Goal: Communication & Community: Answer question/provide support

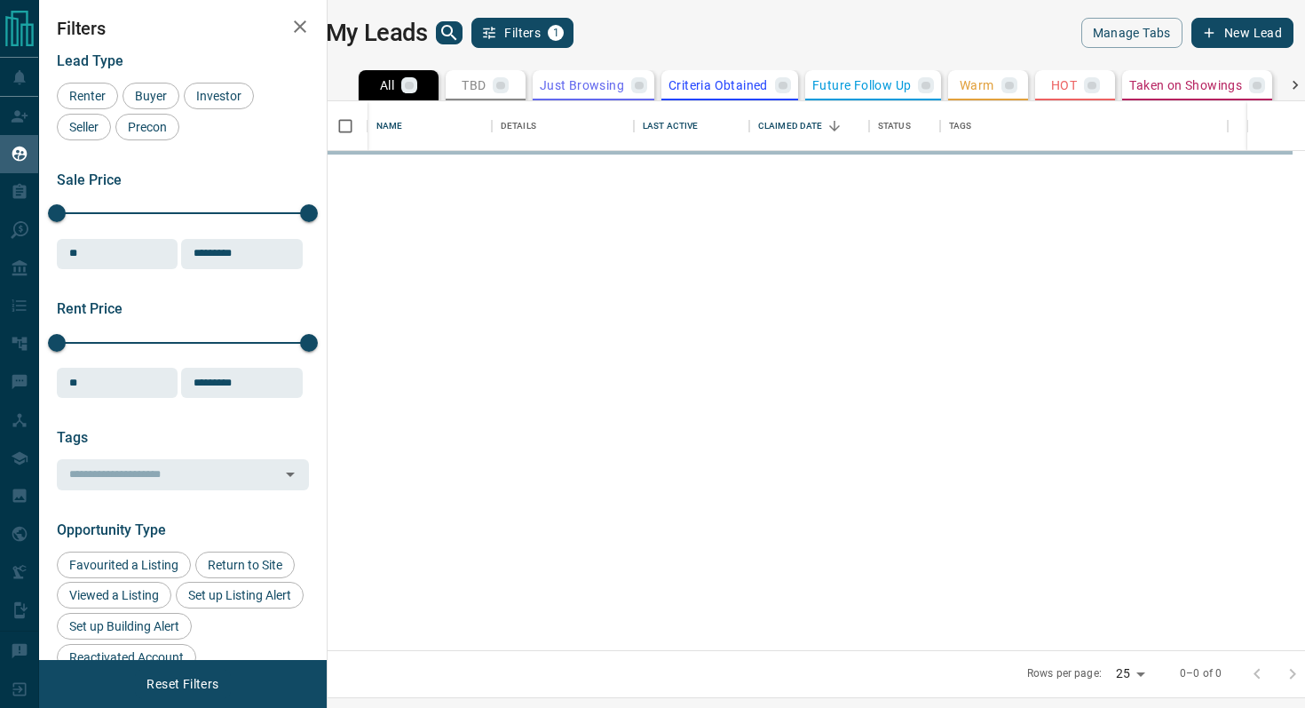
scroll to position [549, 969]
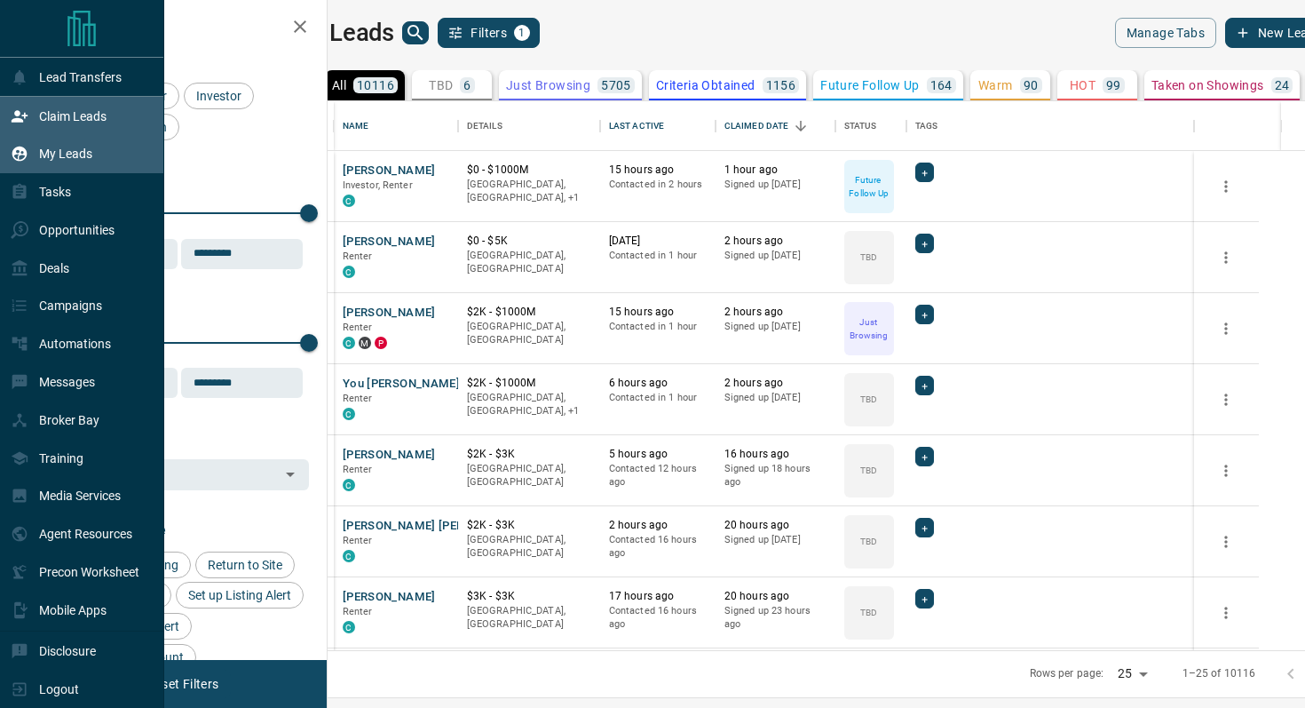
click at [26, 115] on icon at bounding box center [20, 116] width 16 height 12
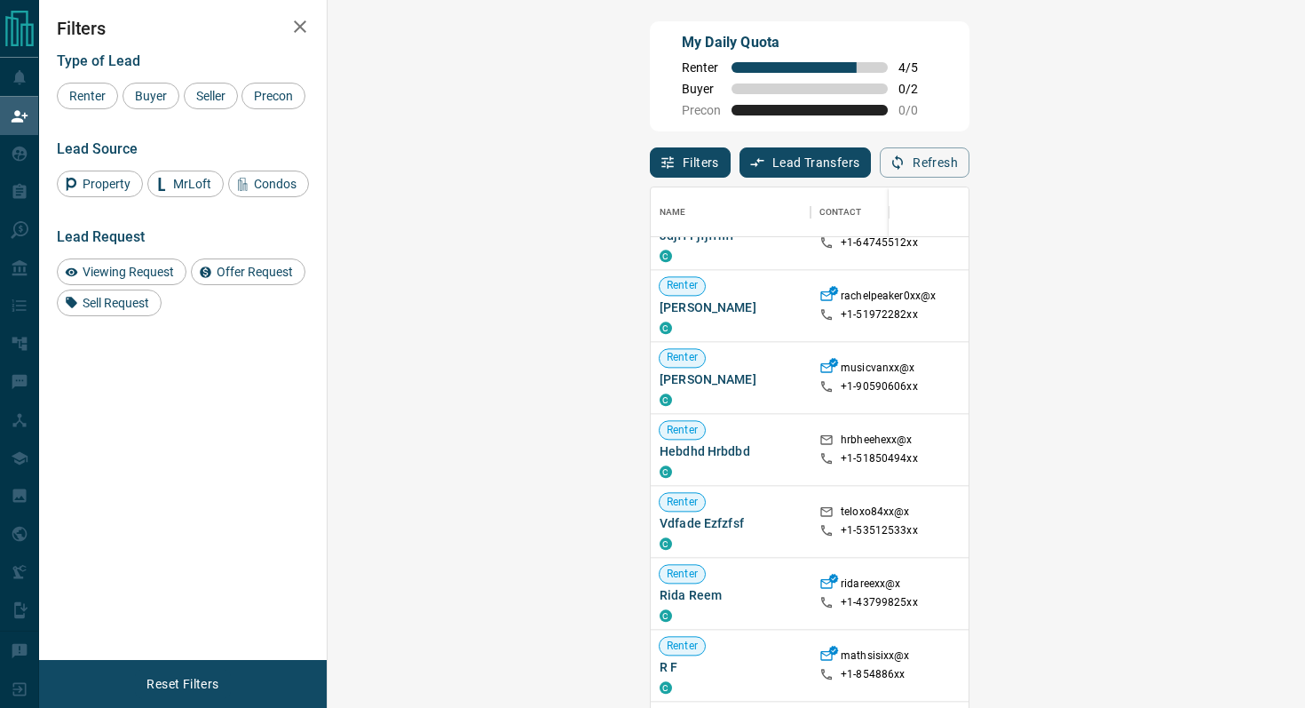
scroll to position [2123, 0]
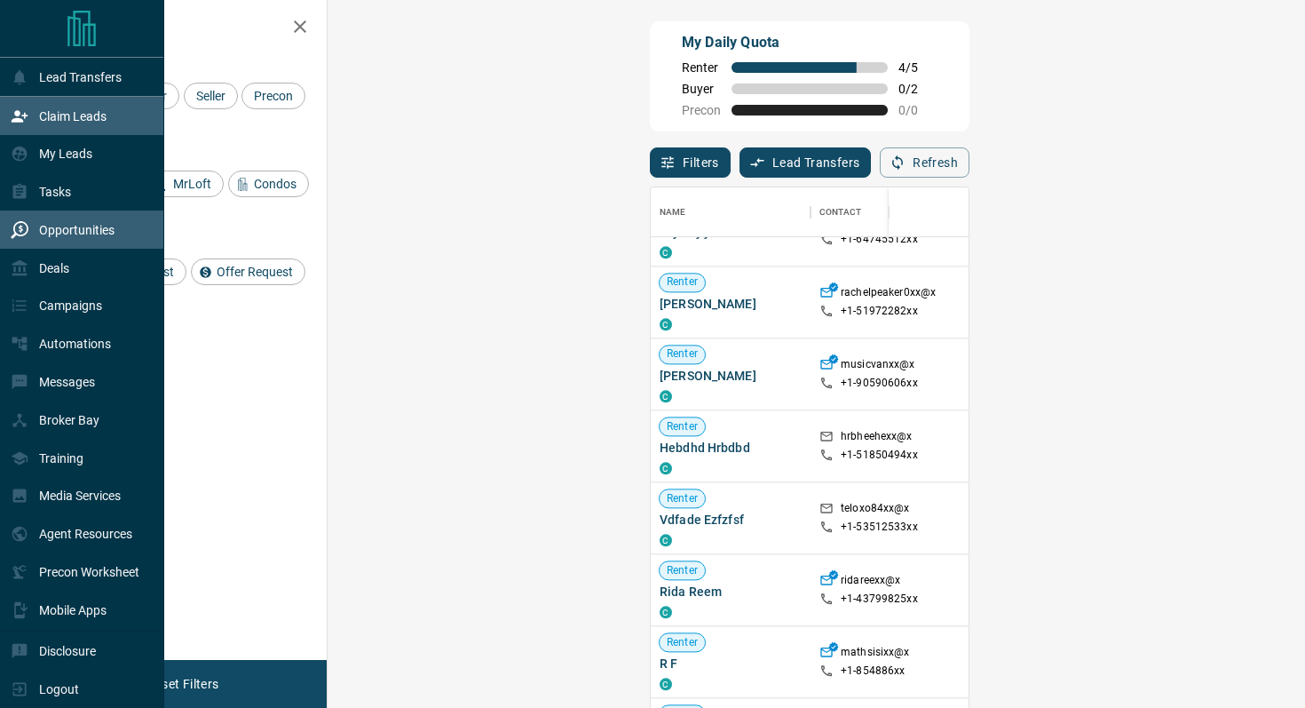
click at [47, 217] on div "Opportunities" at bounding box center [63, 229] width 104 height 29
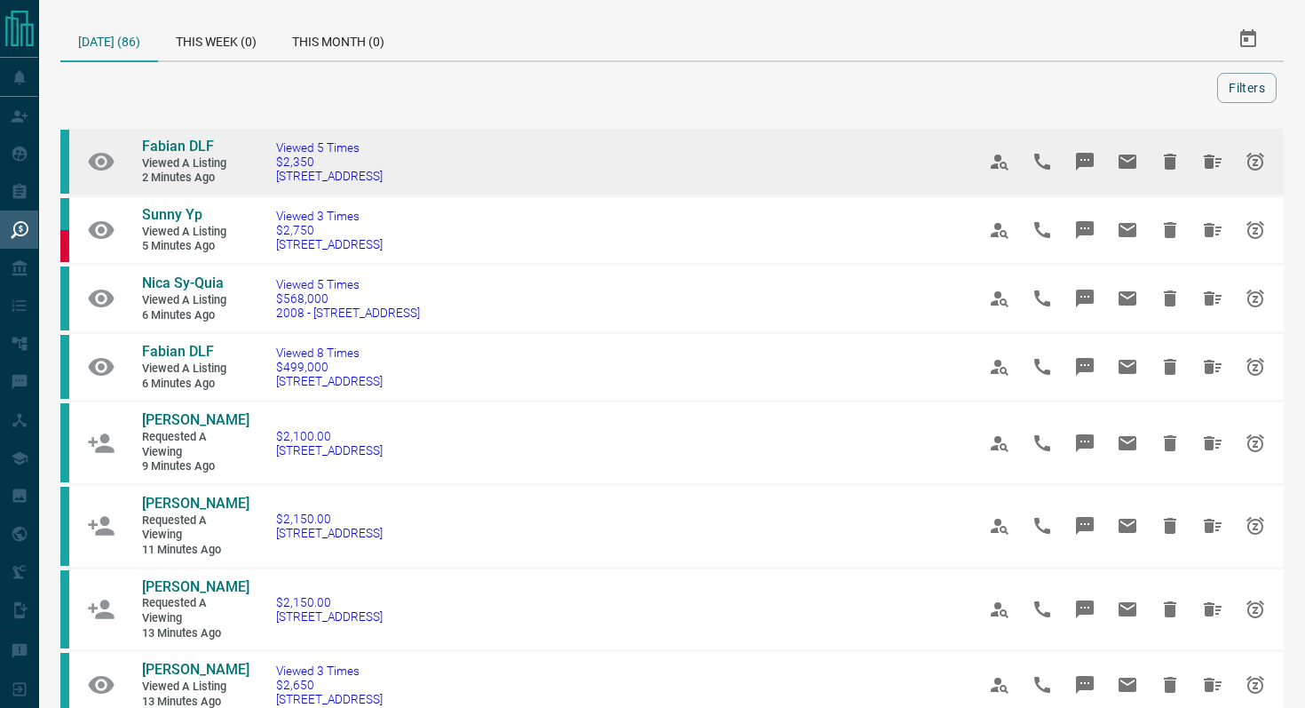
drag, startPoint x: 478, startPoint y: 175, endPoint x: 255, endPoint y: 175, distance: 222.8
click at [255, 175] on td "Viewed 5 Times $2,350 [STREET_ADDRESS]" at bounding box center [599, 162] width 700 height 68
copy span "[STREET_ADDRESS]"
click at [1080, 158] on icon "Message" at bounding box center [1085, 162] width 18 height 18
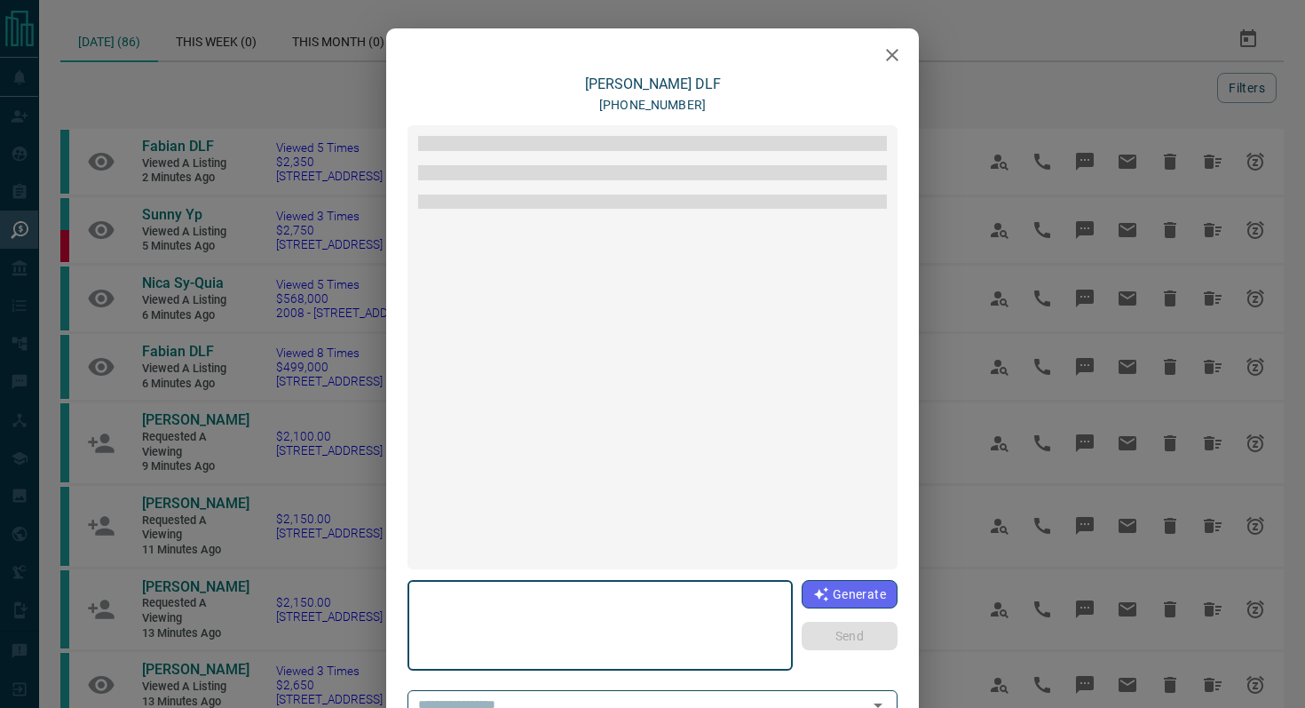
type textarea "**********"
type input "**********"
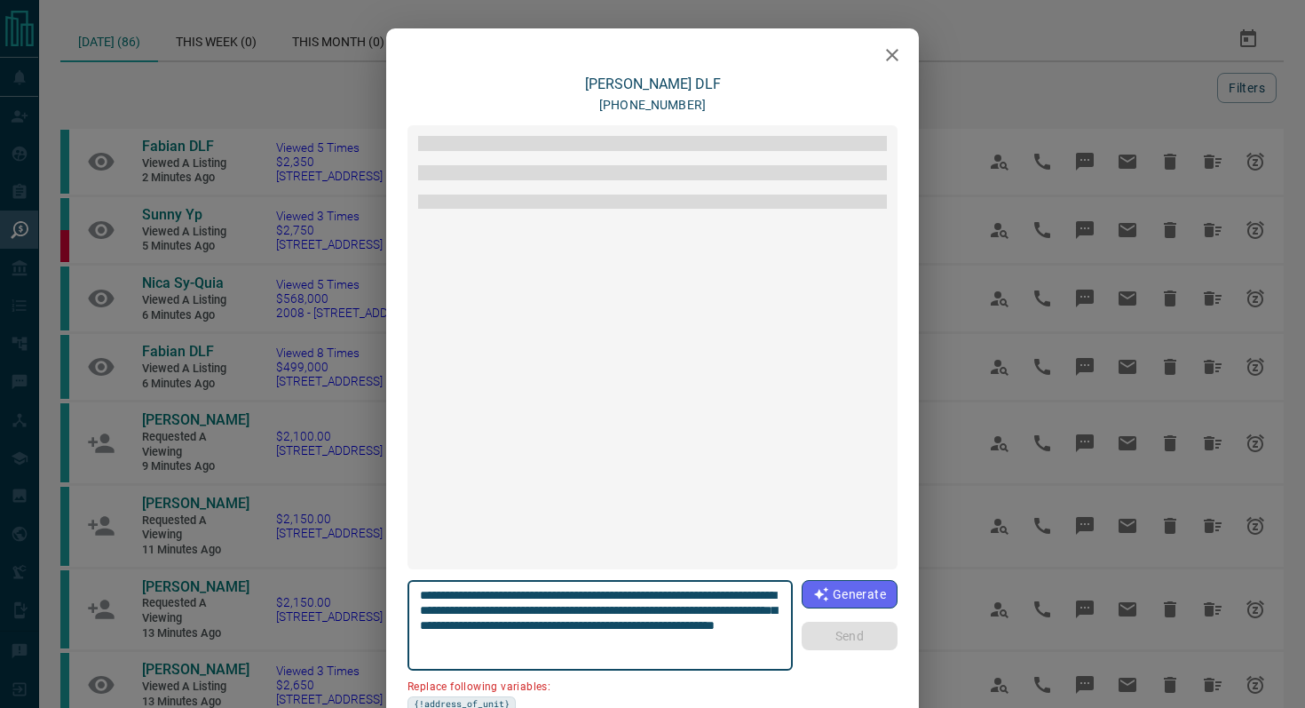
drag, startPoint x: 519, startPoint y: 609, endPoint x: 337, endPoint y: 609, distance: 182.0
click at [337, 609] on div "**********" at bounding box center [652, 354] width 1305 height 708
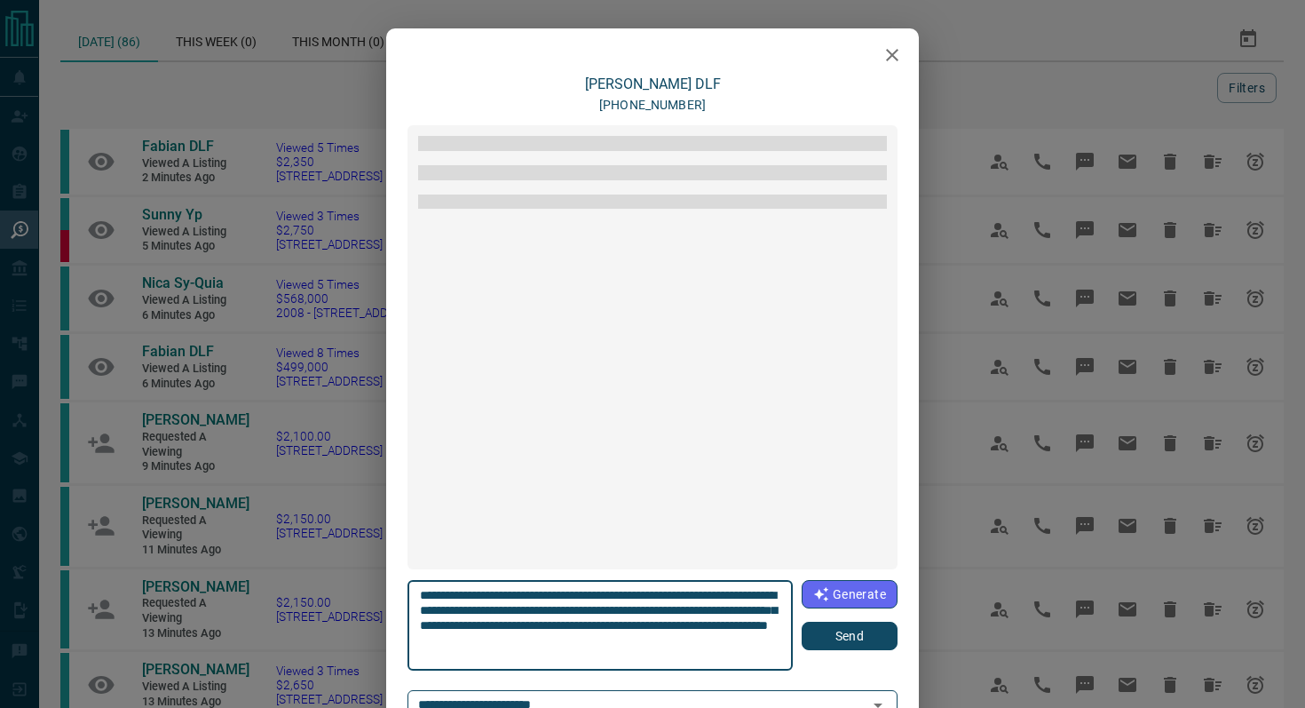
type textarea "**********"
click at [845, 635] on button "Send" at bounding box center [850, 635] width 96 height 28
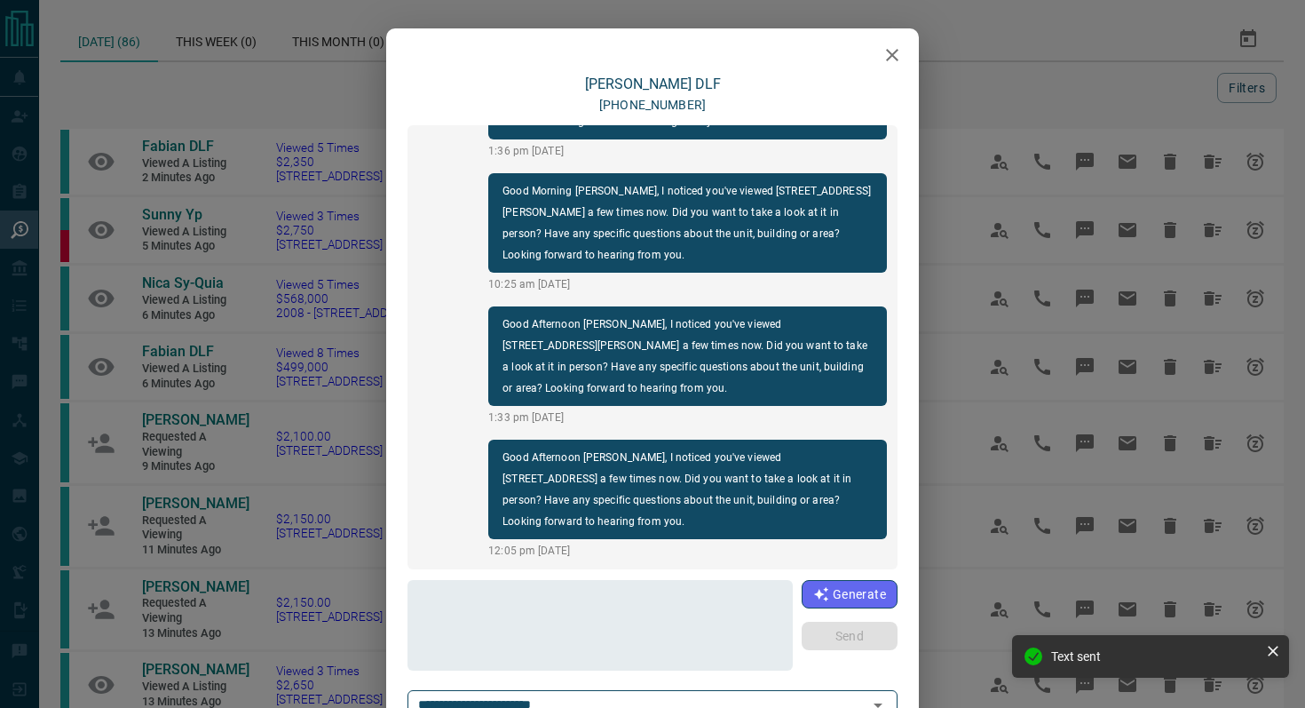
scroll to position [1673, 0]
click at [897, 71] on button "button" at bounding box center [892, 55] width 36 height 36
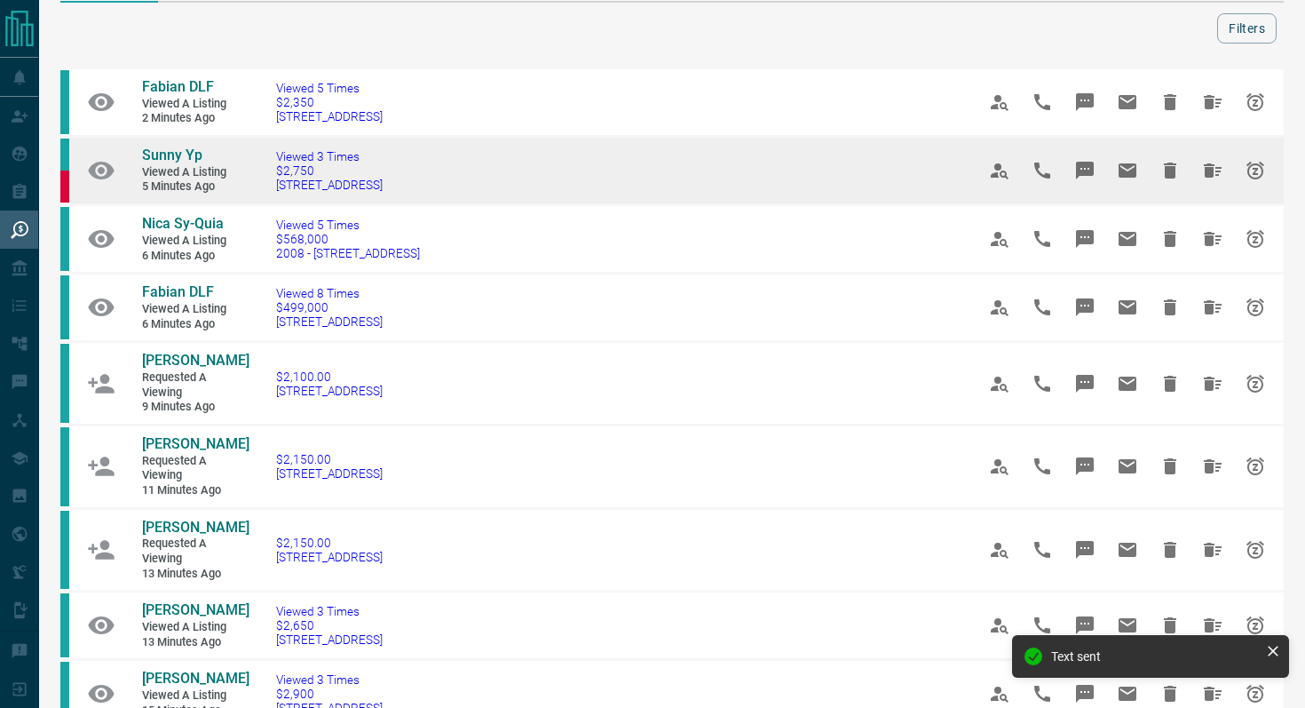
scroll to position [66, 0]
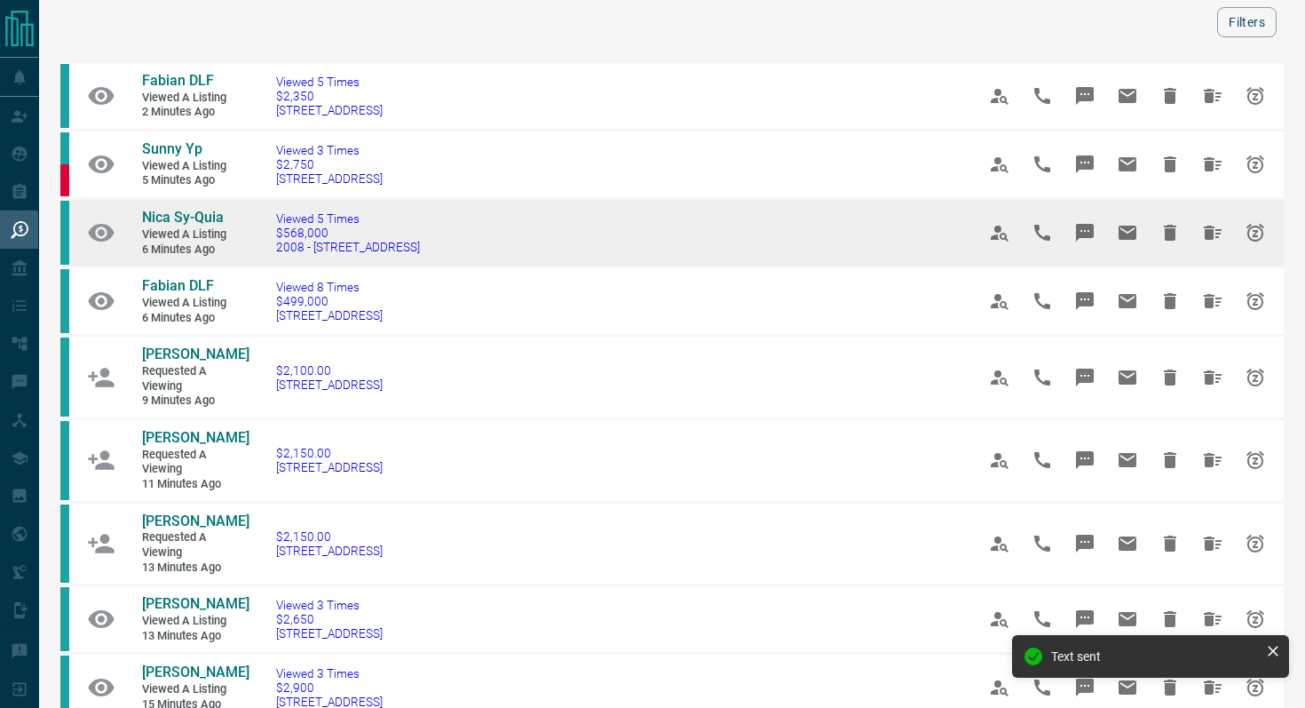
drag, startPoint x: 443, startPoint y: 250, endPoint x: 257, endPoint y: 247, distance: 185.6
click at [257, 247] on td "Viewed 5 Times $568,000 2008 - [STREET_ADDRESS]" at bounding box center [599, 233] width 700 height 68
copy span "2008 - [STREET_ADDRESS]"
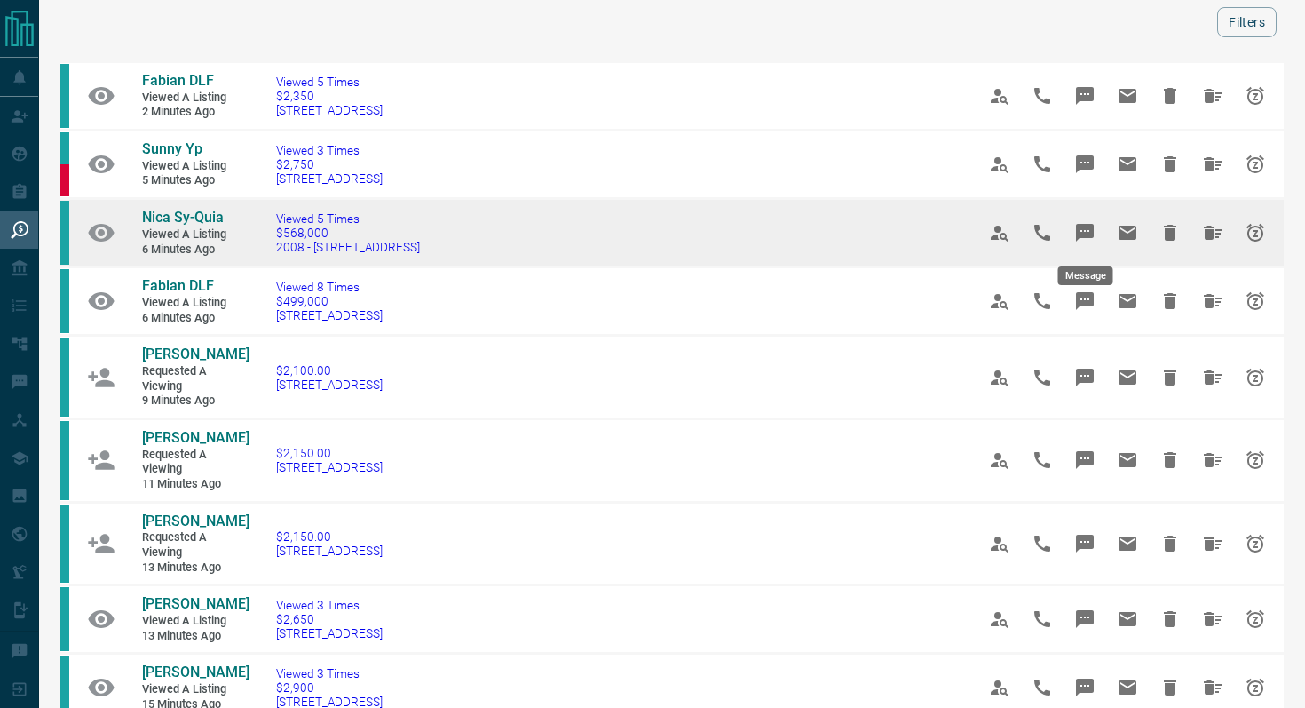
click at [1084, 232] on icon "Message" at bounding box center [1085, 233] width 18 height 18
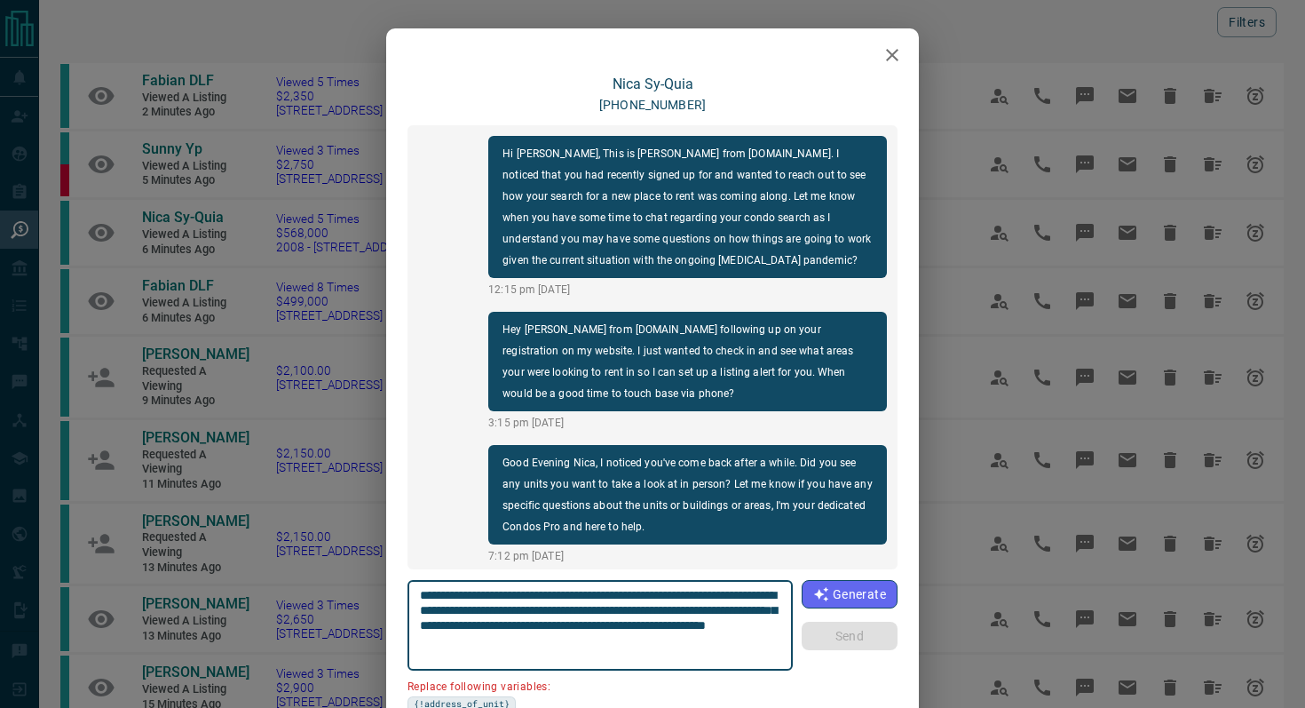
scroll to position [937, 0]
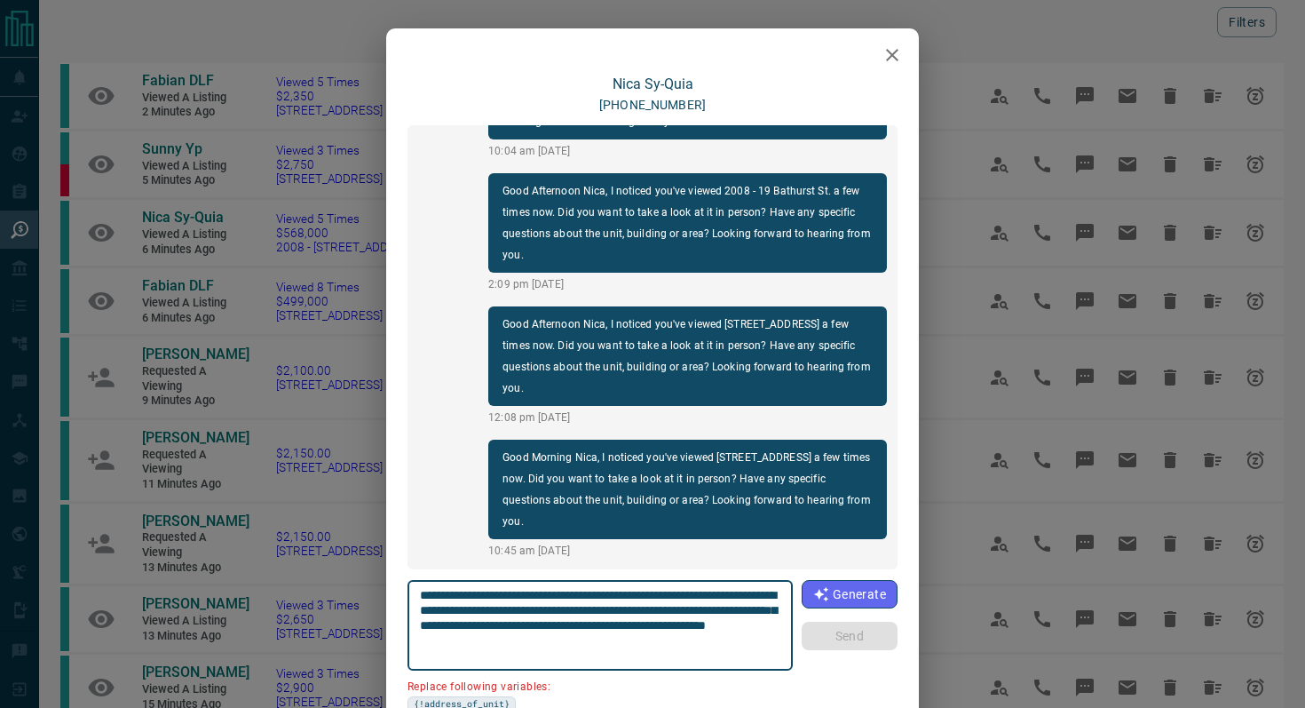
drag, startPoint x: 779, startPoint y: 596, endPoint x: 677, endPoint y: 589, distance: 101.4
click at [677, 589] on textarea "**********" at bounding box center [600, 625] width 361 height 75
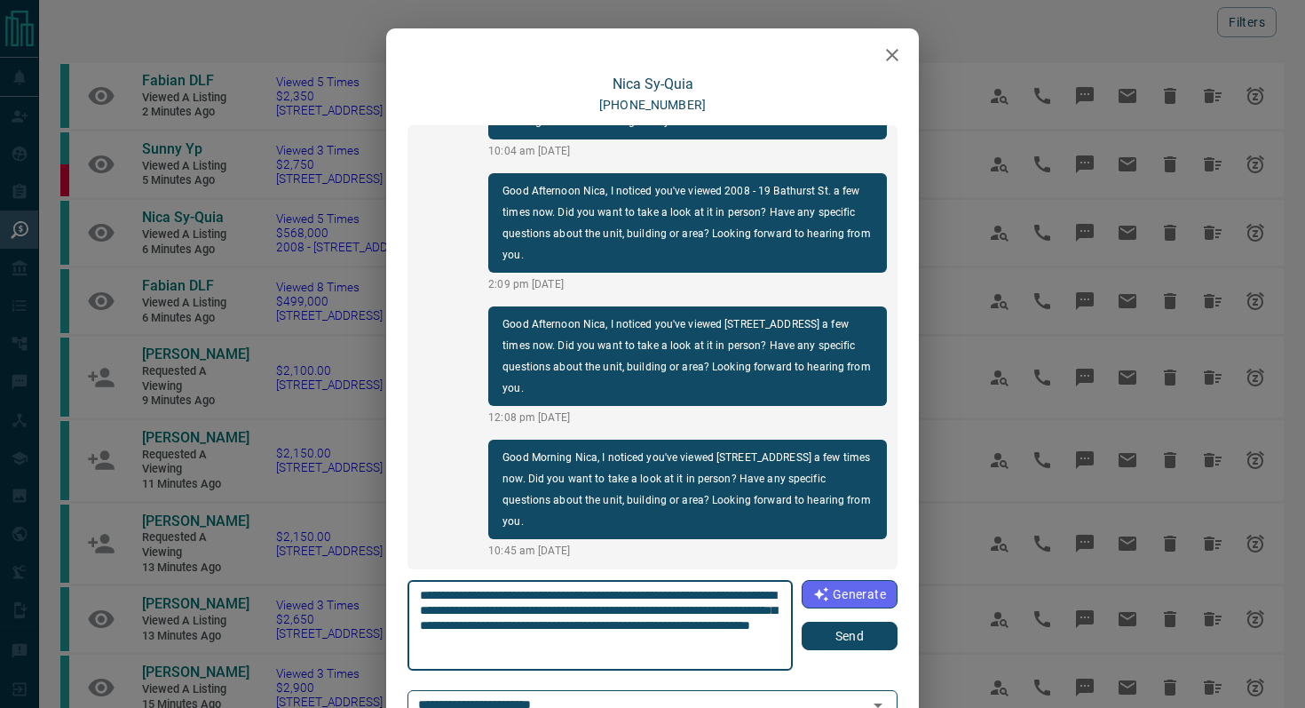
type textarea "**********"
click at [887, 637] on button "Send" at bounding box center [850, 635] width 96 height 28
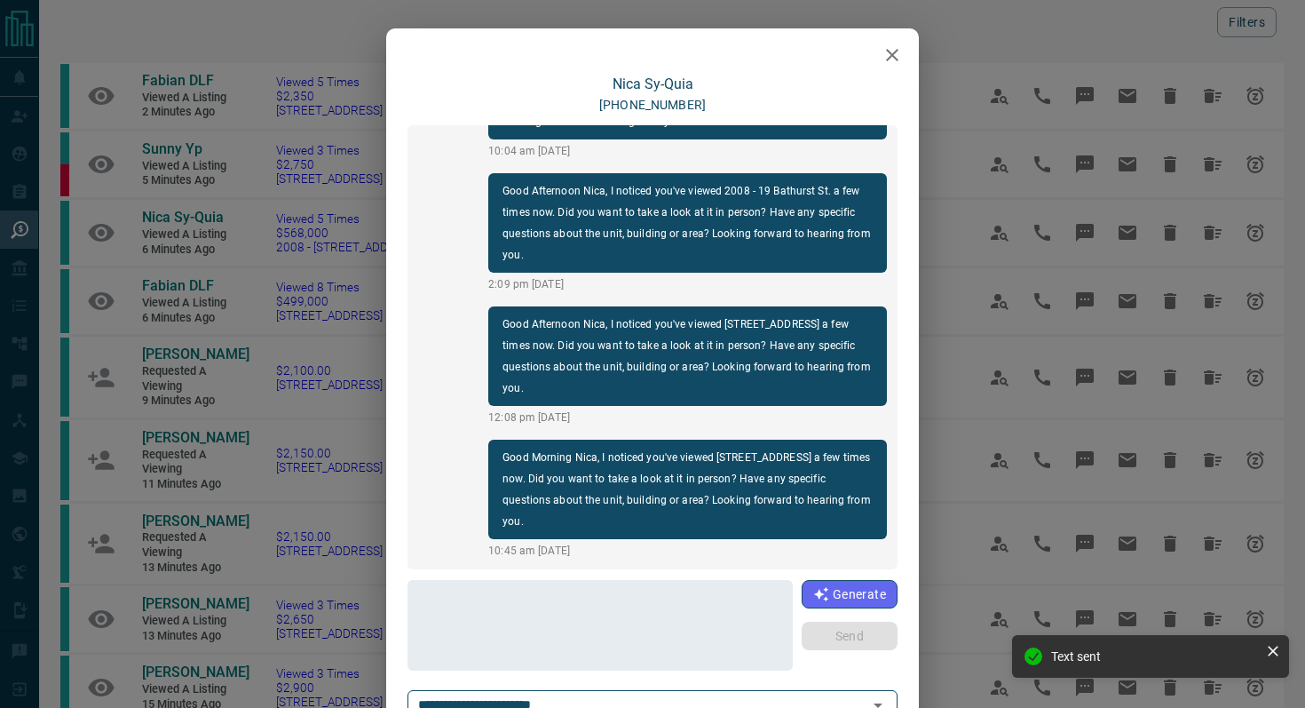
scroll to position [1071, 0]
click at [890, 52] on icon "button" at bounding box center [892, 55] width 12 height 12
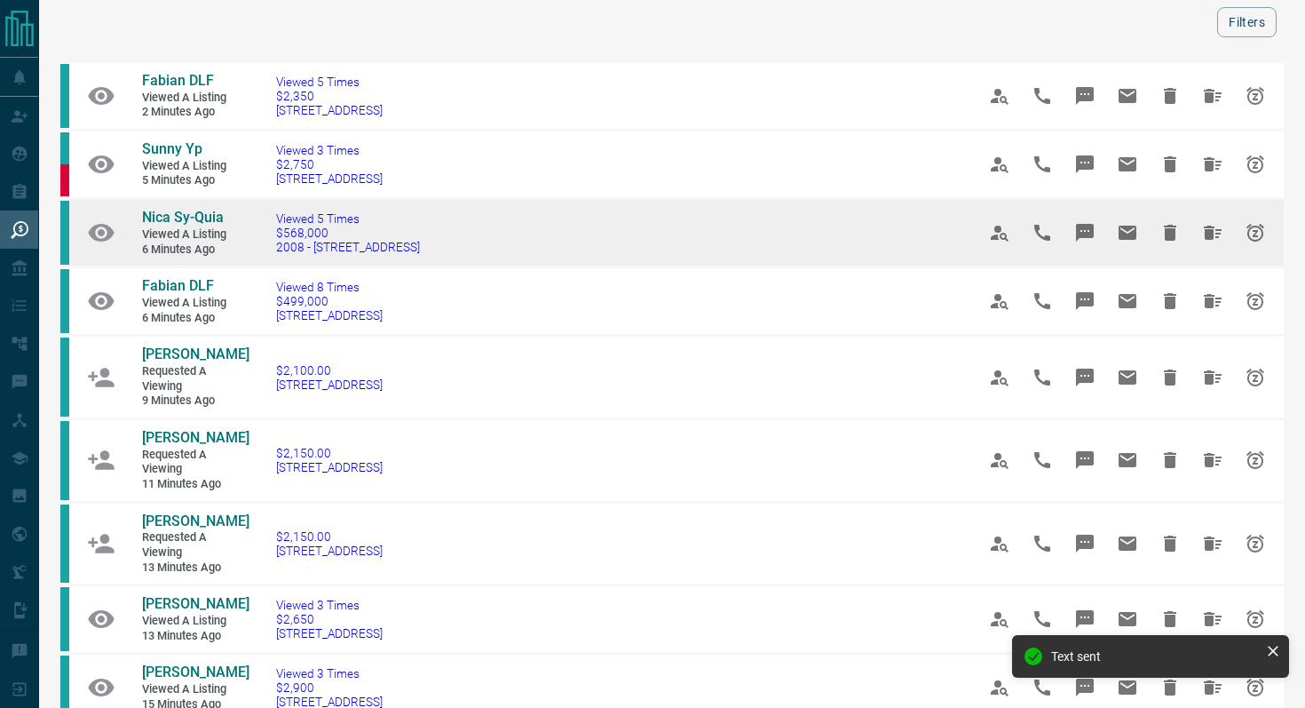
drag, startPoint x: 439, startPoint y: 250, endPoint x: 113, endPoint y: 221, distance: 327.1
click at [113, 221] on tr "Nica Sy-Quia Viewed a Listing 6 minutes ago Viewed 5 Times $568,000 2008 - [STR…" at bounding box center [671, 233] width 1223 height 68
copy tr "Nica Sy-Quia Viewed a Listing 6 minutes ago Viewed 5 Times $568,000 2008 - [STR…"
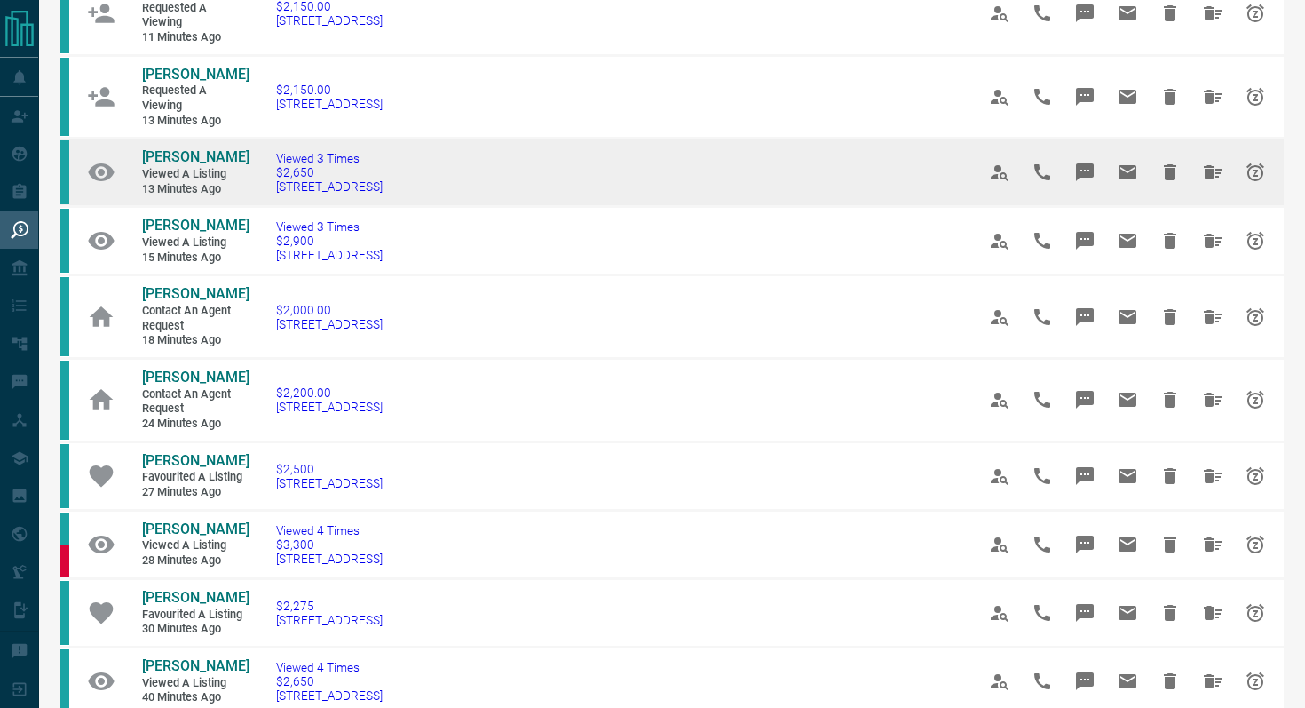
scroll to position [518, 0]
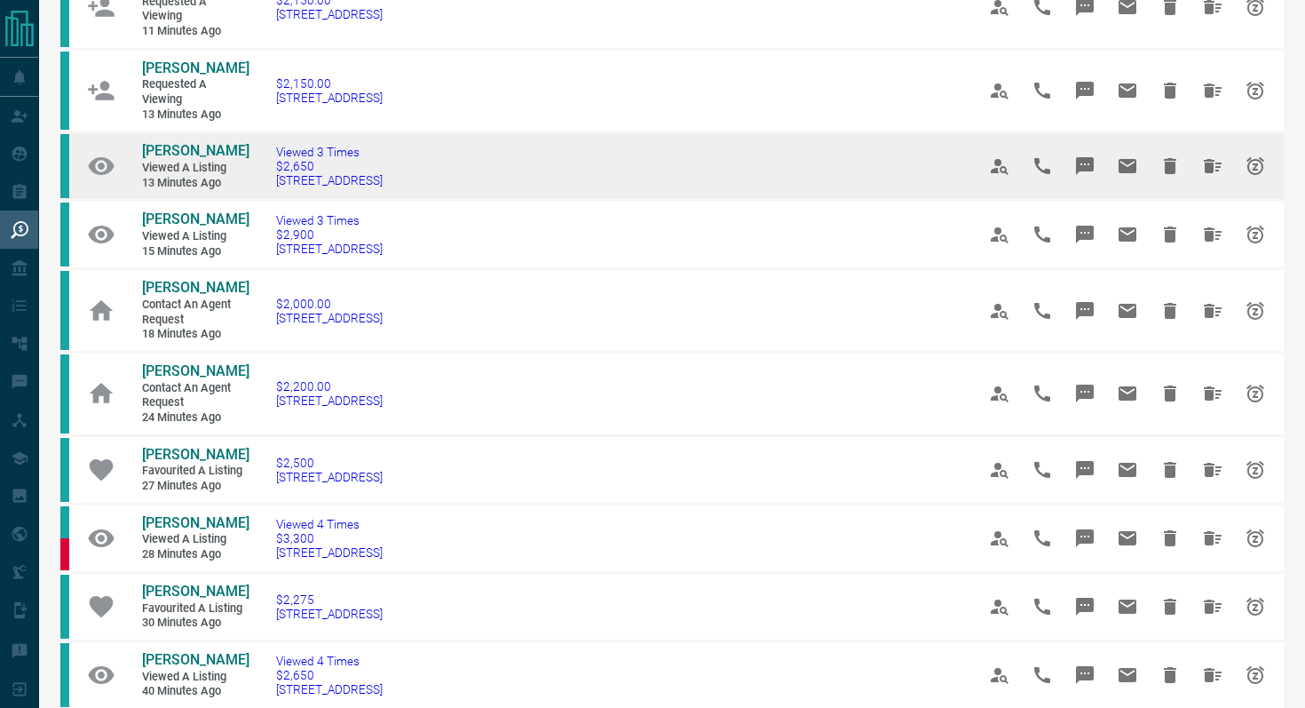
drag, startPoint x: 467, startPoint y: 181, endPoint x: 266, endPoint y: 179, distance: 200.6
click at [266, 179] on td "Viewed 3 Times $2,650 [STREET_ADDRESS]" at bounding box center [599, 166] width 700 height 68
copy span "[STREET_ADDRESS]"
click at [1092, 164] on icon "Message" at bounding box center [1085, 166] width 18 height 18
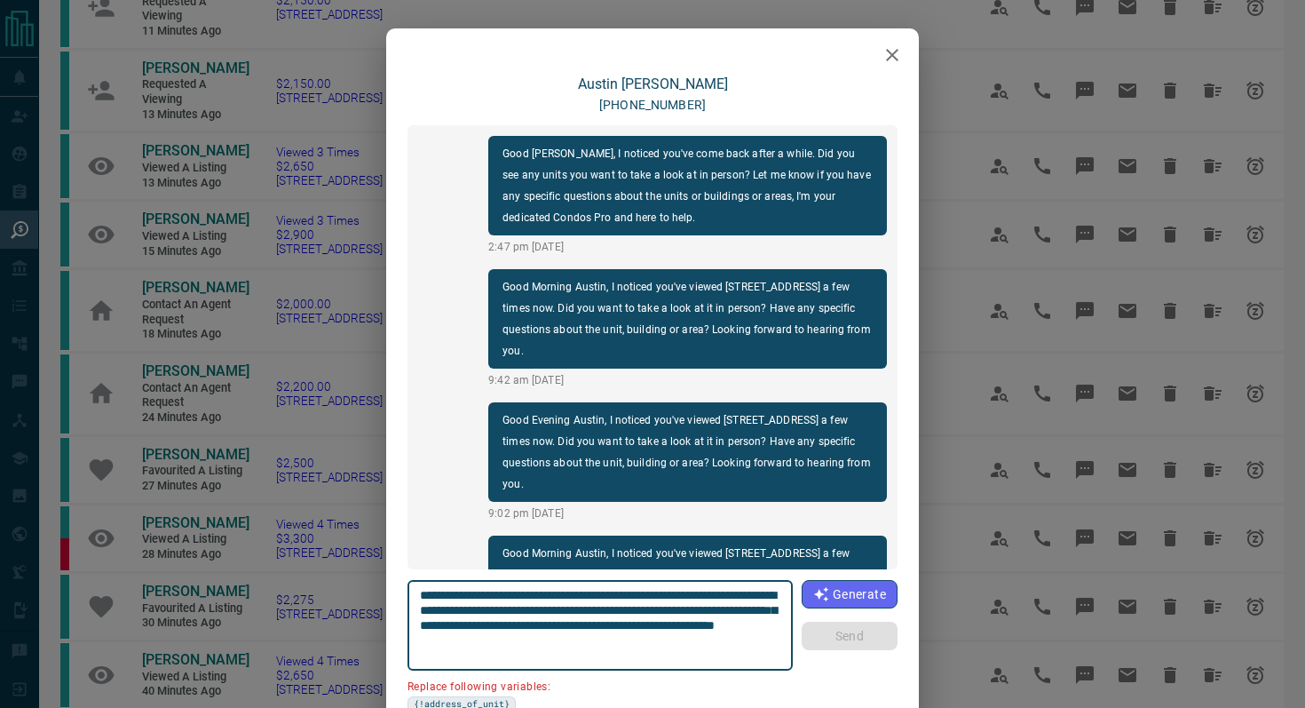
scroll to position [2221, 0]
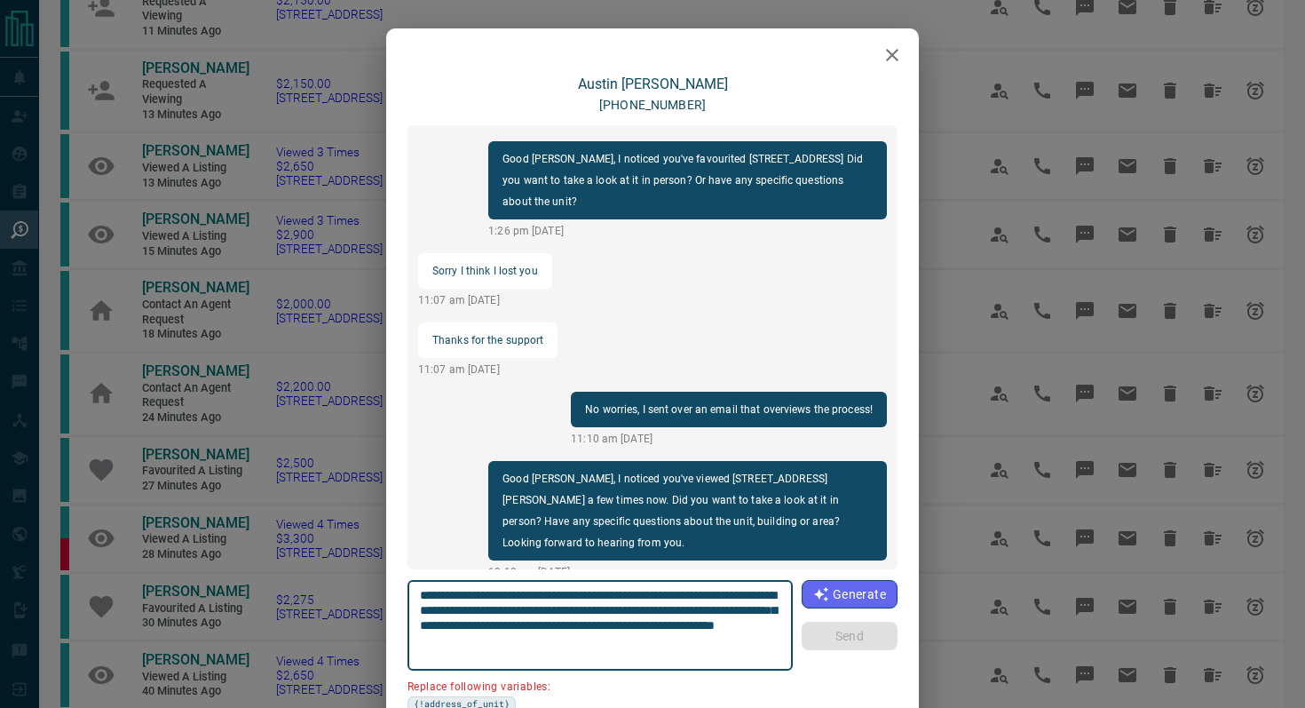
drag, startPoint x: 520, startPoint y: 612, endPoint x: 251, endPoint y: 608, distance: 269.0
click at [251, 608] on div "[PERSON_NAME] [PHONE_NUMBER] Good Afternoon Austin, I noticed you've come back …" at bounding box center [652, 354] width 1305 height 708
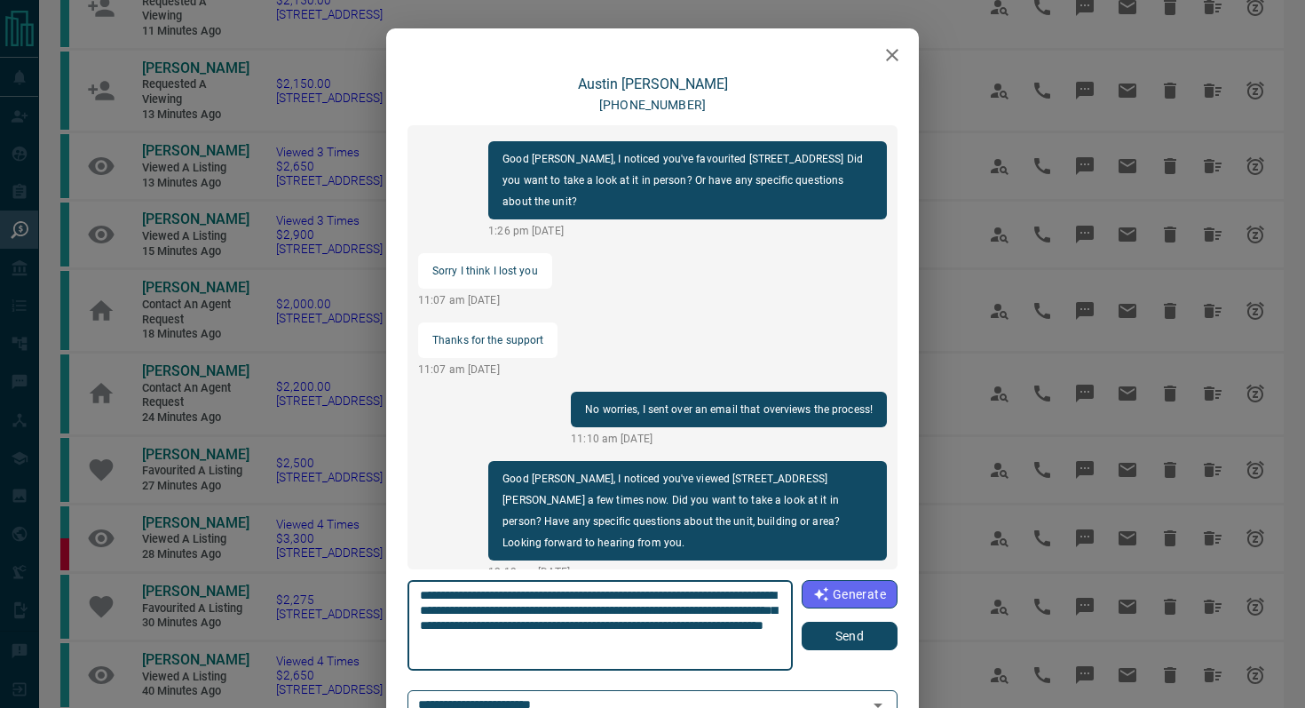
type textarea "**********"
click at [826, 630] on button "Send" at bounding box center [850, 635] width 96 height 28
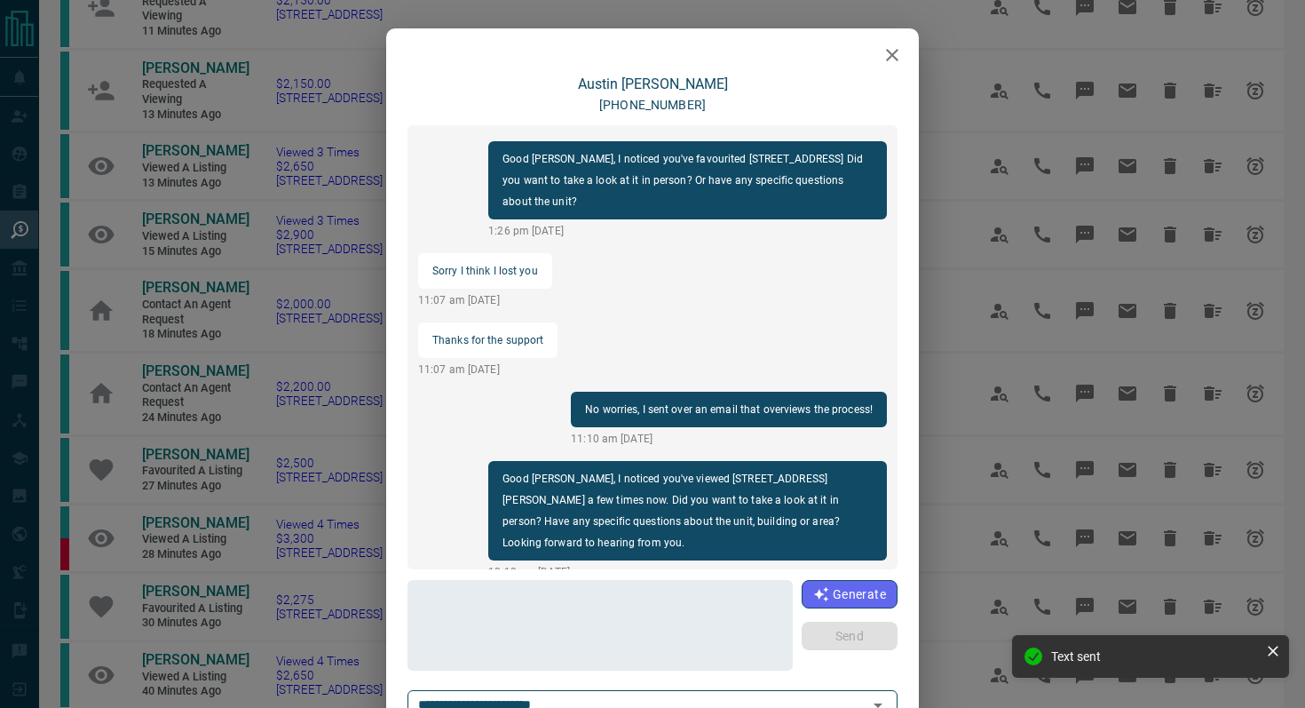
scroll to position [2354, 0]
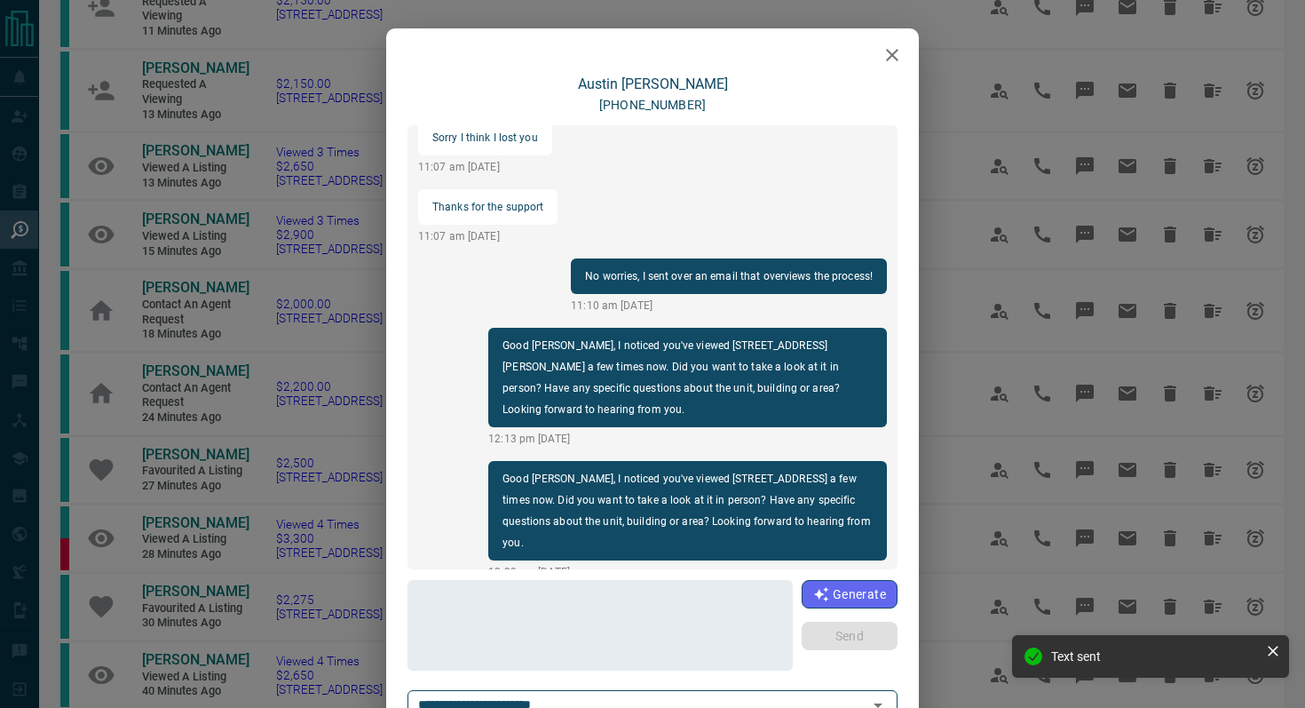
click at [890, 61] on icon "button" at bounding box center [892, 54] width 21 height 21
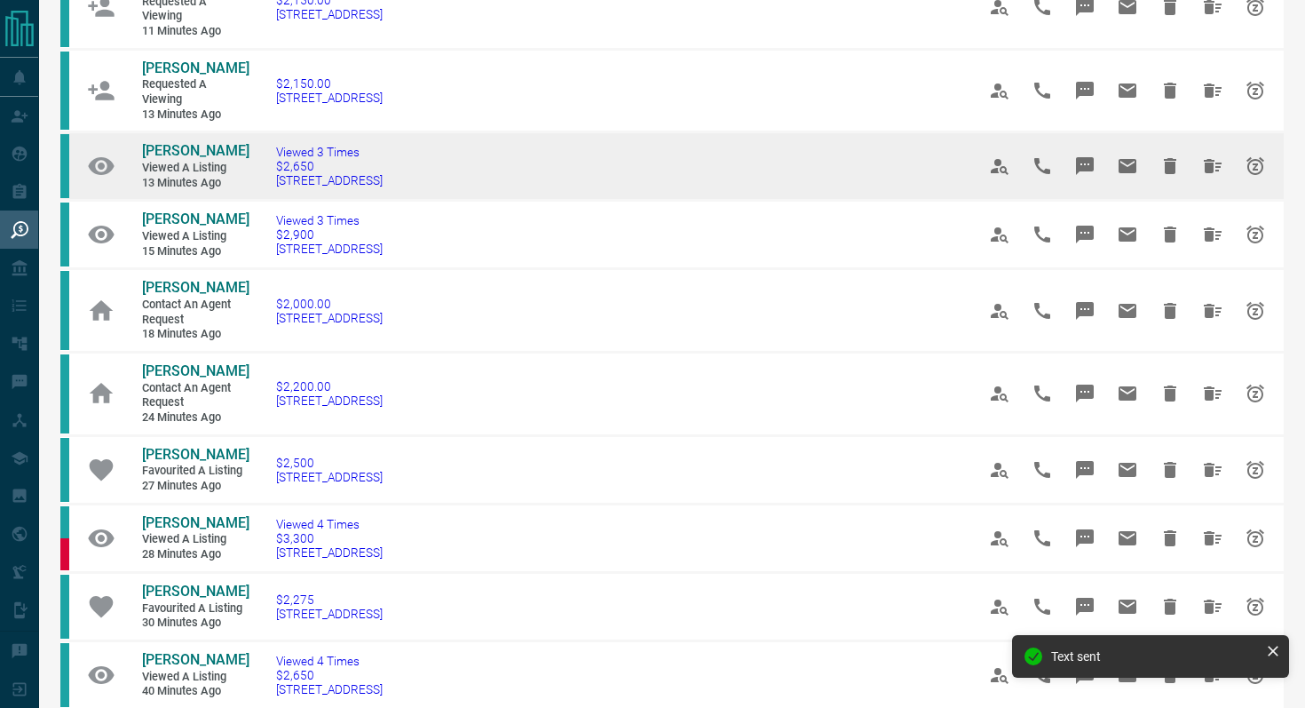
drag, startPoint x: 466, startPoint y: 186, endPoint x: 99, endPoint y: 163, distance: 368.3
click at [99, 163] on tr "[PERSON_NAME] Viewed a Listing 13 minutes ago Viewed 3 Times $2,650 [STREET_ADD…" at bounding box center [671, 166] width 1223 height 68
copy tr "[PERSON_NAME] Viewed a Listing 13 minutes ago Viewed 3 Times $2,650 [STREET_ADD…"
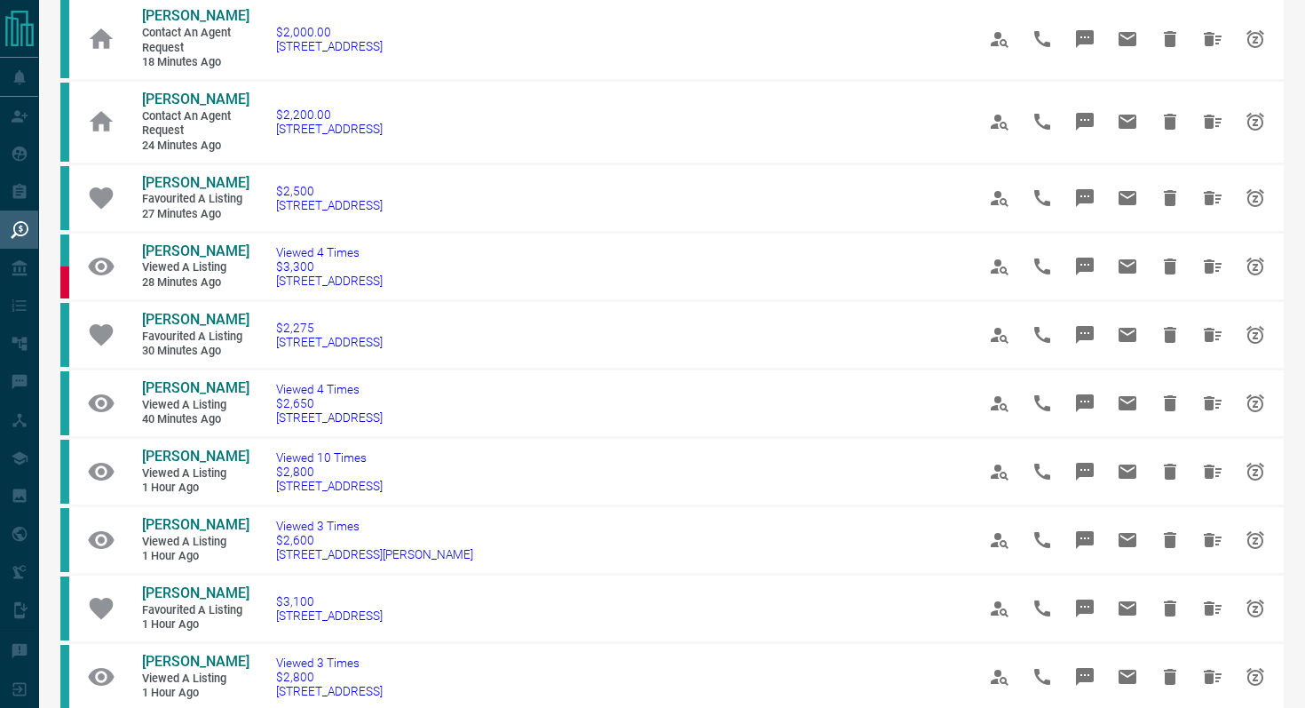
scroll to position [795, 0]
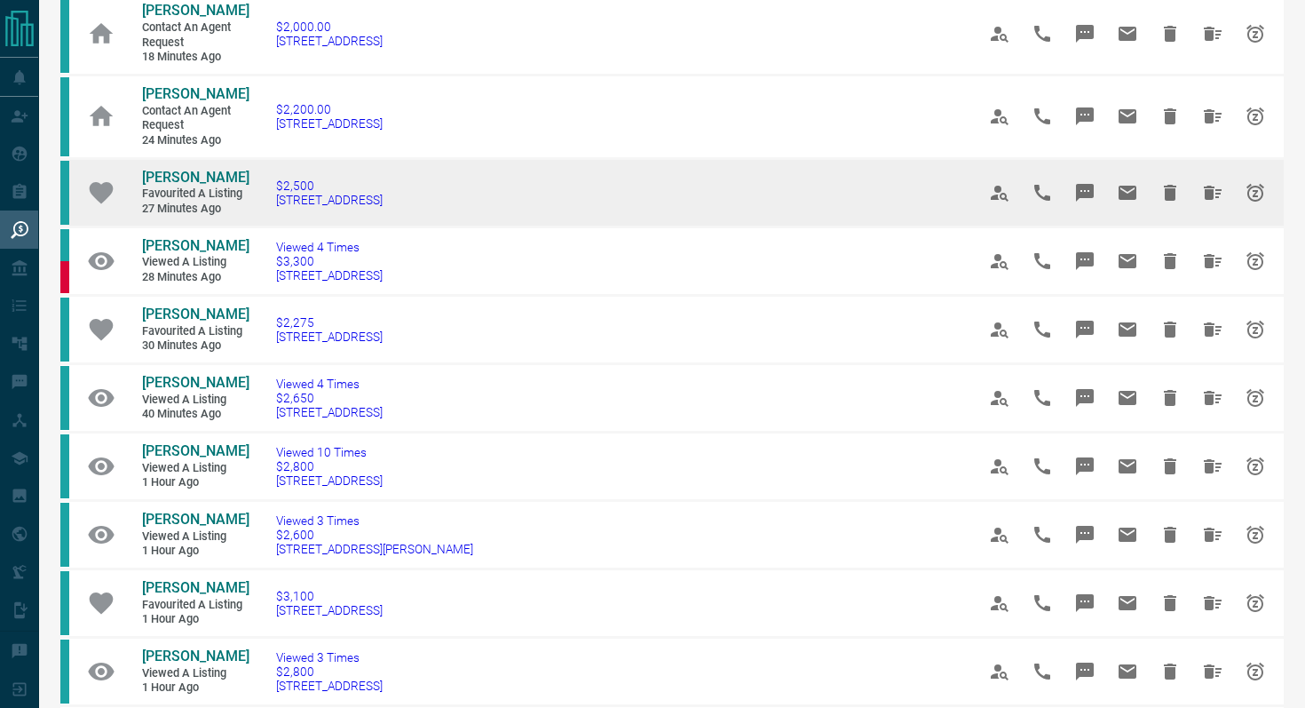
drag, startPoint x: 420, startPoint y: 211, endPoint x: 269, endPoint y: 200, distance: 151.4
click at [270, 200] on td "$2,500 [STREET_ADDRESS]" at bounding box center [599, 192] width 700 height 68
copy span "[STREET_ADDRESS]"
click at [1095, 182] on icon "Message" at bounding box center [1084, 192] width 21 height 21
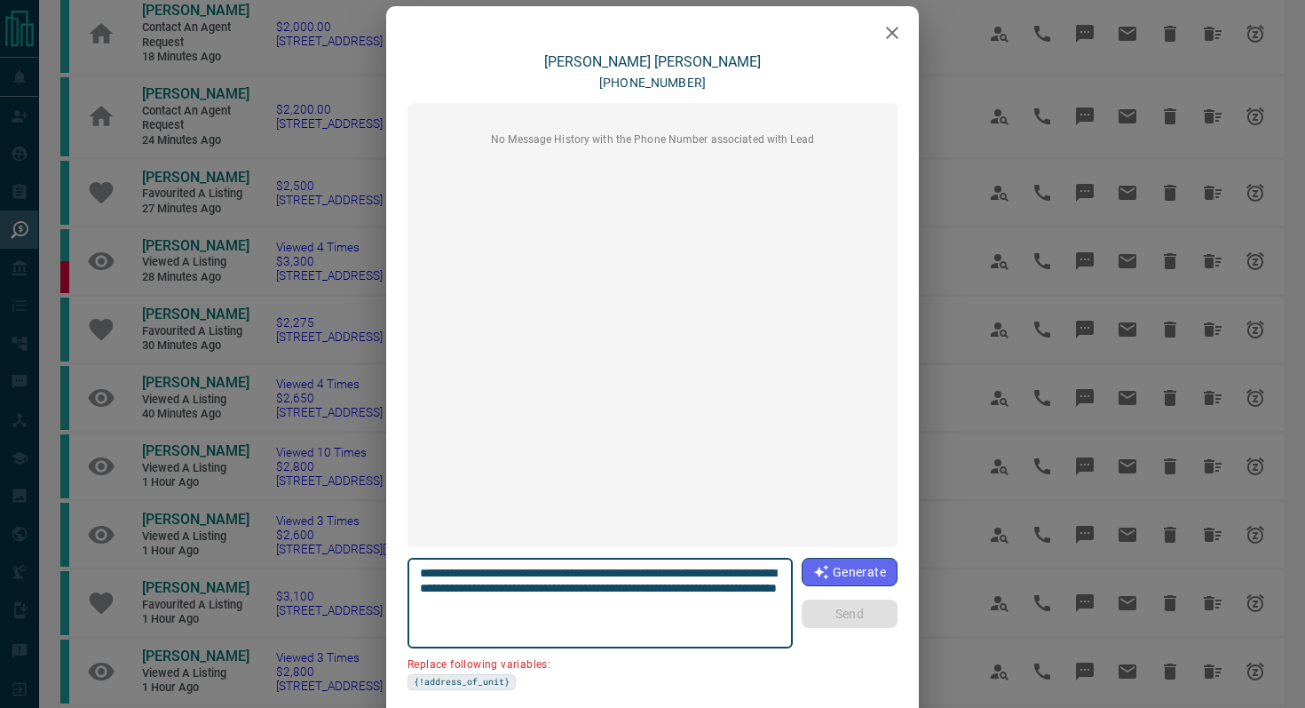
scroll to position [43, 0]
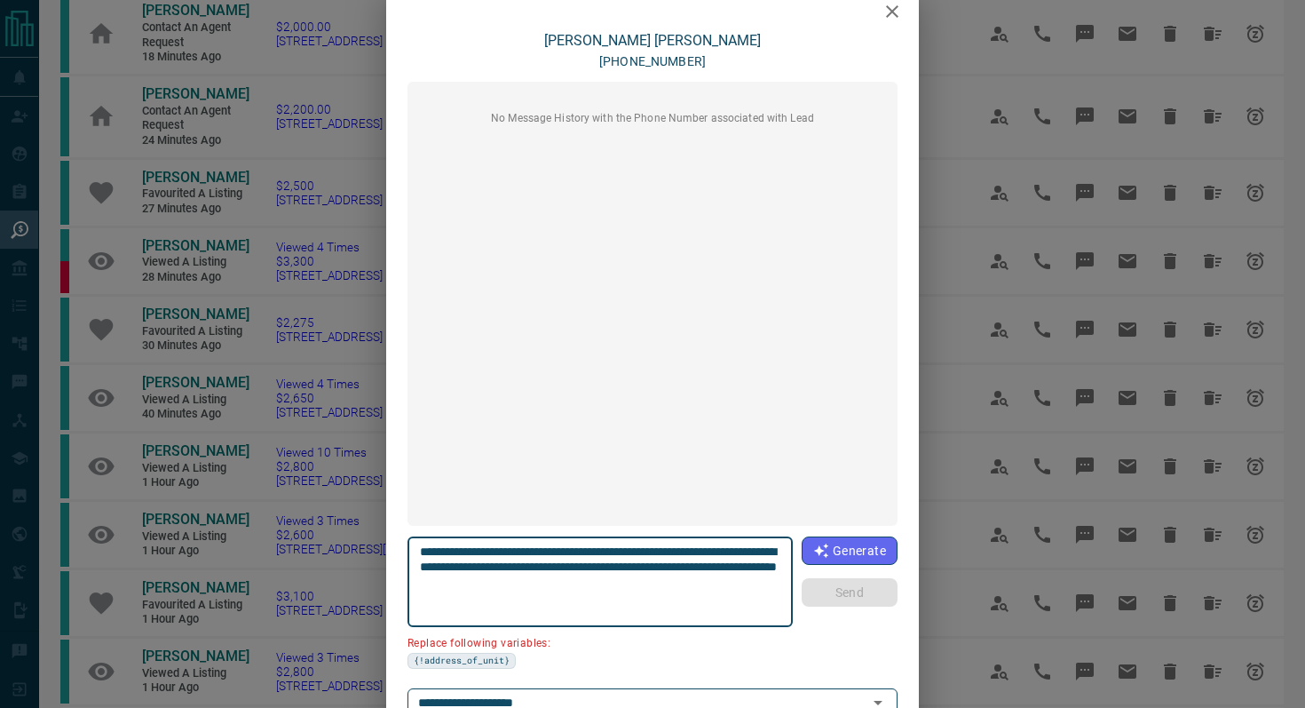
drag, startPoint x: 520, startPoint y: 565, endPoint x: 279, endPoint y: 565, distance: 241.5
click at [279, 565] on div "**********" at bounding box center [652, 354] width 1305 height 708
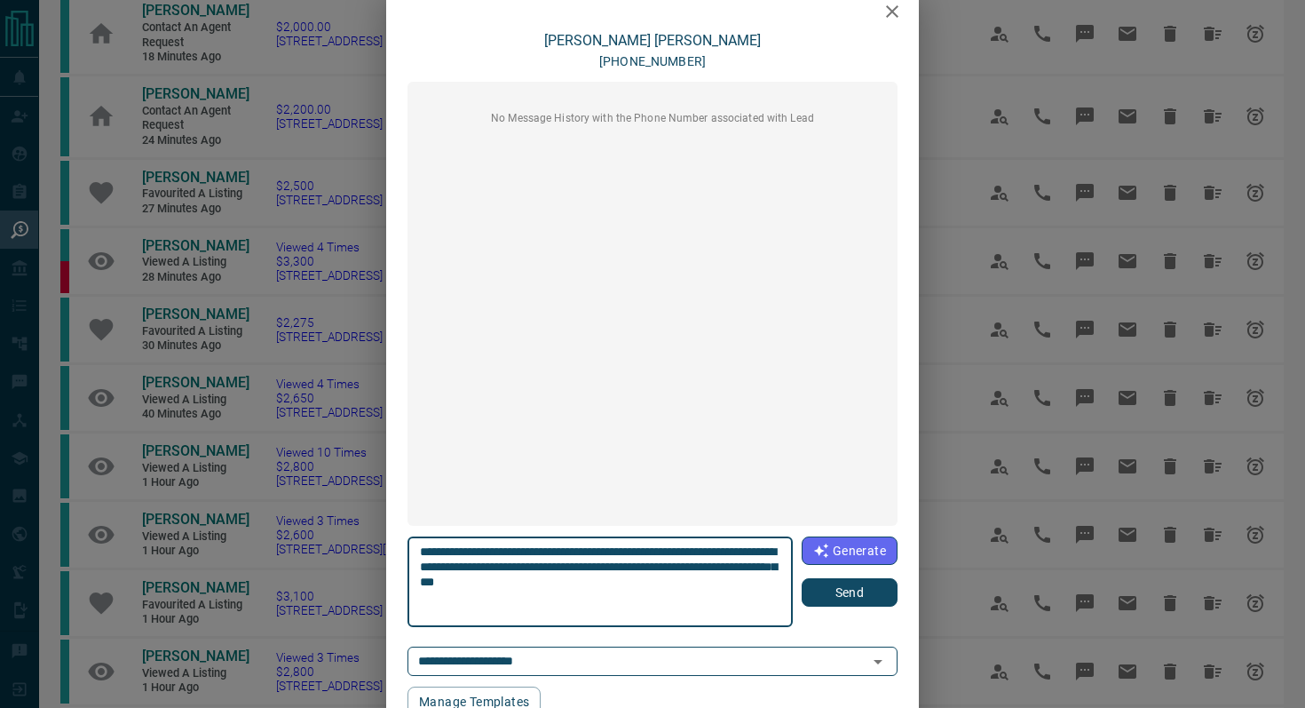
type textarea "**********"
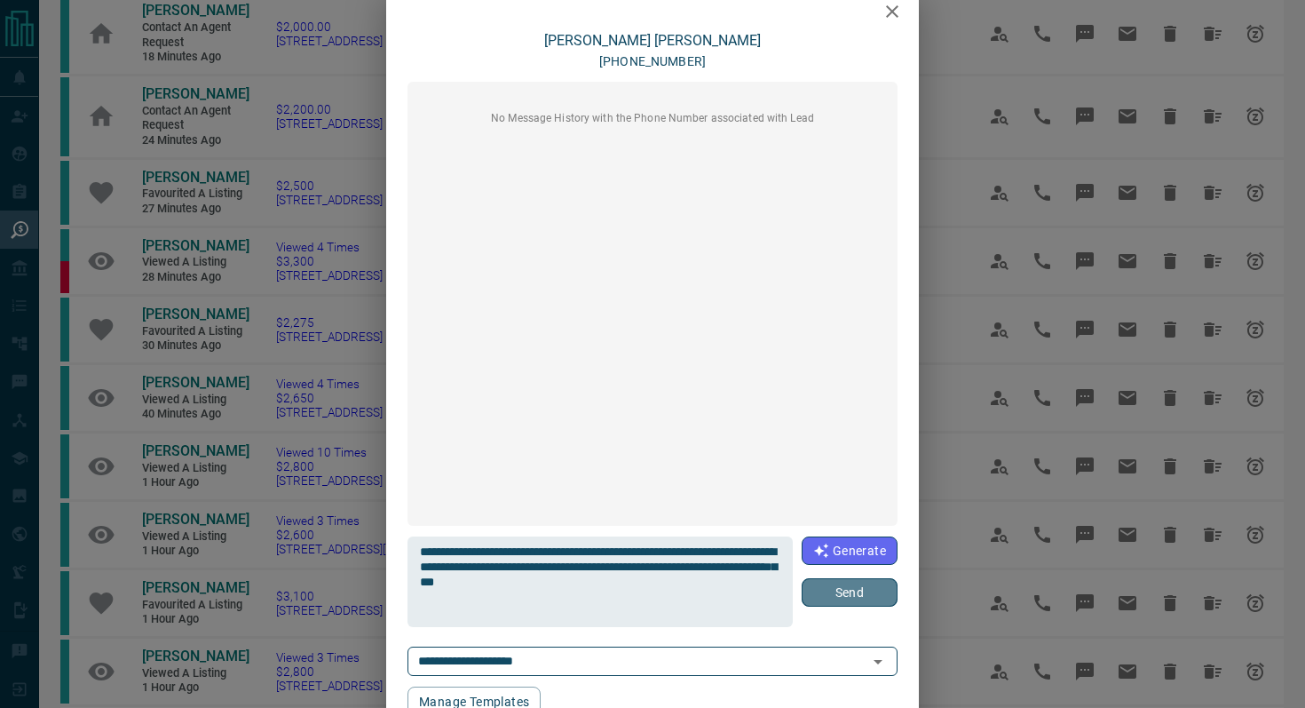
click at [890, 599] on button "Send" at bounding box center [850, 592] width 96 height 28
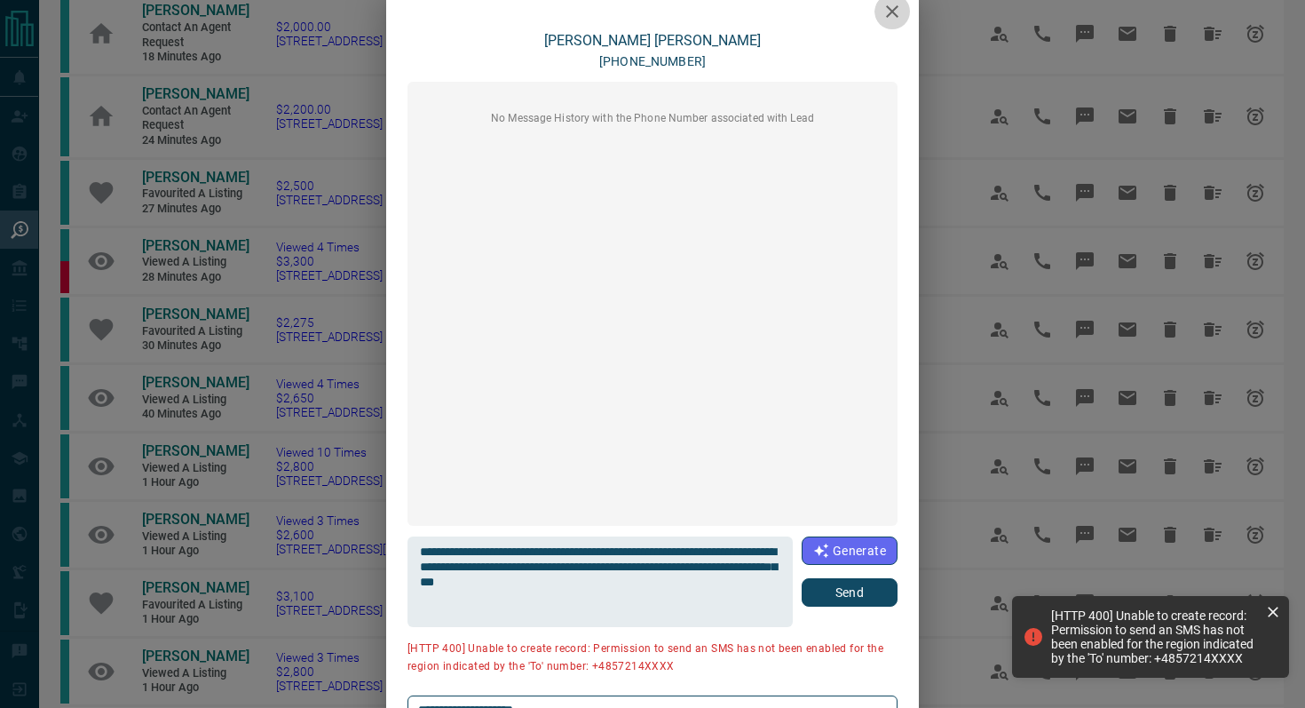
click at [898, 18] on icon "button" at bounding box center [892, 11] width 21 height 21
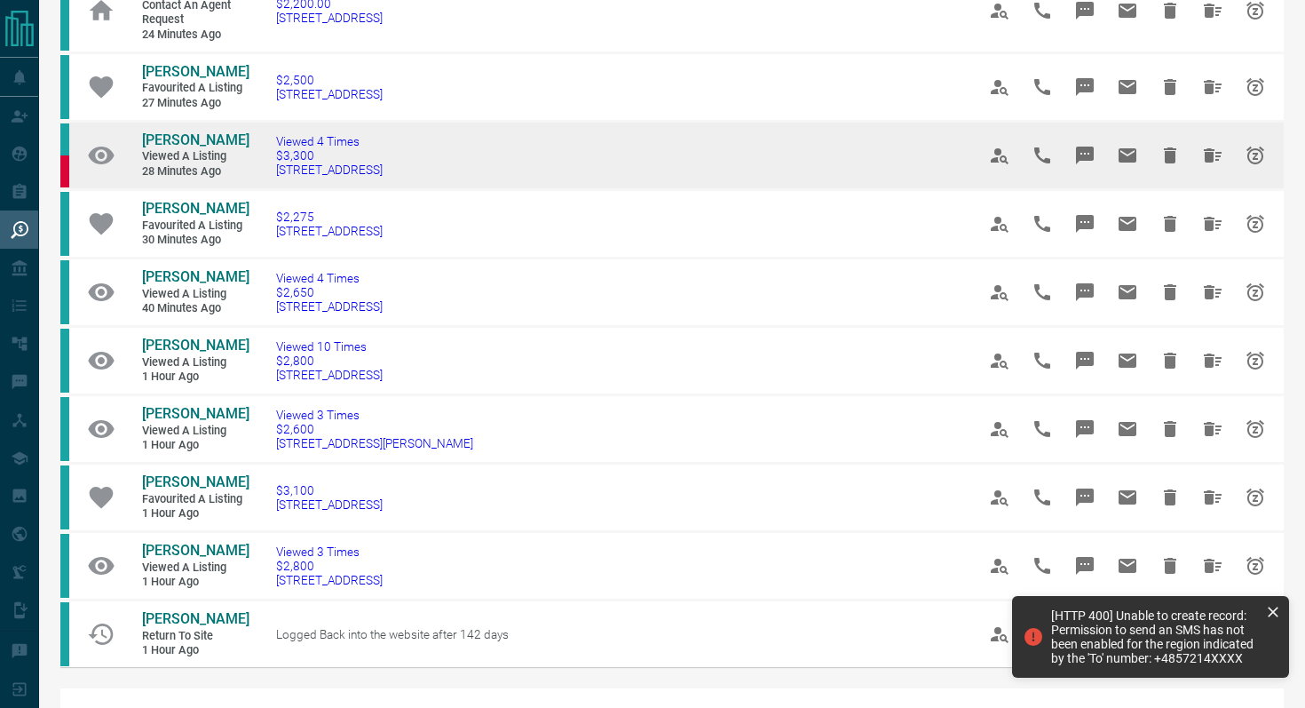
scroll to position [903, 0]
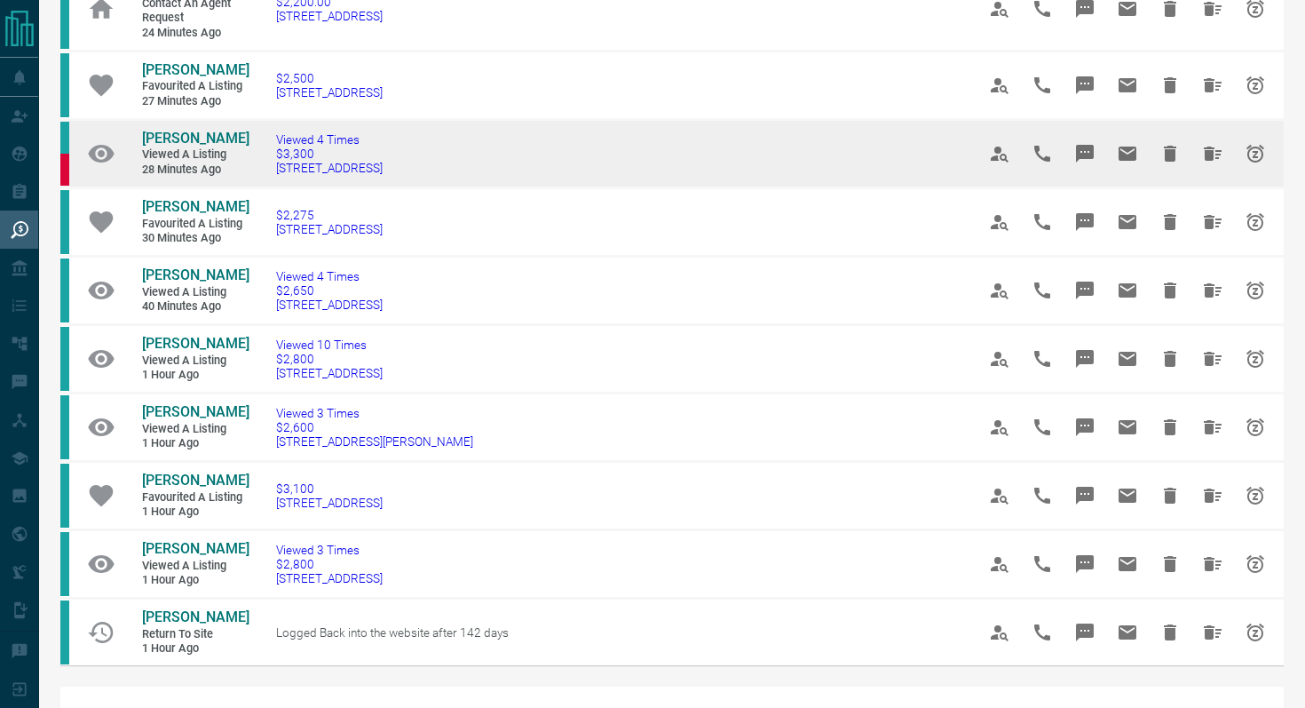
drag, startPoint x: 475, startPoint y: 172, endPoint x: 259, endPoint y: 167, distance: 215.8
click at [259, 167] on td "Viewed 4 Times $3,300 [STREET_ADDRESS]" at bounding box center [599, 153] width 700 height 68
copy span "[STREET_ADDRESS]"
click at [1081, 152] on icon "Message" at bounding box center [1084, 153] width 21 height 21
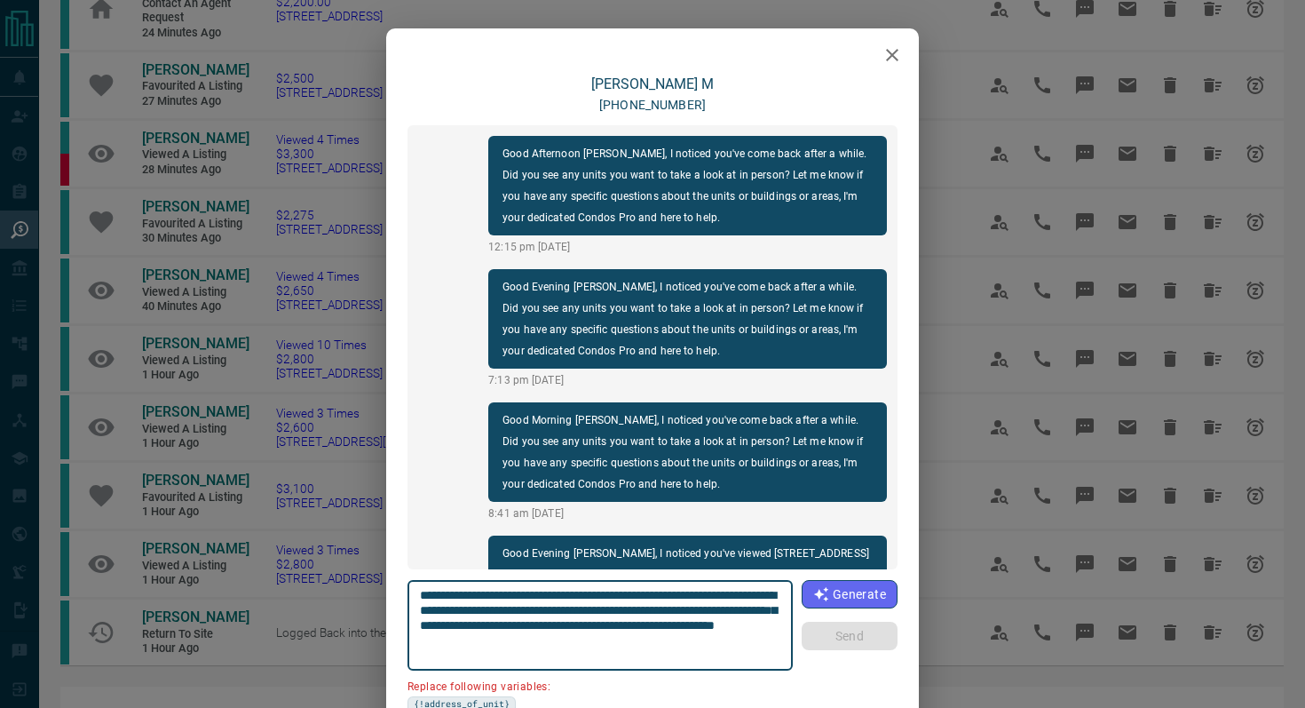
scroll to position [495, 0]
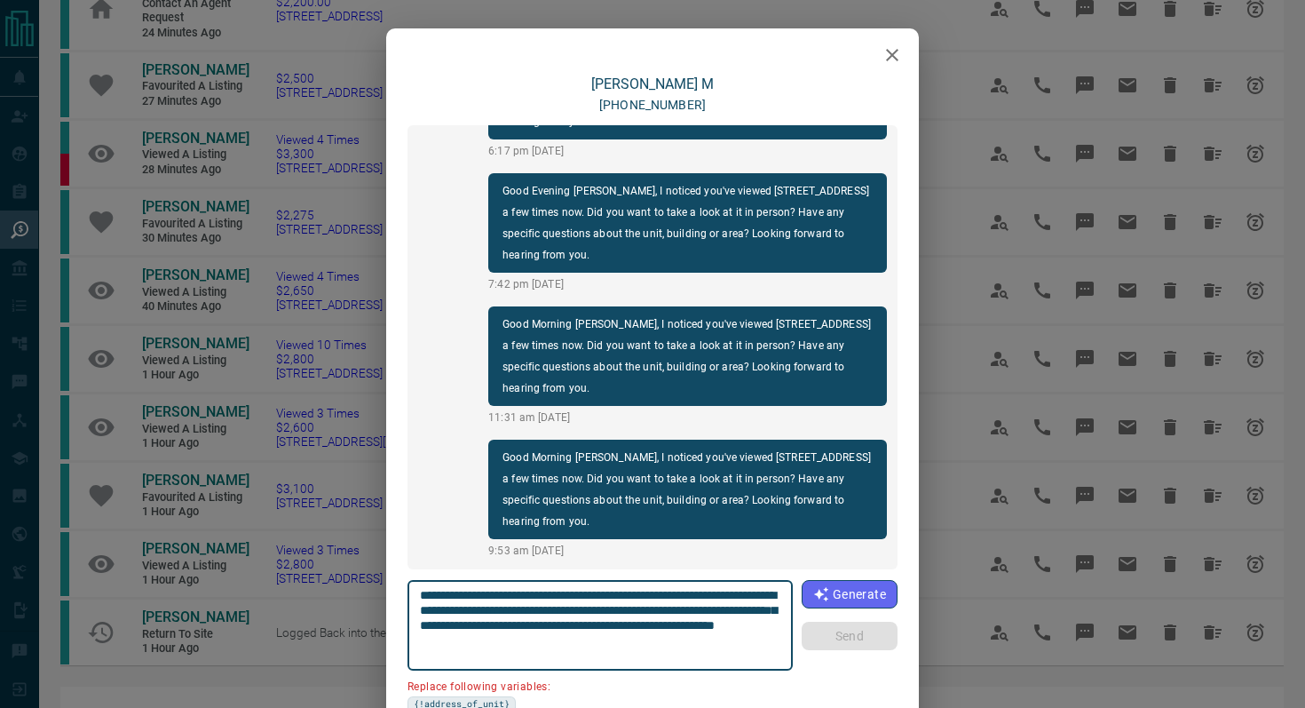
drag, startPoint x: 520, startPoint y: 610, endPoint x: 335, endPoint y: 607, distance: 185.6
click at [335, 607] on div "[PERSON_NAME] M [PHONE_NUMBER] Good Afternoon [PERSON_NAME], I noticed you've c…" at bounding box center [652, 354] width 1305 height 708
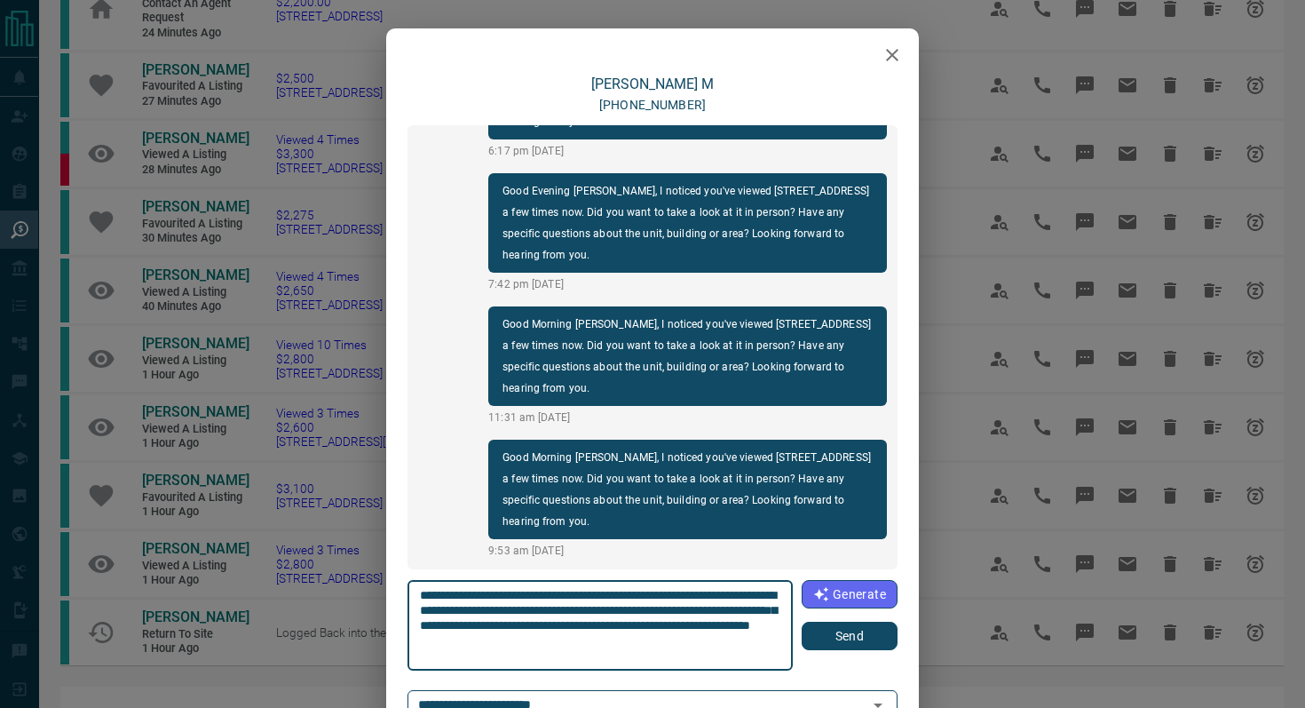
type textarea "**********"
click at [879, 645] on button "Send" at bounding box center [850, 635] width 96 height 28
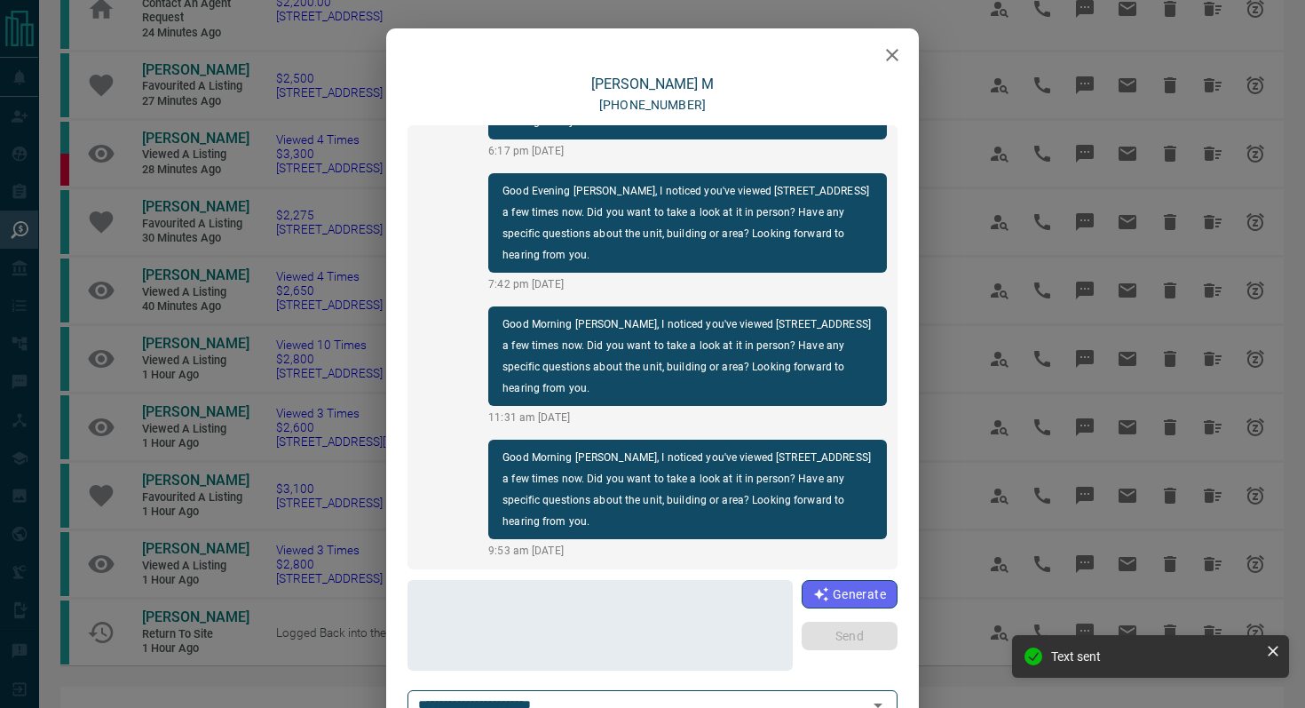
scroll to position [629, 0]
click at [895, 50] on icon "button" at bounding box center [892, 54] width 21 height 21
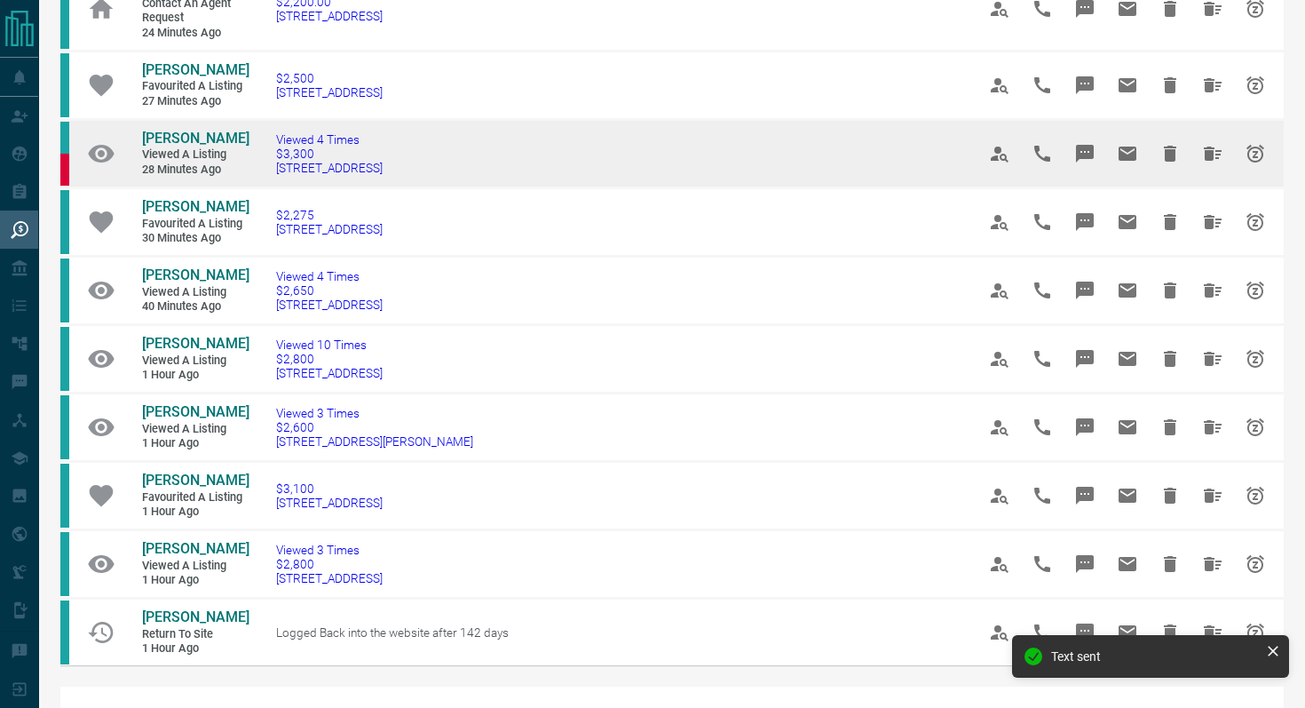
drag, startPoint x: 454, startPoint y: 177, endPoint x: 117, endPoint y: 138, distance: 338.6
click at [117, 138] on tr "[PERSON_NAME] Viewed a Listing 28 minutes ago Viewed 4 Times $3,300 1304 - [STR…" at bounding box center [671, 153] width 1223 height 68
copy tr "[PERSON_NAME] Viewed a Listing 28 minutes ago Viewed 4 Times $3,300 1304 - [STR…"
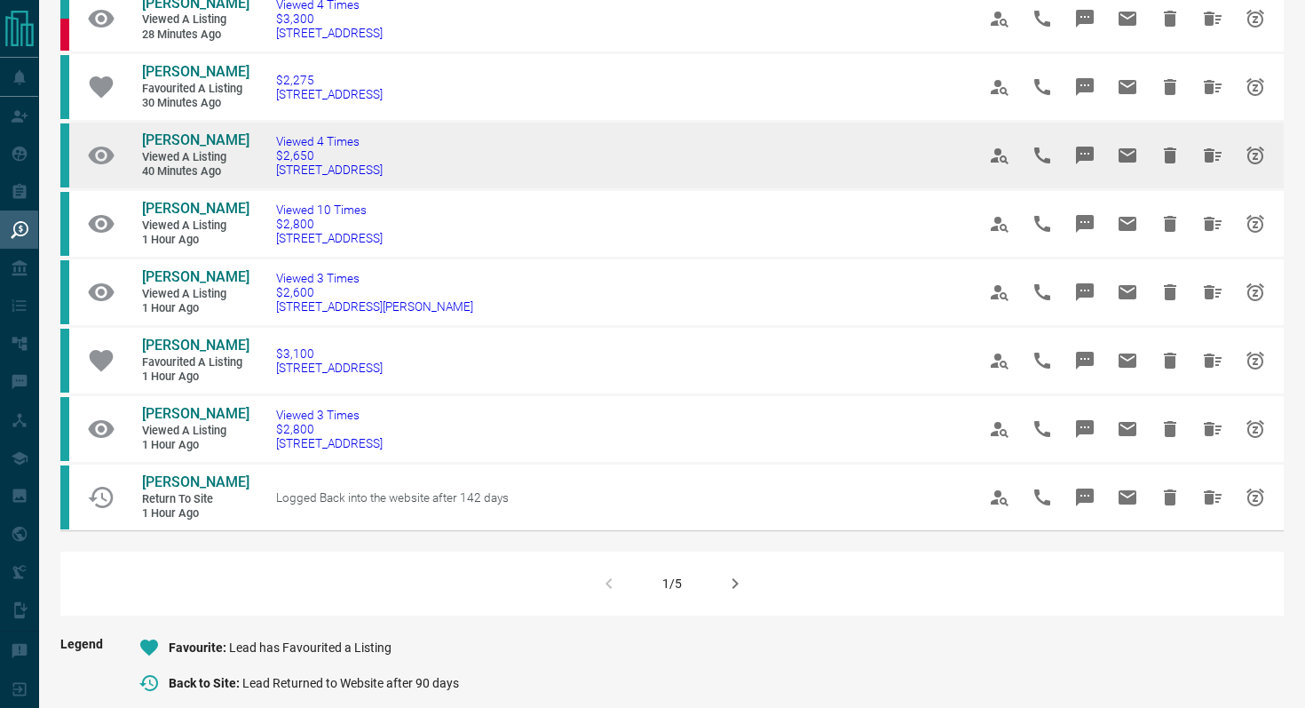
scroll to position [1059, 0]
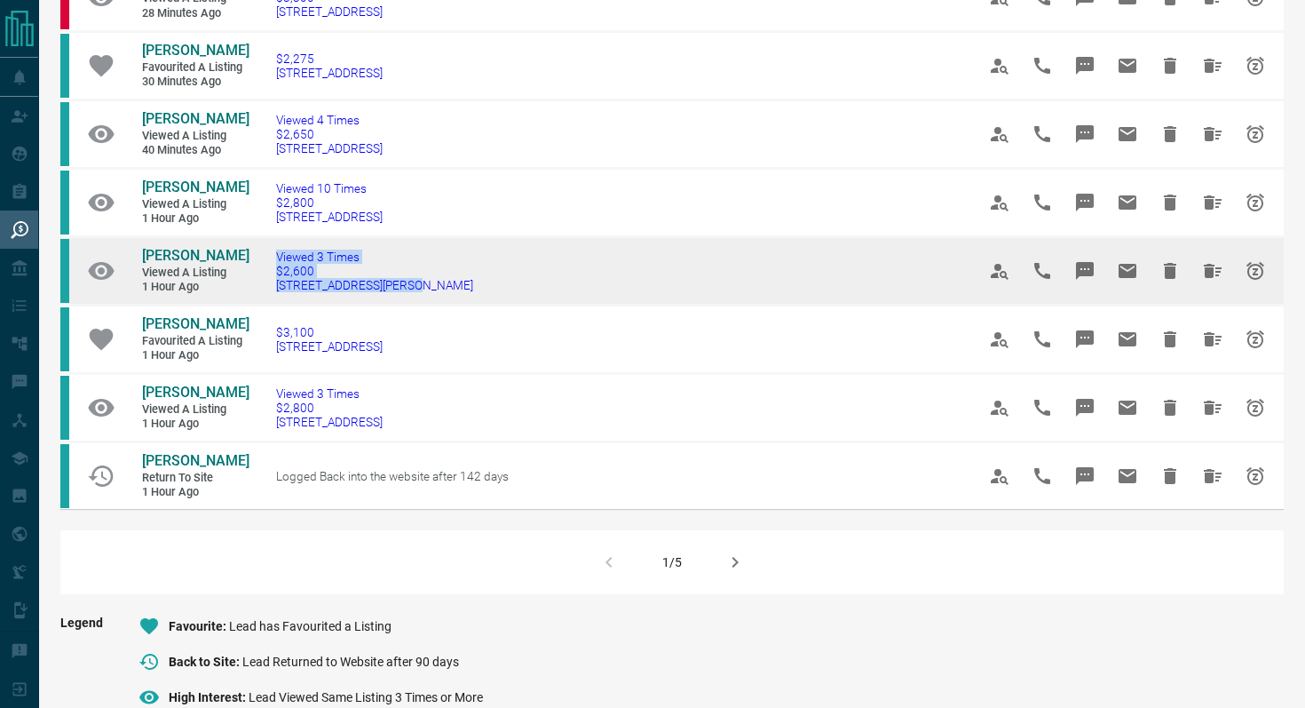
drag, startPoint x: 430, startPoint y: 286, endPoint x: 246, endPoint y: 281, distance: 183.8
click at [246, 281] on tr "[PERSON_NAME] Viewed a Listing 1 hour ago Viewed 3 Times $2,600 [STREET_ADDRESS…" at bounding box center [671, 270] width 1223 height 68
click at [573, 266] on td "Viewed 3 Times $2,600 [STREET_ADDRESS][PERSON_NAME]" at bounding box center [599, 270] width 700 height 68
drag, startPoint x: 425, startPoint y: 287, endPoint x: 267, endPoint y: 287, distance: 158.0
click at [267, 287] on td "Viewed 3 Times $2,600 [STREET_ADDRESS][PERSON_NAME]" at bounding box center [599, 270] width 700 height 68
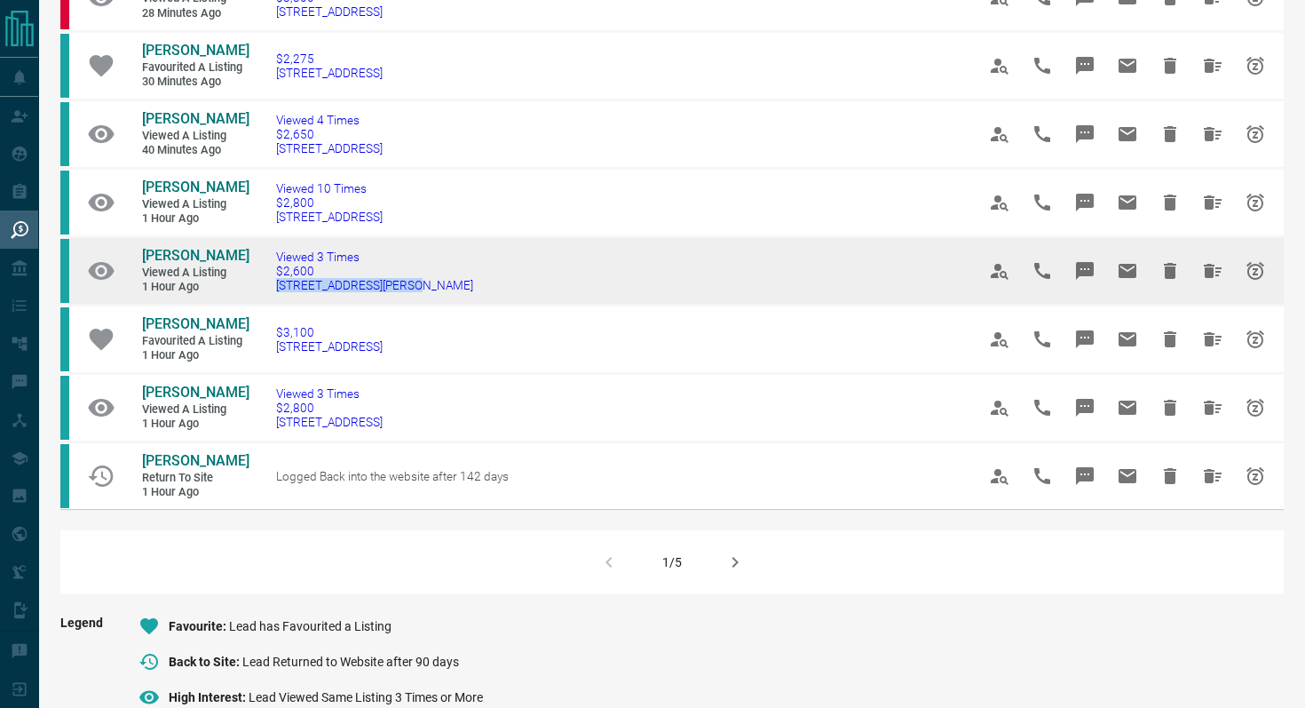
copy span "[STREET_ADDRESS][PERSON_NAME]"
click at [1083, 266] on icon "Message" at bounding box center [1085, 271] width 18 height 18
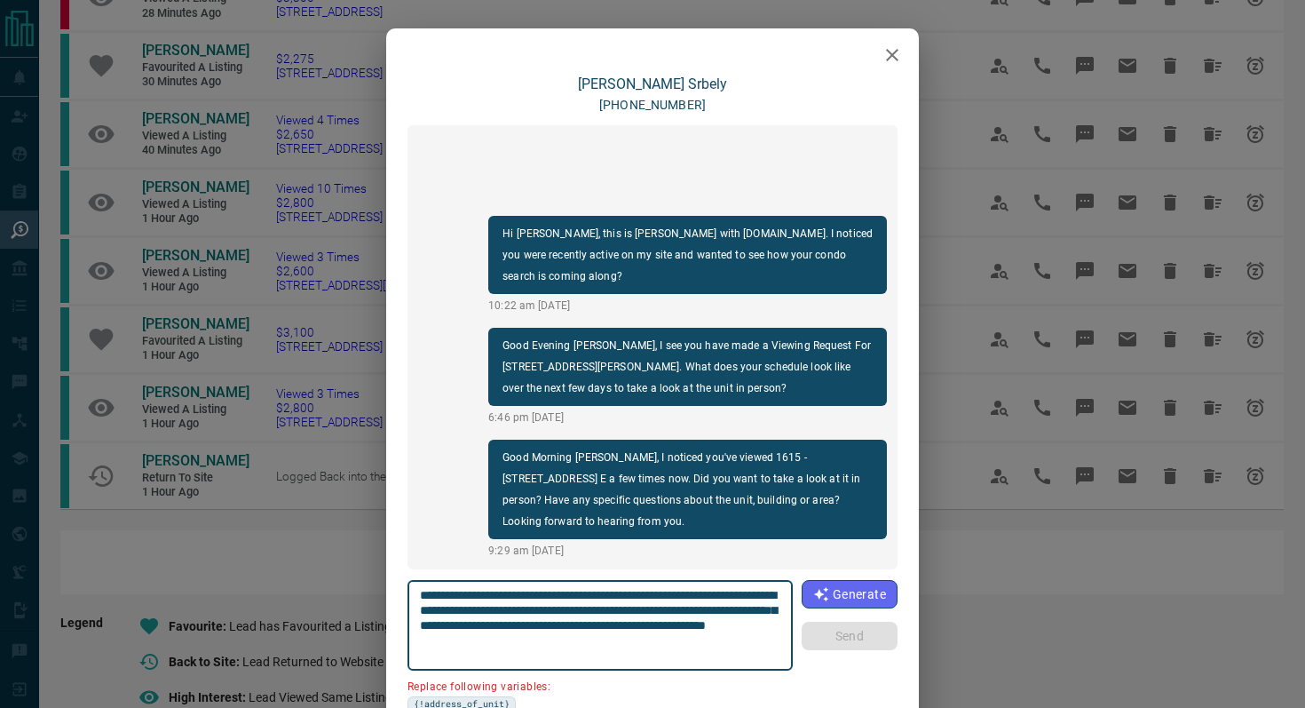
drag, startPoint x: 778, startPoint y: 596, endPoint x: 676, endPoint y: 591, distance: 101.3
click at [676, 591] on textarea "**********" at bounding box center [600, 625] width 361 height 75
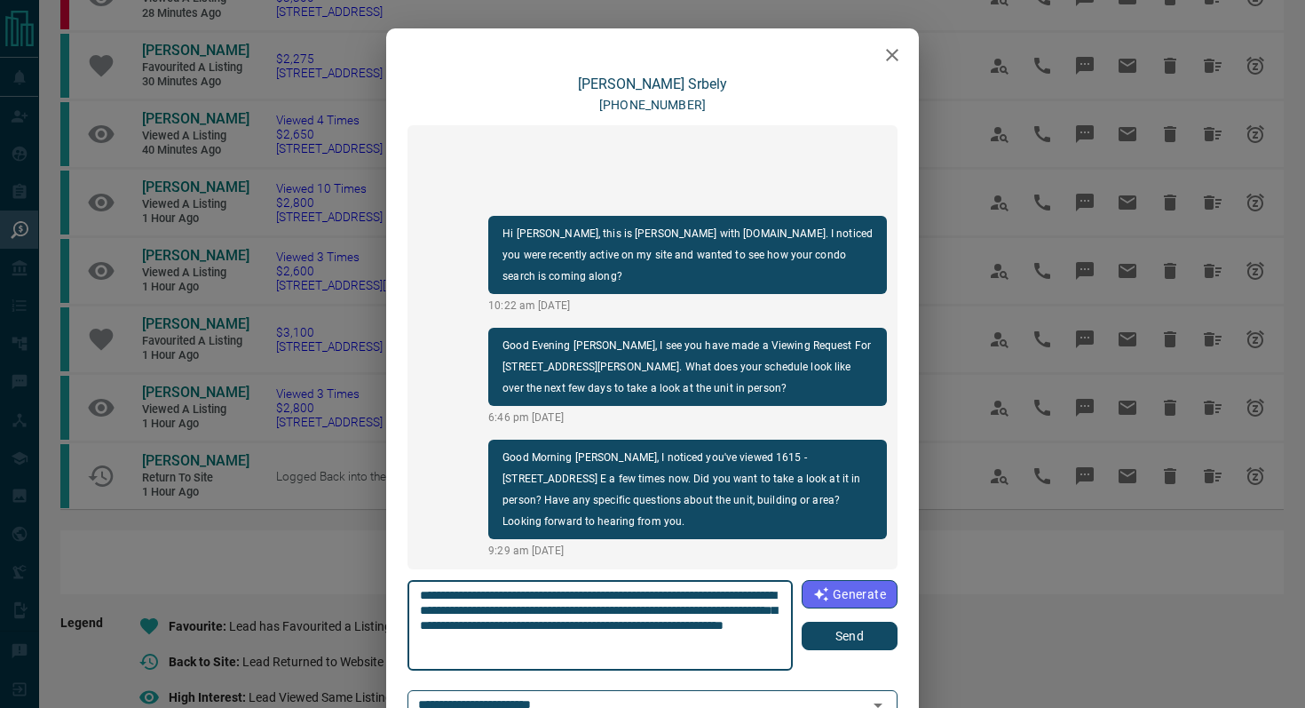
type textarea "**********"
click at [890, 645] on button "Send" at bounding box center [850, 635] width 96 height 28
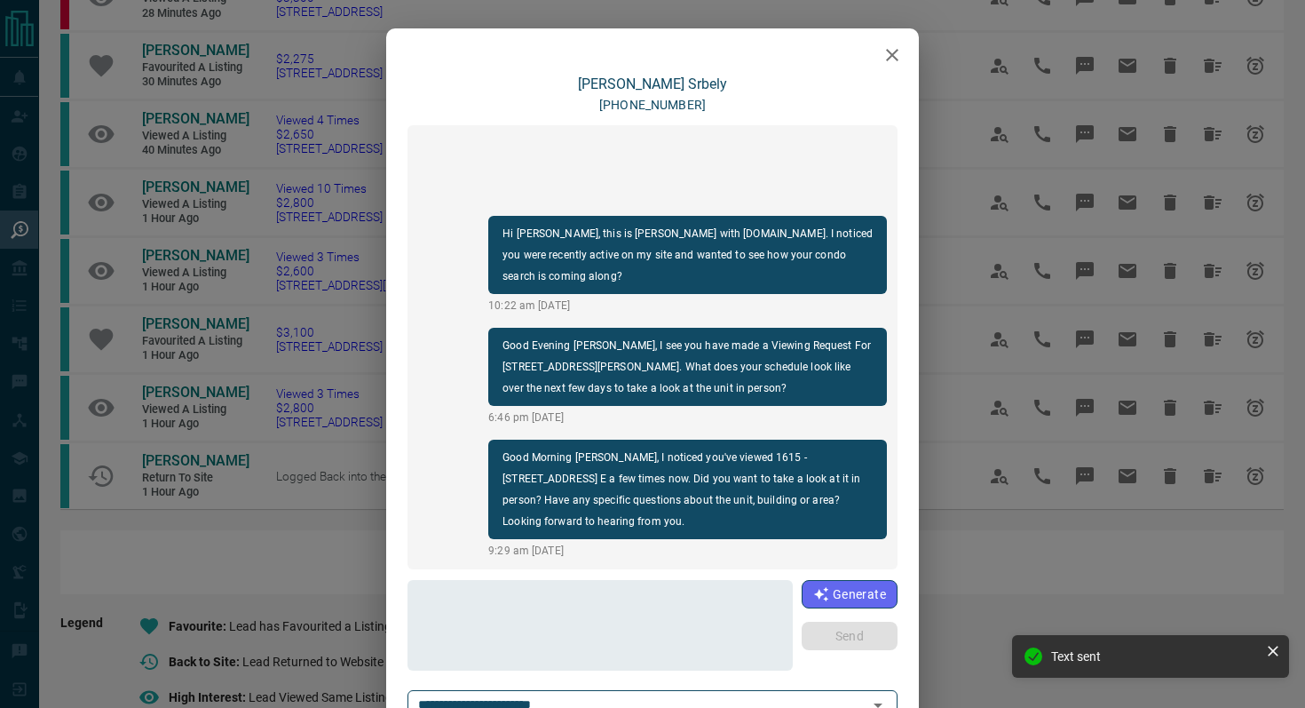
scroll to position [53, 0]
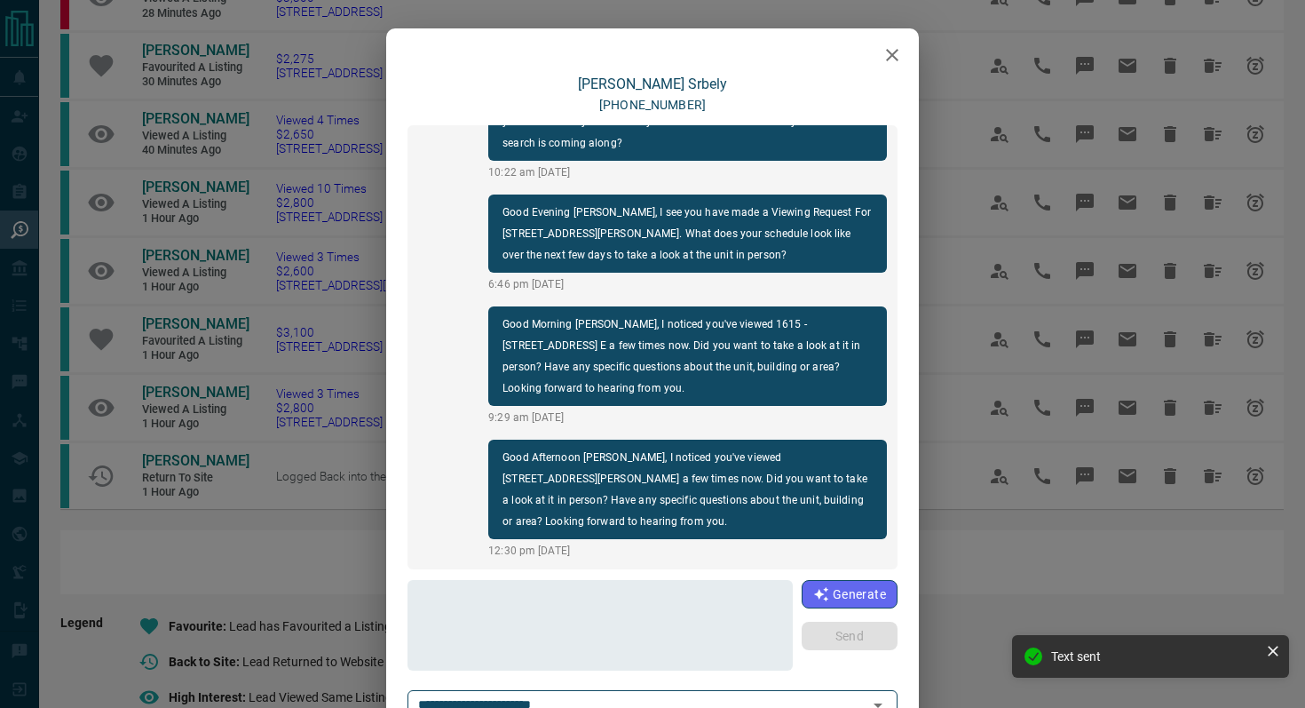
click at [890, 61] on icon "button" at bounding box center [892, 54] width 21 height 21
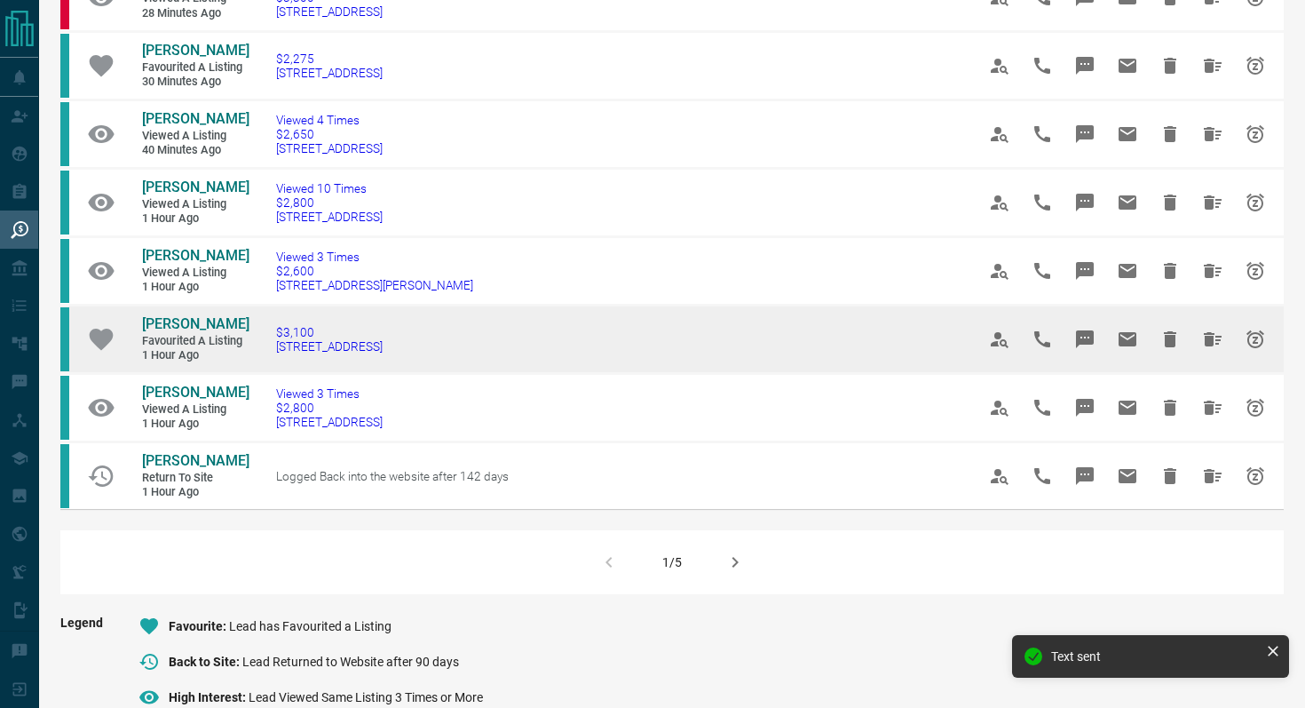
drag, startPoint x: 464, startPoint y: 345, endPoint x: 258, endPoint y: 345, distance: 206.0
click at [258, 345] on td "$3,100 [STREET_ADDRESS]" at bounding box center [599, 338] width 700 height 68
copy span "[STREET_ADDRESS]"
click at [1091, 339] on icon "Message" at bounding box center [1085, 339] width 18 height 18
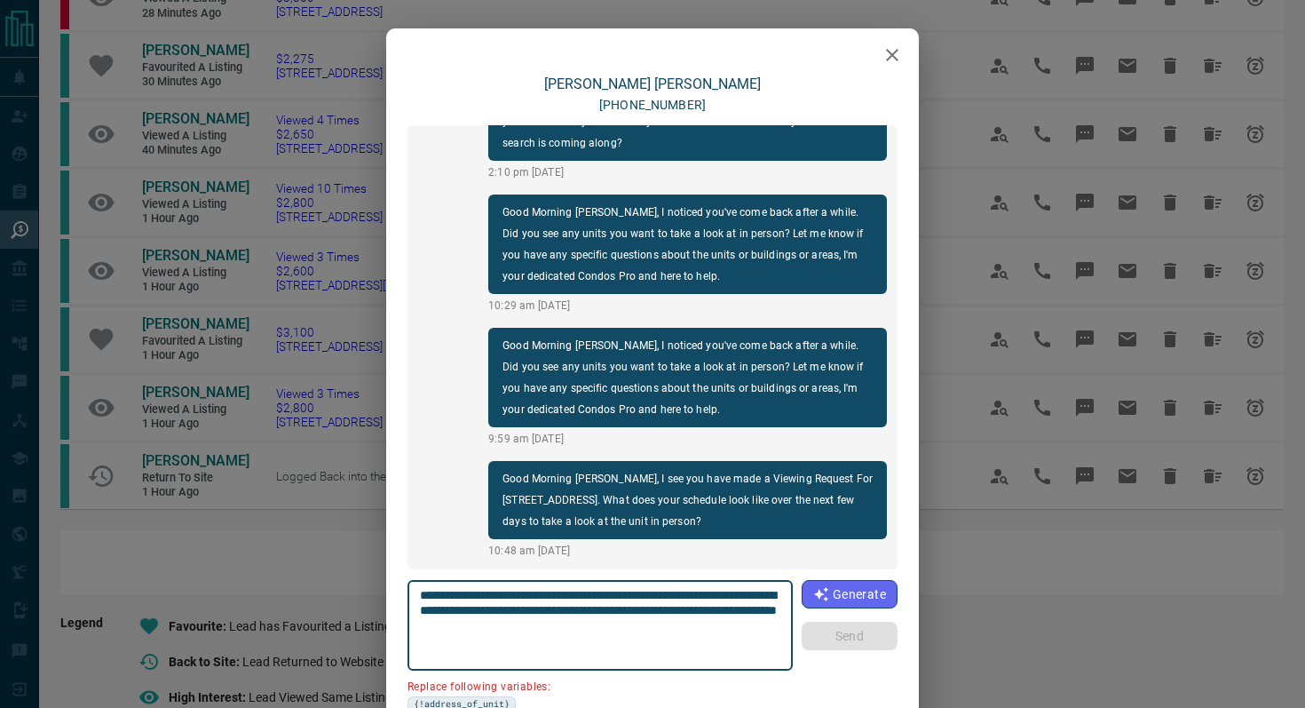
drag, startPoint x: 516, startPoint y: 612, endPoint x: 309, endPoint y: 612, distance: 206.8
click at [309, 612] on div "[PERSON_NAME] [PHONE_NUMBER] Hi [PERSON_NAME], this is [PERSON_NAME] with [DOMA…" at bounding box center [652, 354] width 1305 height 708
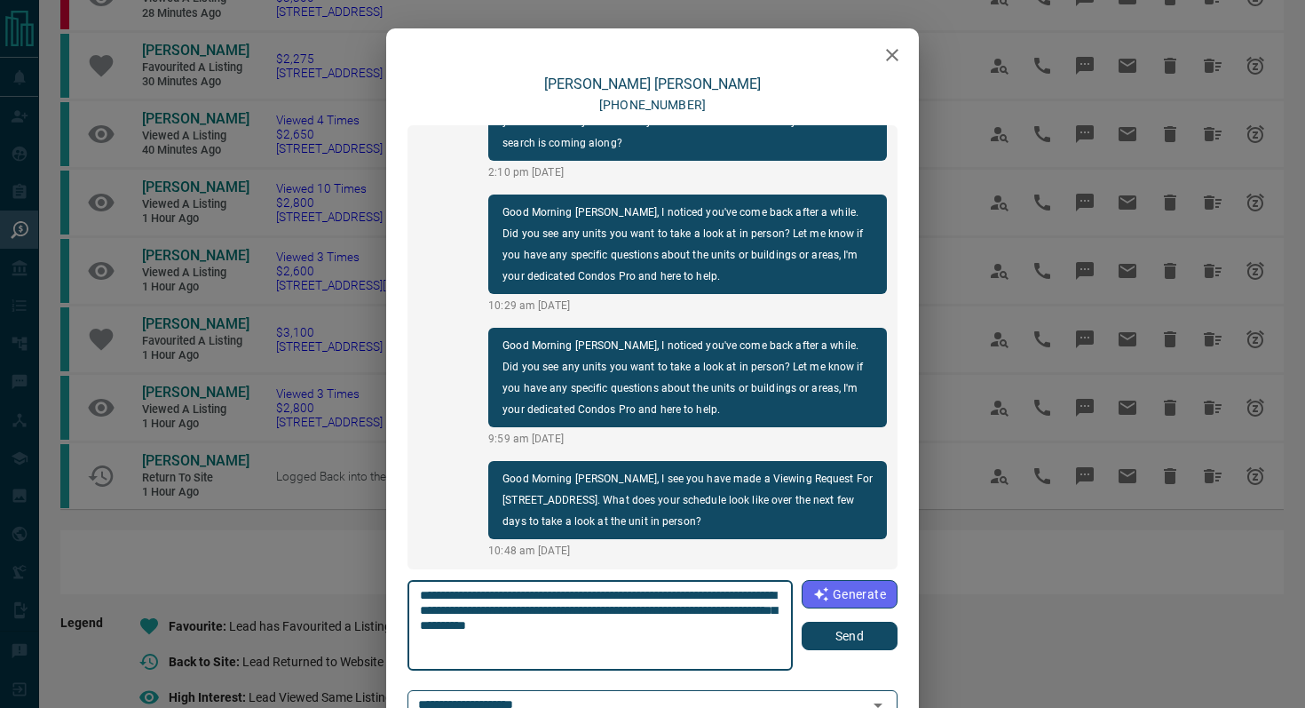
type textarea "**********"
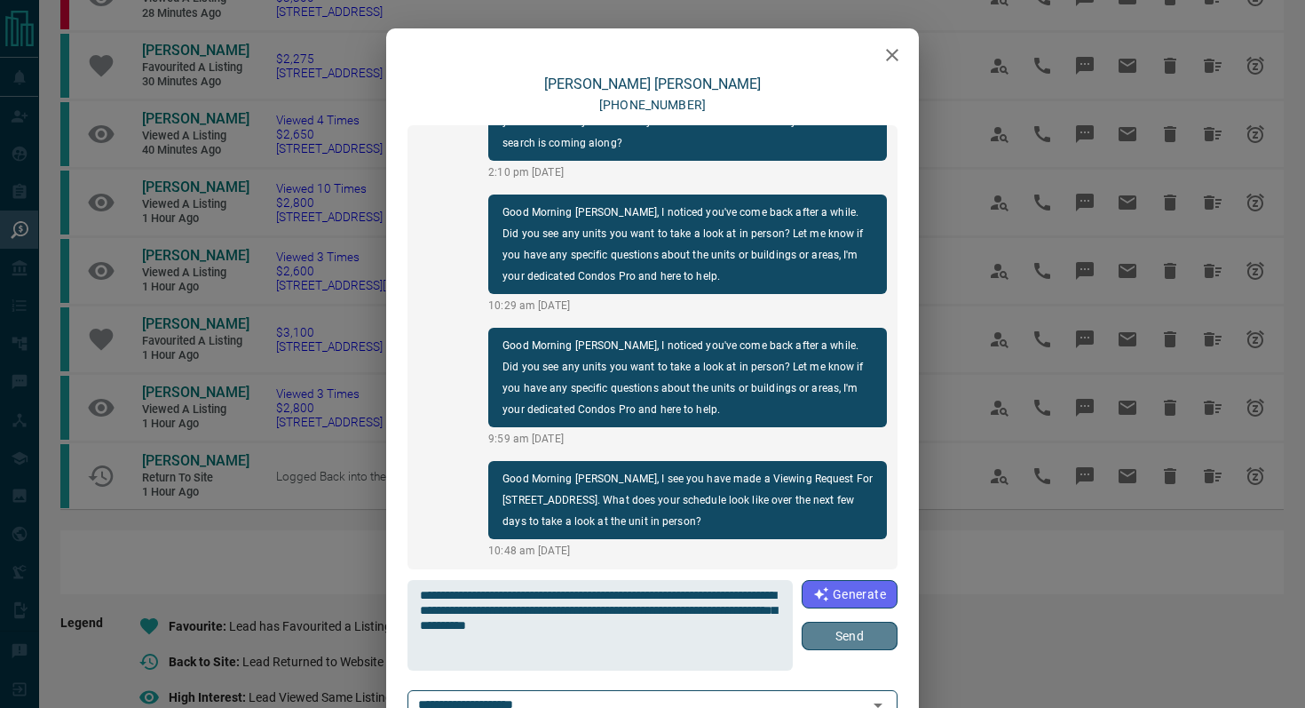
click at [870, 632] on button "Send" at bounding box center [850, 635] width 96 height 28
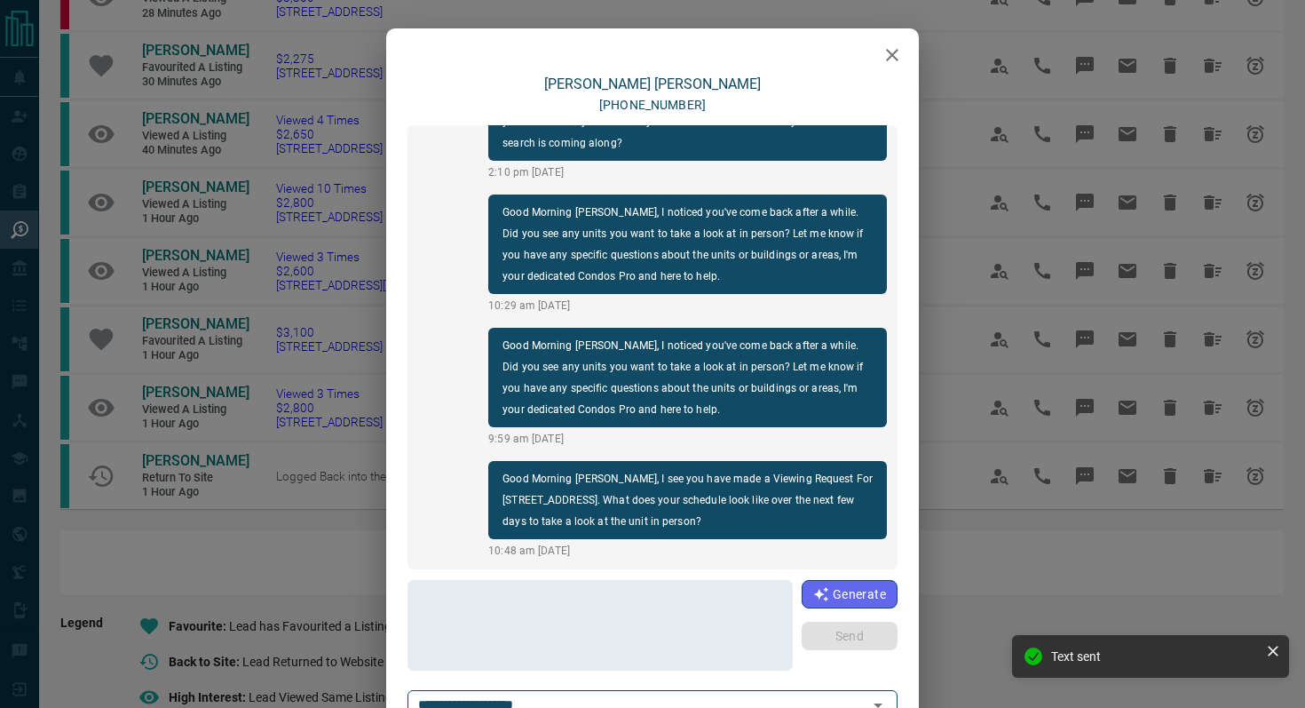
scroll to position [165, 0]
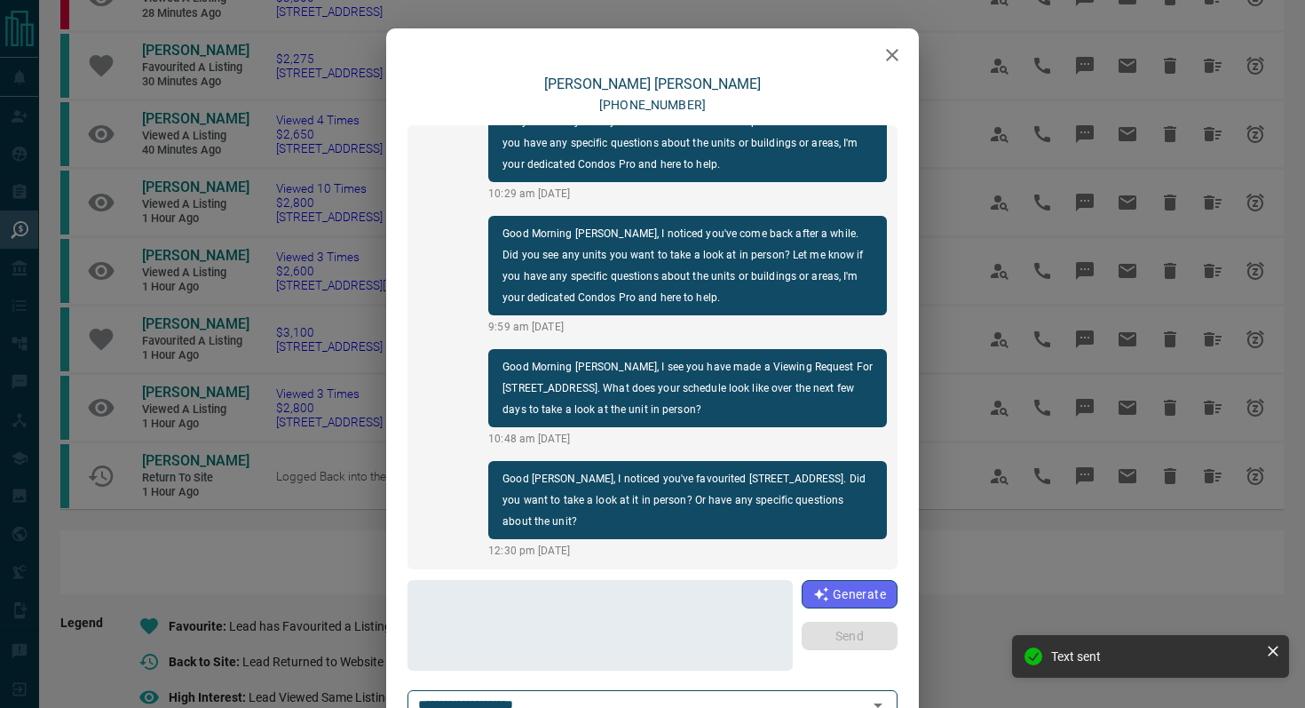
click at [884, 51] on icon "button" at bounding box center [892, 54] width 21 height 21
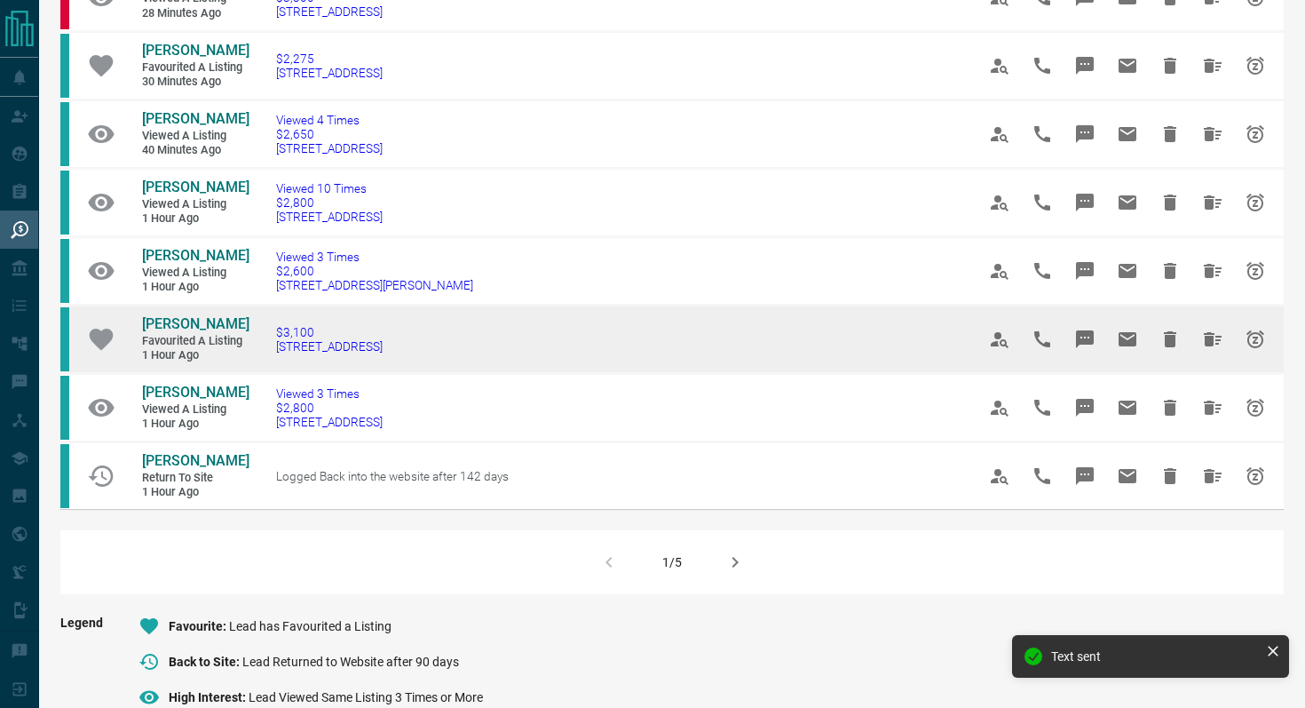
drag, startPoint x: 463, startPoint y: 349, endPoint x: 125, endPoint y: 325, distance: 338.2
click at [125, 325] on tr "[PERSON_NAME] Favourited a Listing 1 hour ago $3,100 [STREET_ADDRESS]" at bounding box center [671, 338] width 1223 height 68
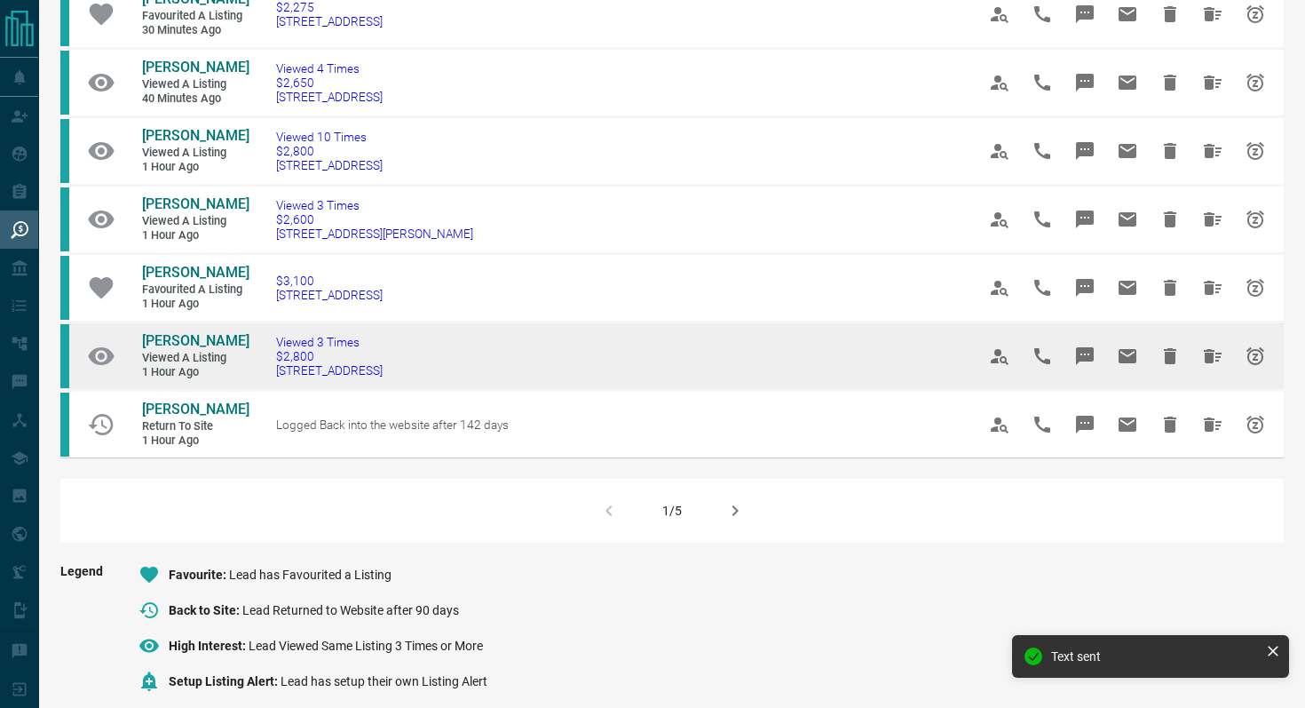
scroll to position [1115, 0]
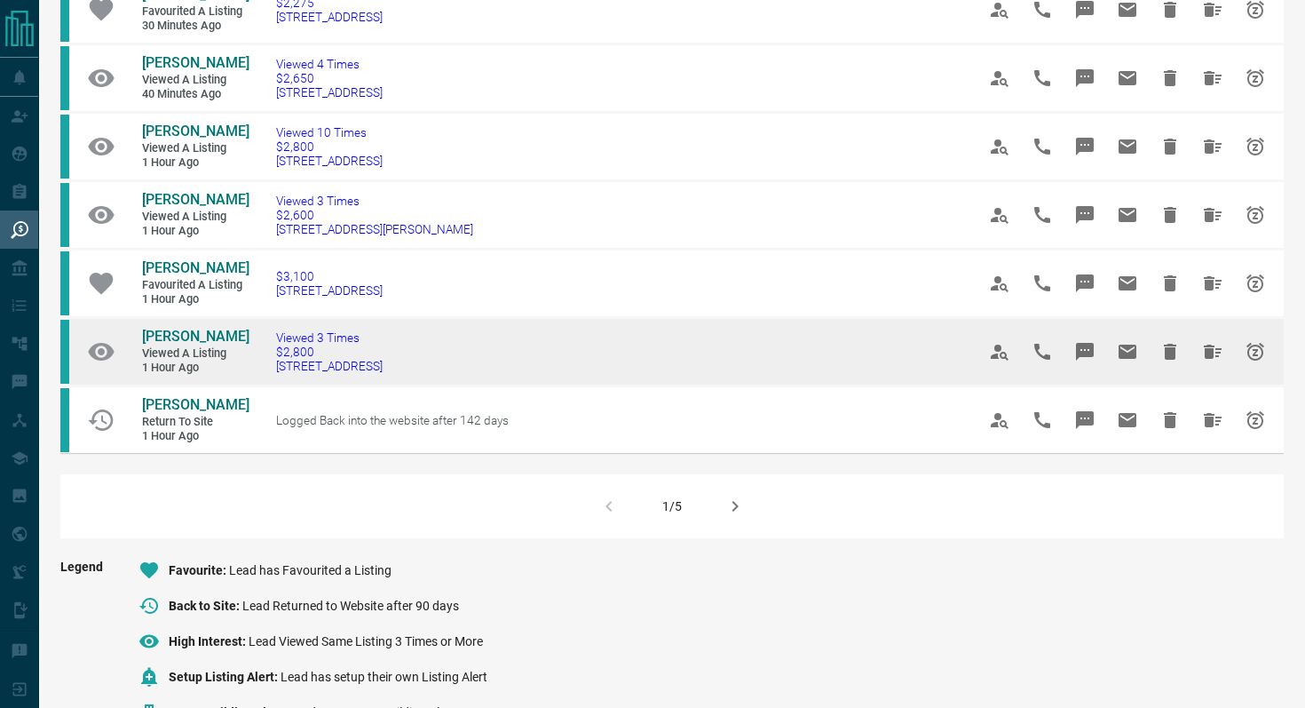
drag, startPoint x: 455, startPoint y: 376, endPoint x: 258, endPoint y: 369, distance: 196.3
click at [258, 369] on td "Viewed 3 Times $2,800 [STREET_ADDRESS]" at bounding box center [599, 351] width 700 height 68
click at [1077, 342] on icon "Message" at bounding box center [1084, 351] width 21 height 21
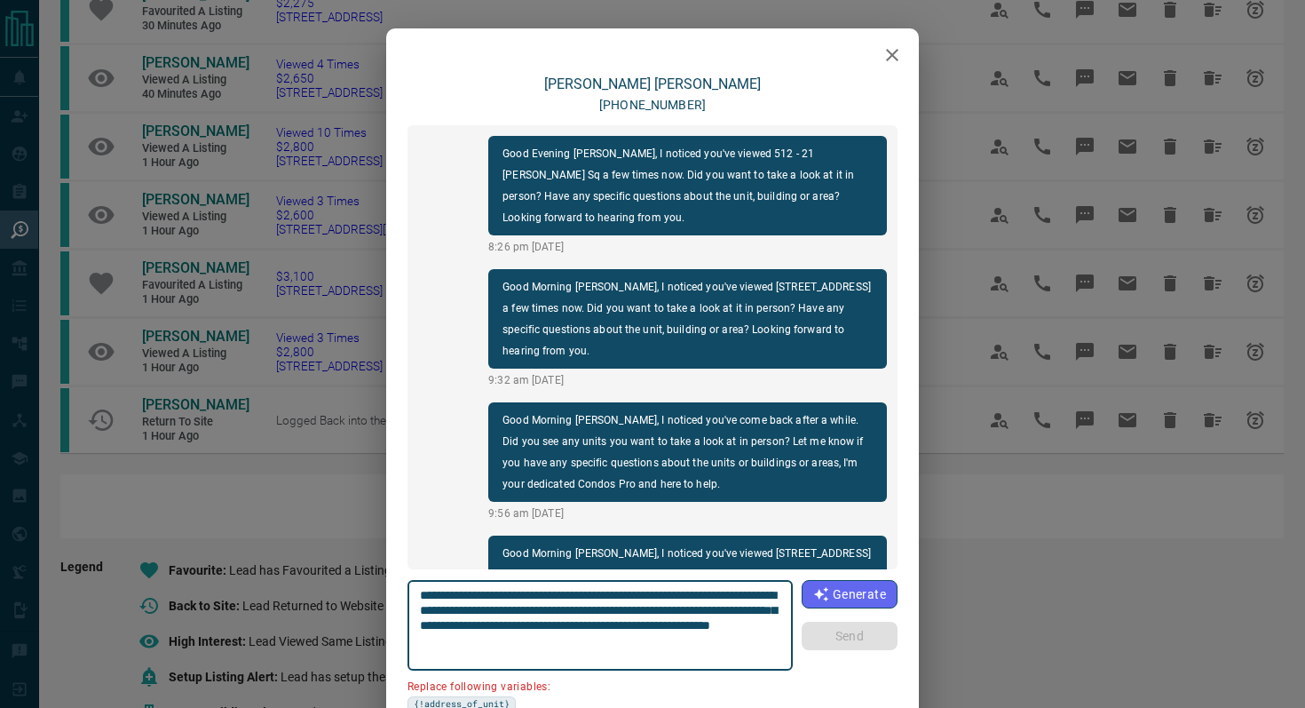
scroll to position [1774, 0]
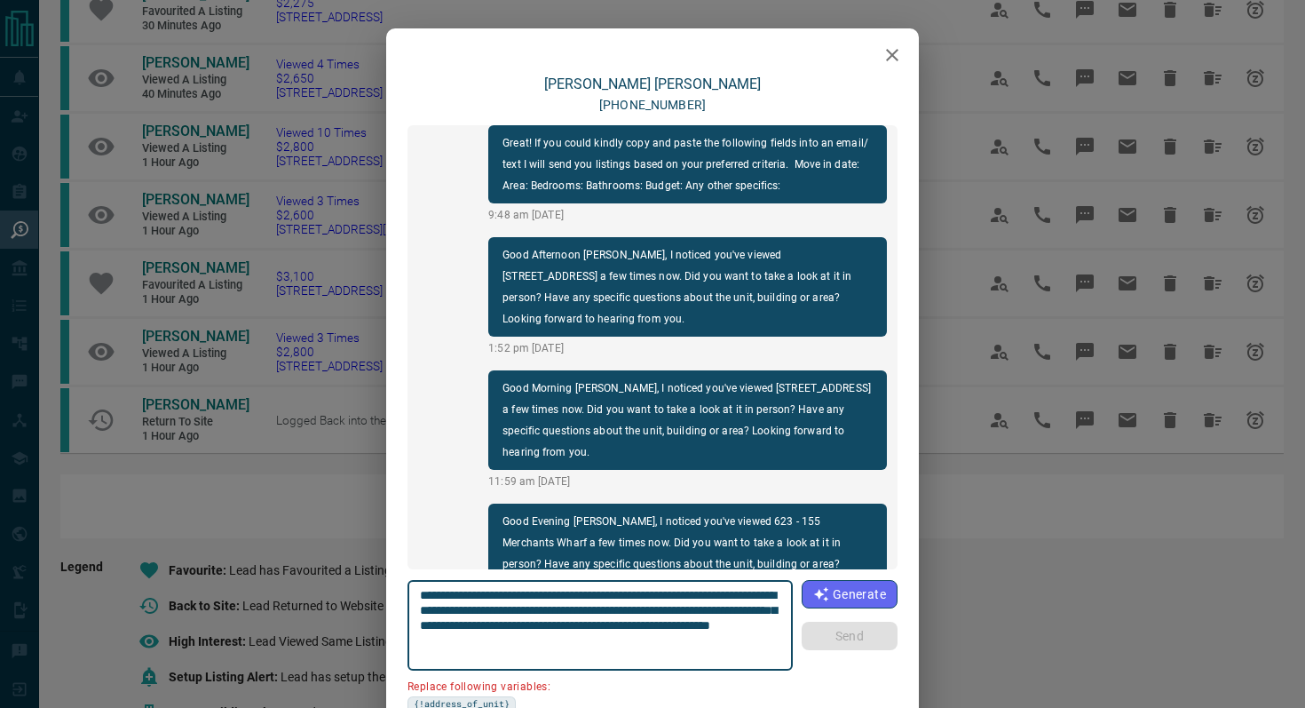
click at [895, 44] on icon "button" at bounding box center [892, 54] width 21 height 21
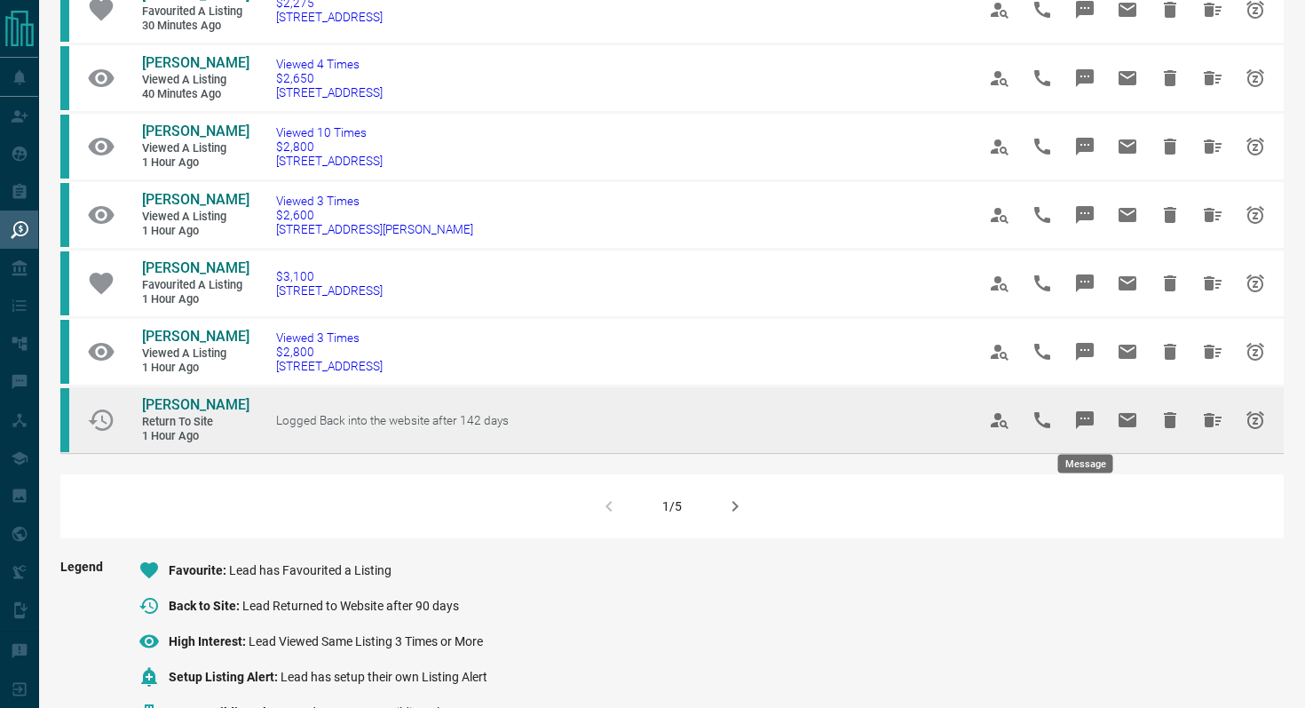
click at [1084, 413] on icon "Message" at bounding box center [1085, 420] width 18 height 18
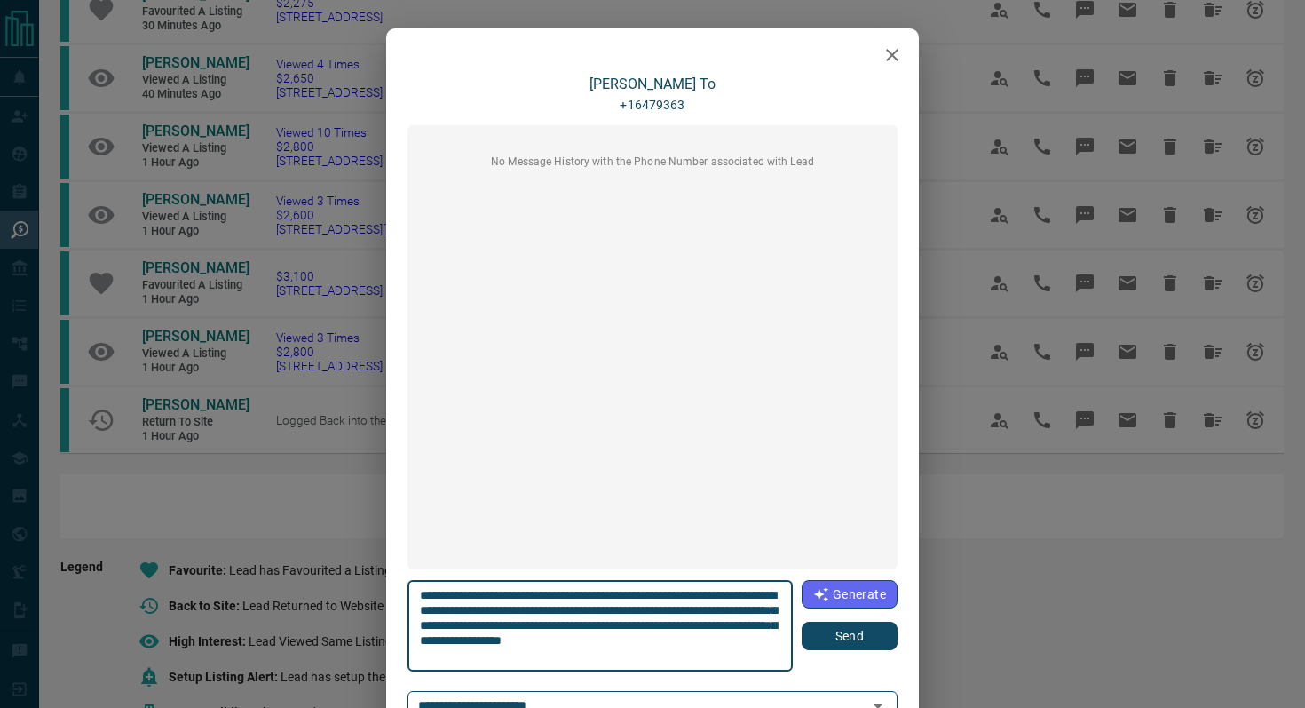
click at [823, 632] on button "Send" at bounding box center [850, 635] width 96 height 28
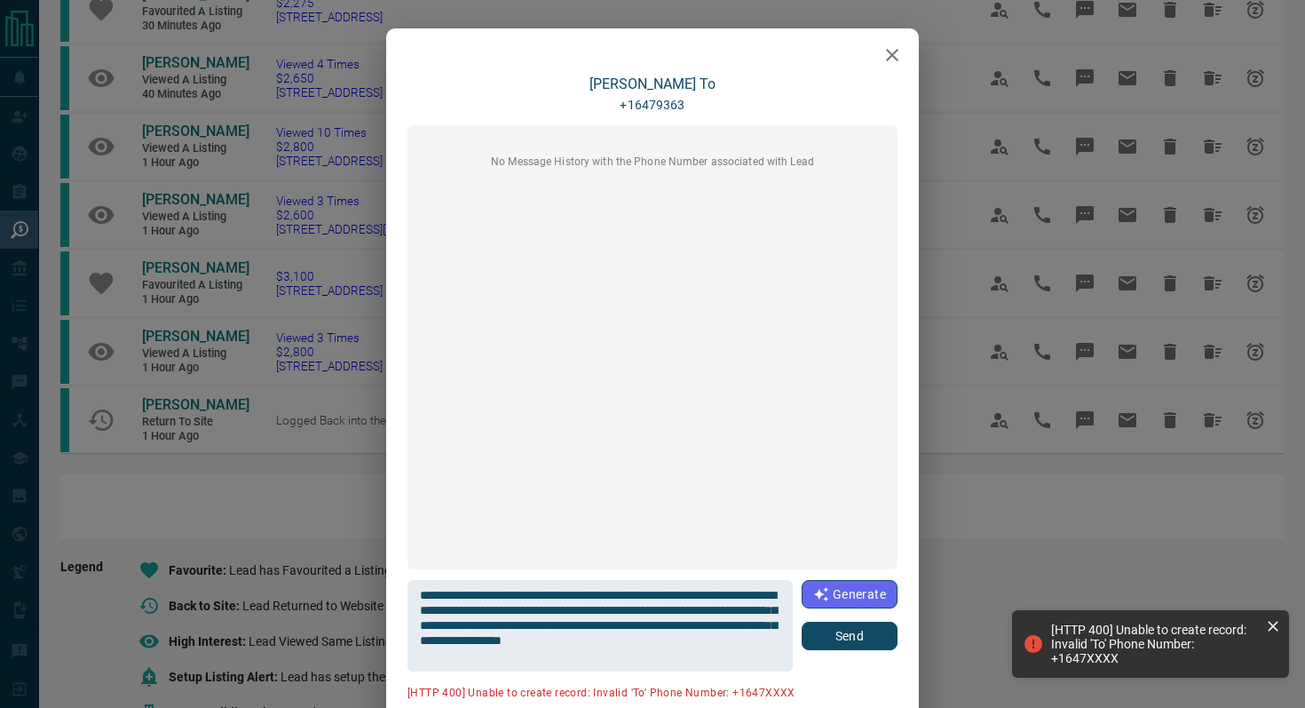
click at [896, 56] on icon "button" at bounding box center [892, 54] width 21 height 21
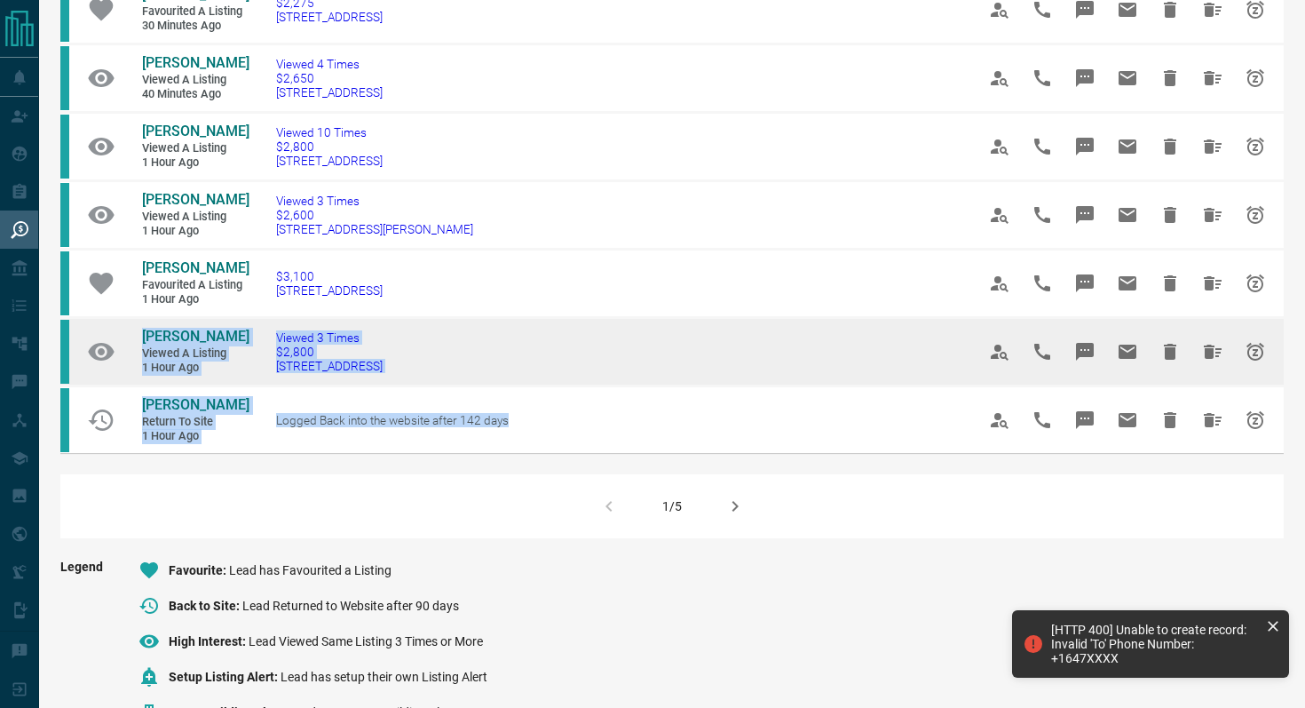
drag, startPoint x: 577, startPoint y: 431, endPoint x: 123, endPoint y: 384, distance: 456.9
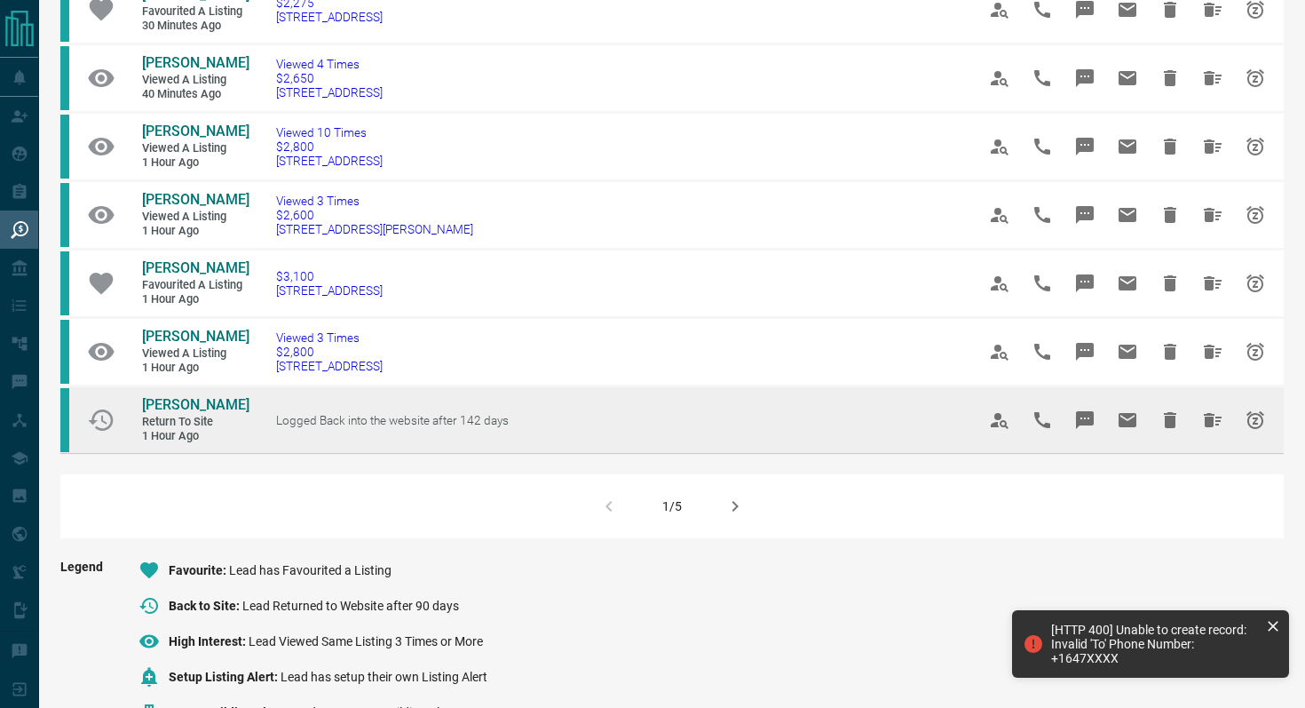
click at [549, 446] on td "Logged Back into the website after 142 days" at bounding box center [599, 419] width 700 height 67
drag, startPoint x: 549, startPoint y: 439, endPoint x: 136, endPoint y: 411, distance: 413.7
click at [136, 411] on tr "[PERSON_NAME] To Return to Site 1 hour ago Logged Back into the website after 1…" at bounding box center [671, 419] width 1223 height 67
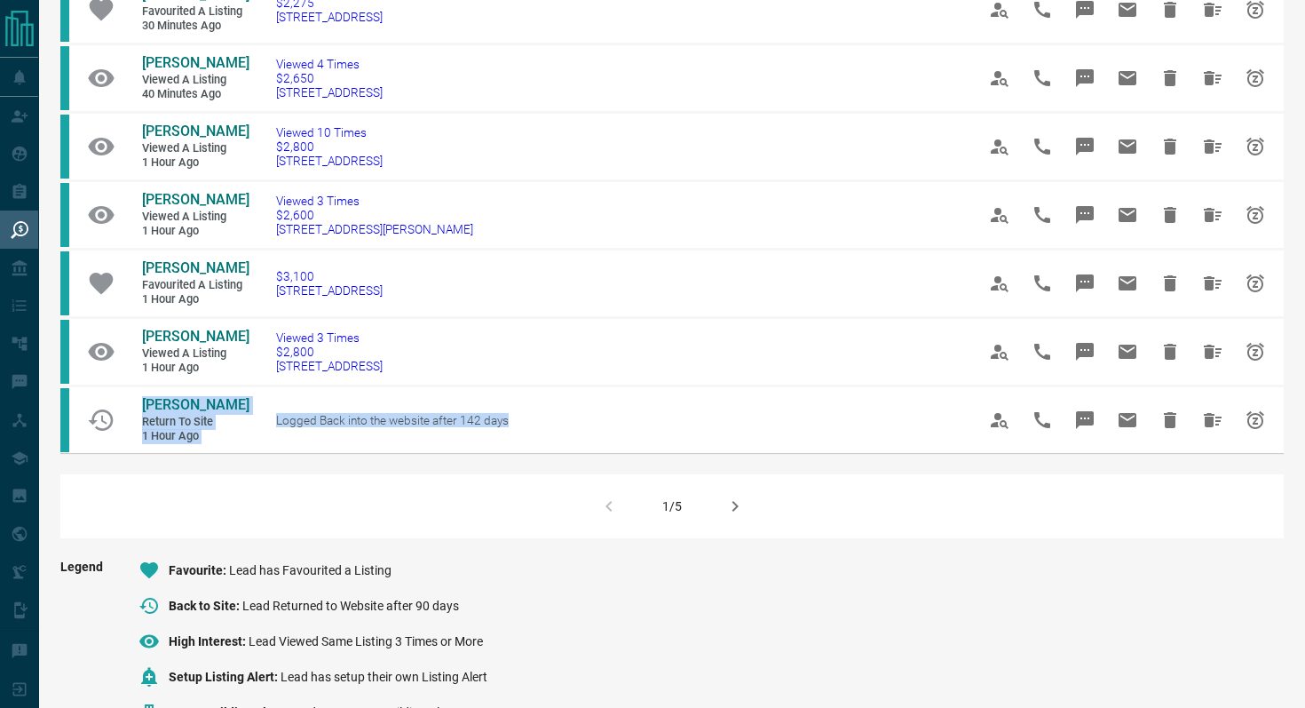
click at [742, 519] on button "button" at bounding box center [735, 506] width 43 height 43
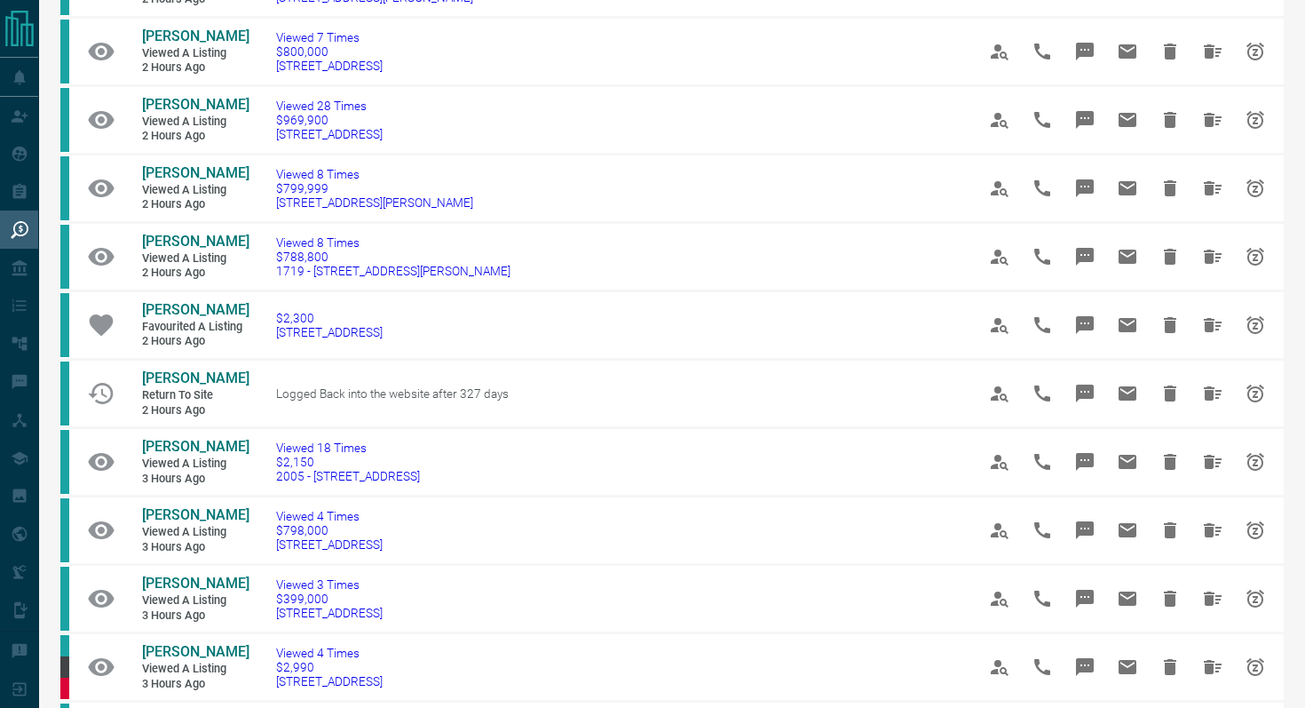
scroll to position [587, 0]
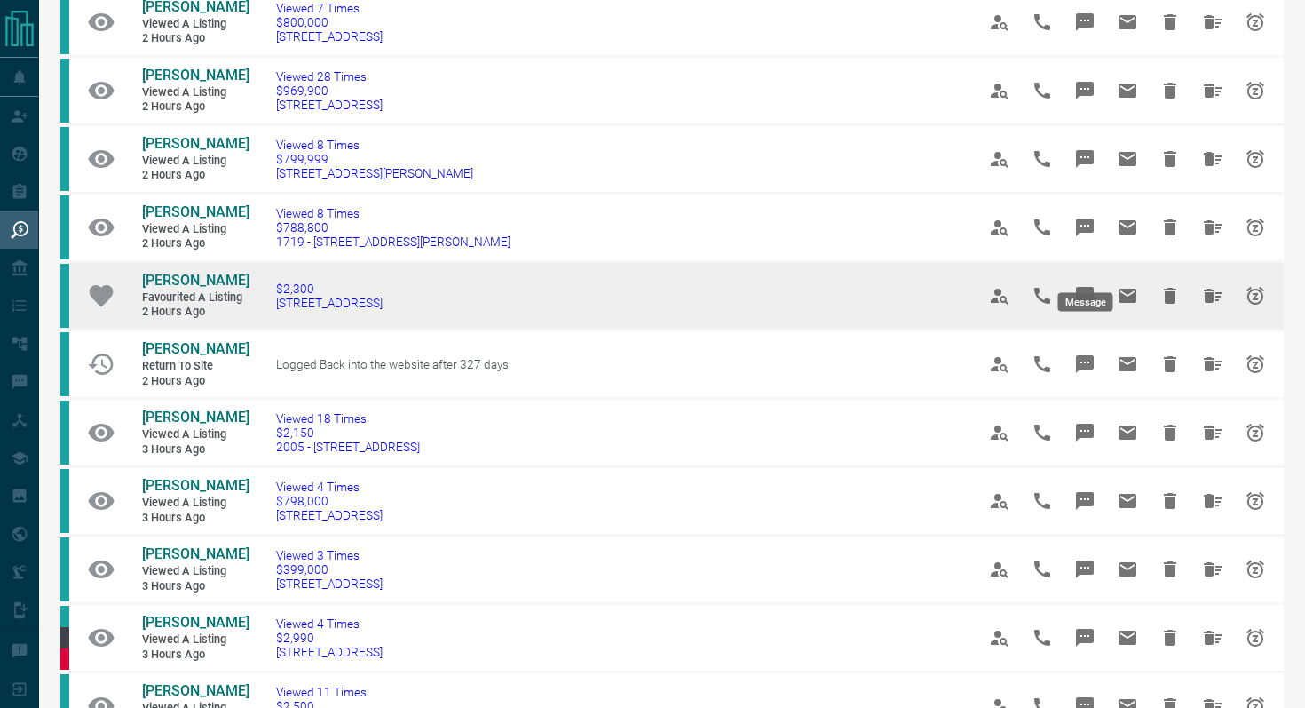
click at [1085, 287] on icon "Message" at bounding box center [1085, 296] width 18 height 18
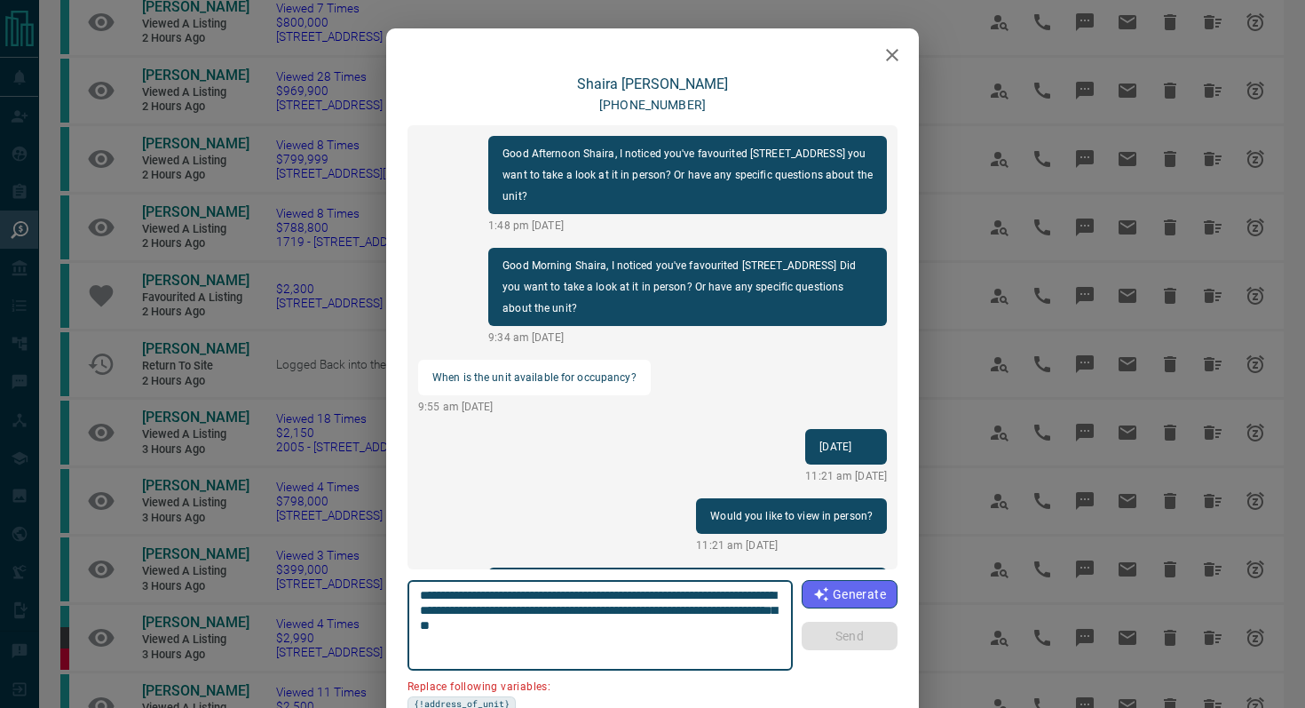
scroll to position [1465, 0]
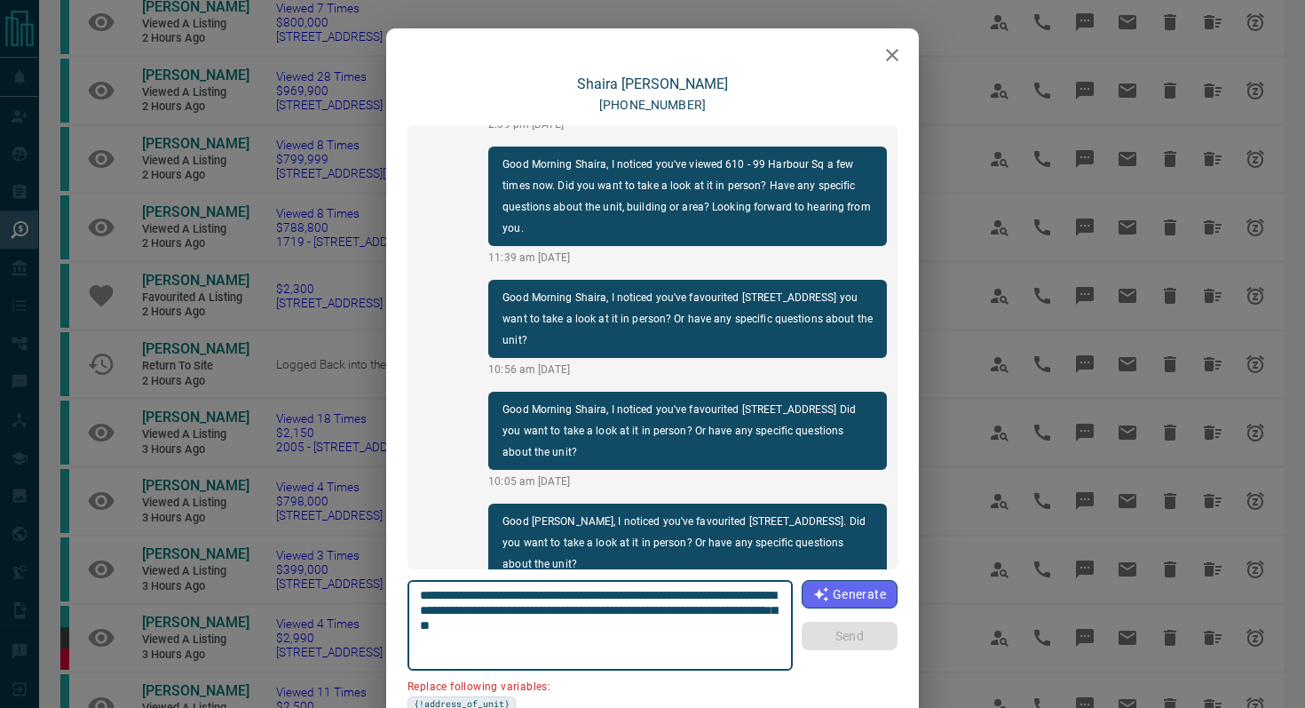
click at [890, 53] on icon "button" at bounding box center [892, 55] width 12 height 12
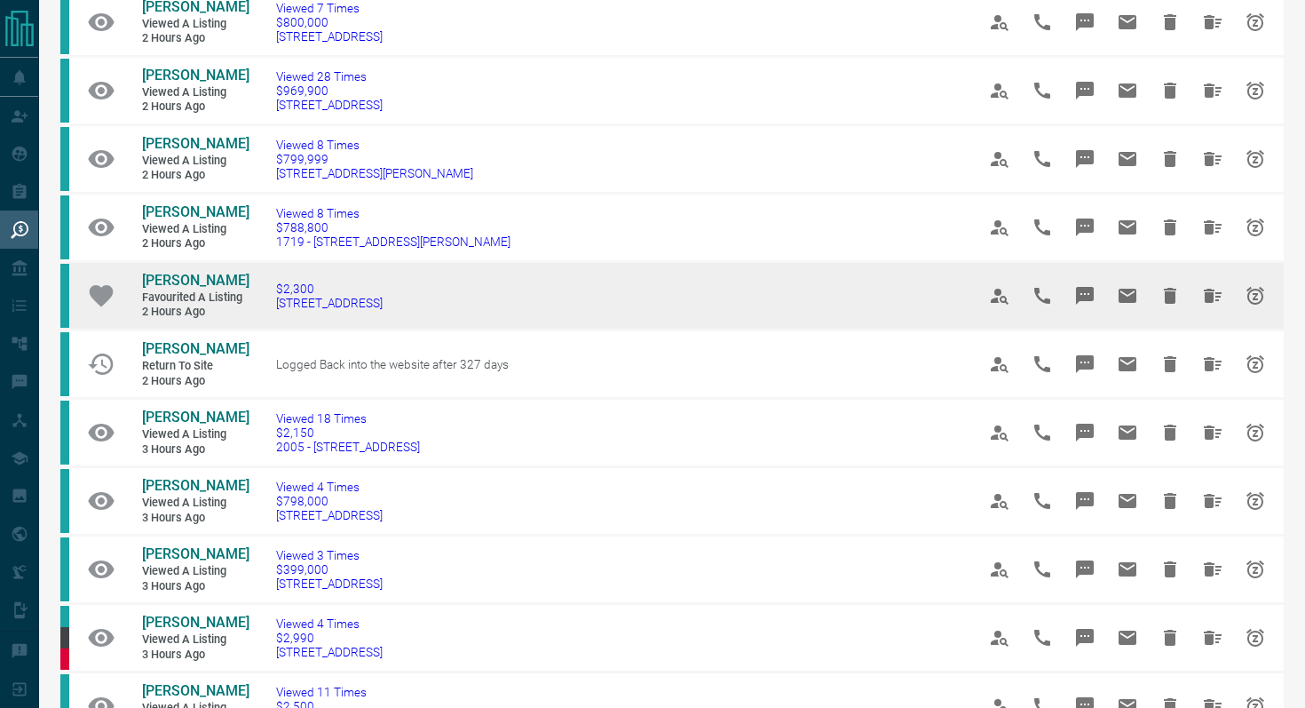
drag, startPoint x: 454, startPoint y: 274, endPoint x: 263, endPoint y: 266, distance: 191.0
click at [263, 266] on td "$2,300 [STREET_ADDRESS]" at bounding box center [599, 296] width 700 height 68
click at [1080, 274] on button "Message" at bounding box center [1085, 295] width 43 height 43
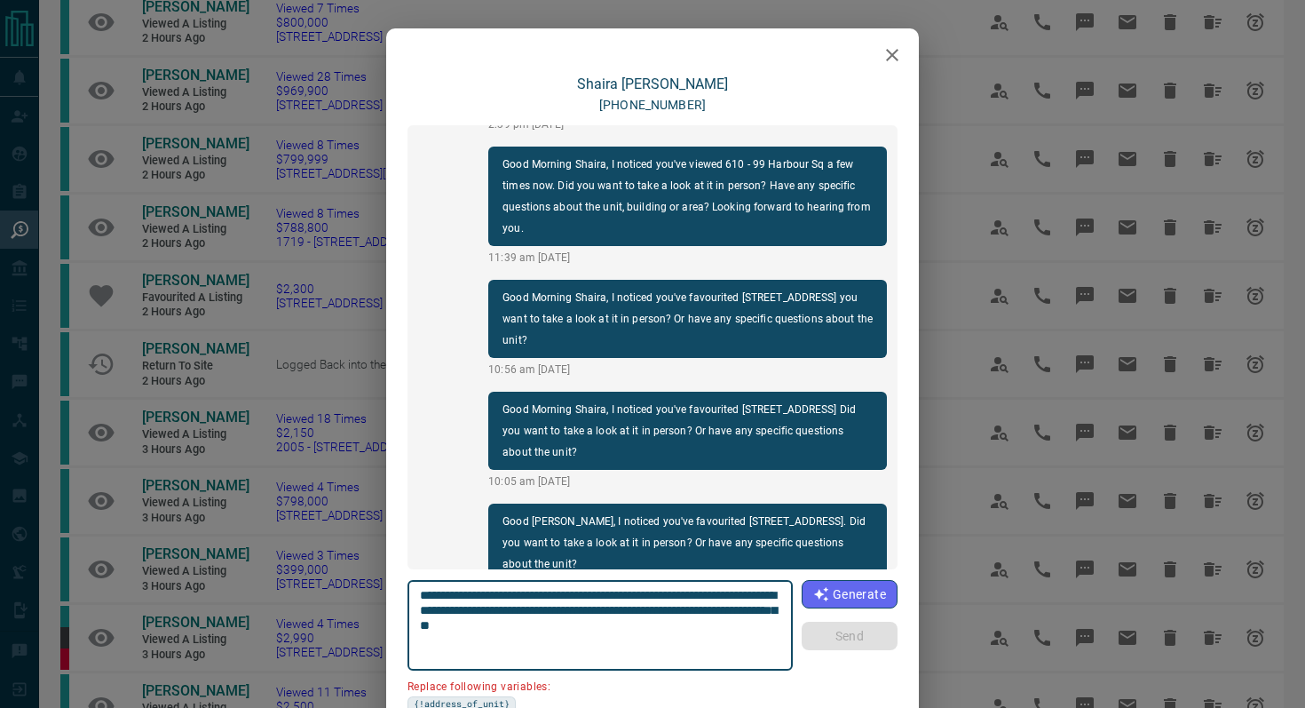
drag, startPoint x: 519, startPoint y: 608, endPoint x: 266, endPoint y: 608, distance: 253.0
click at [266, 608] on div "[PERSON_NAME] [PHONE_NUMBER] Good [PERSON_NAME], I noticed you've favourited [S…" at bounding box center [652, 354] width 1305 height 708
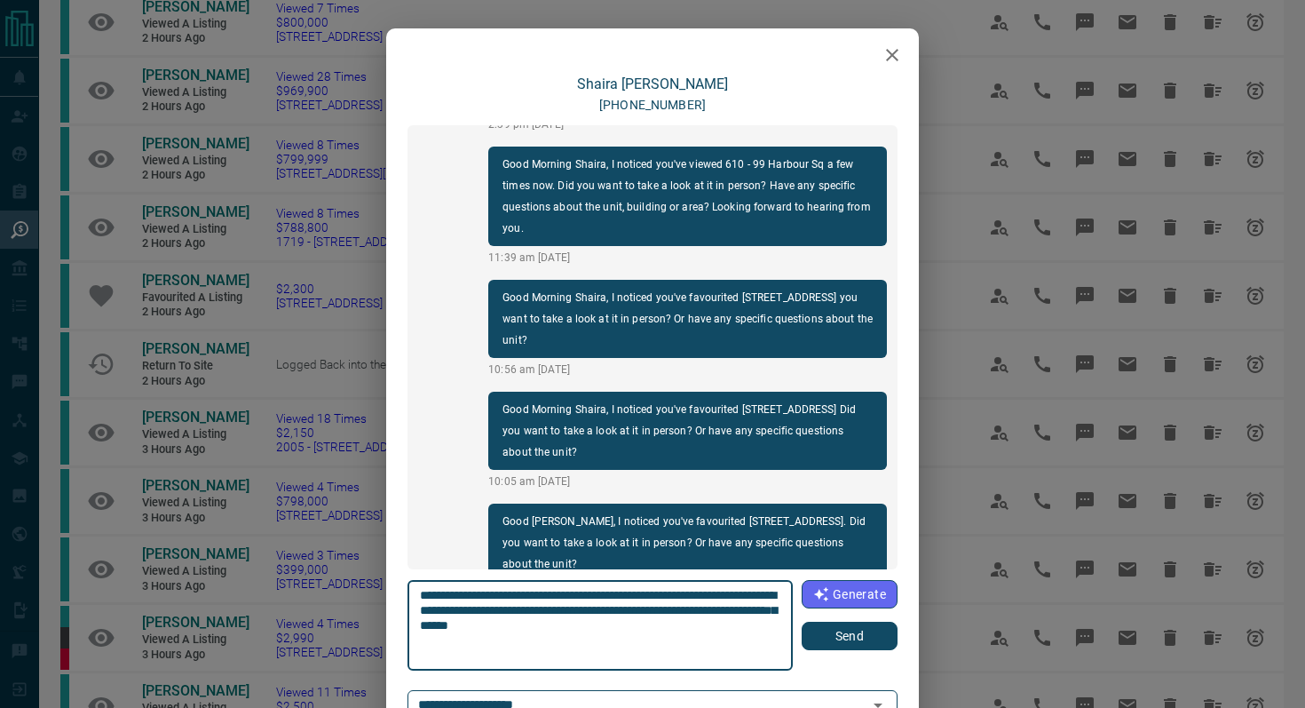
type textarea "**********"
click at [834, 635] on button "Send" at bounding box center [850, 635] width 96 height 28
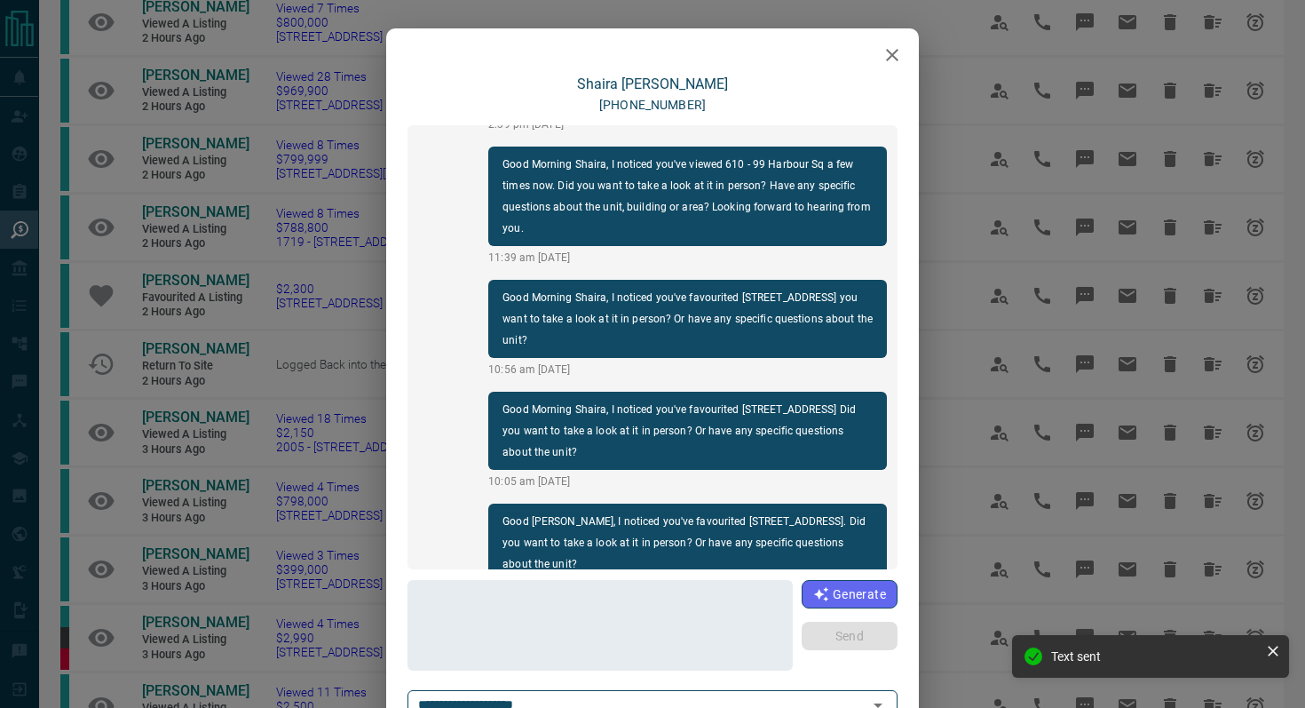
scroll to position [1577, 0]
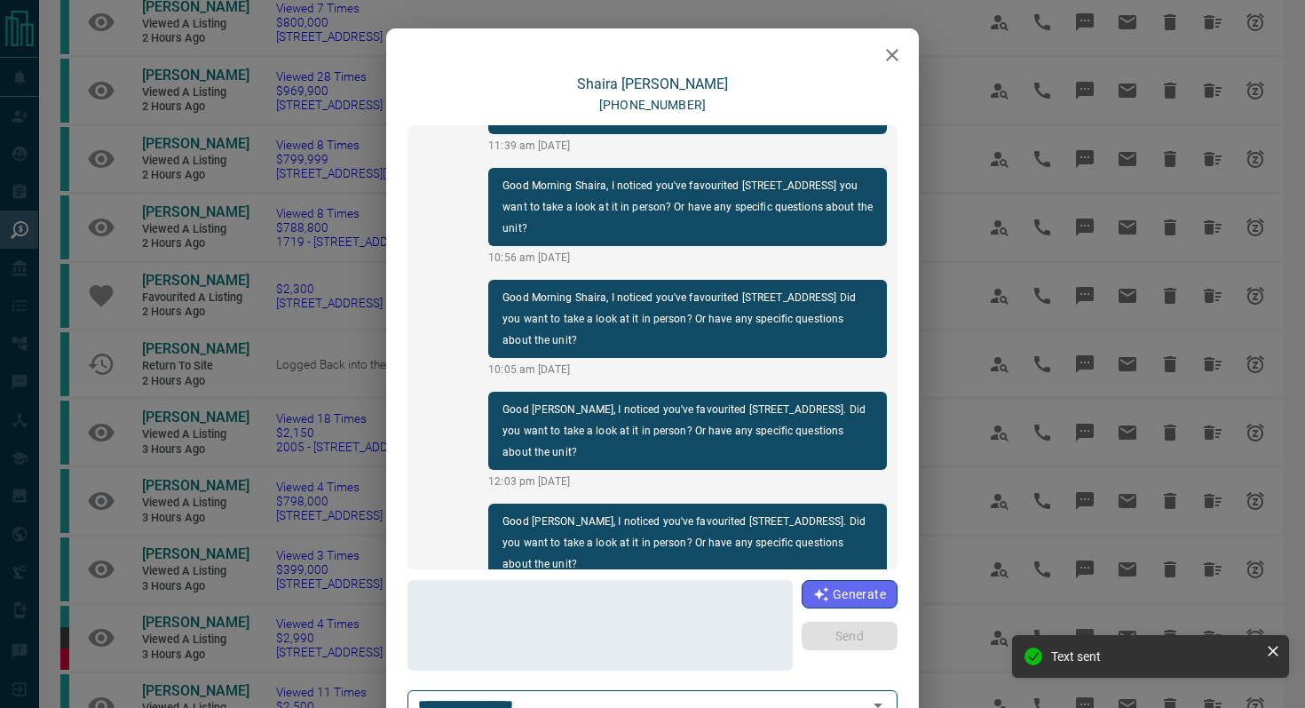
click at [891, 48] on icon "button" at bounding box center [892, 54] width 21 height 21
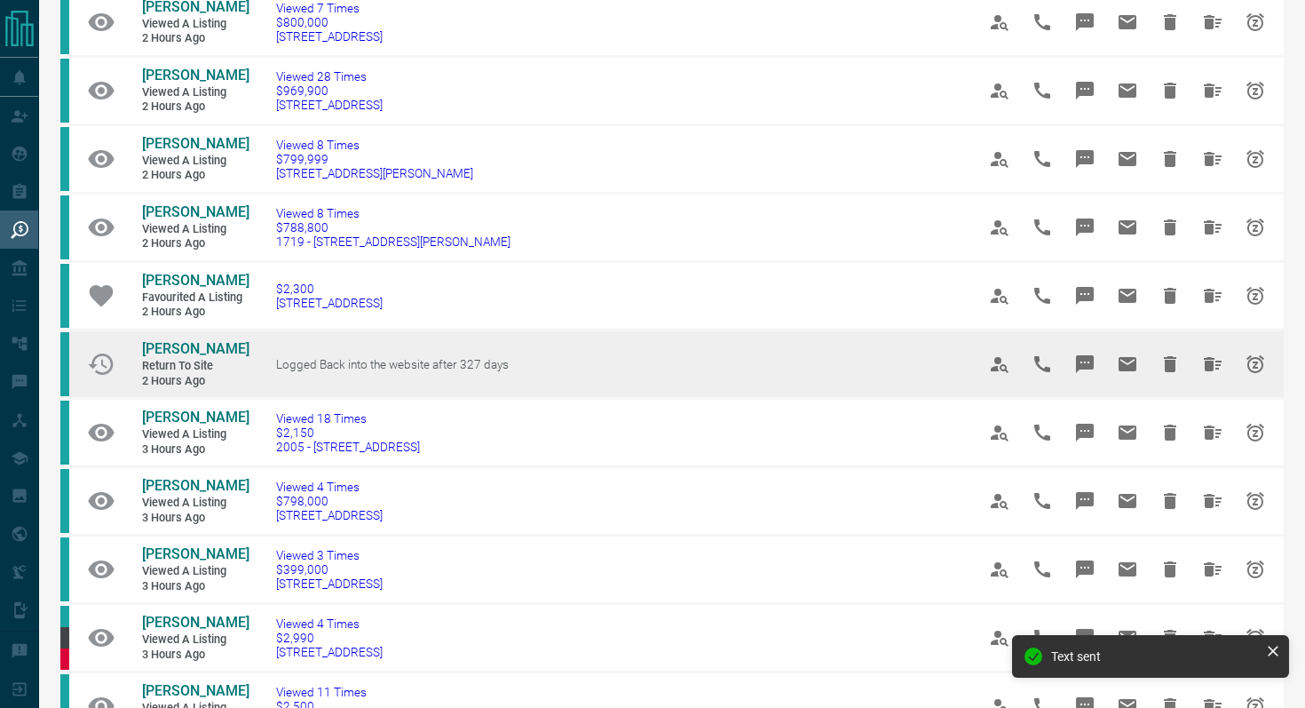
click at [1087, 355] on icon "Message" at bounding box center [1085, 364] width 18 height 18
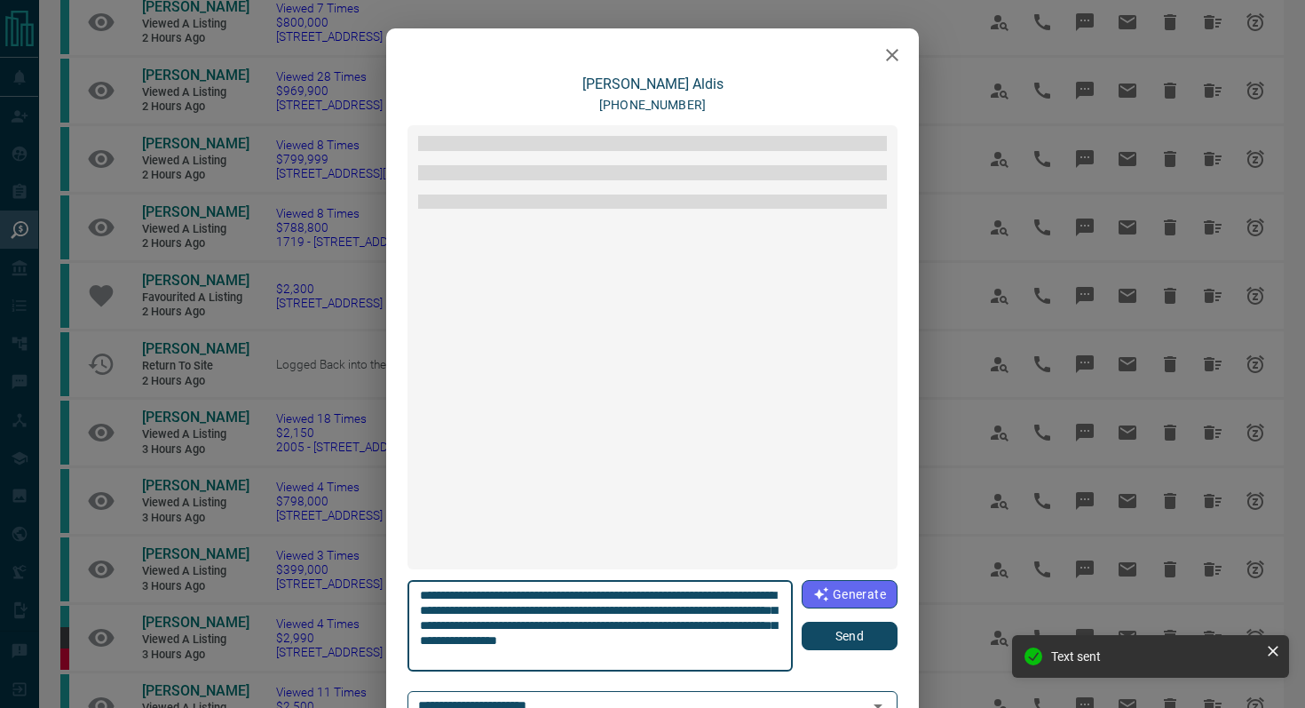
scroll to position [138, 0]
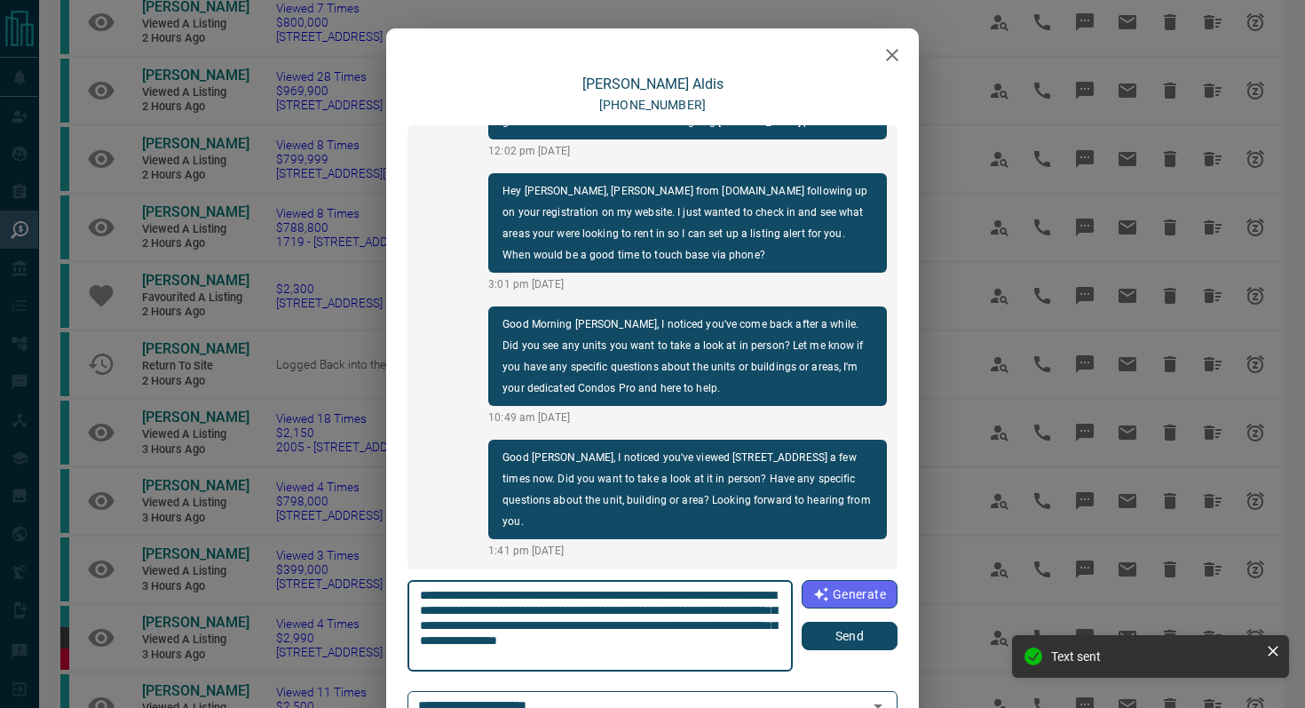
click at [834, 636] on button "Send" at bounding box center [850, 635] width 96 height 28
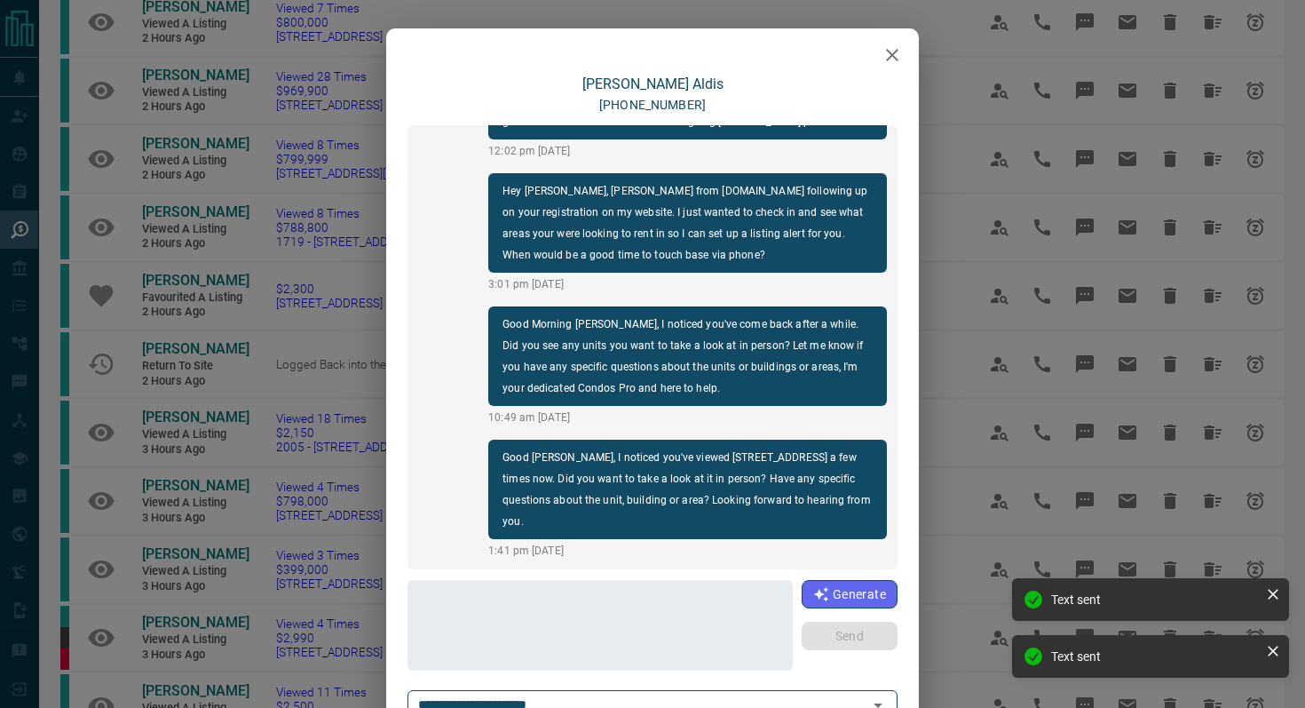
scroll to position [272, 0]
click at [883, 57] on icon "button" at bounding box center [892, 54] width 21 height 21
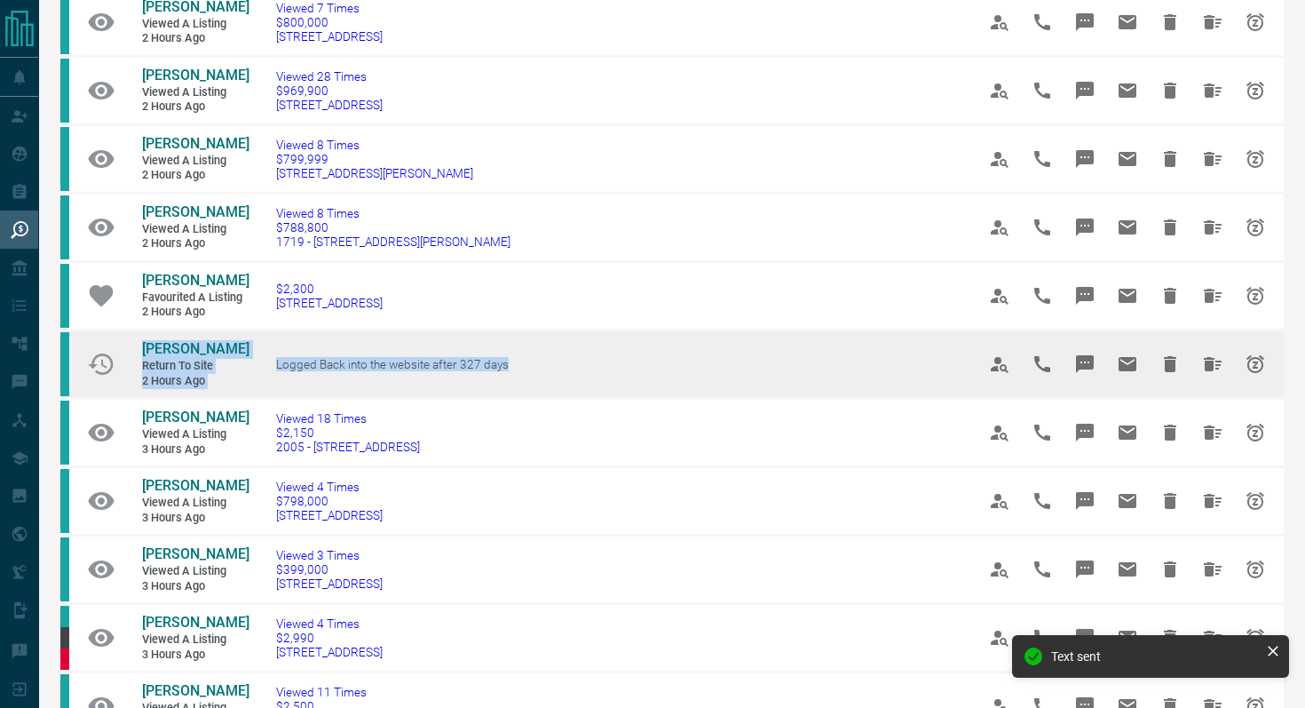
drag, startPoint x: 636, startPoint y: 349, endPoint x: 123, endPoint y: 319, distance: 513.1
click at [123, 330] on tr "[PERSON_NAME] Return to Site 2 hours ago Logged Back into the website after 327…" at bounding box center [671, 364] width 1223 height 68
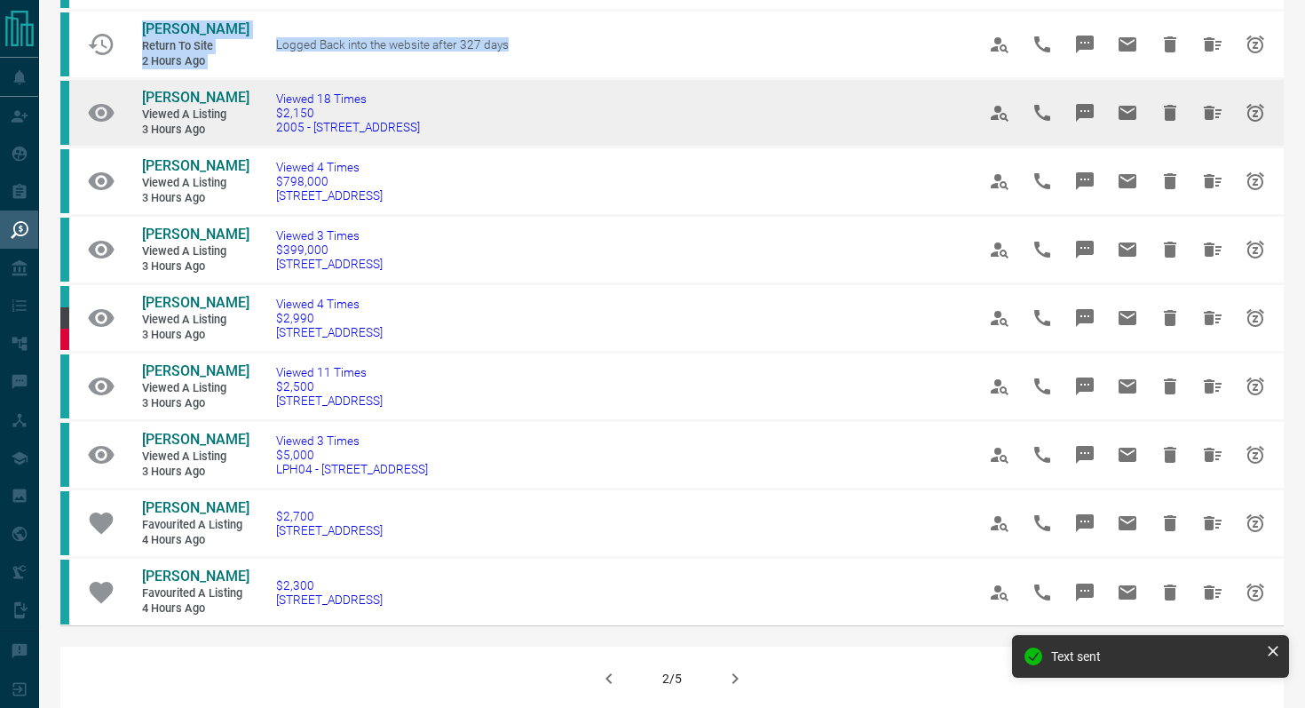
scroll to position [908, 0]
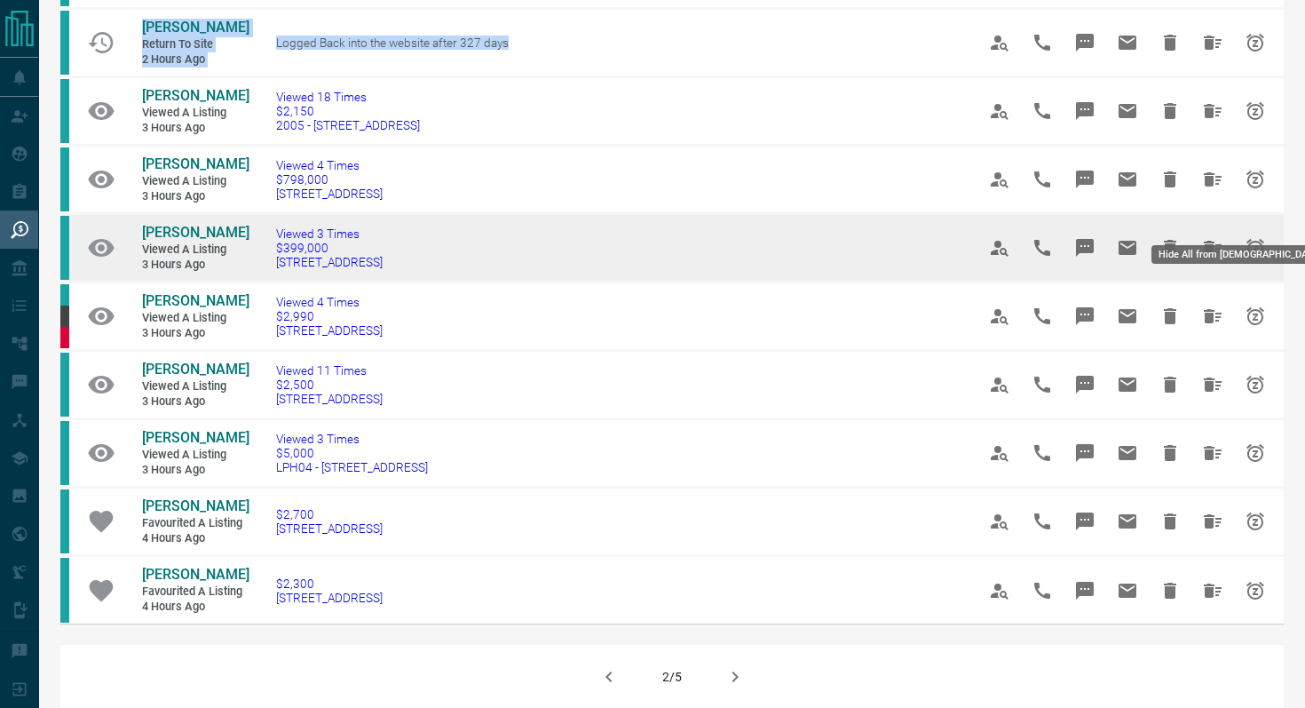
click at [1203, 237] on icon "Hide All from Salah Fatih" at bounding box center [1212, 247] width 21 height 21
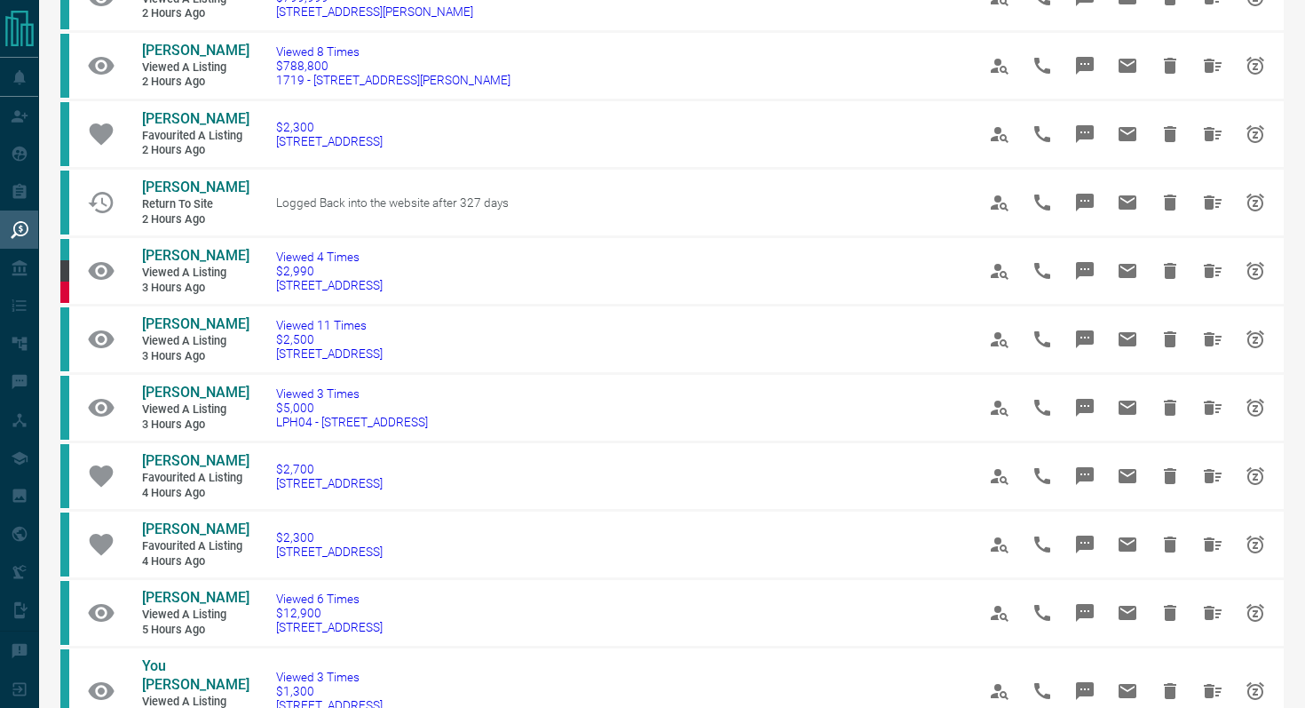
scroll to position [763, 0]
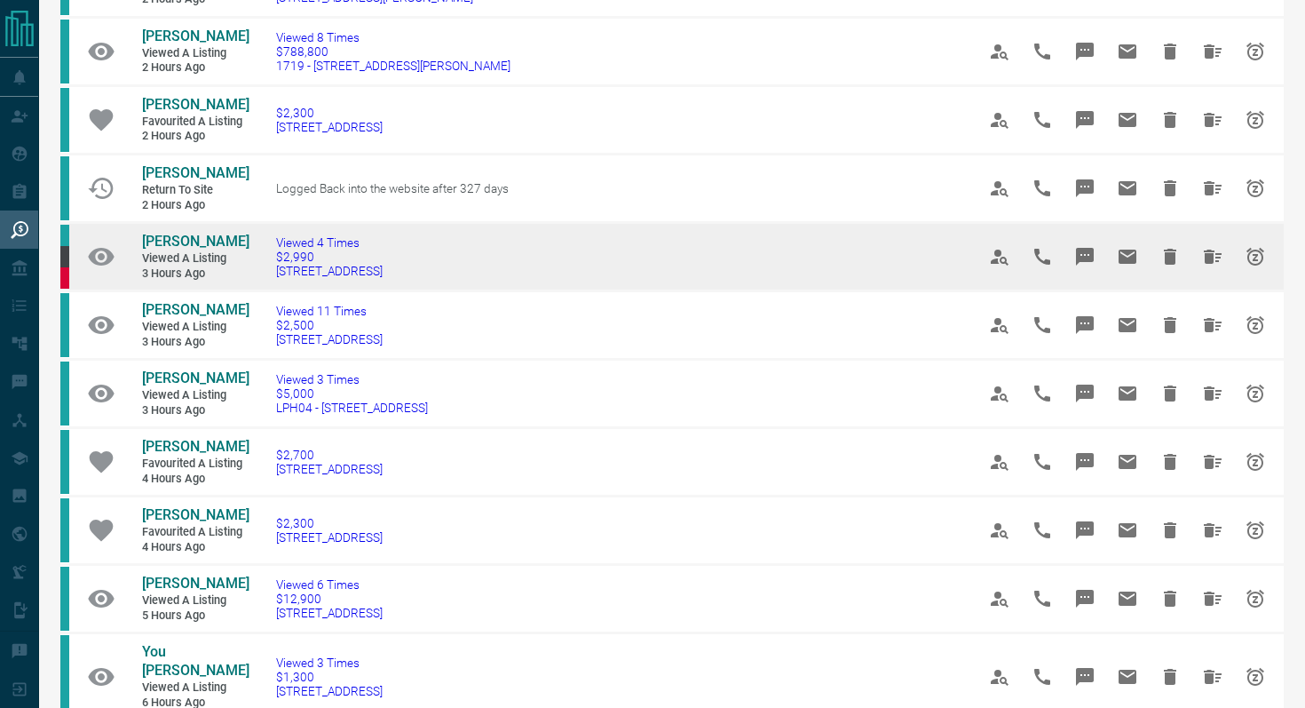
drag, startPoint x: 434, startPoint y: 251, endPoint x: 265, endPoint y: 244, distance: 169.7
click at [265, 244] on td "Viewed 4 Times $2,990 [STREET_ADDRESS]" at bounding box center [599, 257] width 700 height 68
click at [1077, 248] on icon "Message" at bounding box center [1085, 257] width 18 height 18
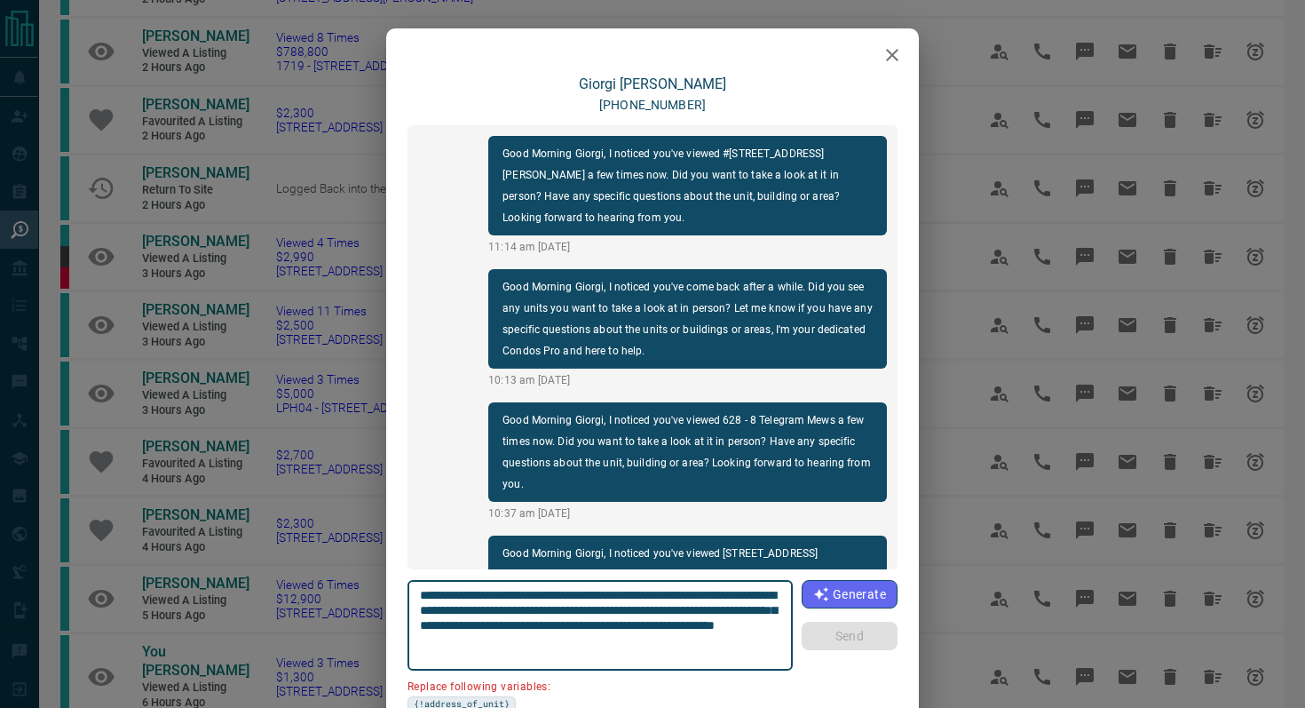
scroll to position [495, 0]
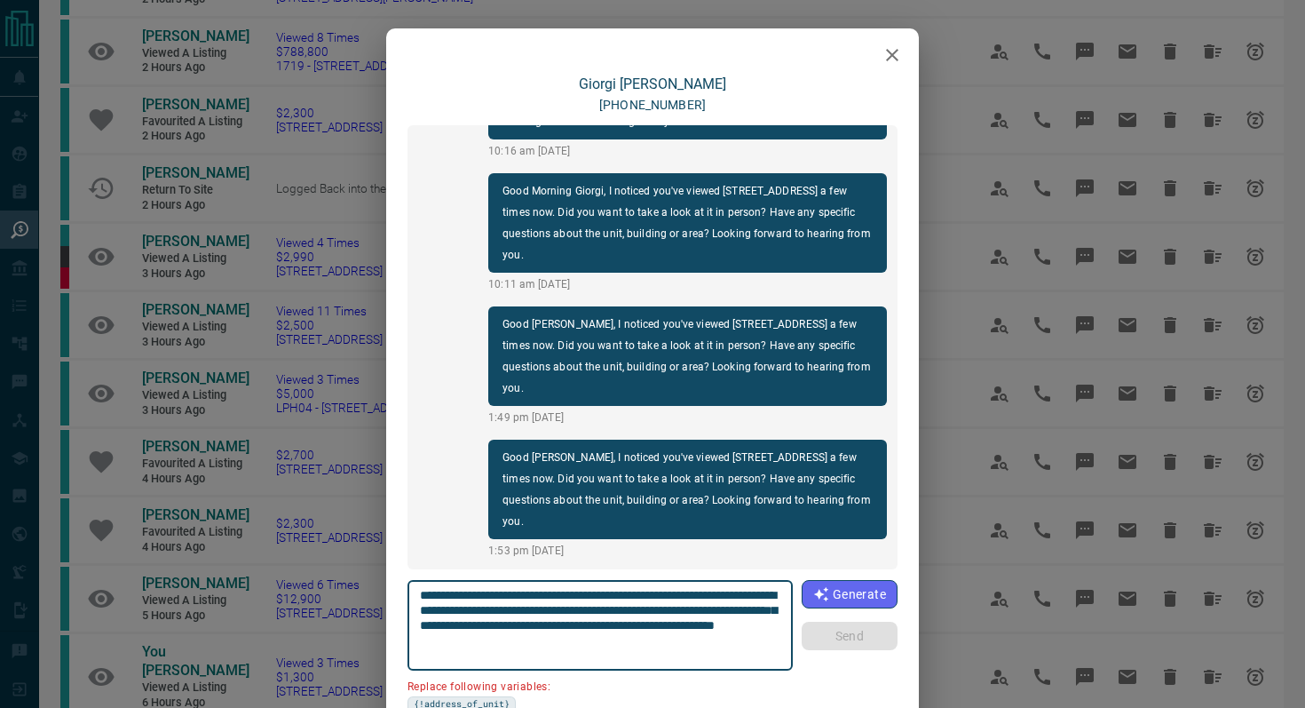
drag, startPoint x: 519, startPoint y: 608, endPoint x: 367, endPoint y: 608, distance: 152.7
click at [367, 608] on div "**********" at bounding box center [652, 354] width 1305 height 708
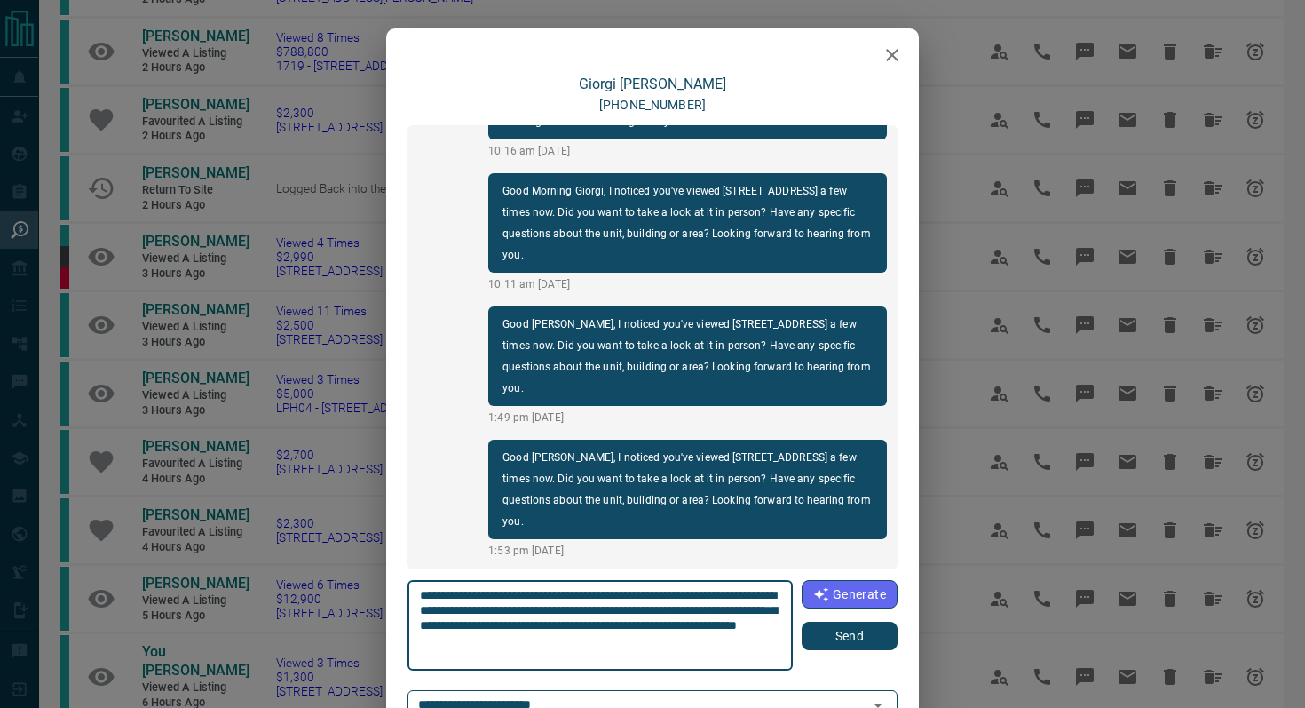
type textarea "**********"
click at [834, 645] on button "Send" at bounding box center [850, 635] width 96 height 28
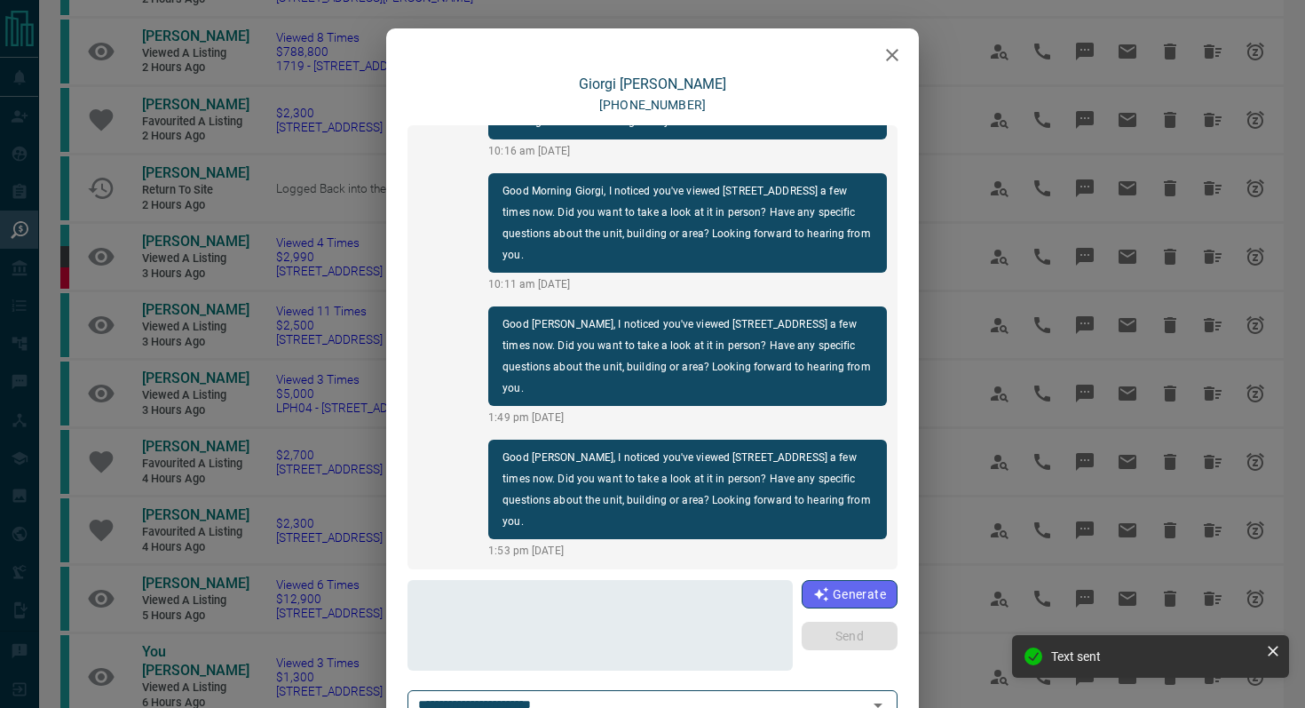
scroll to position [629, 0]
click at [895, 49] on icon "button" at bounding box center [892, 54] width 21 height 21
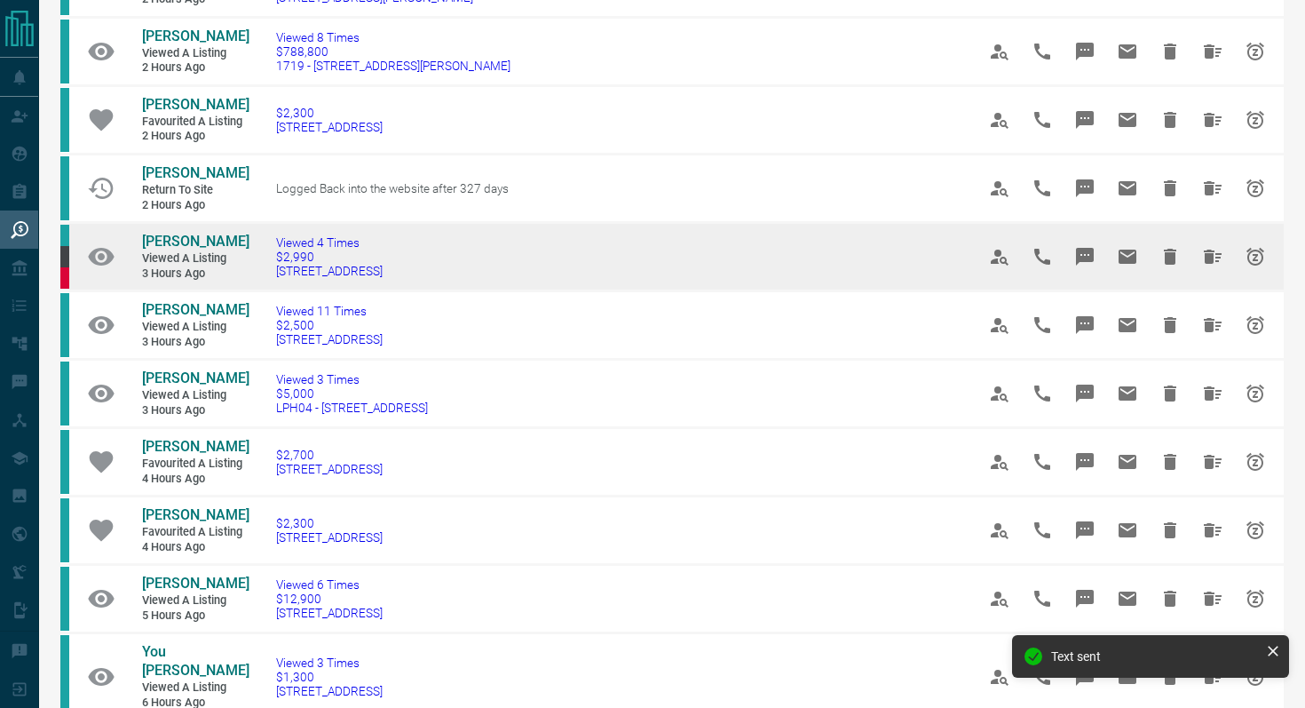
drag, startPoint x: 398, startPoint y: 249, endPoint x: 74, endPoint y: 233, distance: 324.4
click at [74, 233] on tr "[PERSON_NAME] Viewed a Listing 3 hours ago Viewed 4 Times $2,990 [STREET_ADDRES…" at bounding box center [671, 257] width 1223 height 68
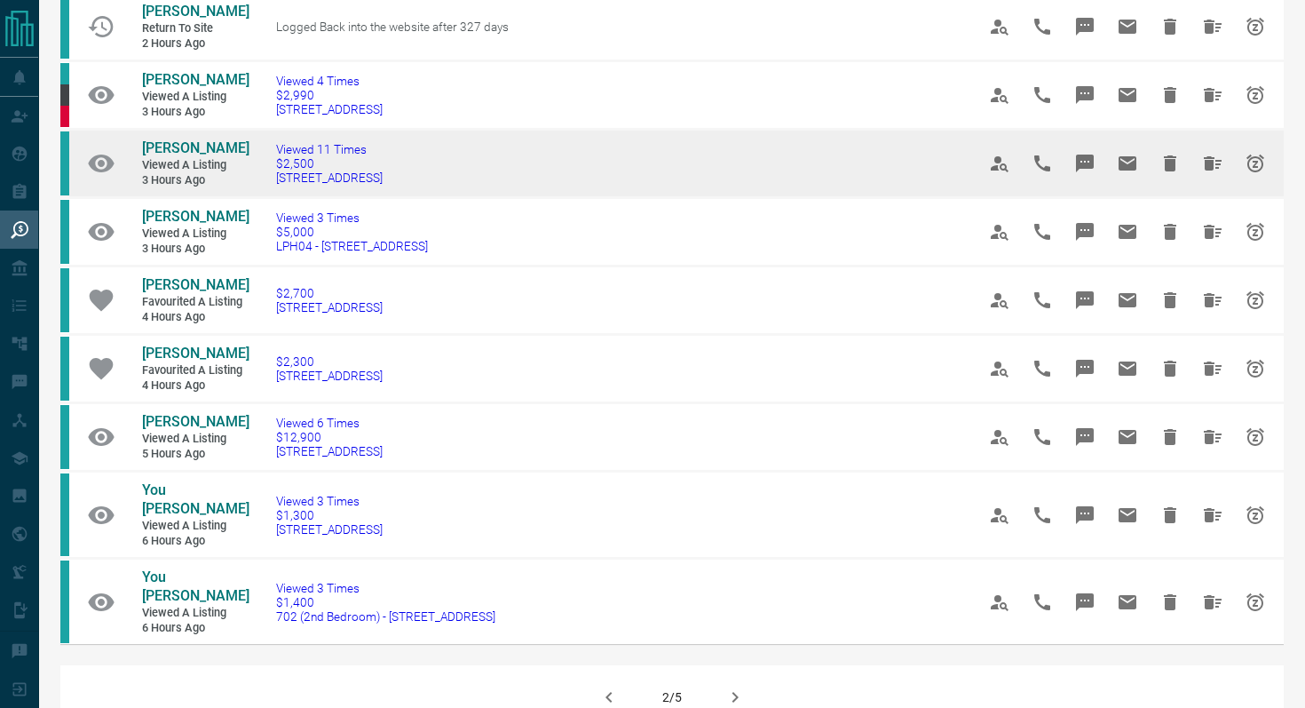
scroll to position [935, 0]
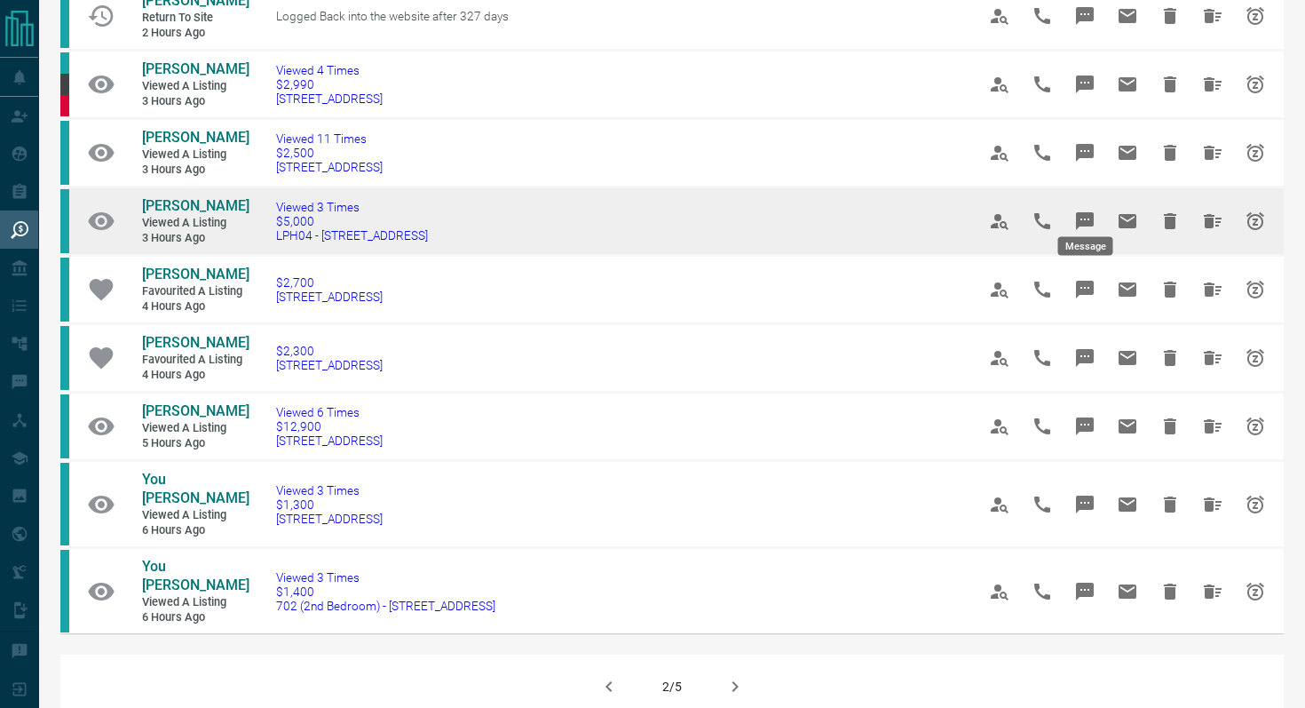
click at [1080, 212] on icon "Message" at bounding box center [1085, 221] width 18 height 18
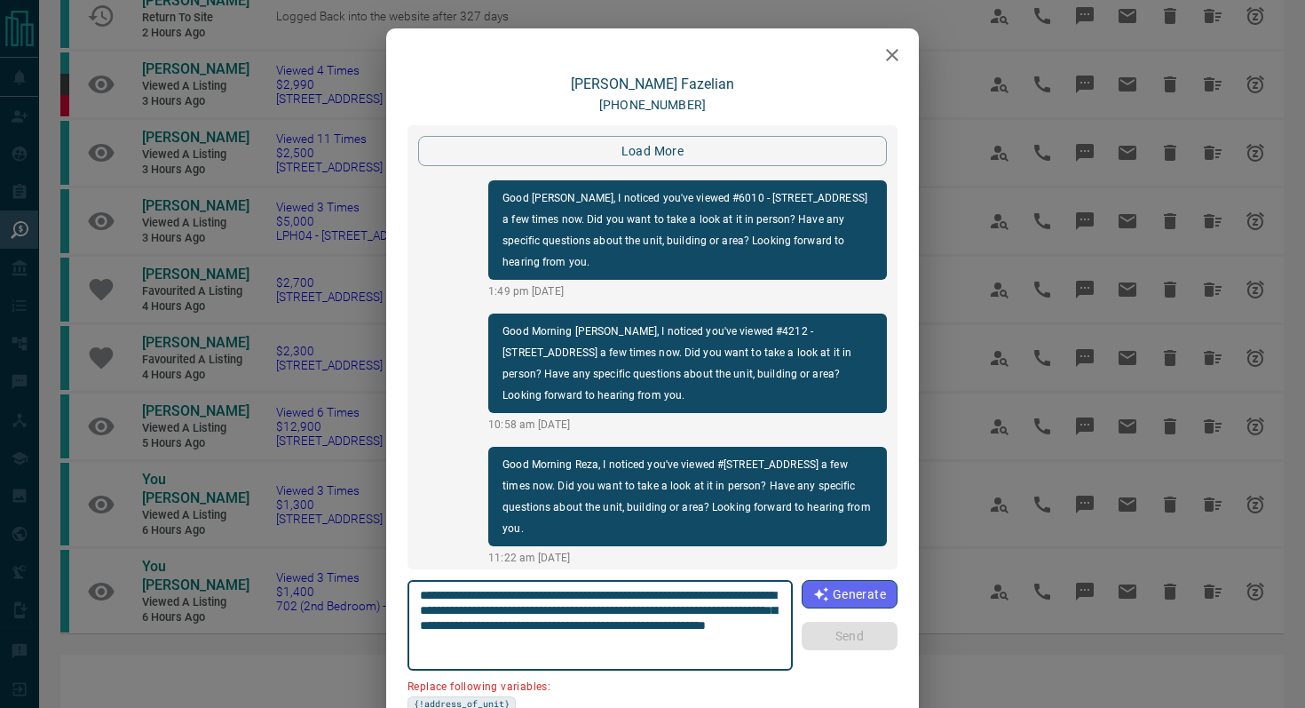
scroll to position [3411, 0]
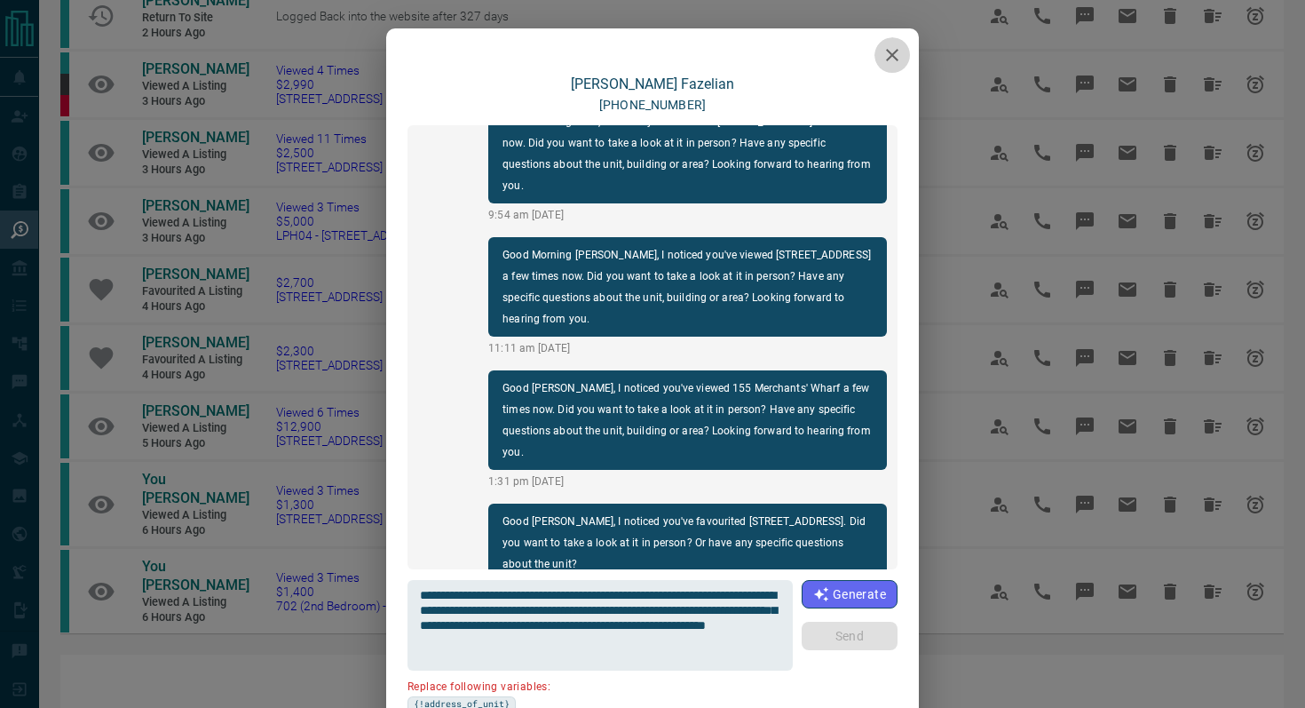
click at [893, 57] on icon "button" at bounding box center [892, 55] width 12 height 12
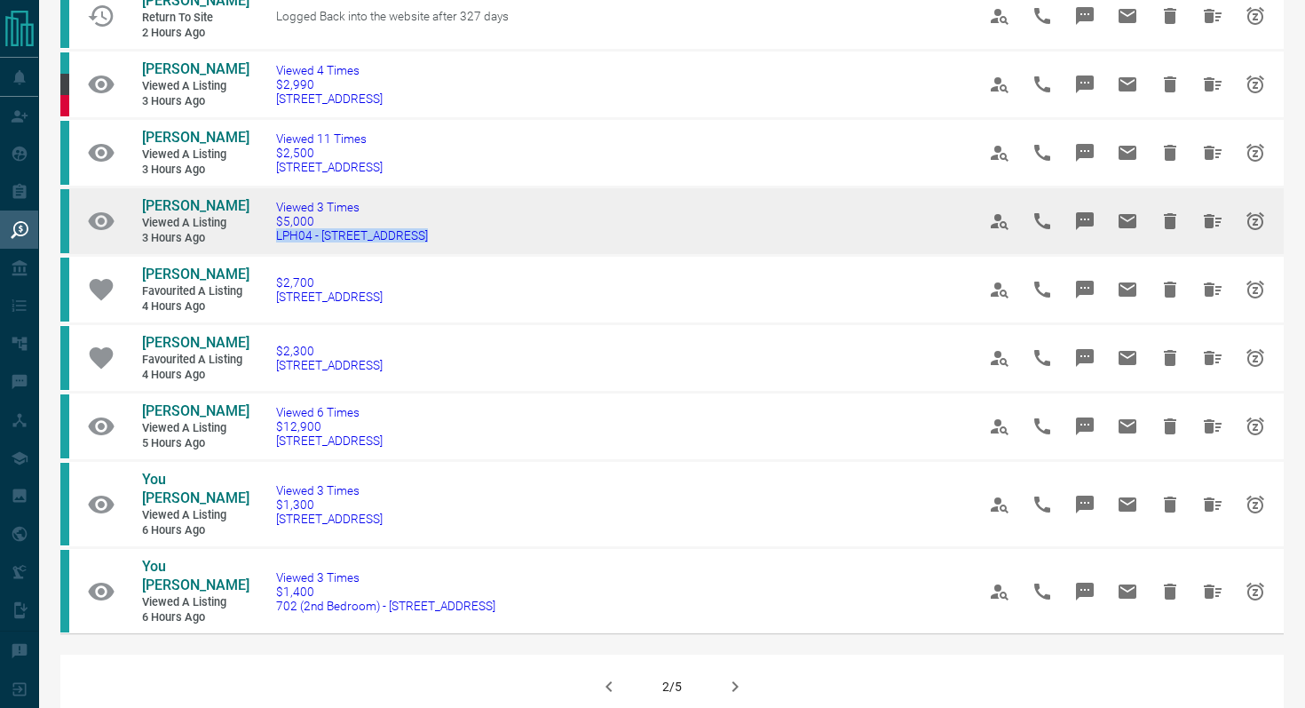
drag, startPoint x: 431, startPoint y: 226, endPoint x: 262, endPoint y: 217, distance: 169.8
click at [262, 217] on td "Viewed 3 Times $5,000 LPH04 - [STREET_ADDRESS]" at bounding box center [599, 221] width 700 height 68
click at [1075, 200] on button "Message" at bounding box center [1085, 221] width 43 height 43
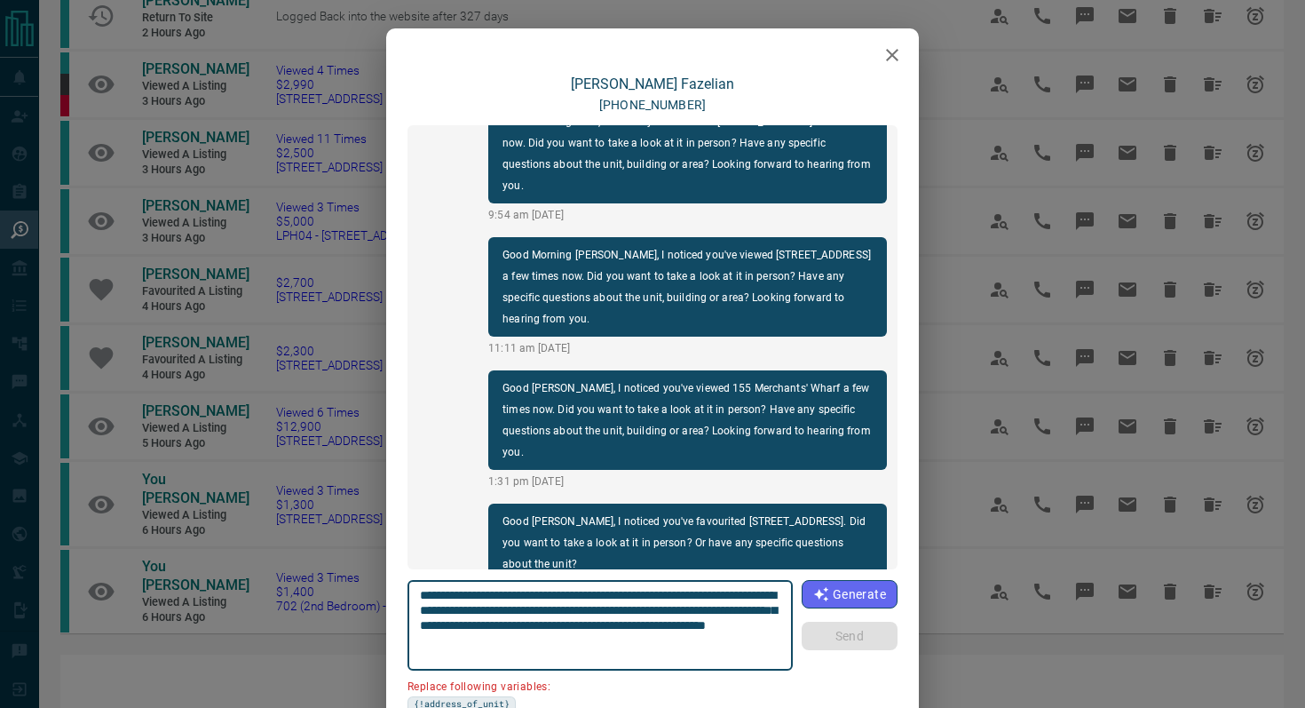
drag, startPoint x: 778, startPoint y: 596, endPoint x: 679, endPoint y: 589, distance: 98.7
click at [679, 589] on textarea "**********" at bounding box center [600, 625] width 361 height 75
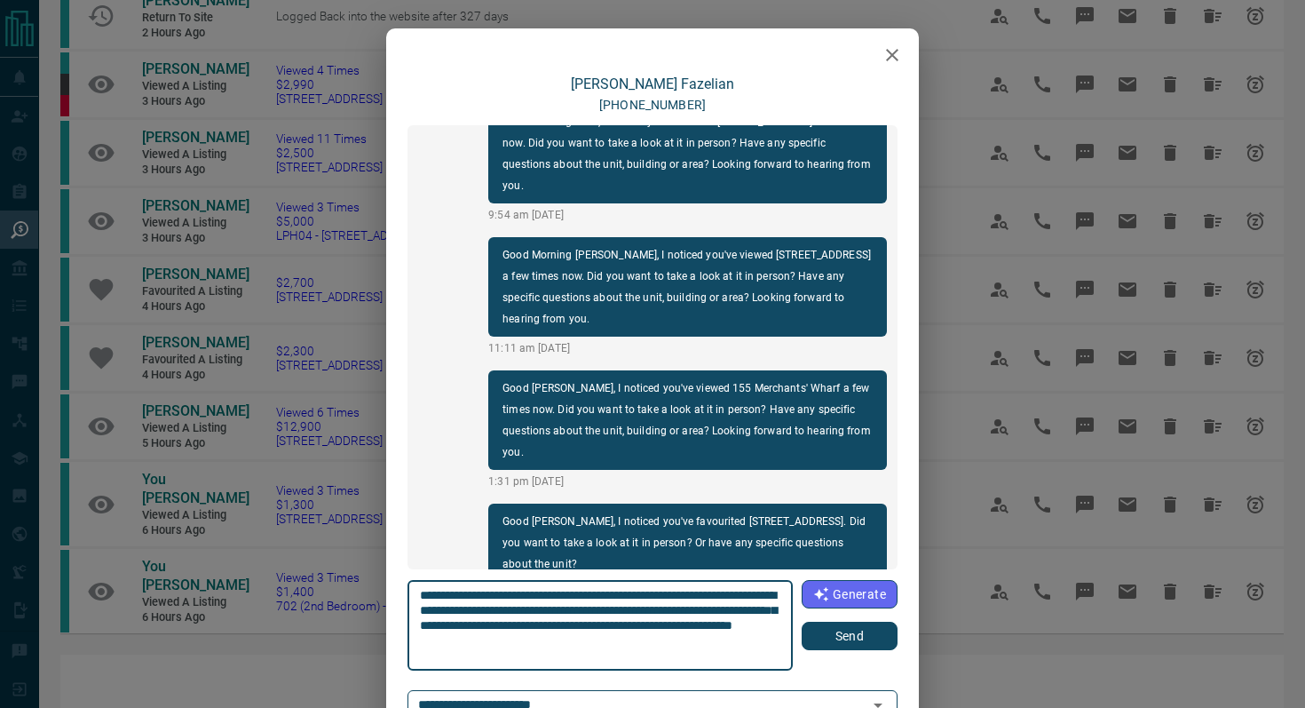
type textarea "**********"
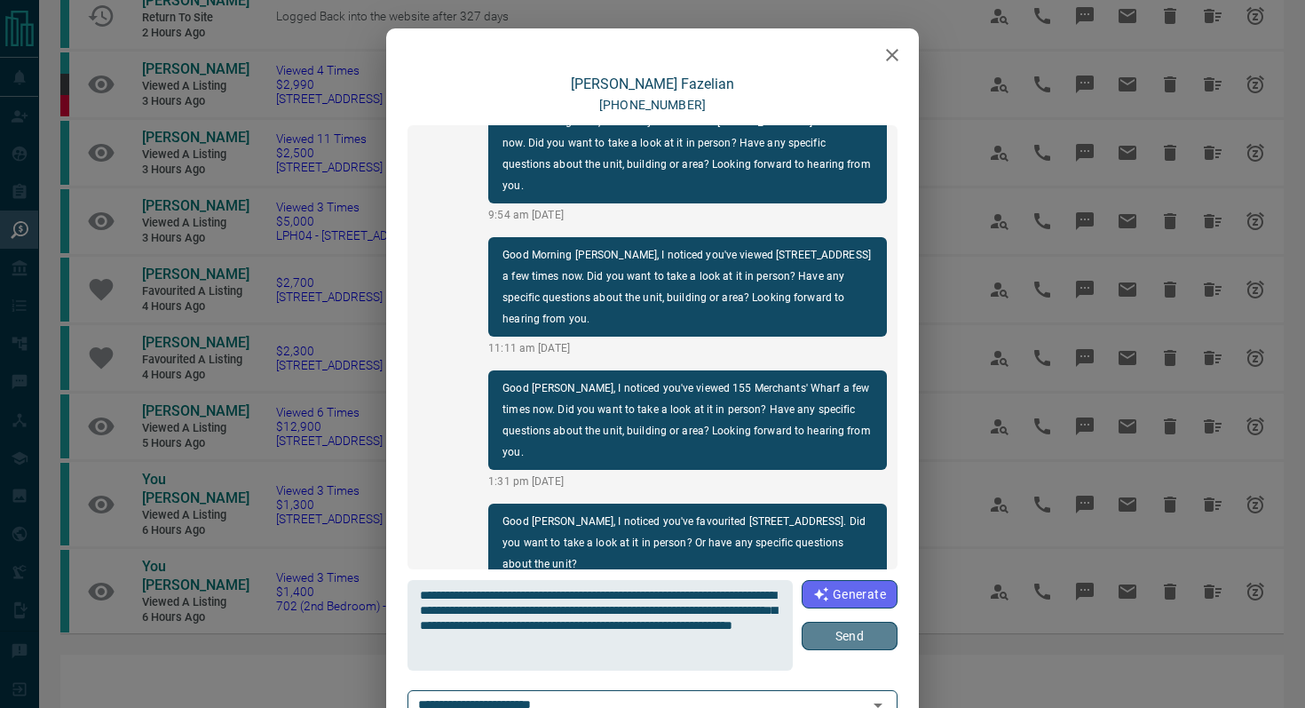
click at [861, 637] on button "Send" at bounding box center [850, 635] width 96 height 28
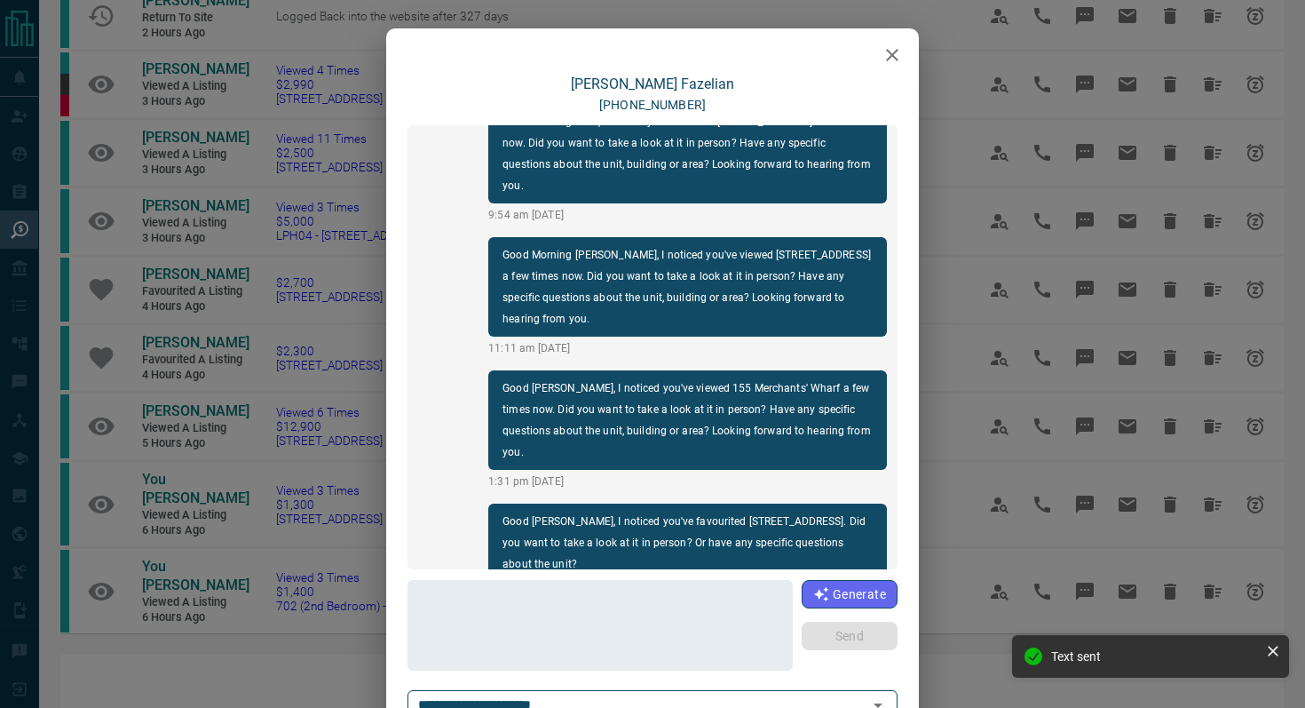
click at [898, 56] on icon "button" at bounding box center [892, 54] width 21 height 21
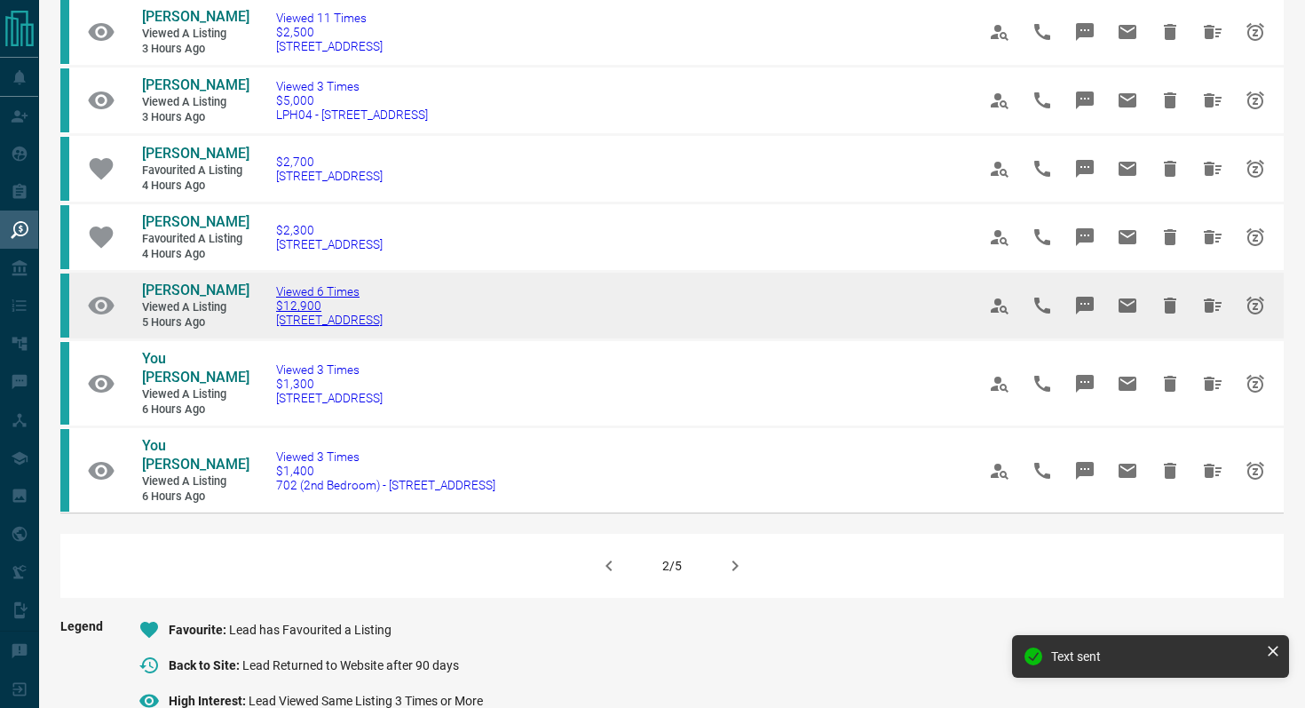
scroll to position [1056, 0]
click at [477, 302] on td "Viewed 6 Times $12,900 [STREET_ADDRESS]" at bounding box center [599, 305] width 700 height 68
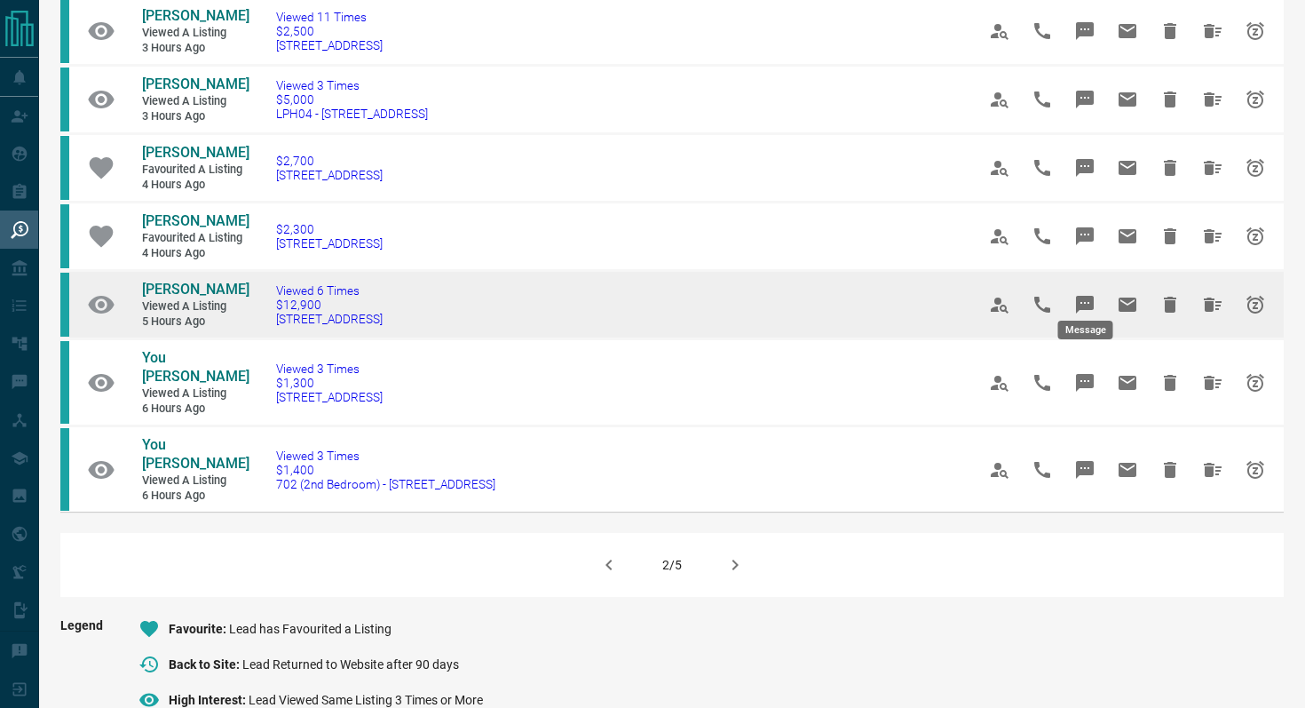
click at [1087, 296] on icon "Message" at bounding box center [1085, 305] width 18 height 18
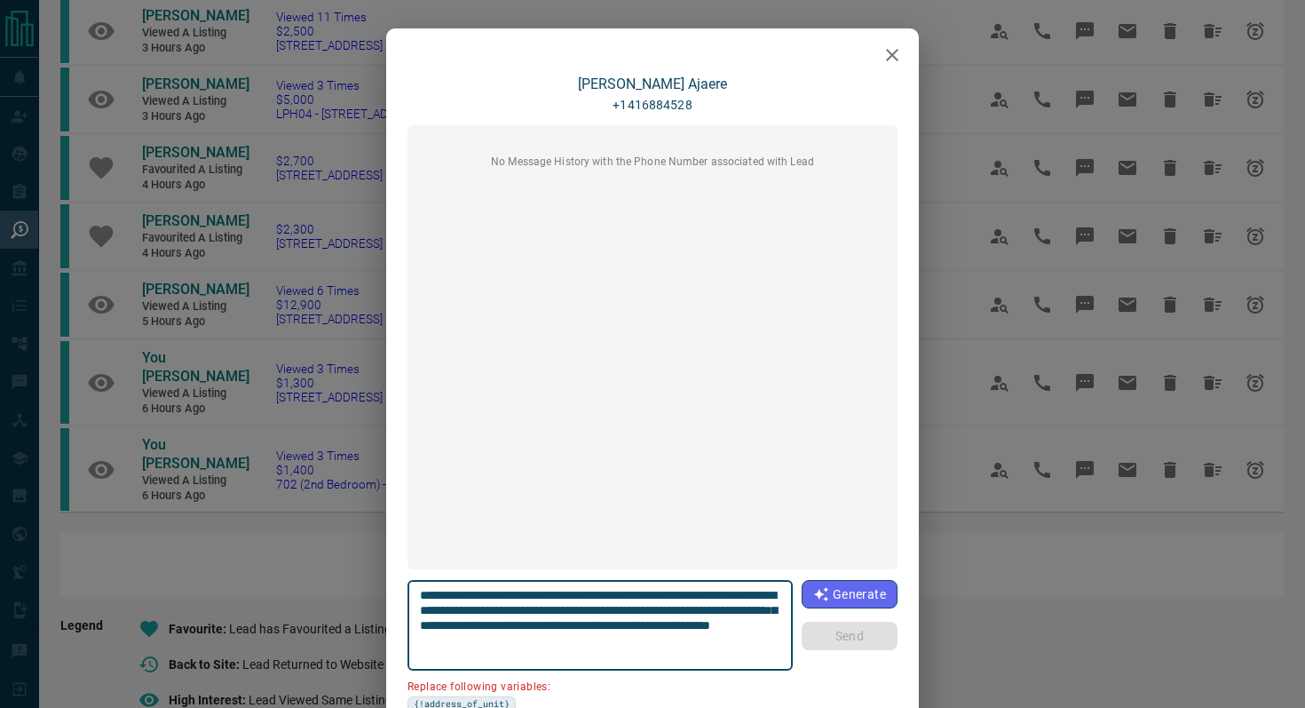
click at [898, 48] on icon "button" at bounding box center [892, 54] width 21 height 21
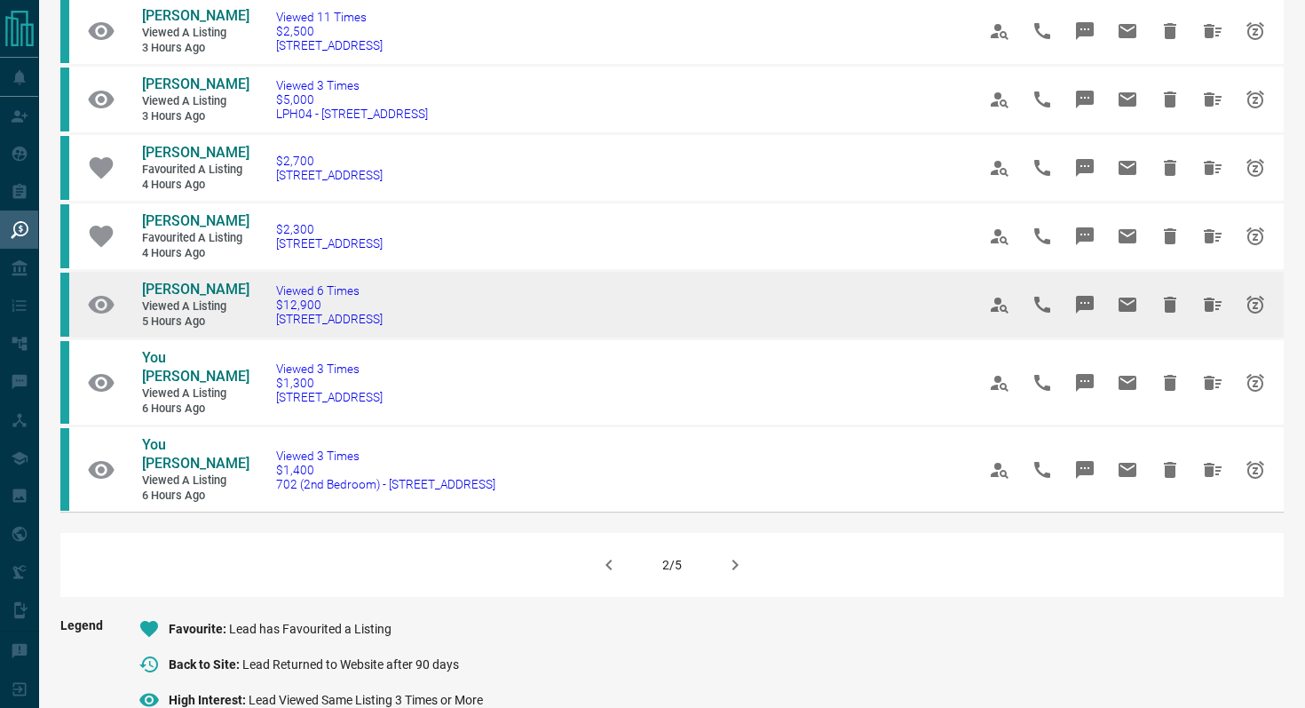
drag, startPoint x: 484, startPoint y: 306, endPoint x: 258, endPoint y: 304, distance: 225.5
click at [259, 304] on td "Viewed 6 Times $12,900 [STREET_ADDRESS]" at bounding box center [599, 305] width 700 height 68
click at [1091, 296] on icon "Message" at bounding box center [1085, 305] width 18 height 18
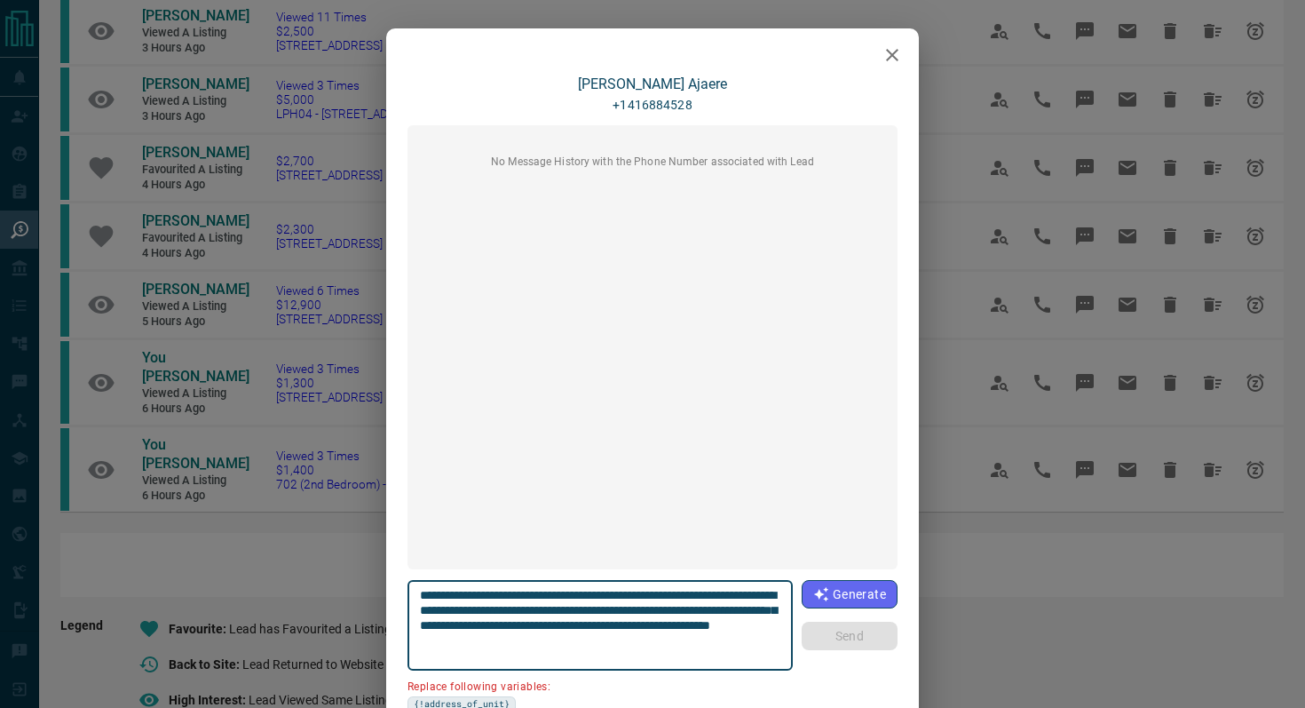
drag, startPoint x: 520, startPoint y: 612, endPoint x: 350, endPoint y: 612, distance: 170.4
click at [350, 612] on div "**********" at bounding box center [652, 354] width 1305 height 708
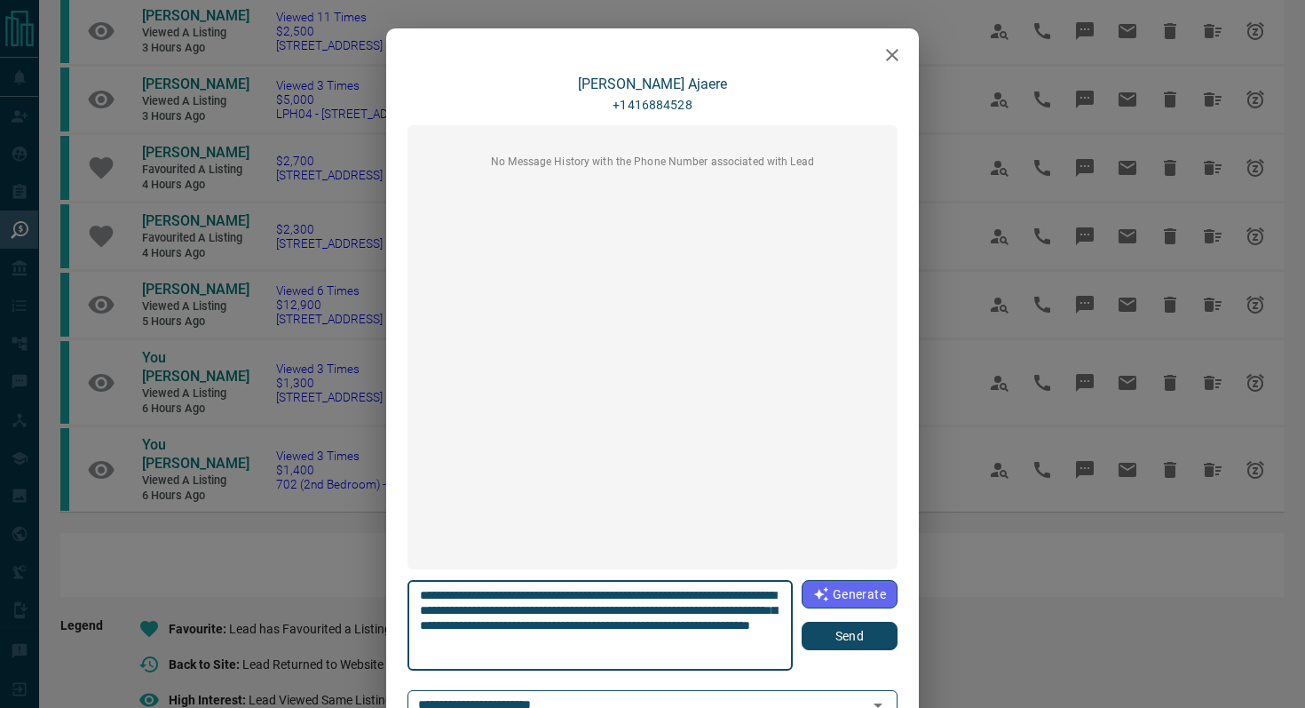
type textarea "**********"
click at [857, 631] on button "Send" at bounding box center [850, 635] width 96 height 28
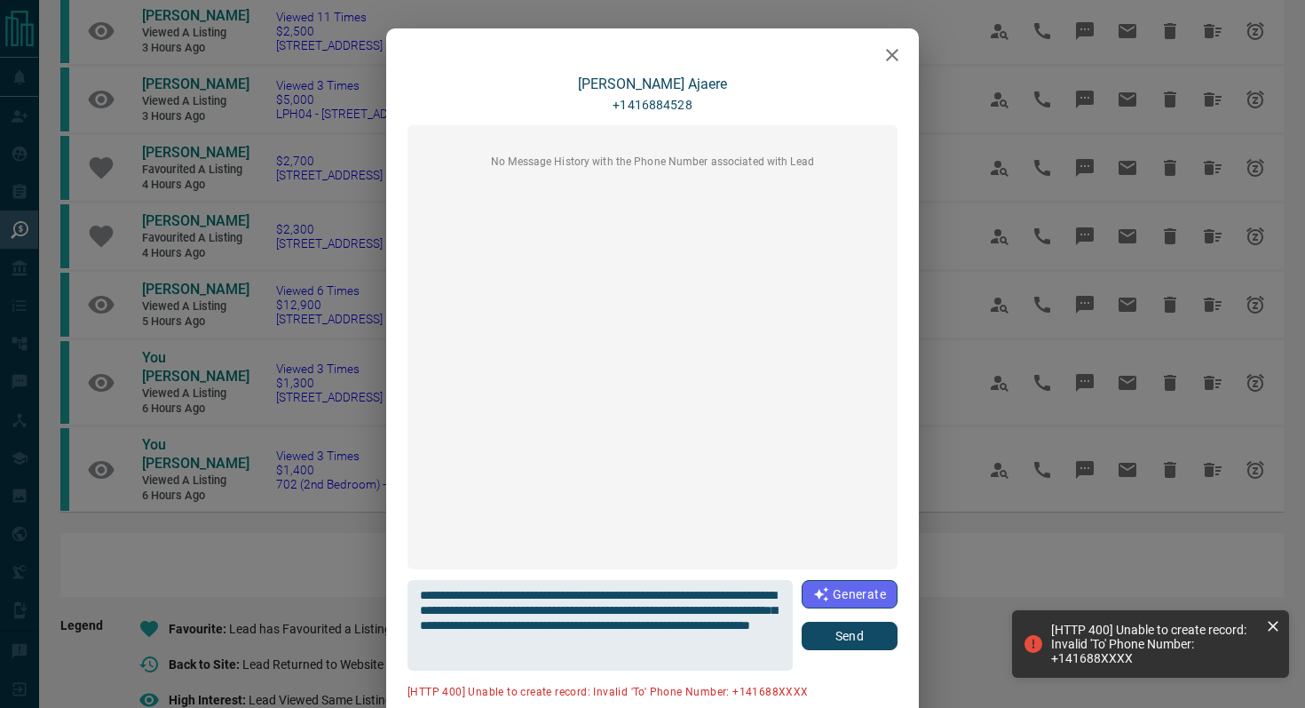
click at [886, 58] on icon "button" at bounding box center [892, 54] width 21 height 21
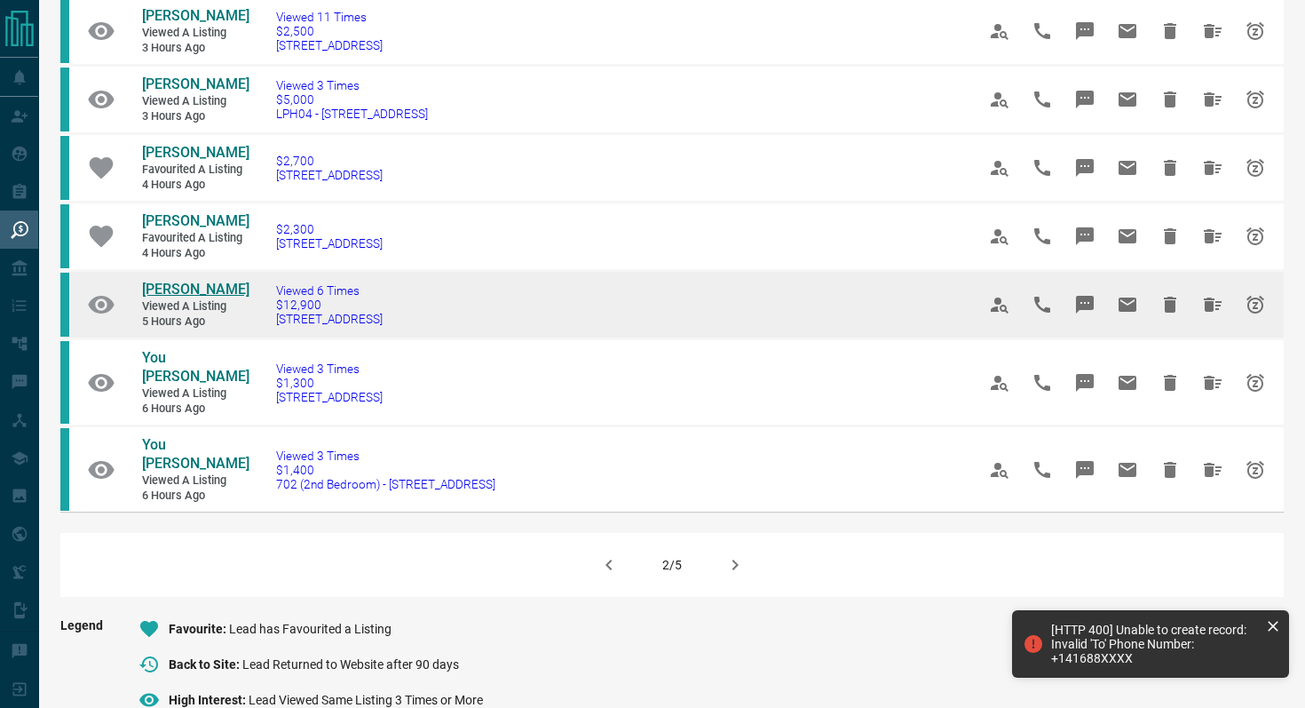
click at [190, 281] on span "[PERSON_NAME]" at bounding box center [195, 289] width 107 height 17
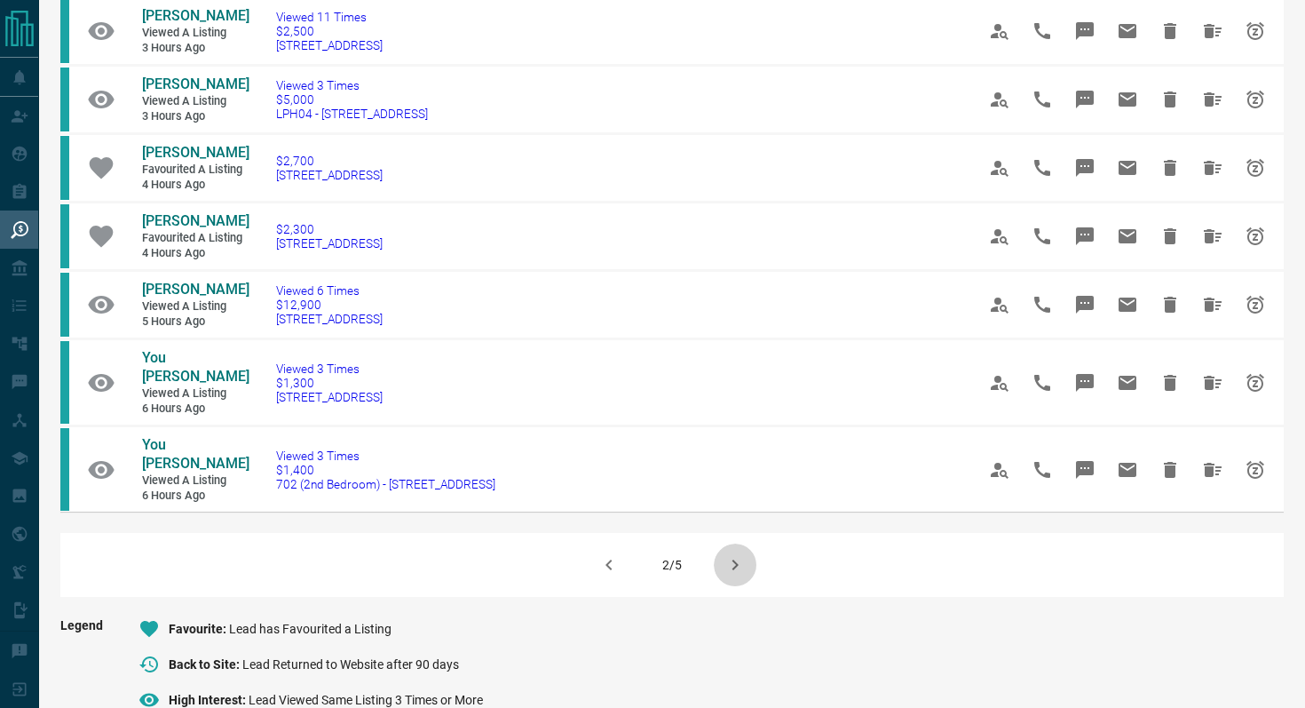
click at [727, 554] on icon "button" at bounding box center [734, 564] width 21 height 21
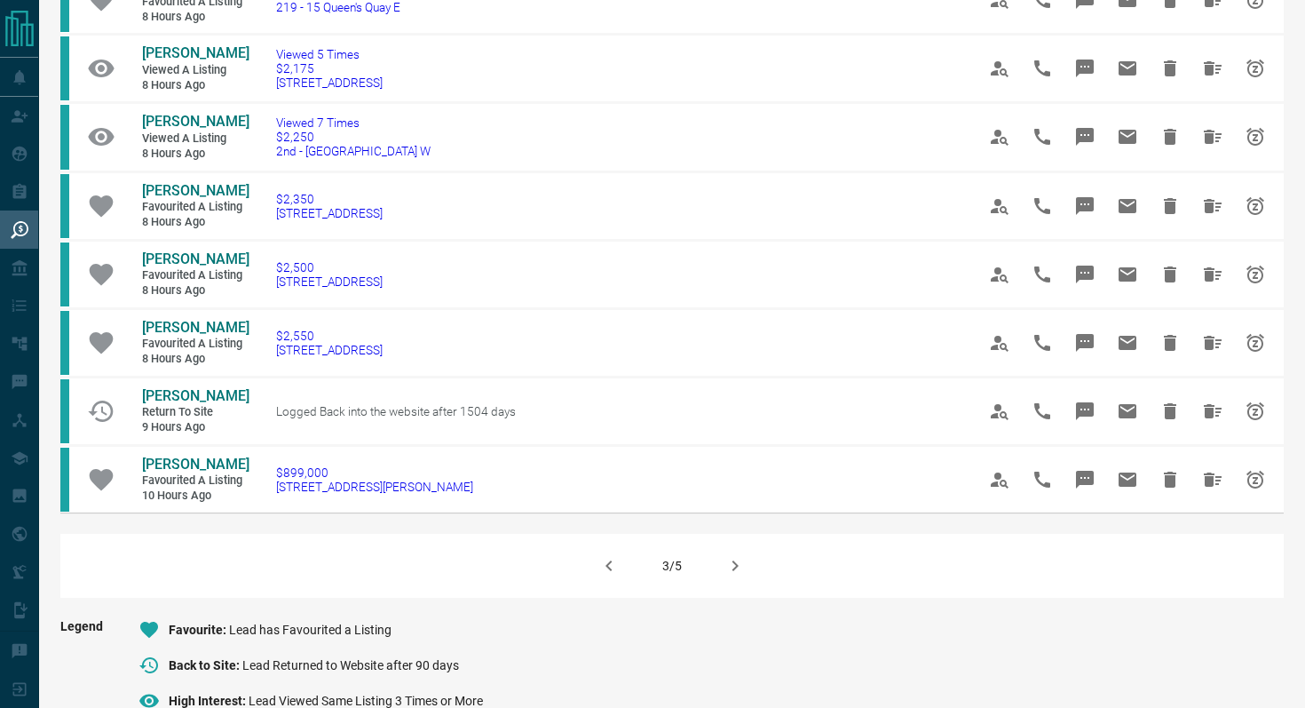
scroll to position [1015, 0]
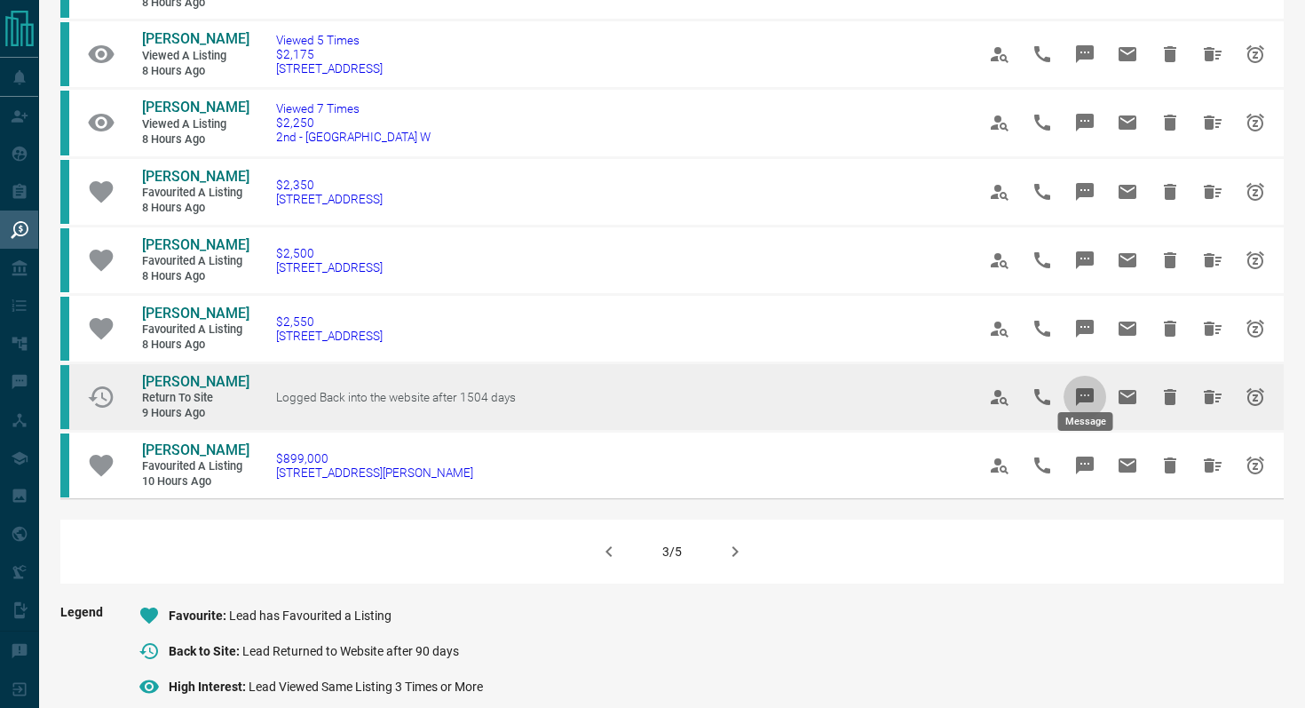
click at [1090, 386] on icon "Message" at bounding box center [1084, 396] width 21 height 21
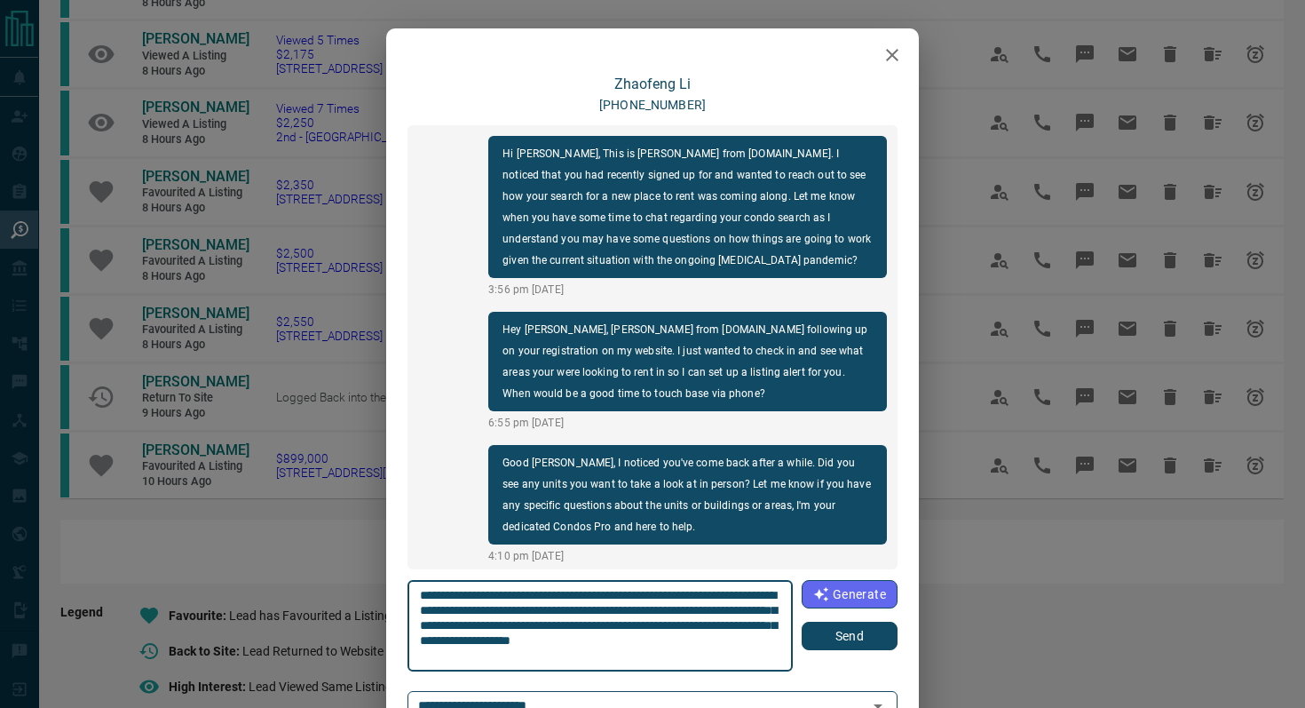
scroll to position [5, 0]
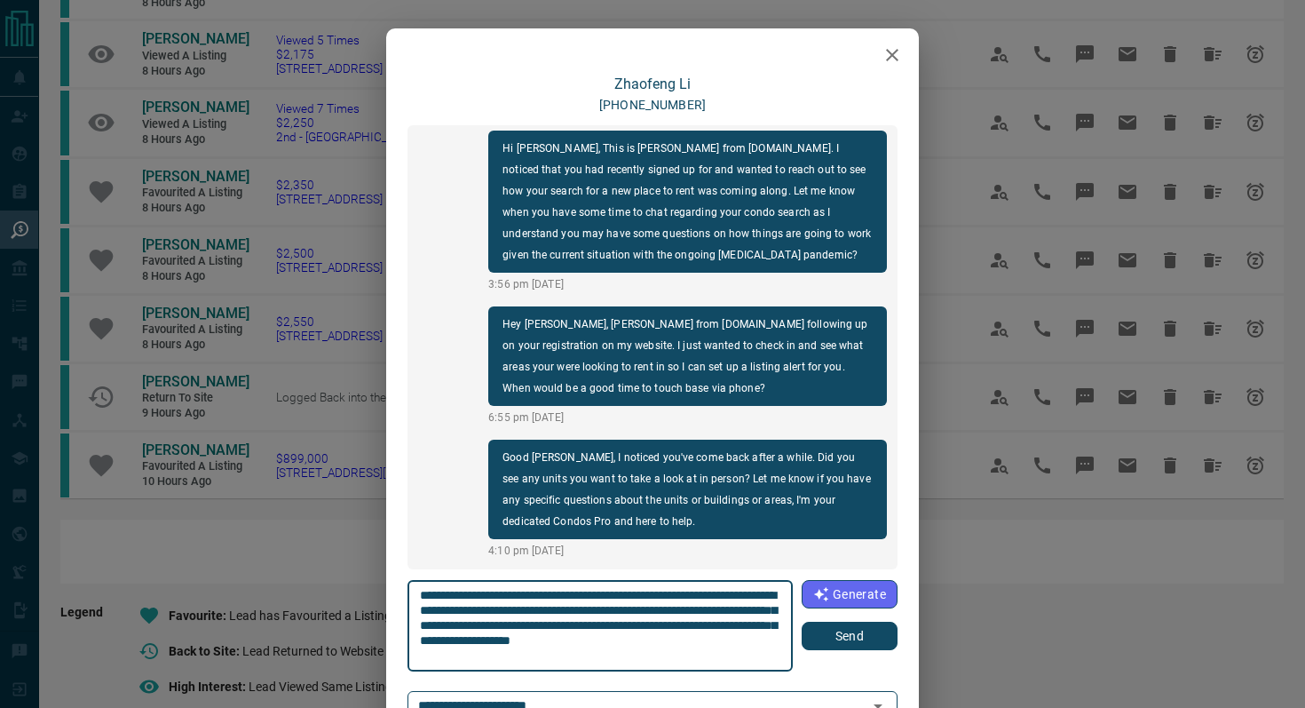
click at [856, 635] on button "Send" at bounding box center [850, 635] width 96 height 28
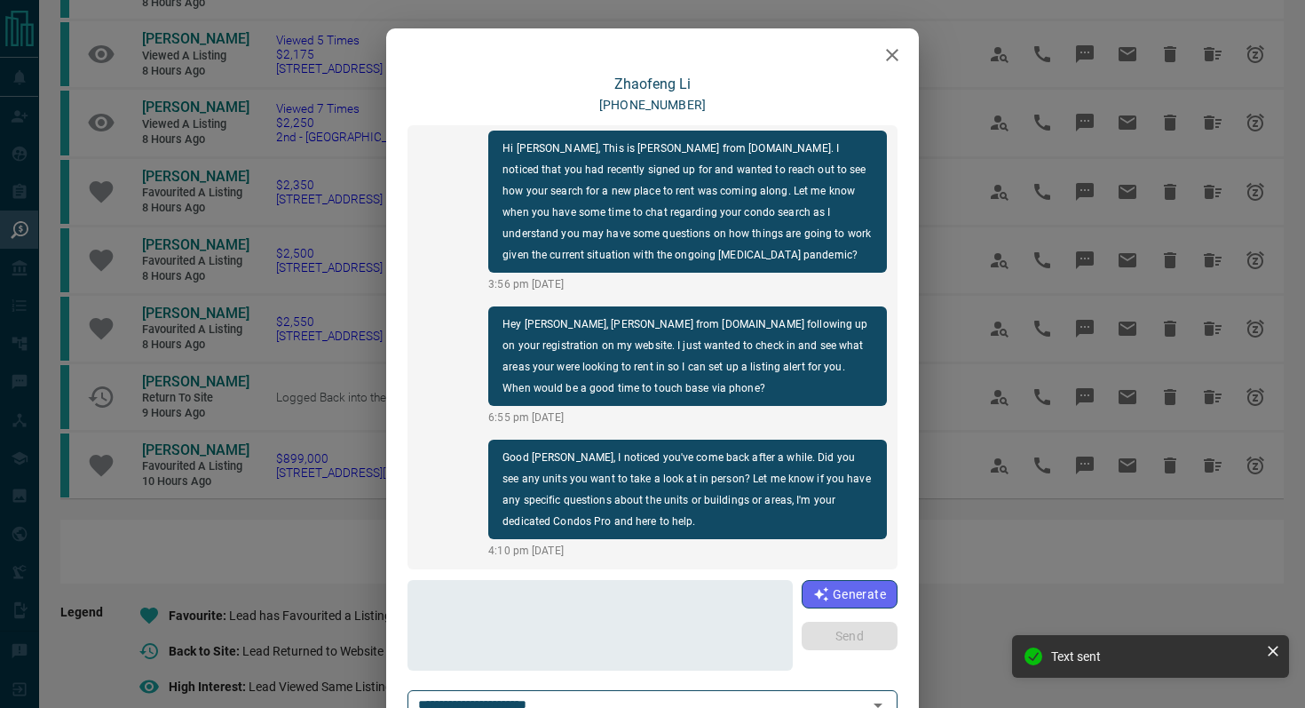
scroll to position [138, 0]
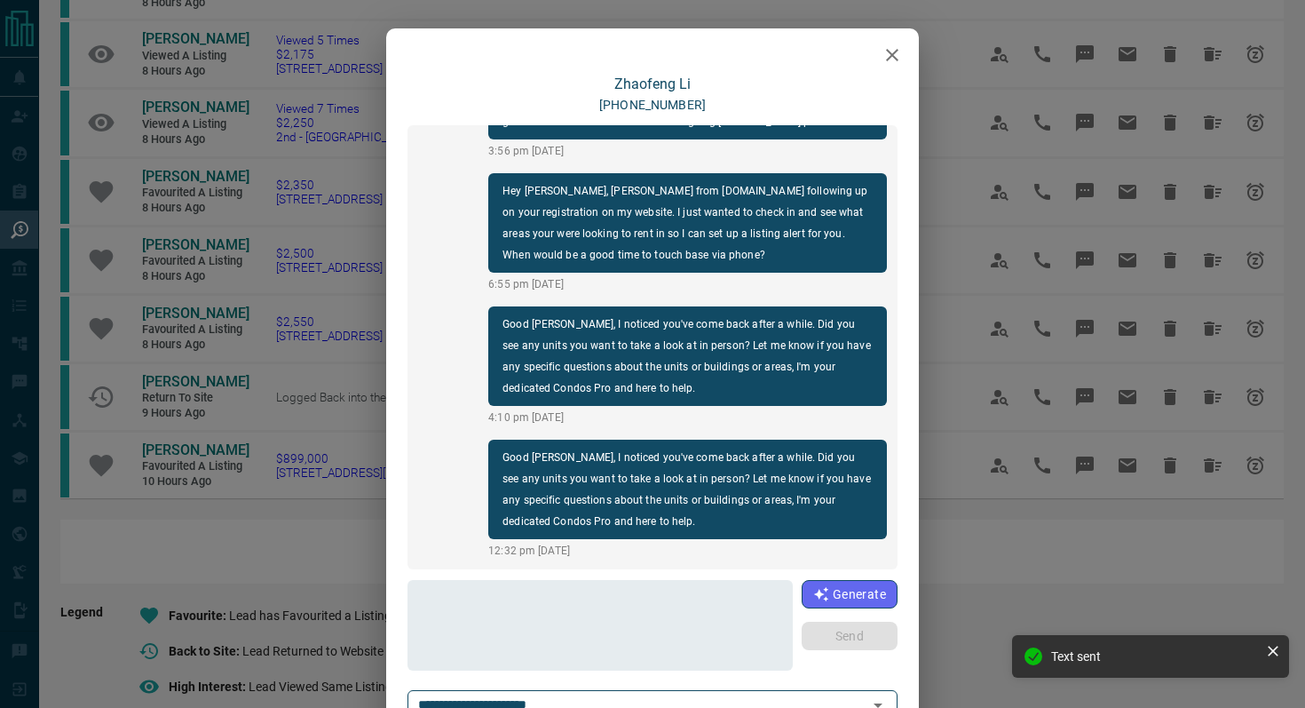
click at [877, 50] on button "button" at bounding box center [892, 55] width 36 height 36
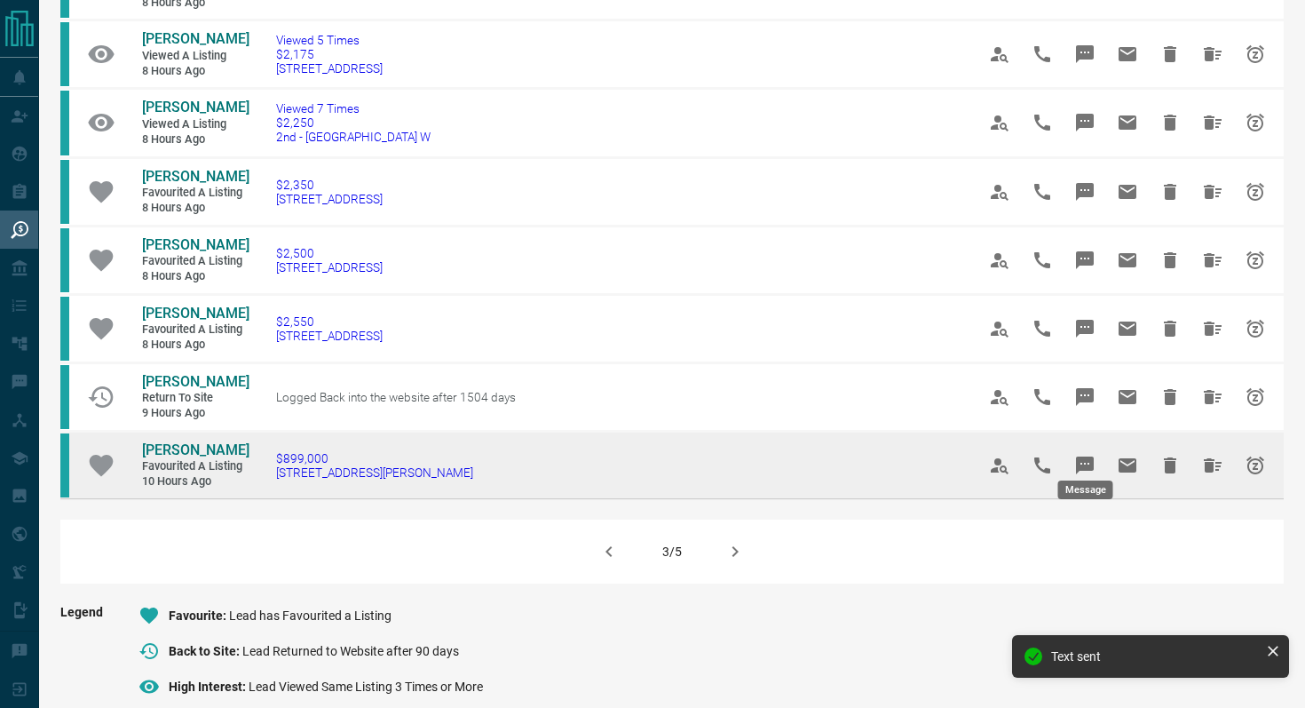
click at [1082, 456] on icon "Message" at bounding box center [1085, 465] width 18 height 18
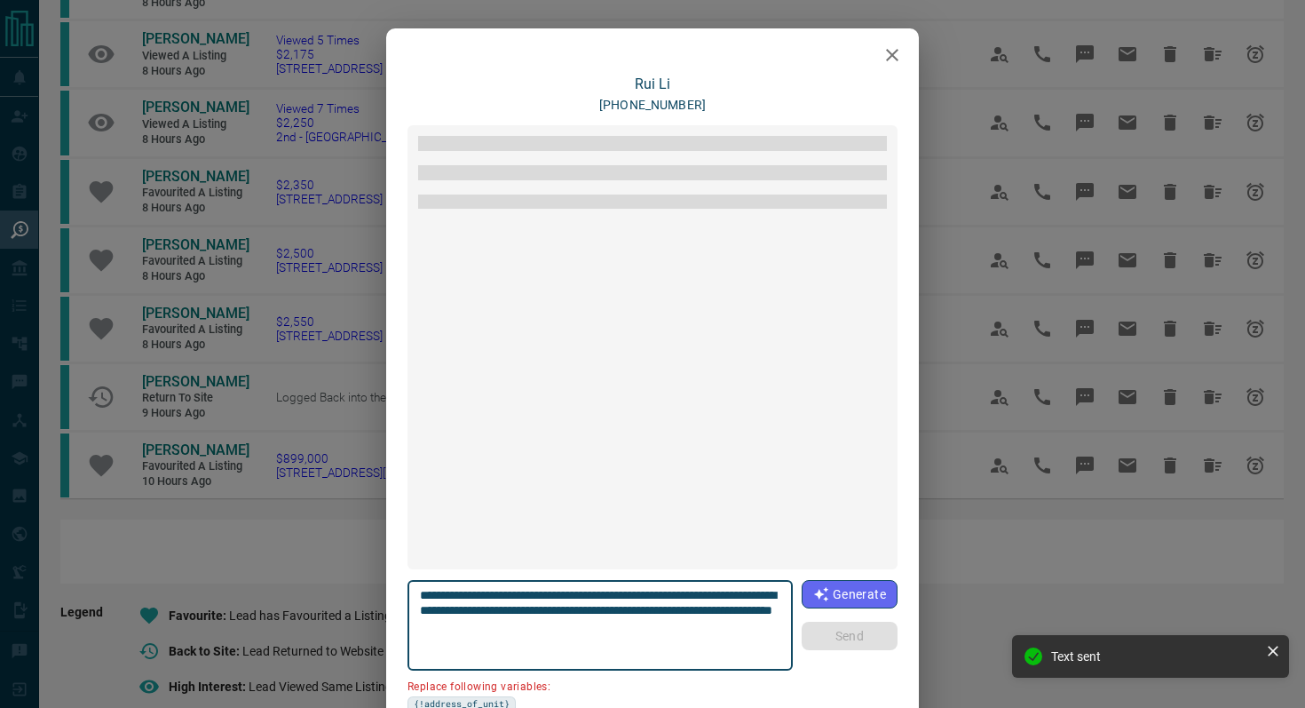
scroll to position [2445, 0]
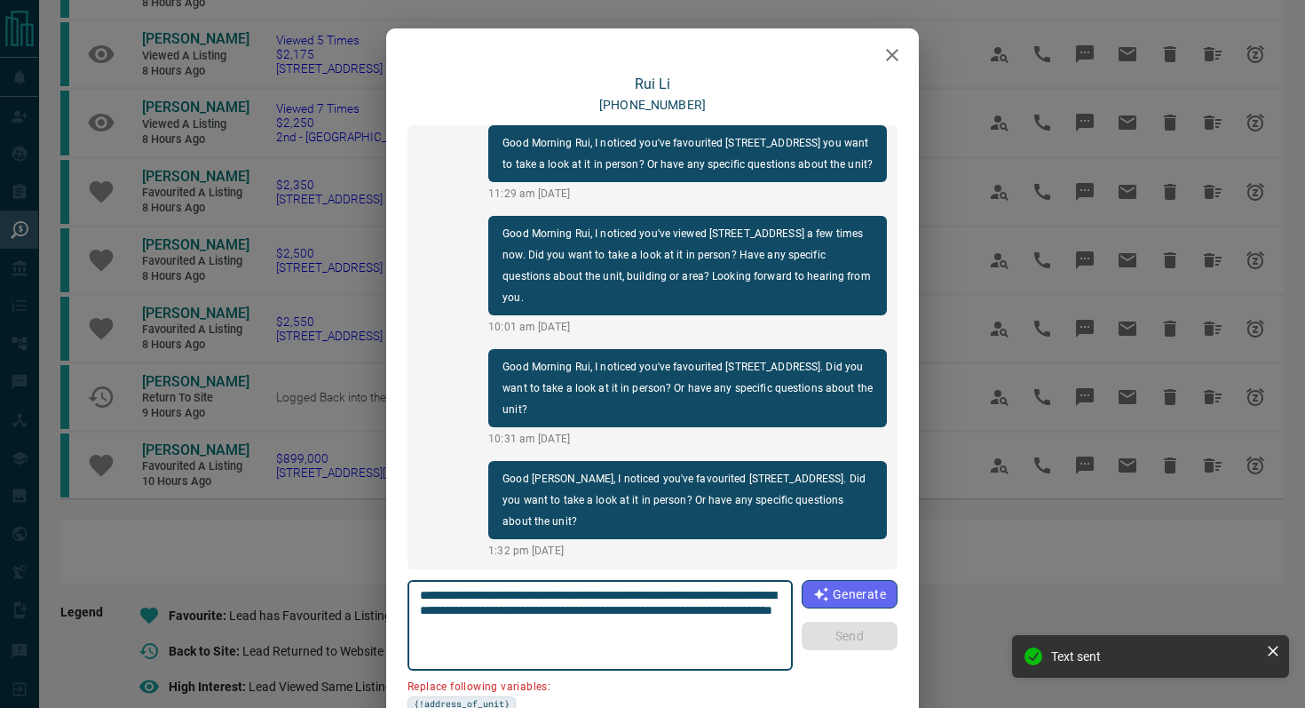
click at [893, 51] on icon "button" at bounding box center [892, 54] width 21 height 21
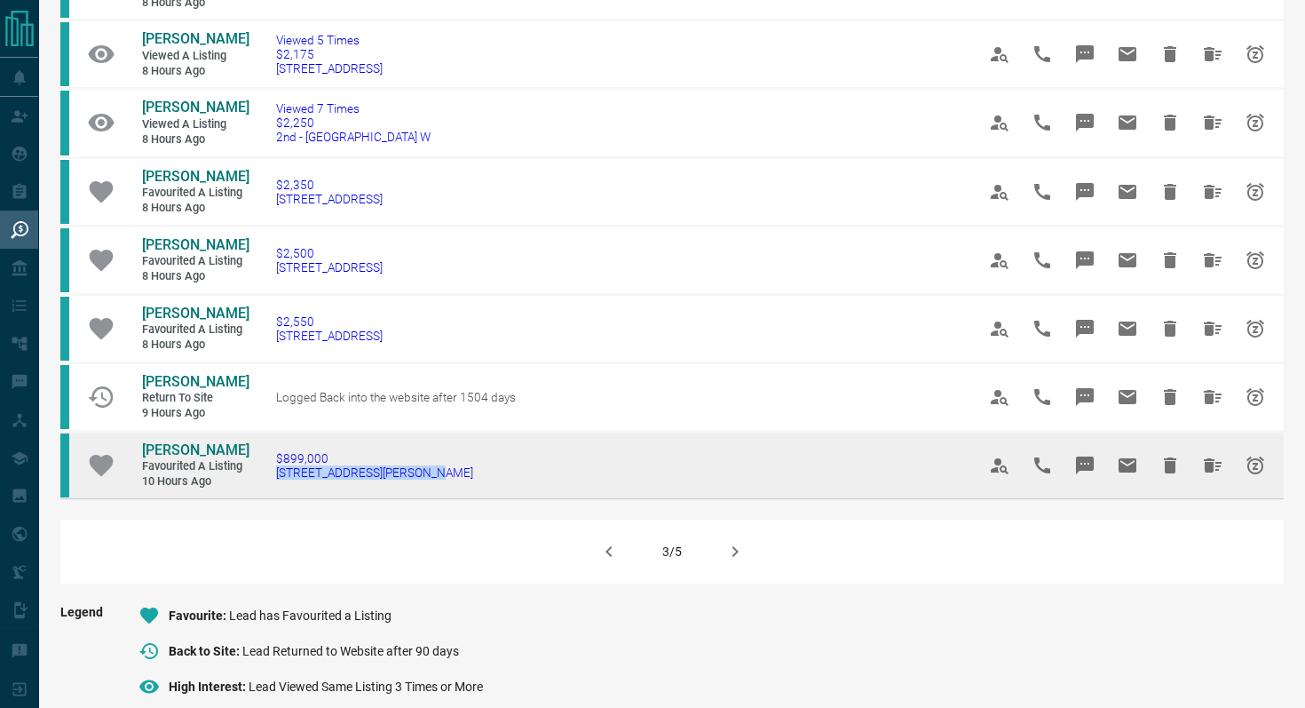
drag, startPoint x: 443, startPoint y: 452, endPoint x: 265, endPoint y: 454, distance: 177.6
click at [265, 454] on td "$899,000 [STREET_ADDRESS][PERSON_NAME]" at bounding box center [599, 464] width 700 height 67
click at [1080, 456] on icon "Message" at bounding box center [1085, 465] width 18 height 18
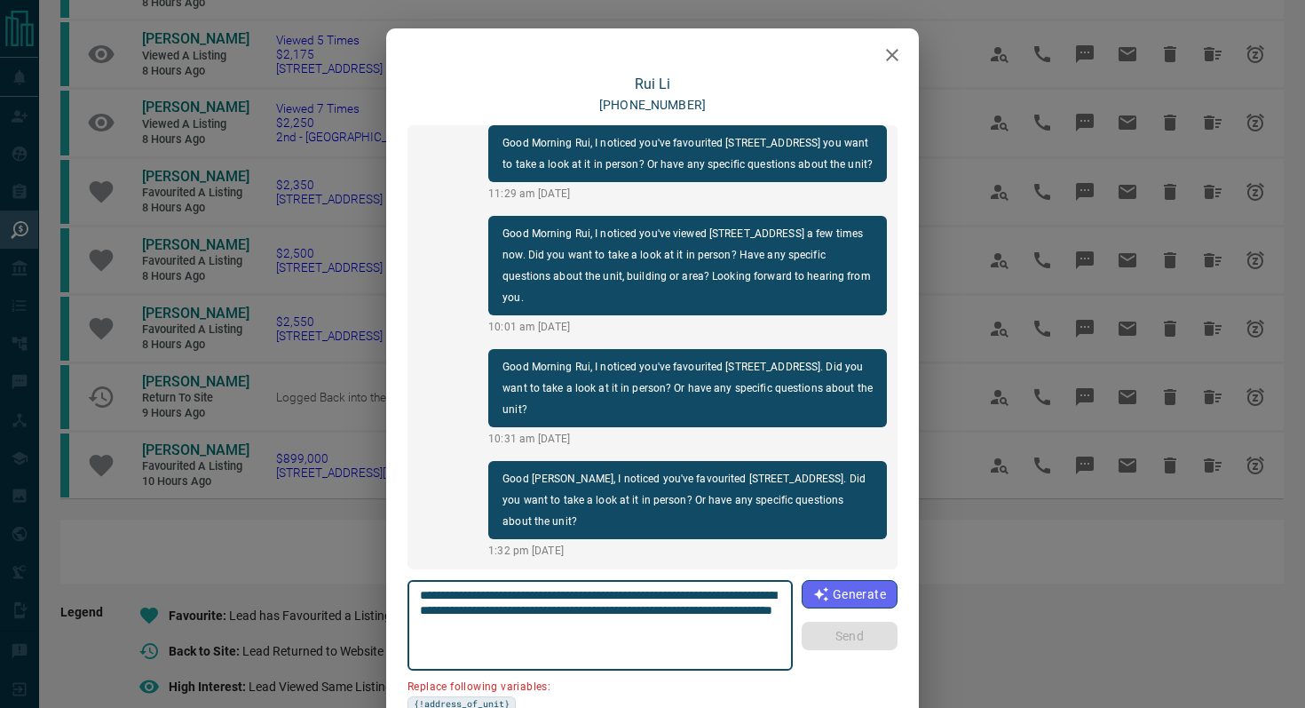
drag, startPoint x: 466, startPoint y: 608, endPoint x: 276, endPoint y: 608, distance: 190.0
click at [276, 608] on div "[PERSON_NAME] [PHONE_NUMBER] Hi there, [PERSON_NAME] here from [DOMAIN_NAME] – …" at bounding box center [652, 354] width 1305 height 708
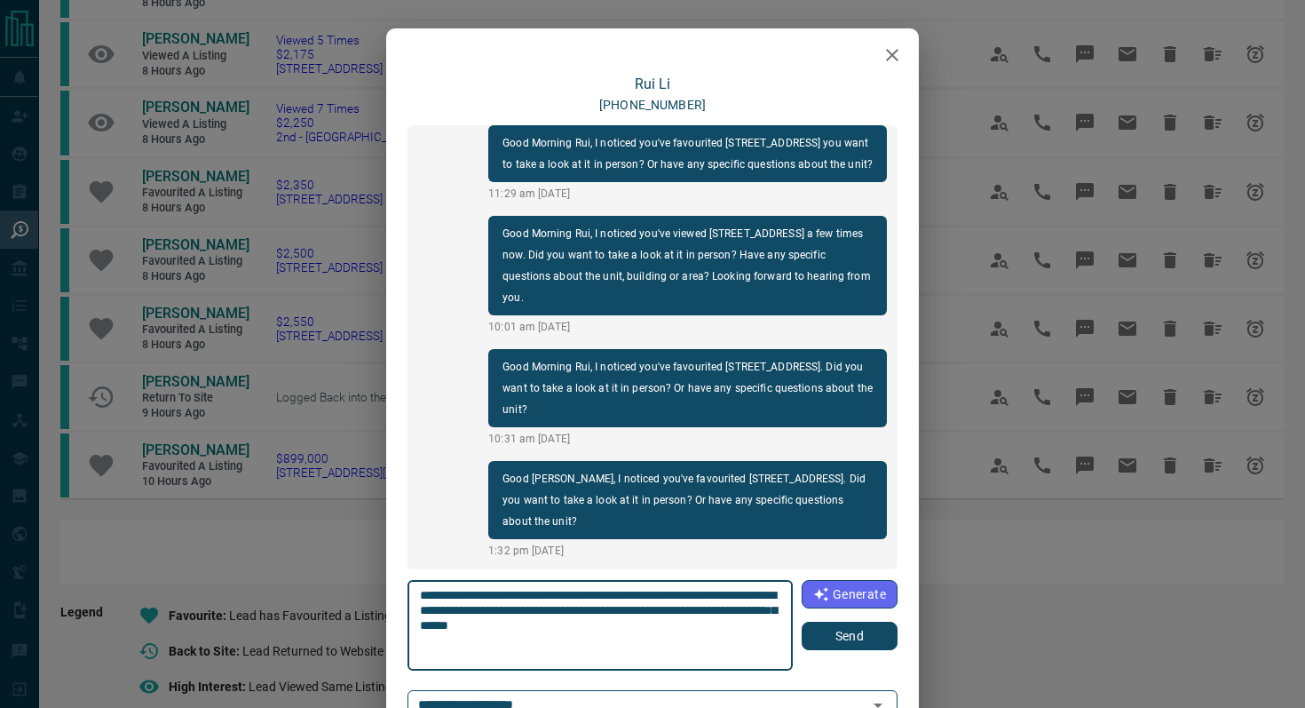
type textarea "**********"
click at [847, 644] on button "Send" at bounding box center [850, 635] width 96 height 28
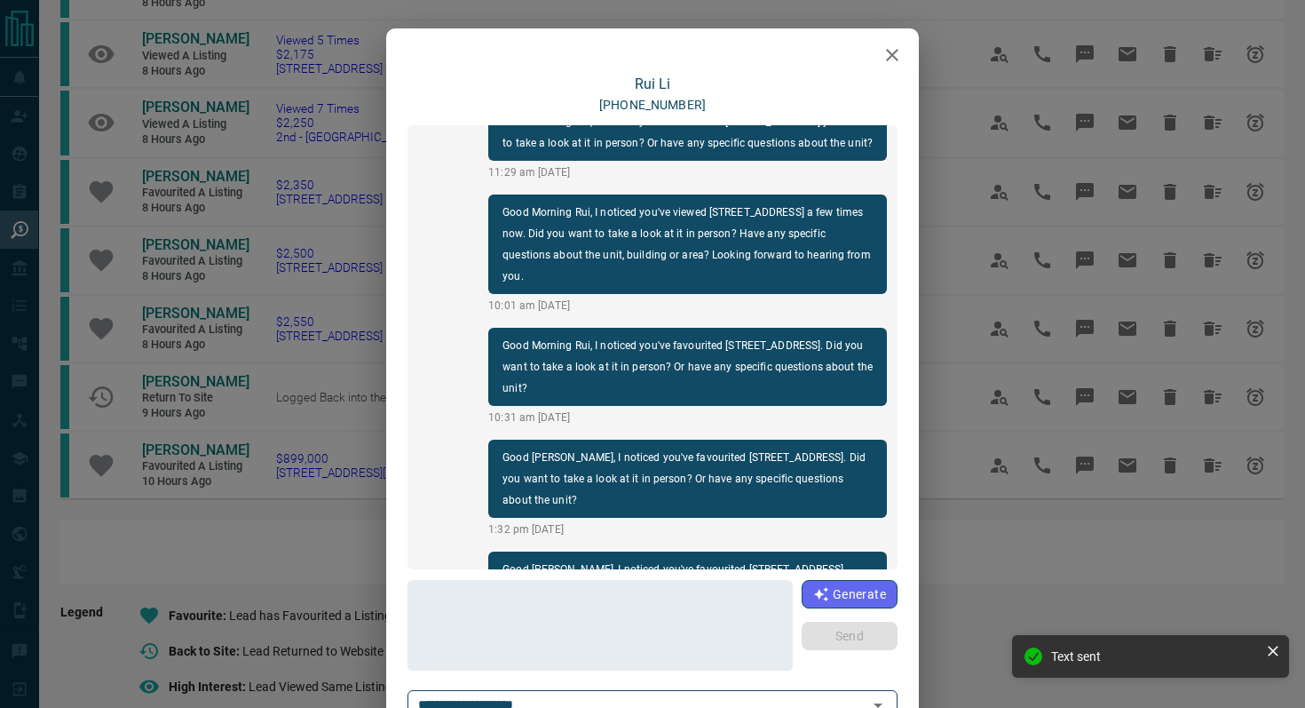
scroll to position [2557, 0]
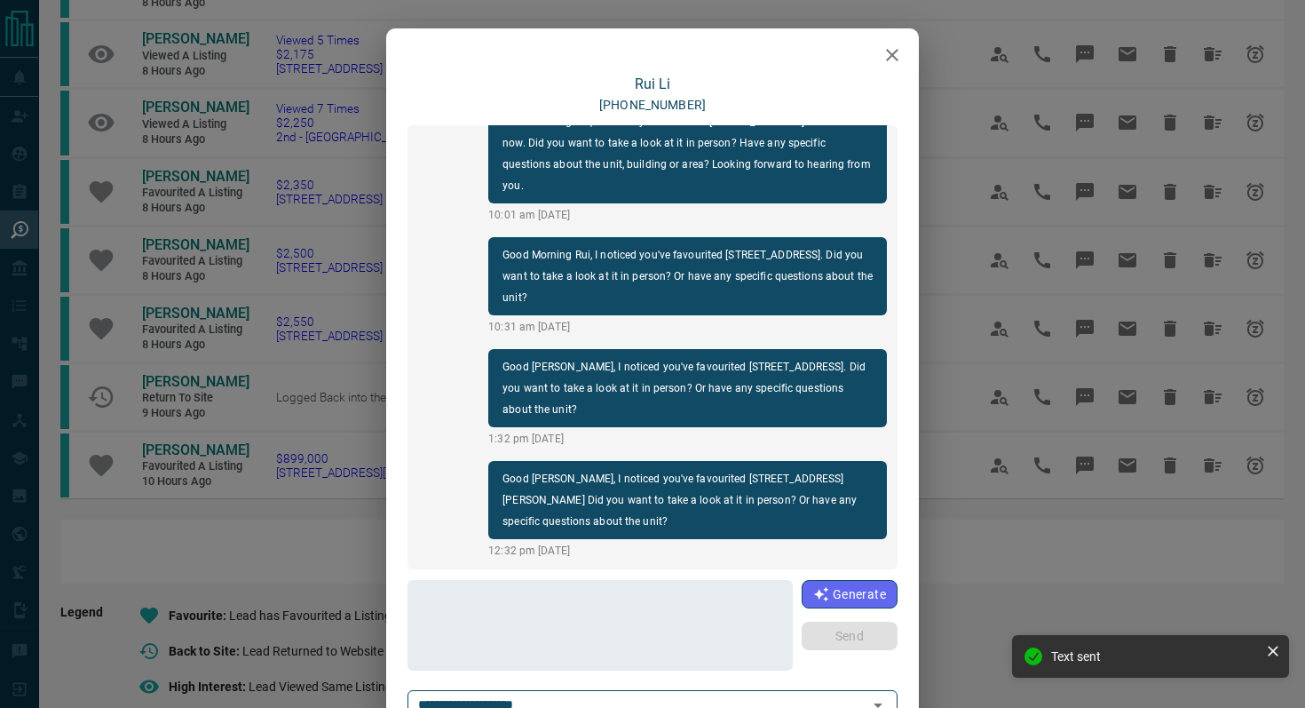
click at [898, 61] on icon "button" at bounding box center [892, 54] width 21 height 21
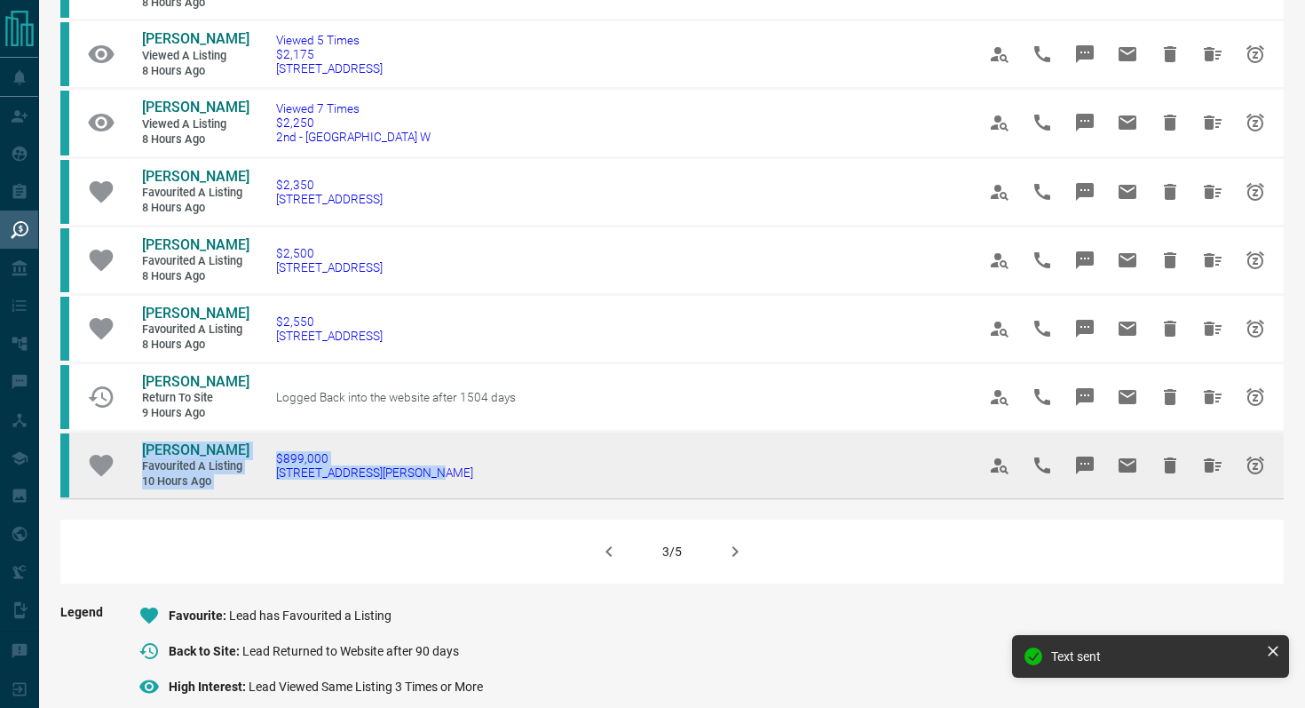
drag, startPoint x: 467, startPoint y: 454, endPoint x: 124, endPoint y: 431, distance: 343.4
click at [124, 431] on tr "[PERSON_NAME] Favourited a Listing 10 hours ago $899,000 [STREET_ADDRESS][PERSO…" at bounding box center [671, 464] width 1223 height 67
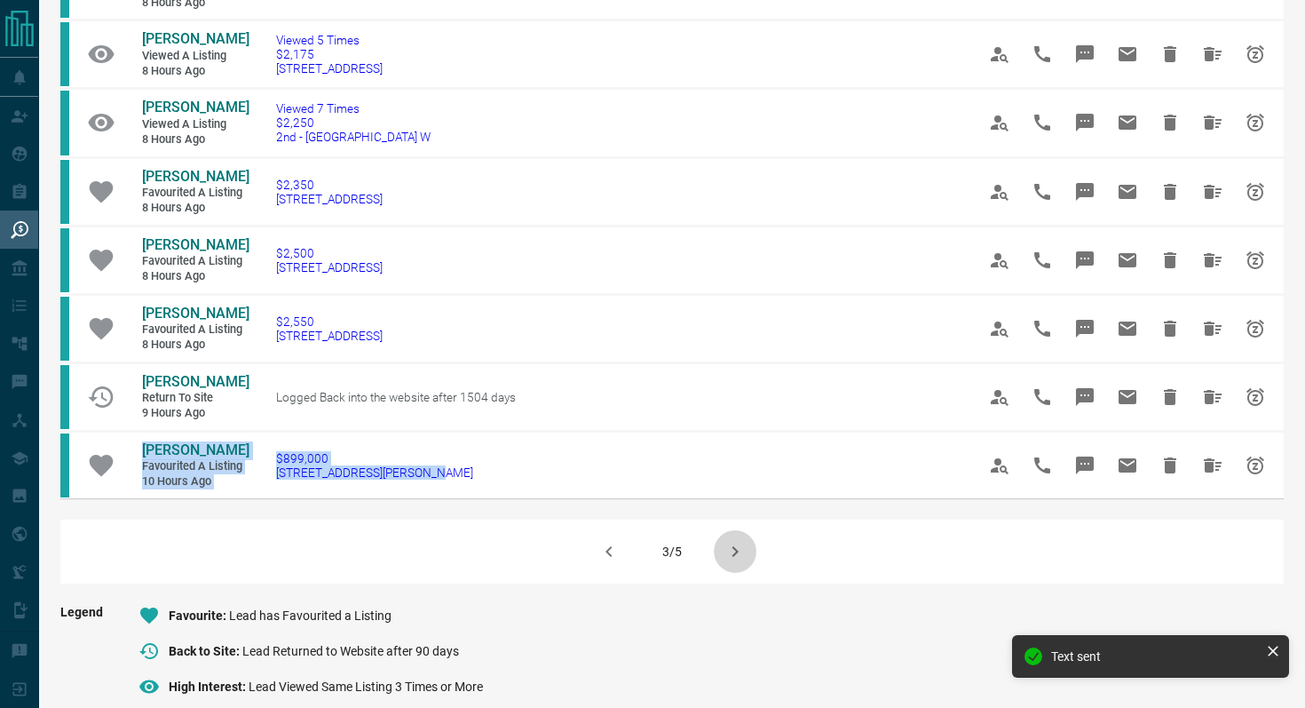
click at [734, 542] on icon "button" at bounding box center [734, 551] width 21 height 21
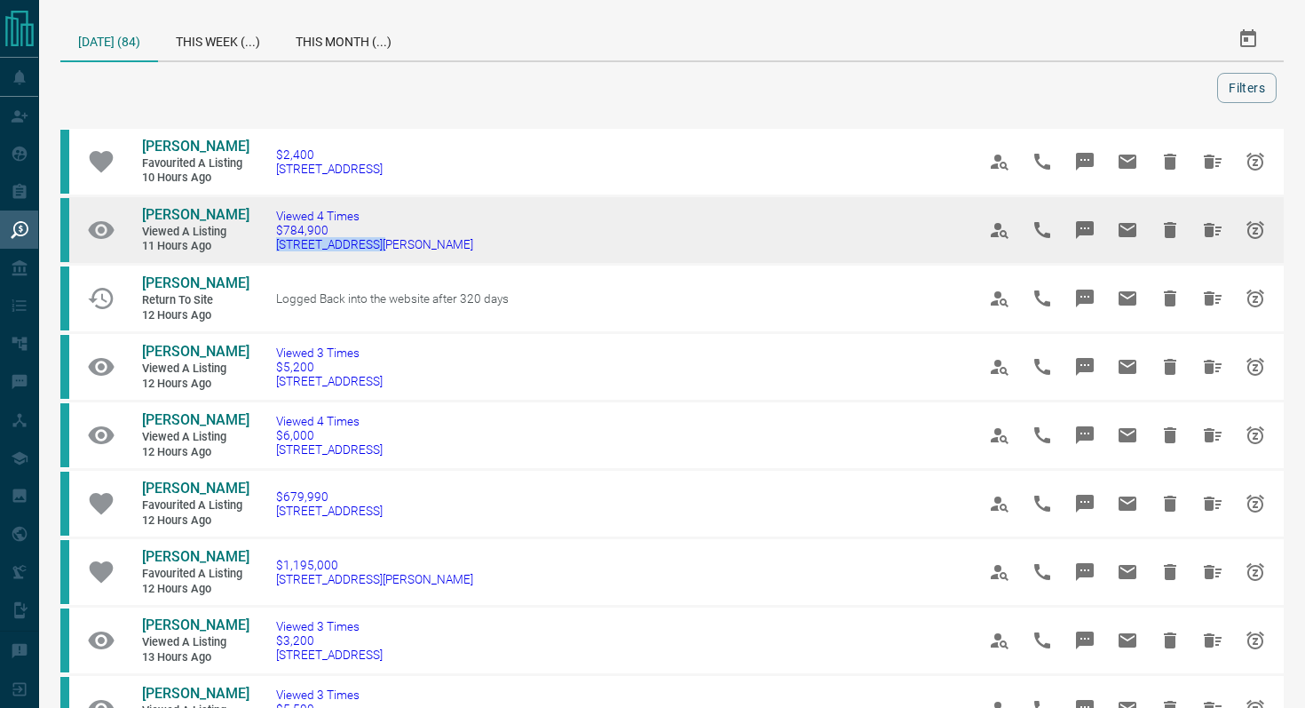
drag, startPoint x: 413, startPoint y: 252, endPoint x: 253, endPoint y: 246, distance: 159.9
click at [253, 246] on td "Viewed 4 Times $784,900 [STREET_ADDRESS][PERSON_NAME]" at bounding box center [599, 230] width 700 height 68
click at [1097, 230] on button "Message" at bounding box center [1085, 230] width 43 height 43
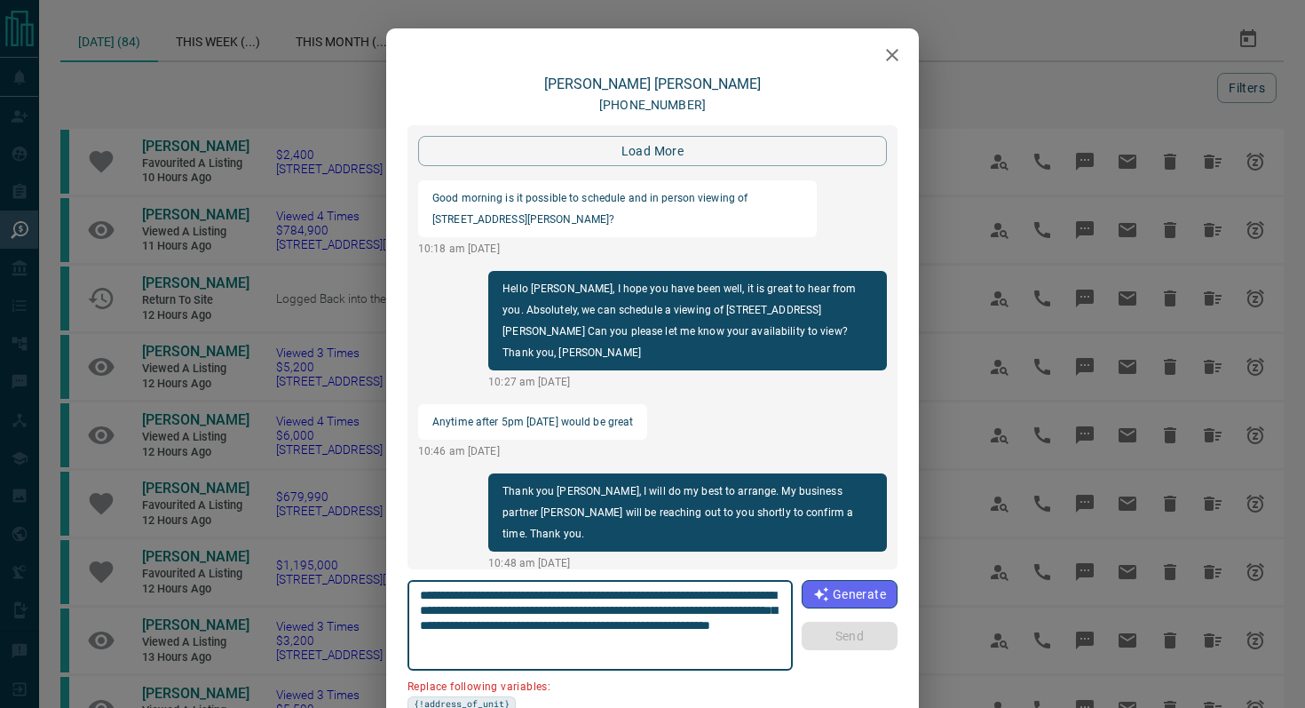
scroll to position [2601, 0]
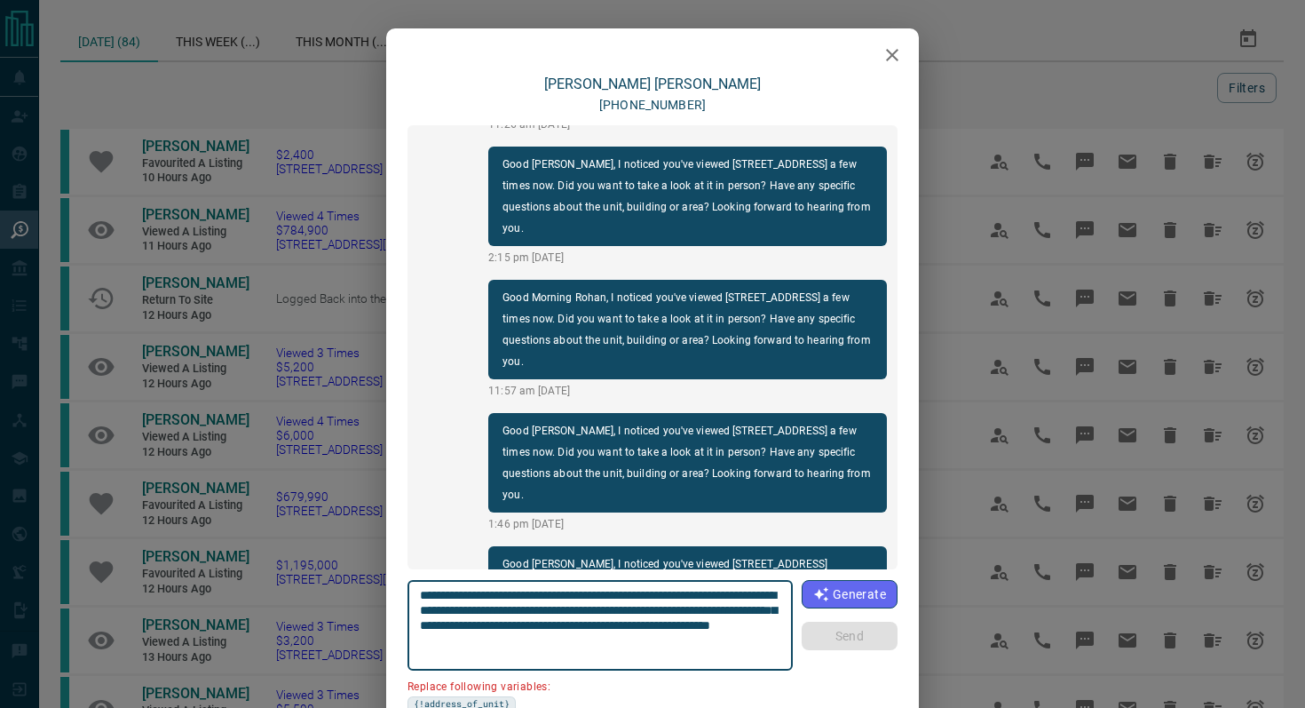
drag, startPoint x: 520, startPoint y: 610, endPoint x: 359, endPoint y: 608, distance: 161.6
click at [359, 608] on div "[PERSON_NAME] [PHONE_NUMBER] load more Good morning is it possible to schedule …" at bounding box center [652, 354] width 1305 height 708
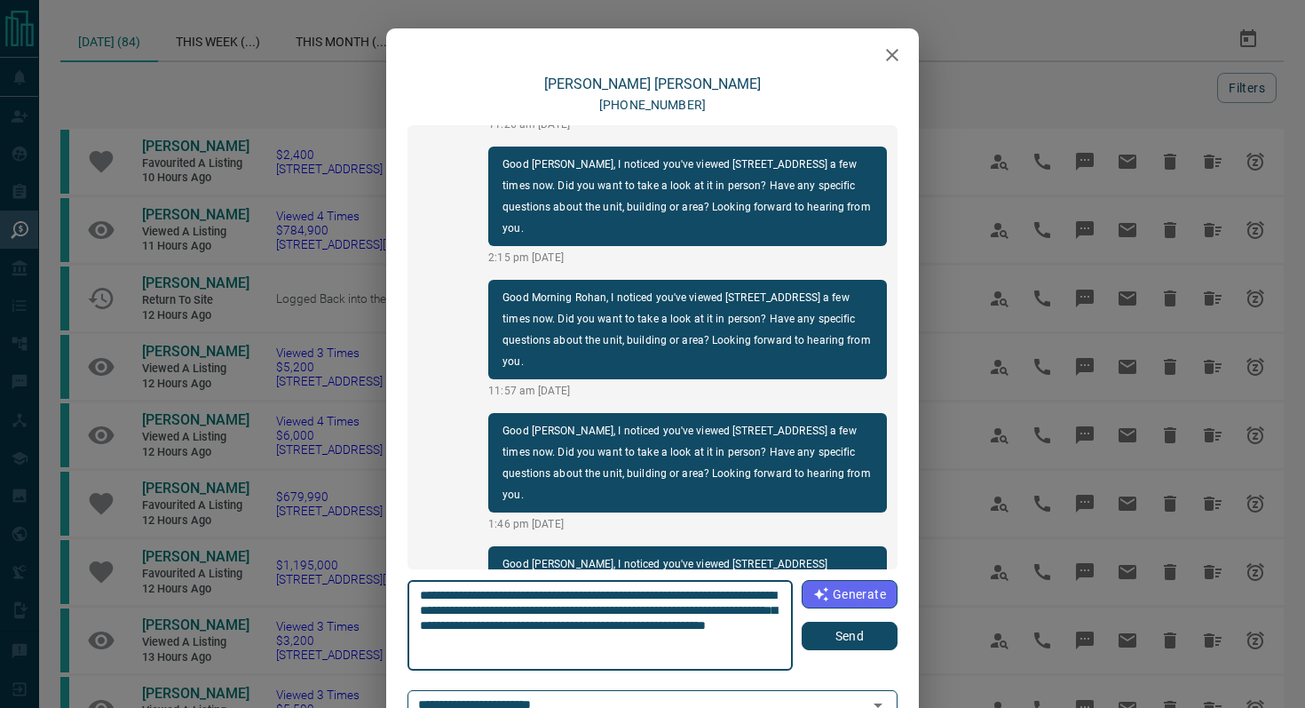
type textarea "**********"
click at [885, 641] on button "Send" at bounding box center [850, 635] width 96 height 28
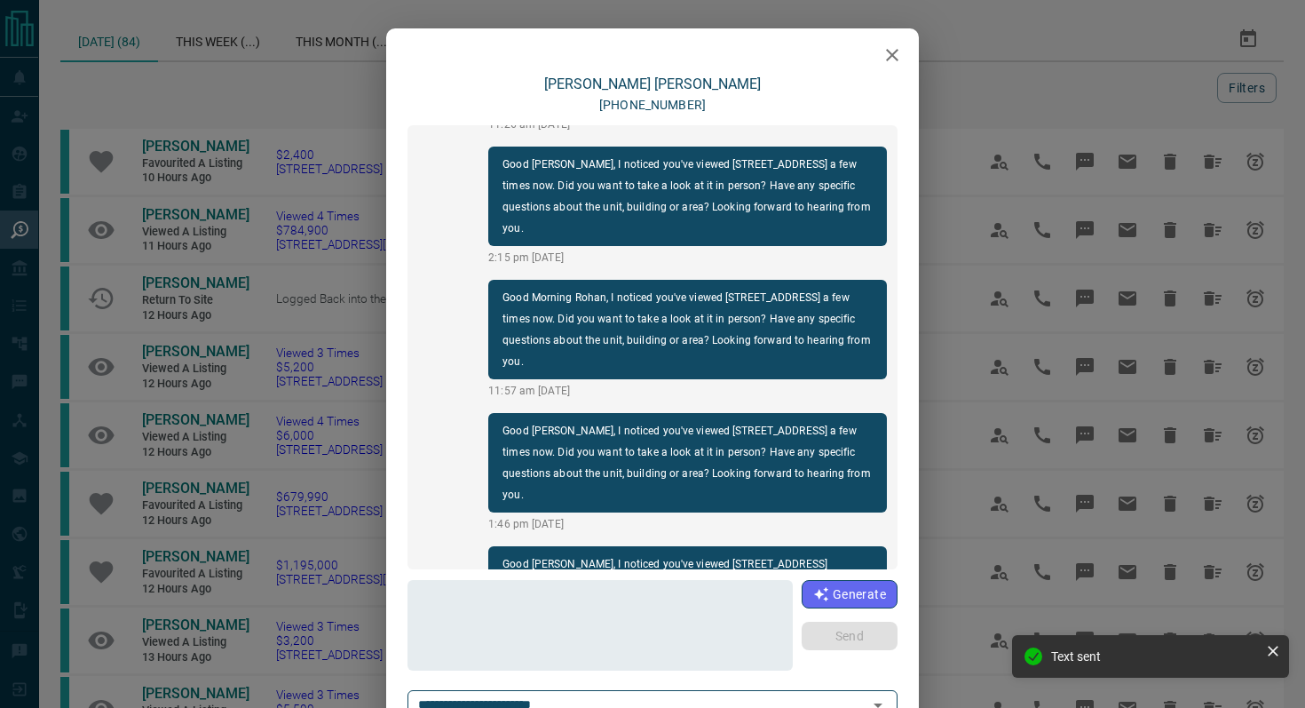
scroll to position [2622, 0]
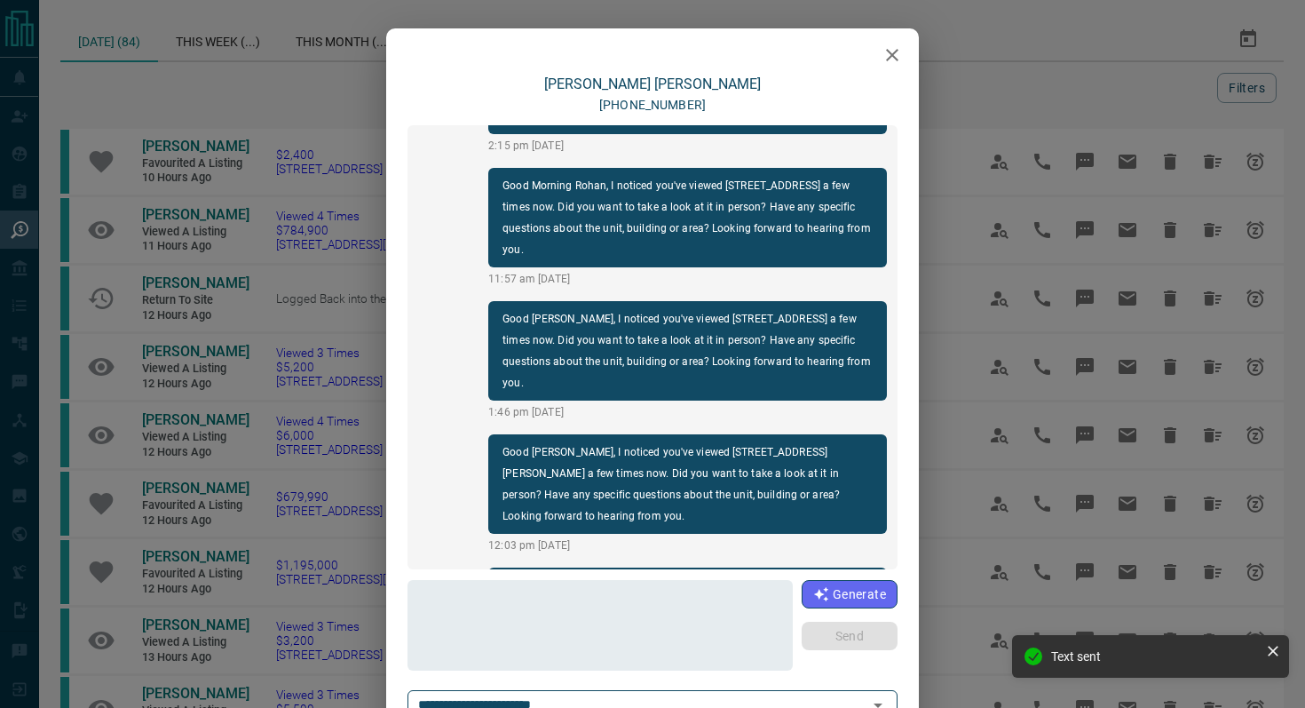
click at [884, 53] on icon "button" at bounding box center [892, 54] width 21 height 21
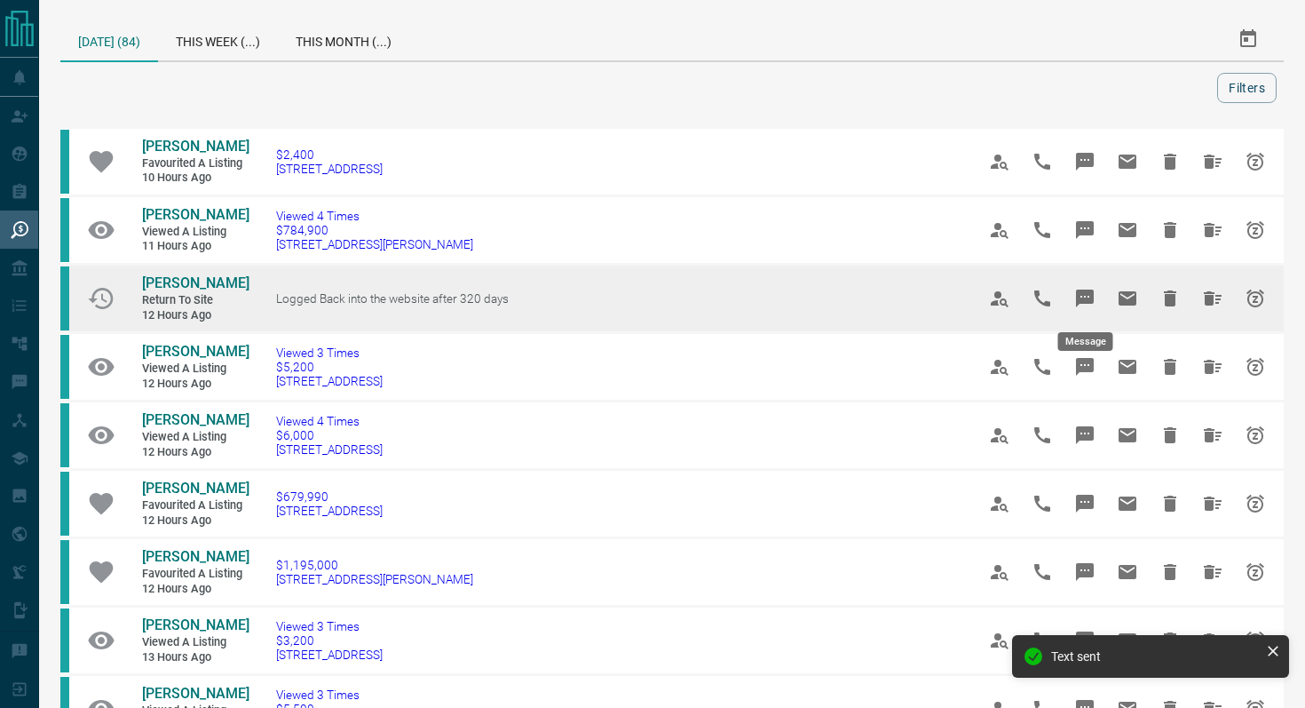
click at [1088, 297] on icon "Message" at bounding box center [1084, 298] width 21 height 21
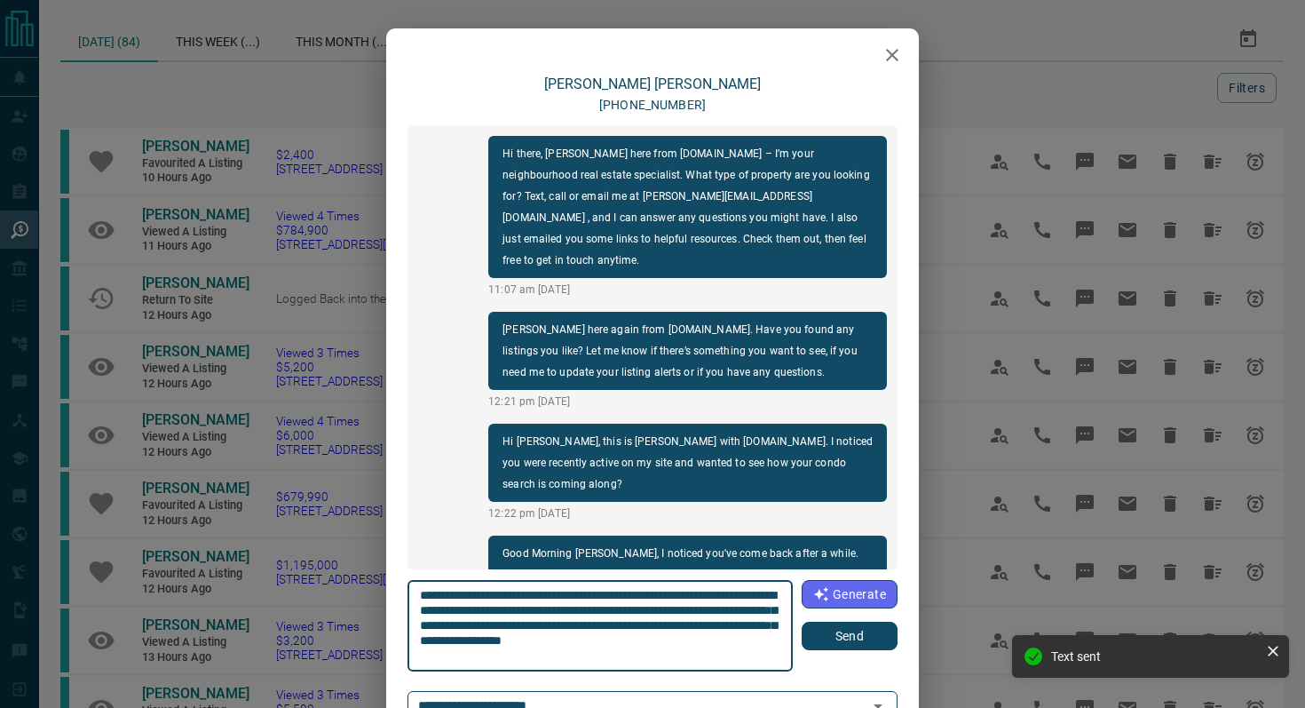
scroll to position [341, 0]
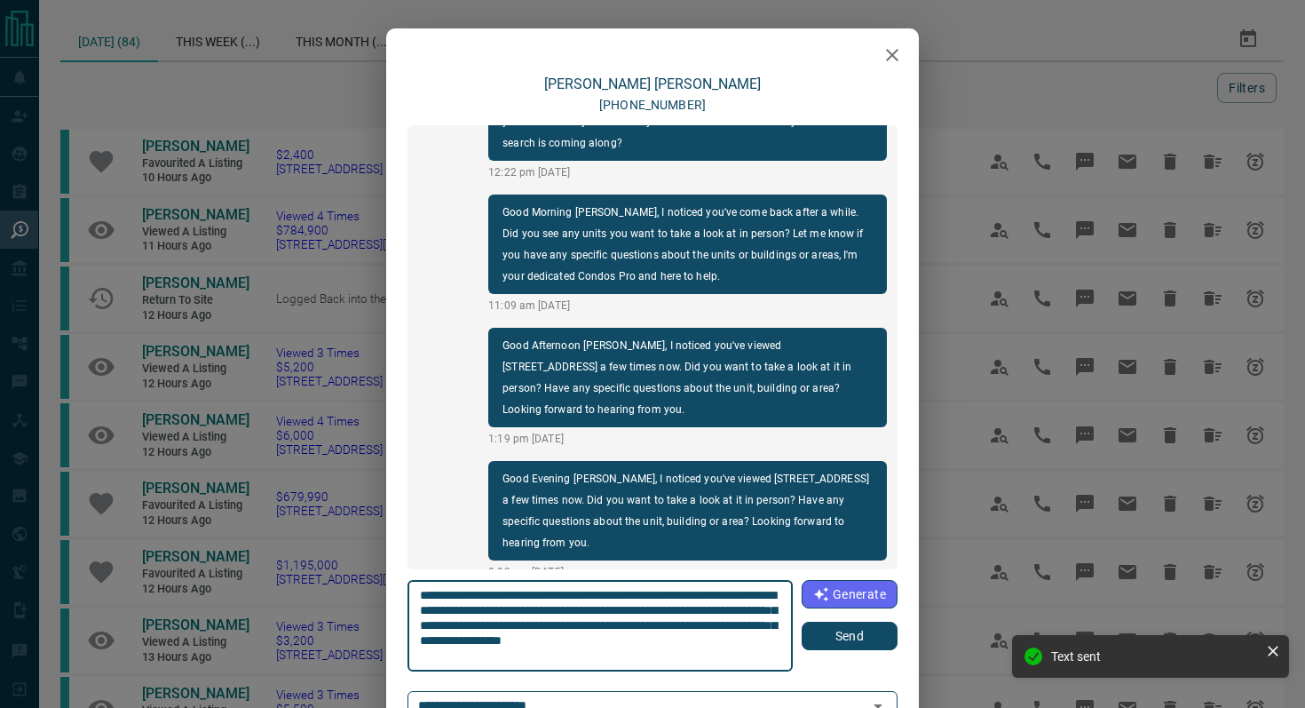
click at [831, 641] on button "Send" at bounding box center [850, 635] width 96 height 28
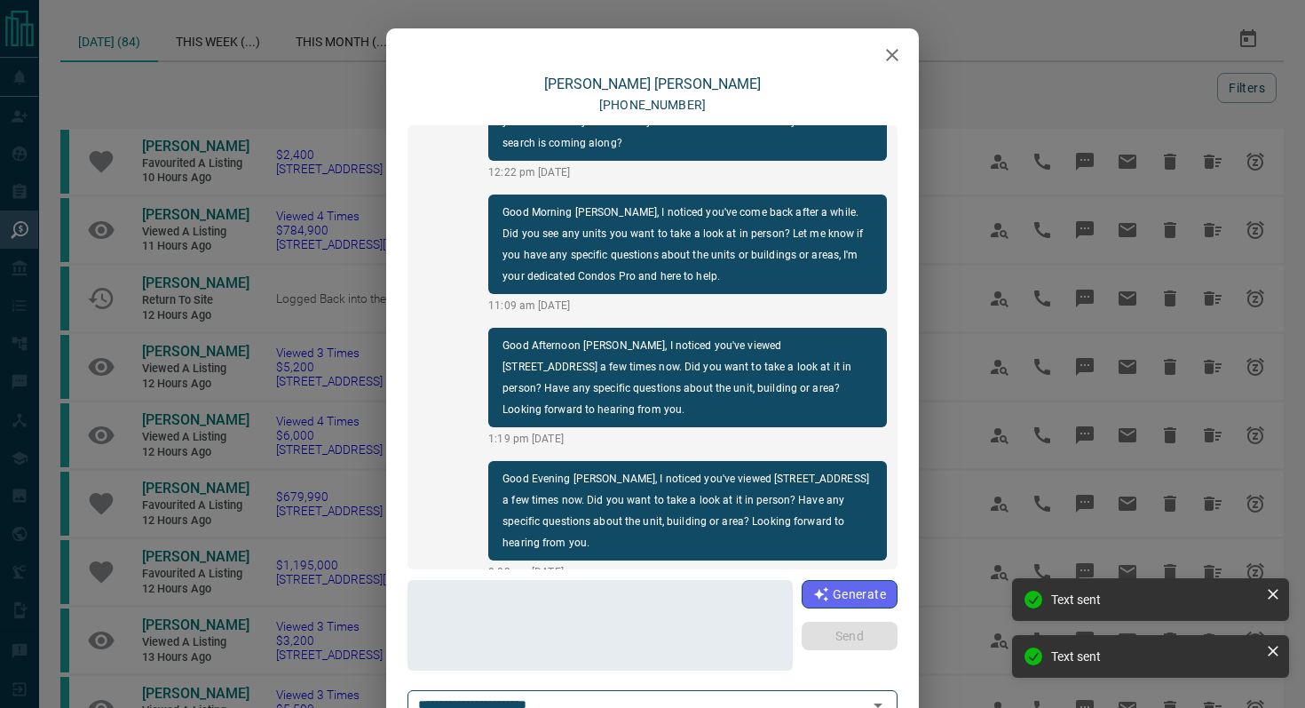
scroll to position [474, 0]
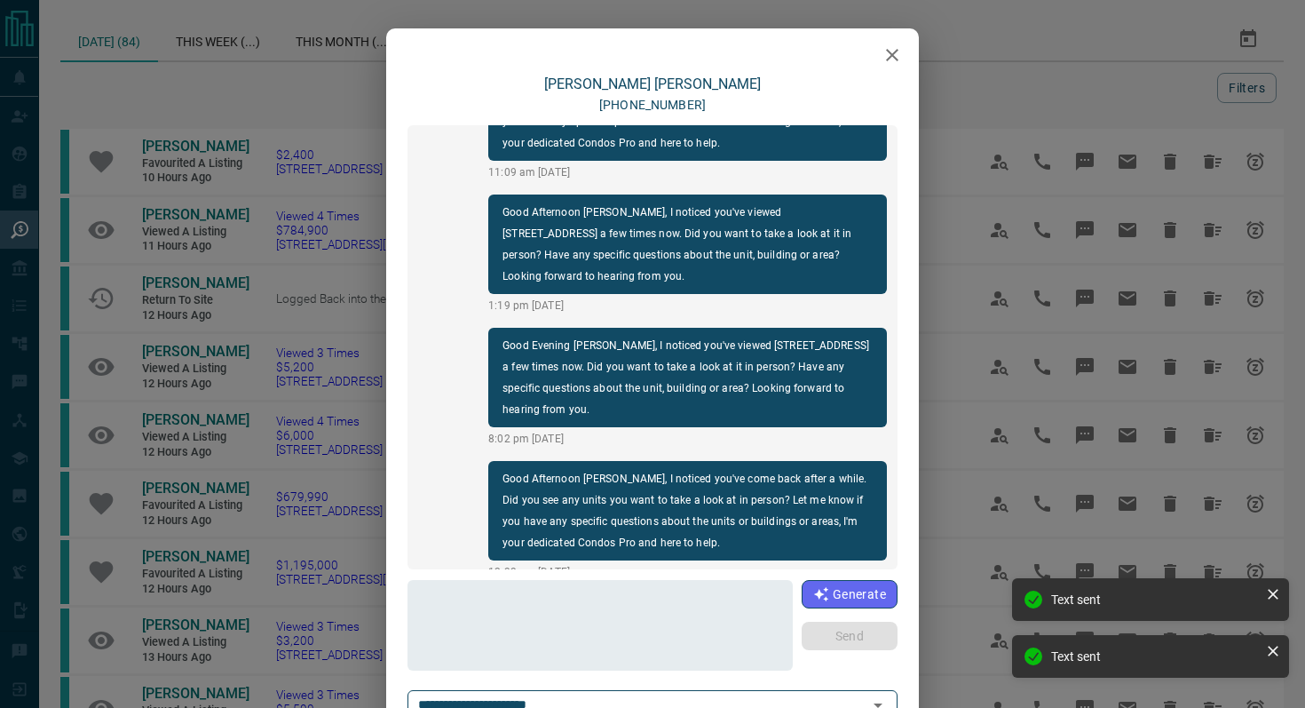
click at [889, 62] on icon "button" at bounding box center [892, 54] width 21 height 21
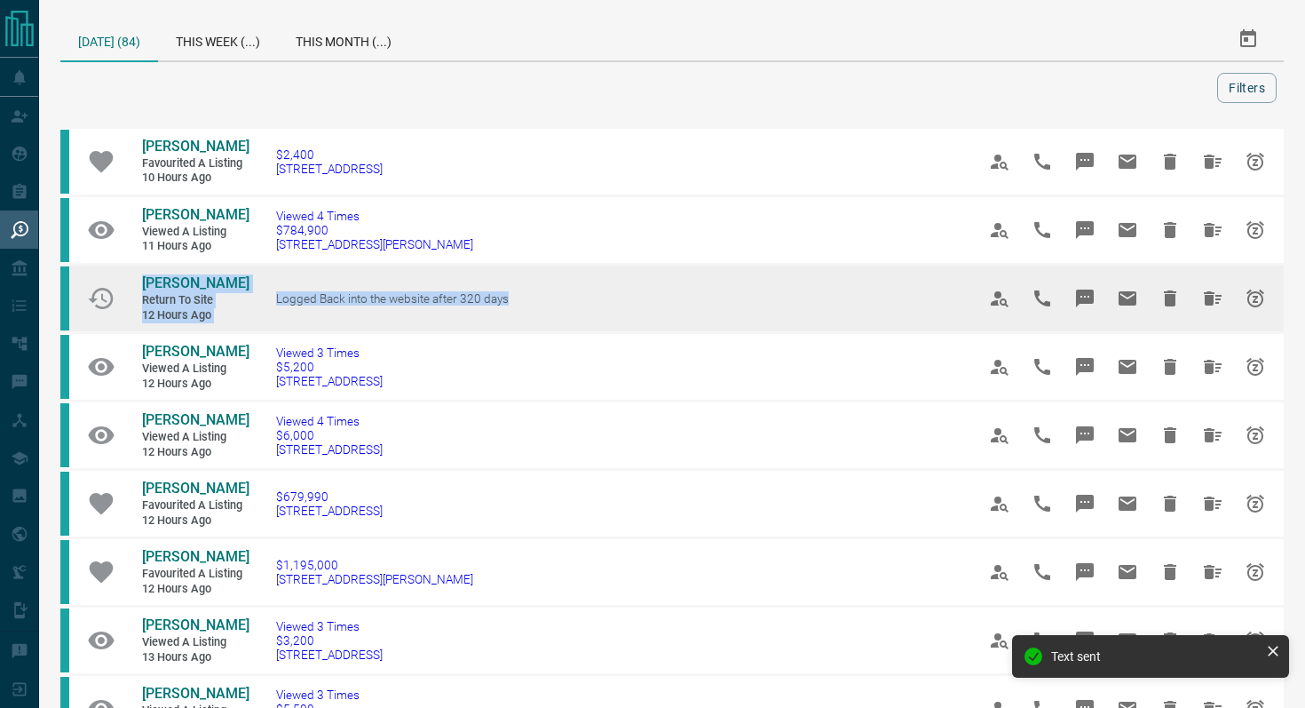
drag, startPoint x: 471, startPoint y: 318, endPoint x: 75, endPoint y: 291, distance: 397.7
click at [75, 291] on tr "[PERSON_NAME] Return to Site 12 hours ago Logged Back into the website after 32…" at bounding box center [671, 299] width 1223 height 68
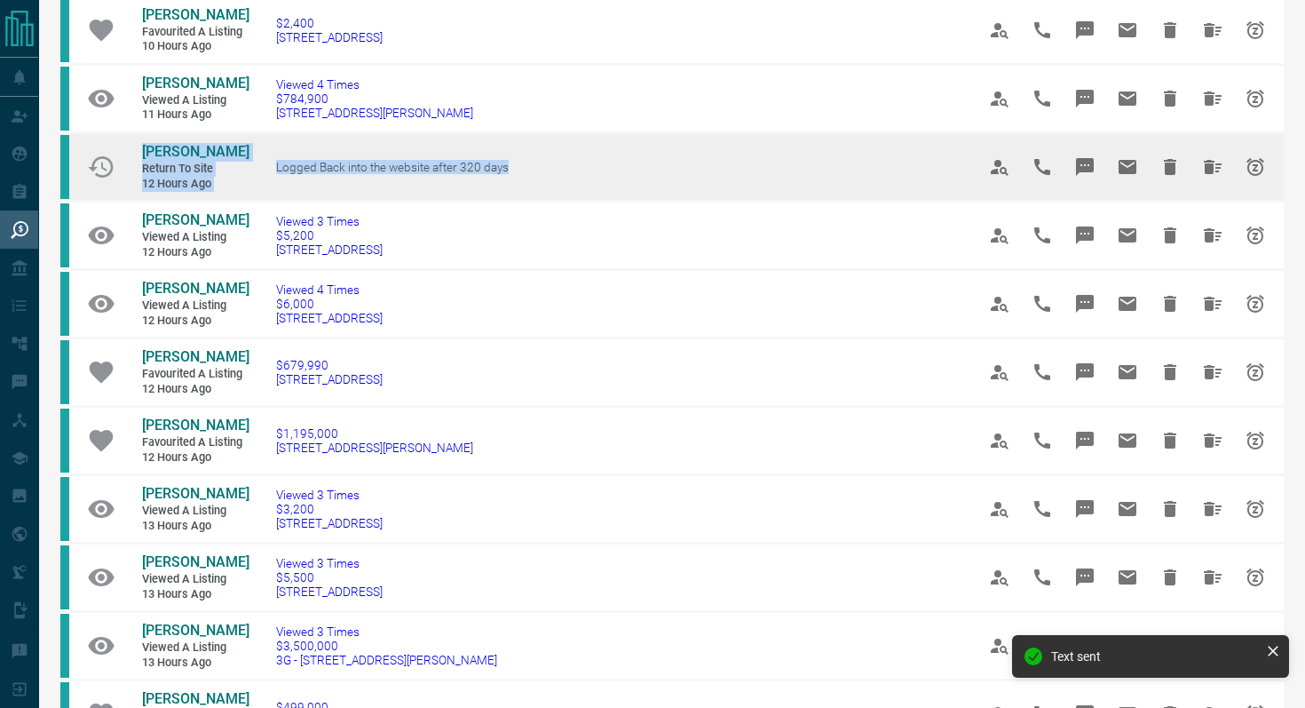
scroll to position [159, 0]
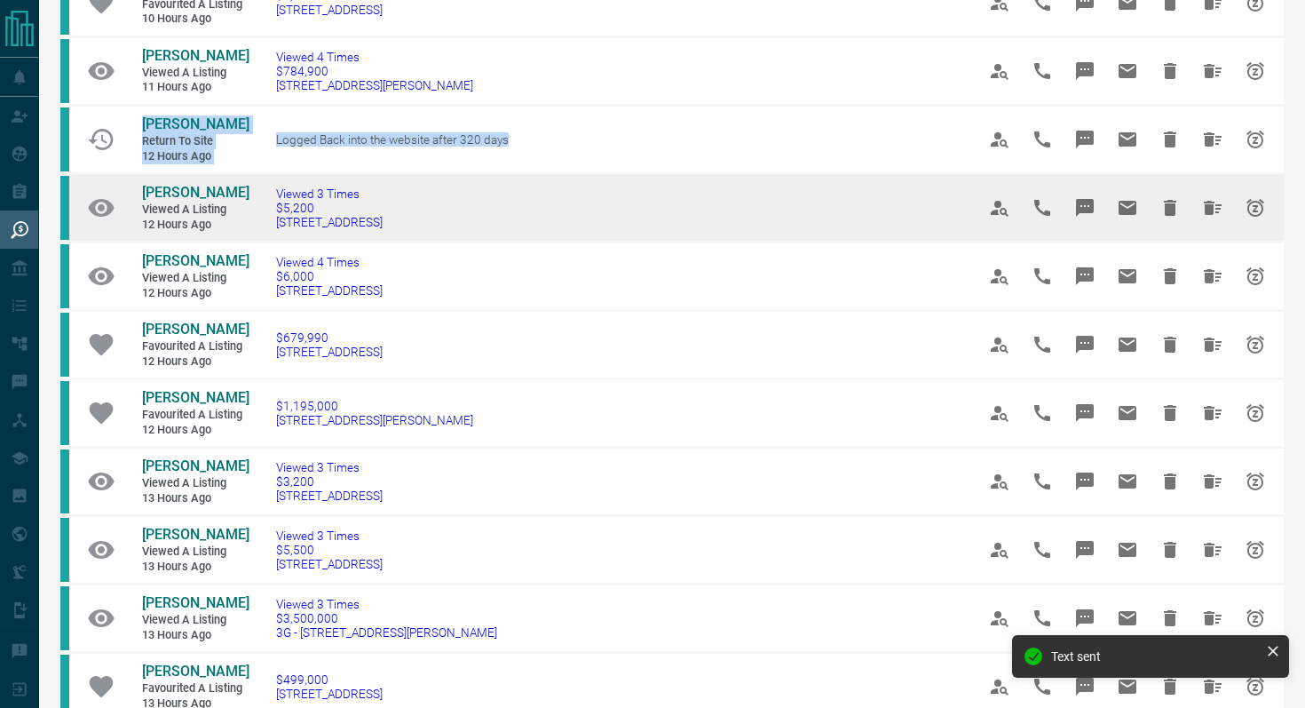
drag, startPoint x: 475, startPoint y: 221, endPoint x: 259, endPoint y: 222, distance: 215.7
click at [259, 222] on td "Viewed 3 Times $5,200 2816 - [STREET_ADDRESS]" at bounding box center [599, 208] width 700 height 68
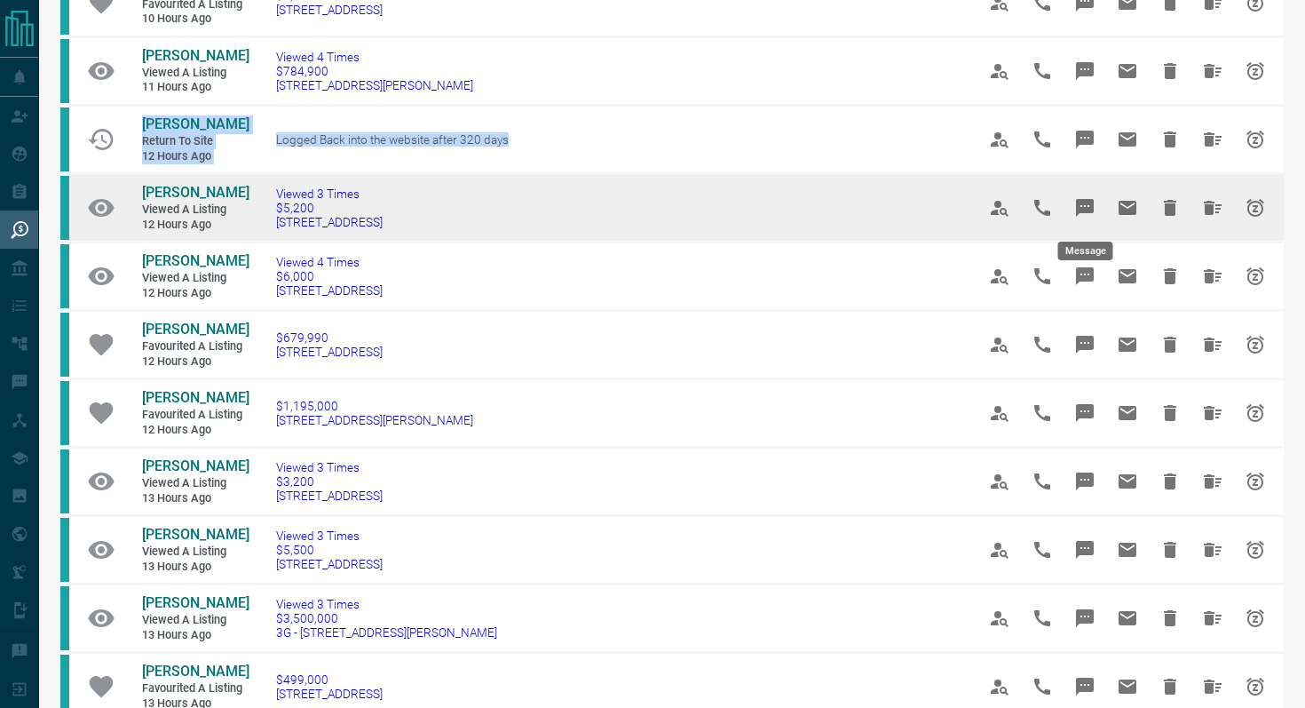
click at [1082, 198] on icon "Message" at bounding box center [1084, 207] width 21 height 21
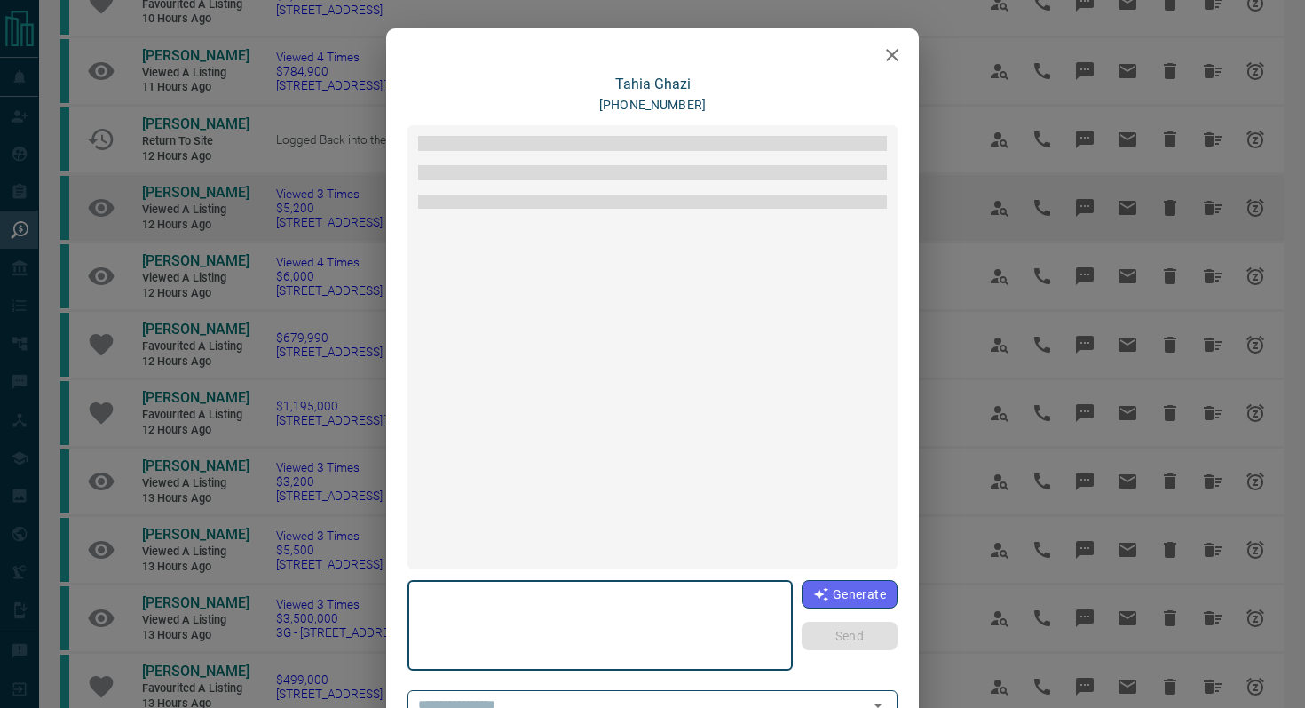
type textarea "**********"
type input "**********"
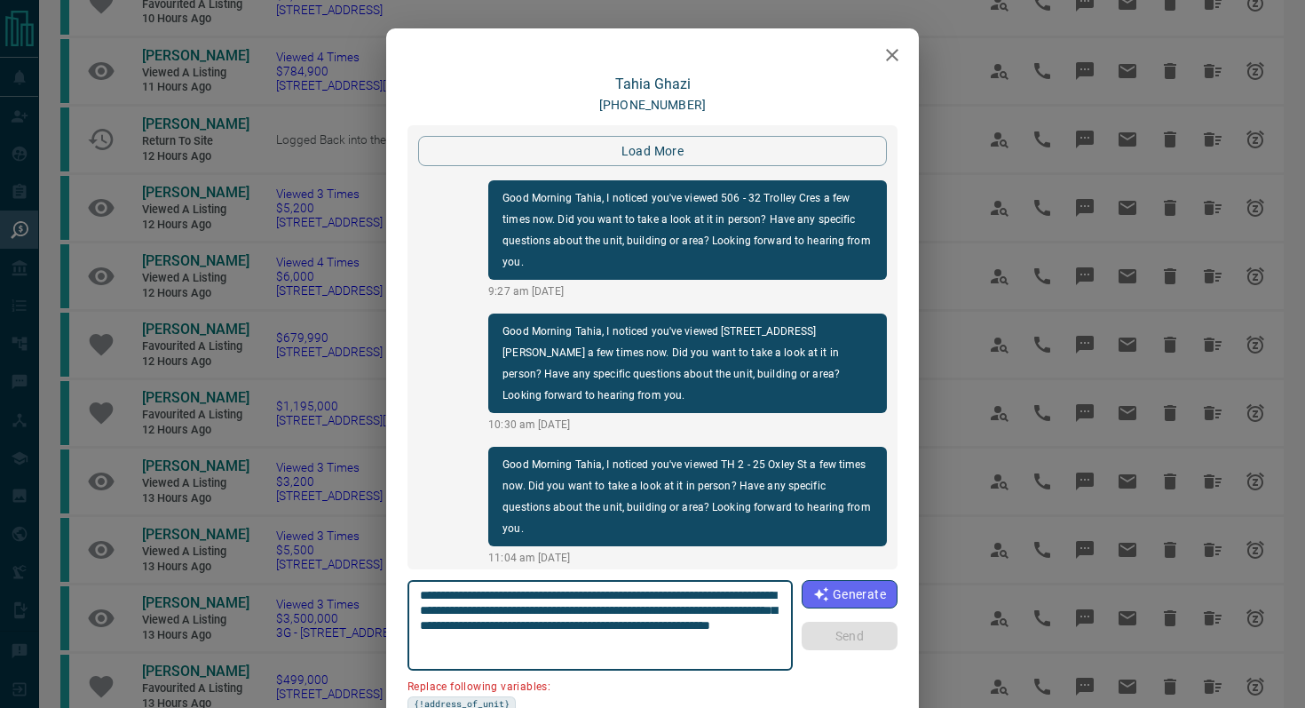
scroll to position [3432, 0]
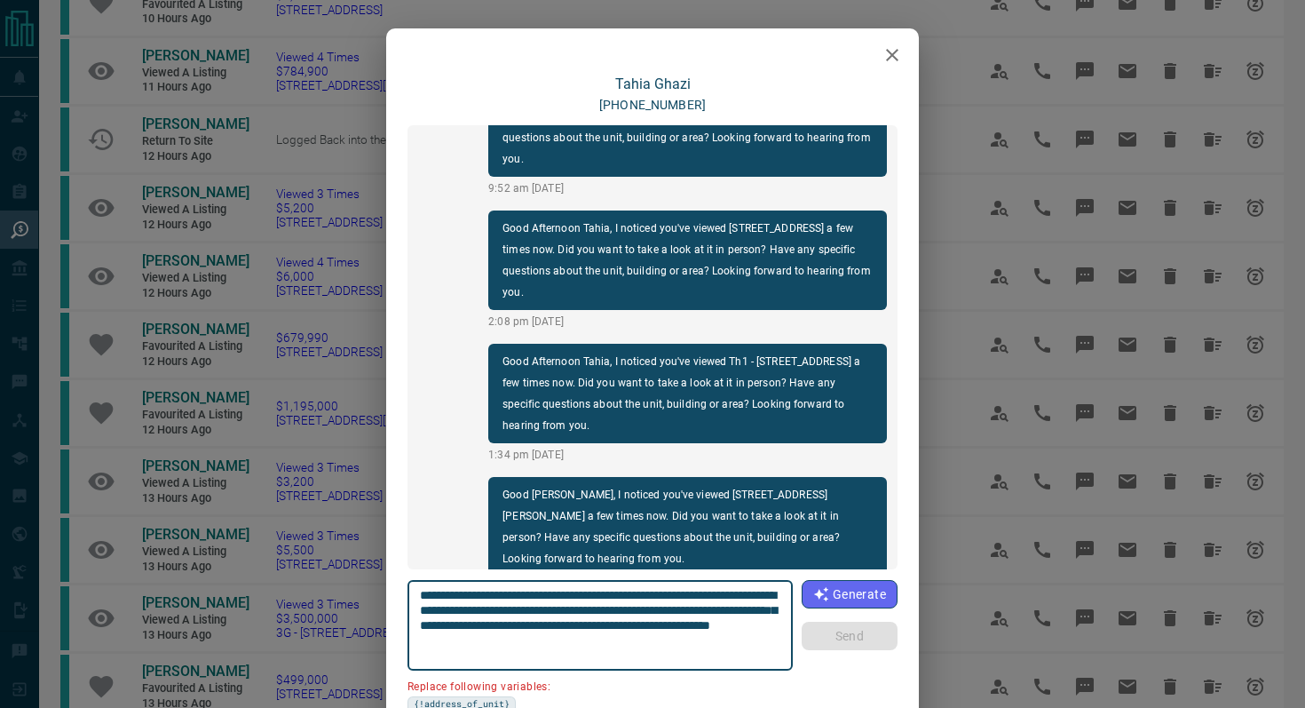
drag, startPoint x: 521, startPoint y: 613, endPoint x: 284, endPoint y: 613, distance: 237.0
click at [284, 613] on div "[PERSON_NAME] [PHONE_NUMBER] load more Good Morning Tahia, I noticed you've vie…" at bounding box center [652, 354] width 1305 height 708
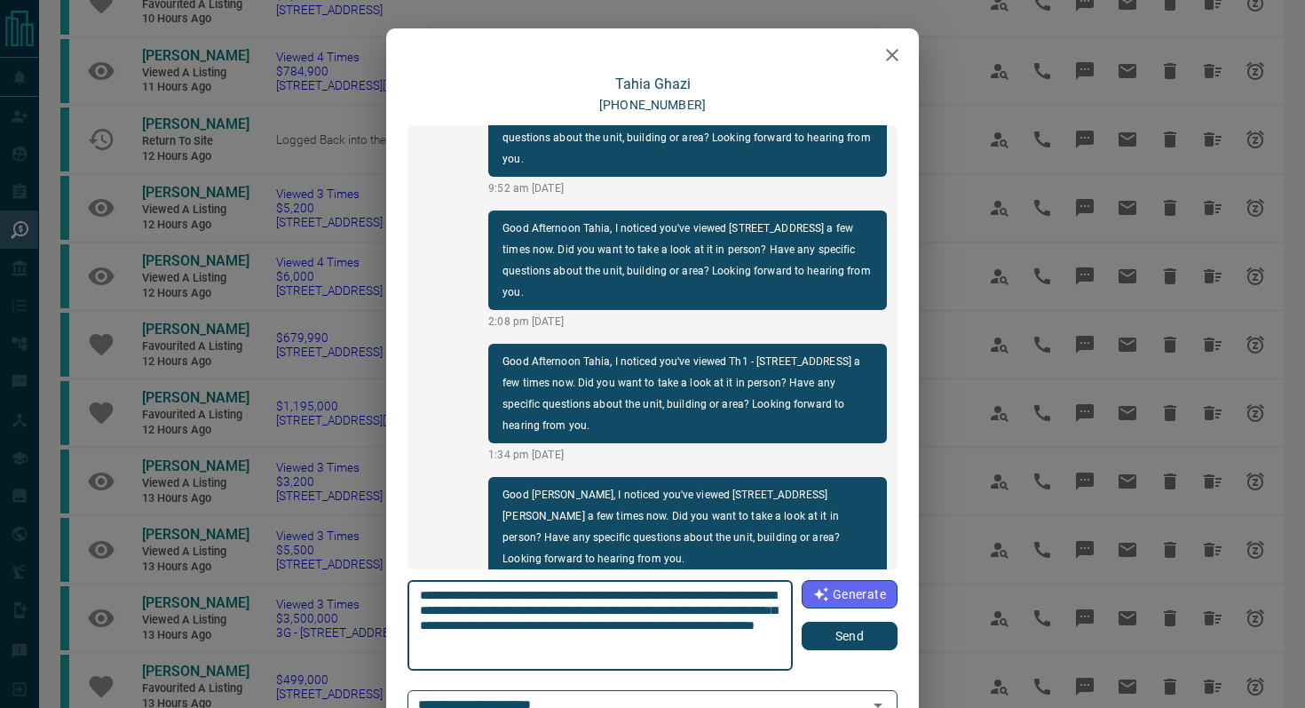
type textarea "**********"
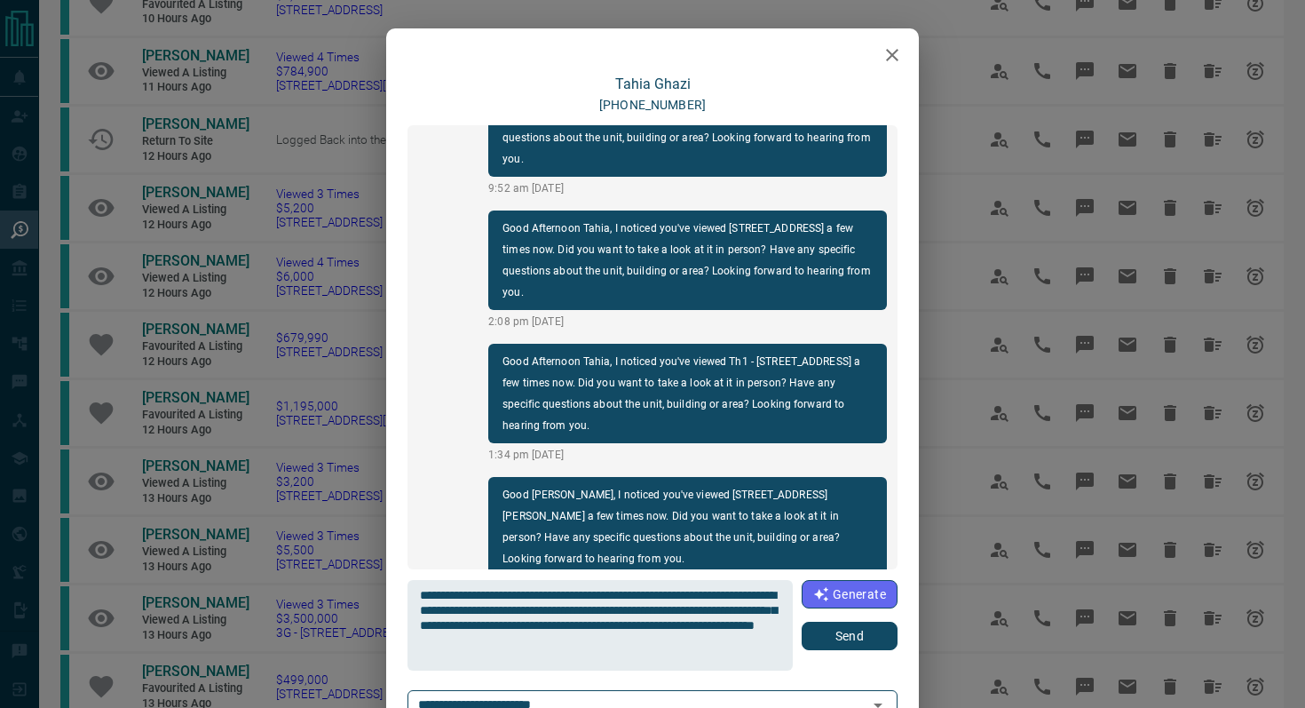
click at [829, 621] on div "Generate Send" at bounding box center [850, 615] width 96 height 70
click at [829, 625] on button "Send" at bounding box center [850, 635] width 96 height 28
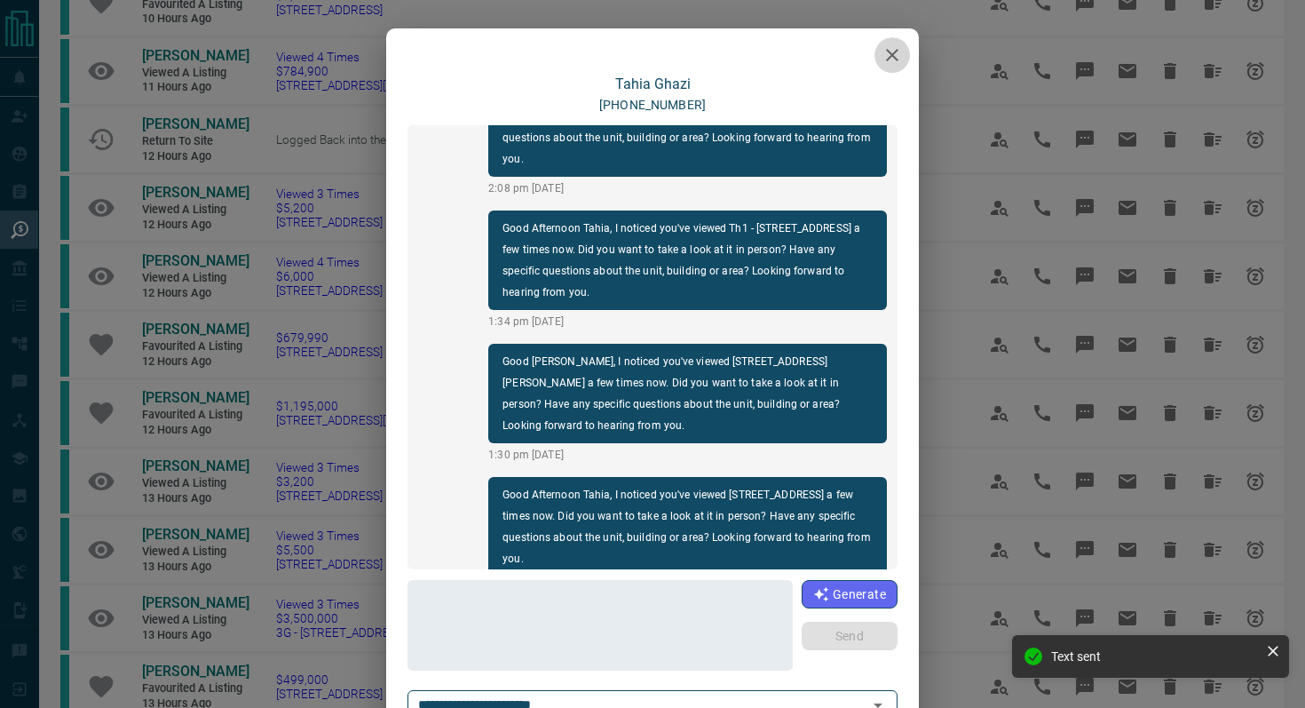
click at [898, 63] on icon "button" at bounding box center [892, 54] width 21 height 21
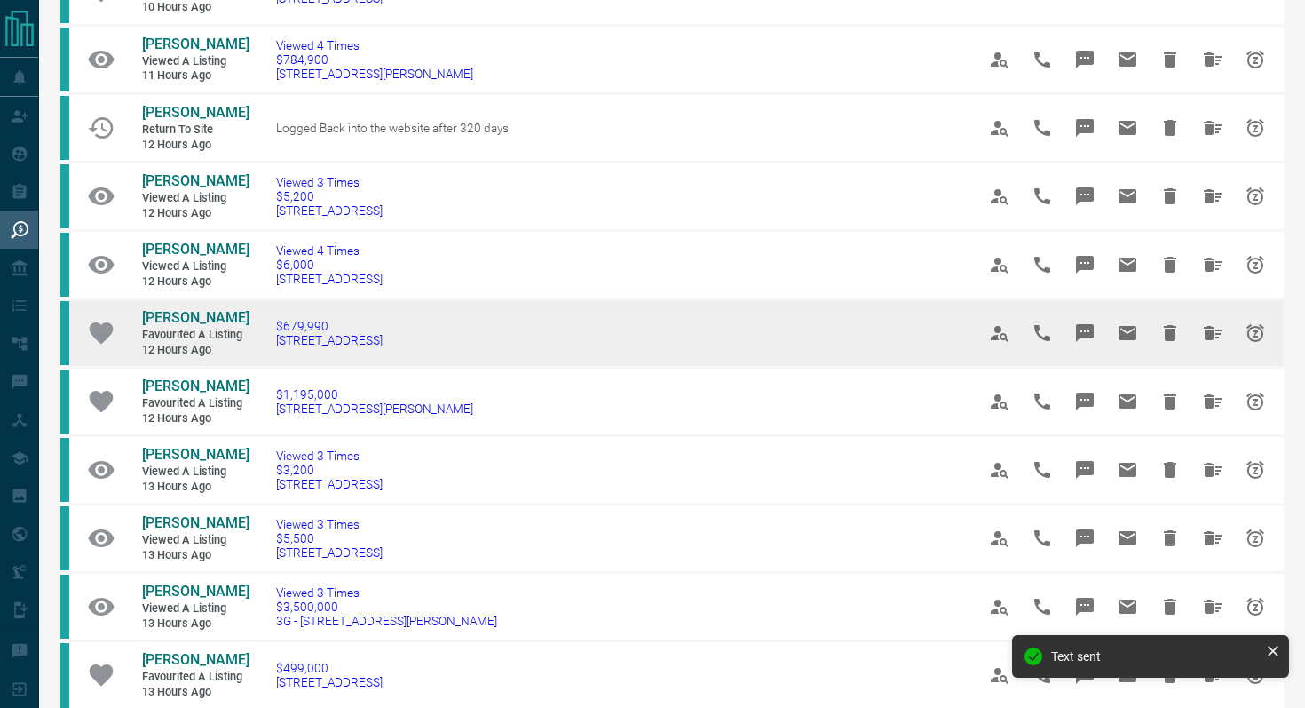
scroll to position [178, 0]
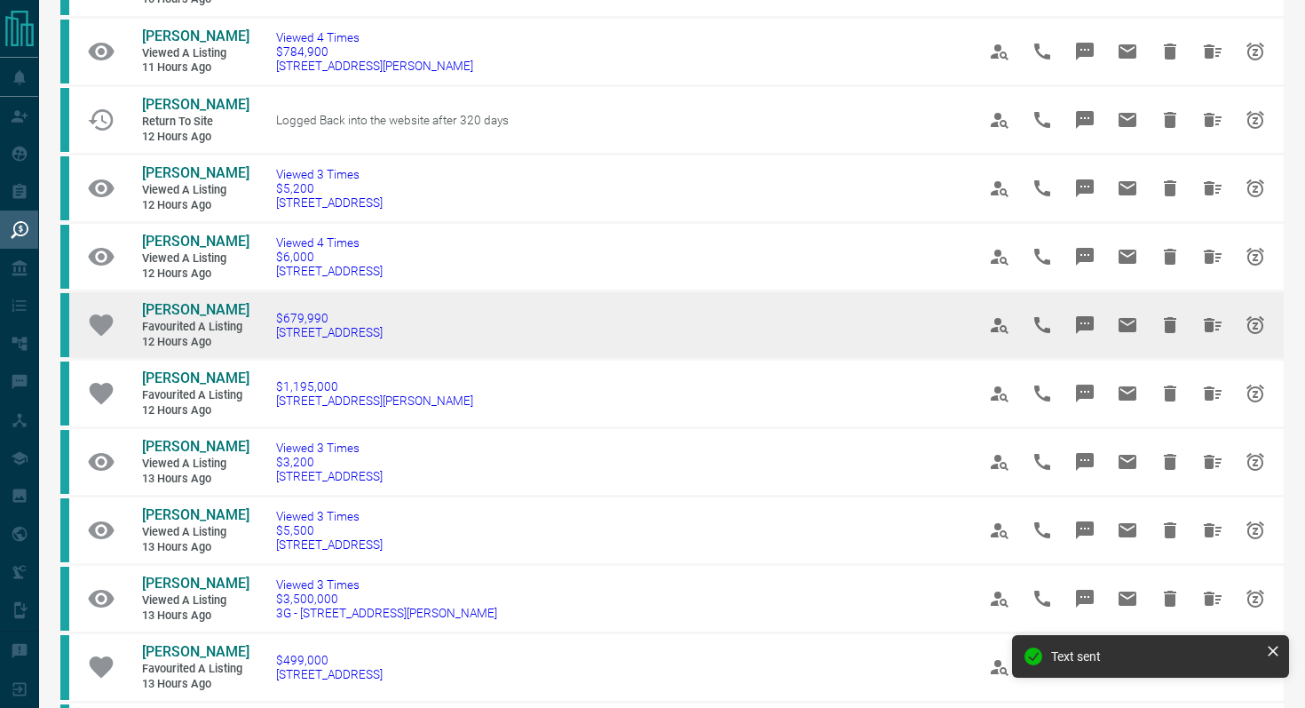
drag, startPoint x: 457, startPoint y: 342, endPoint x: 242, endPoint y: 341, distance: 214.8
click at [242, 341] on tr "[PERSON_NAME] Favourited a Listing 12 hours ago $679,990 [STREET_ADDRESS]" at bounding box center [671, 325] width 1223 height 68
click at [646, 342] on td "$679,990 [STREET_ADDRESS]" at bounding box center [599, 325] width 700 height 68
drag, startPoint x: 424, startPoint y: 343, endPoint x: 271, endPoint y: 347, distance: 153.6
click at [271, 347] on td "$679,990 [STREET_ADDRESS]" at bounding box center [599, 325] width 700 height 68
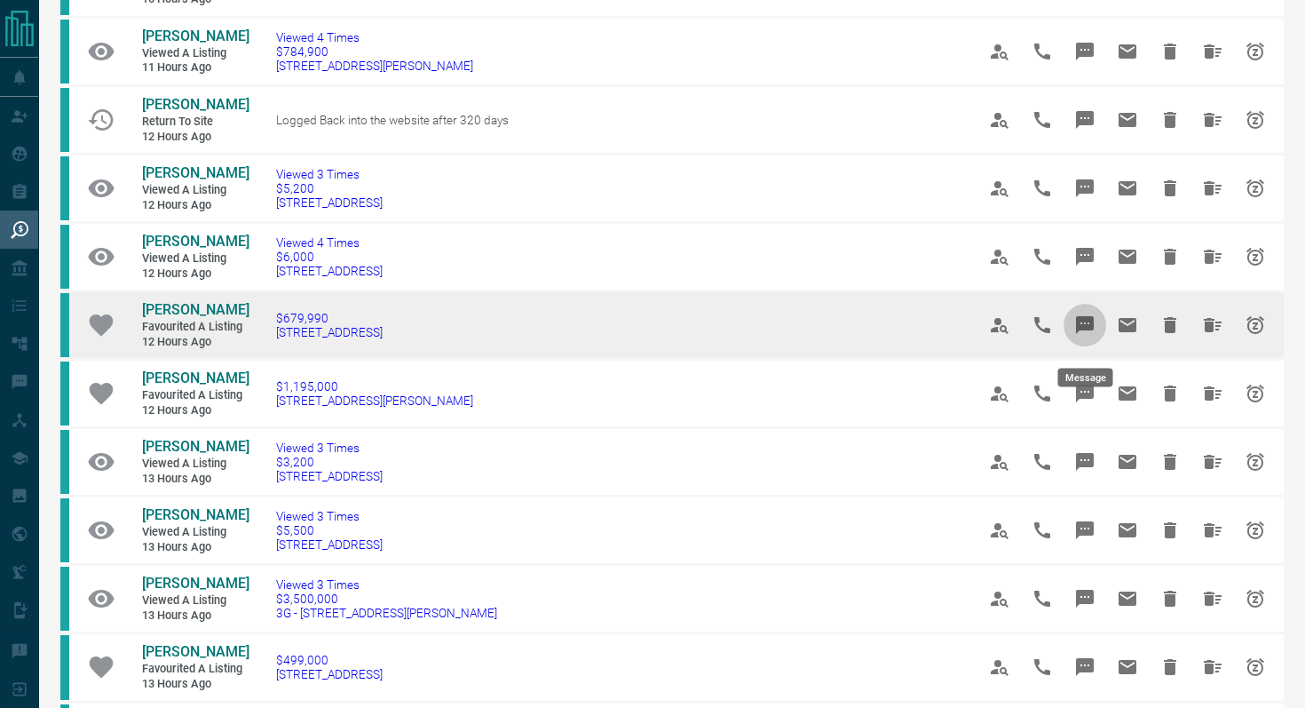
click at [1083, 329] on icon "Message" at bounding box center [1085, 325] width 18 height 18
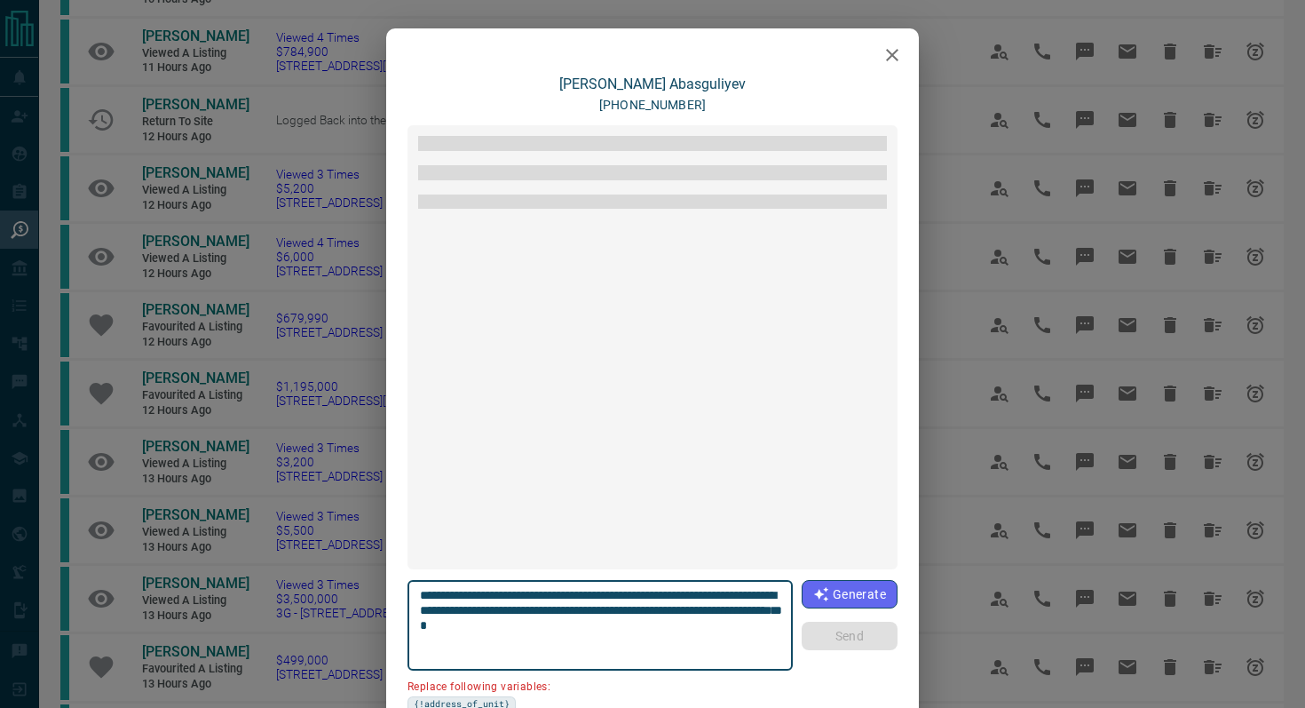
scroll to position [751, 0]
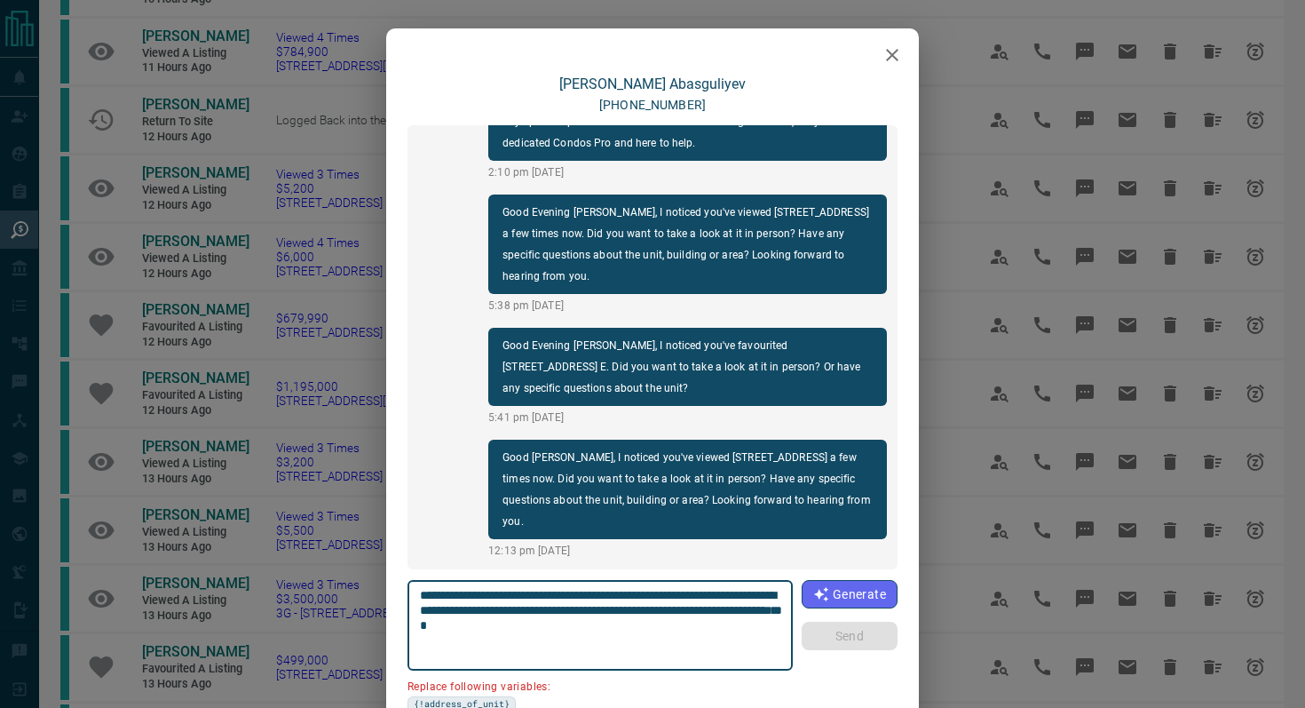
click at [895, 57] on icon "button" at bounding box center [892, 55] width 12 height 12
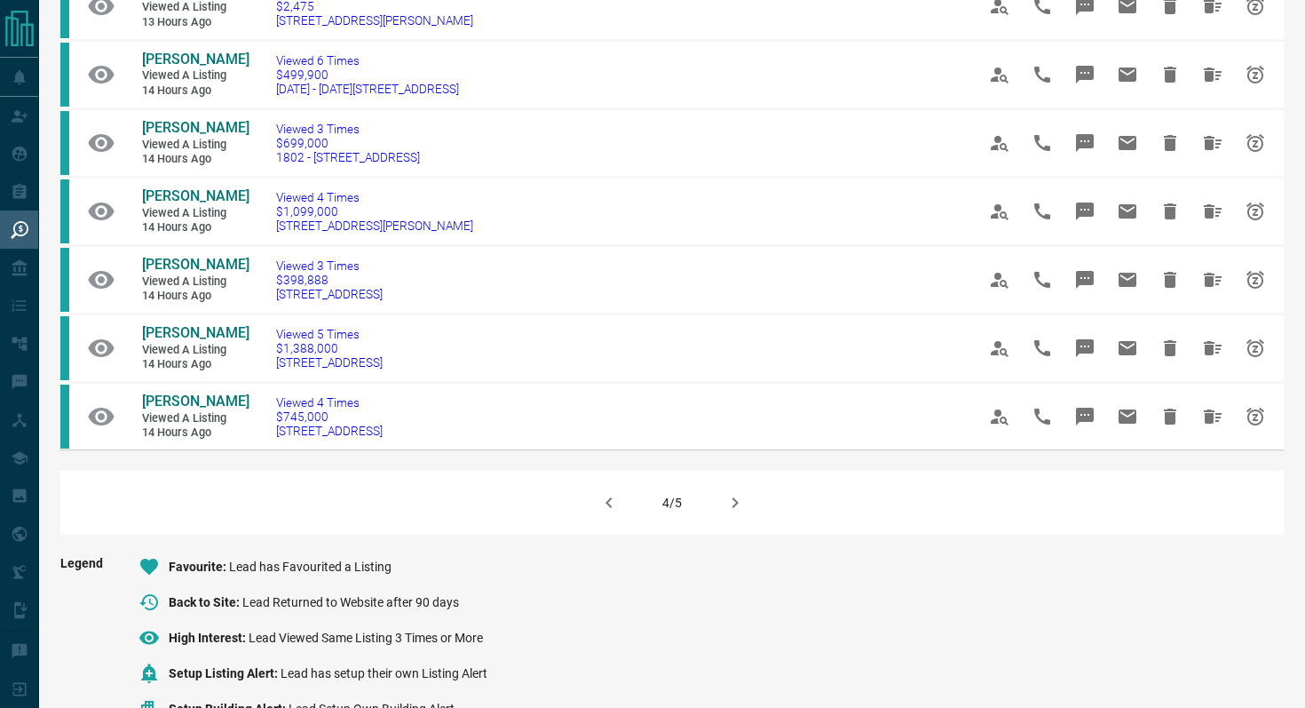
scroll to position [1044, 0]
click at [737, 514] on icon "button" at bounding box center [734, 503] width 21 height 21
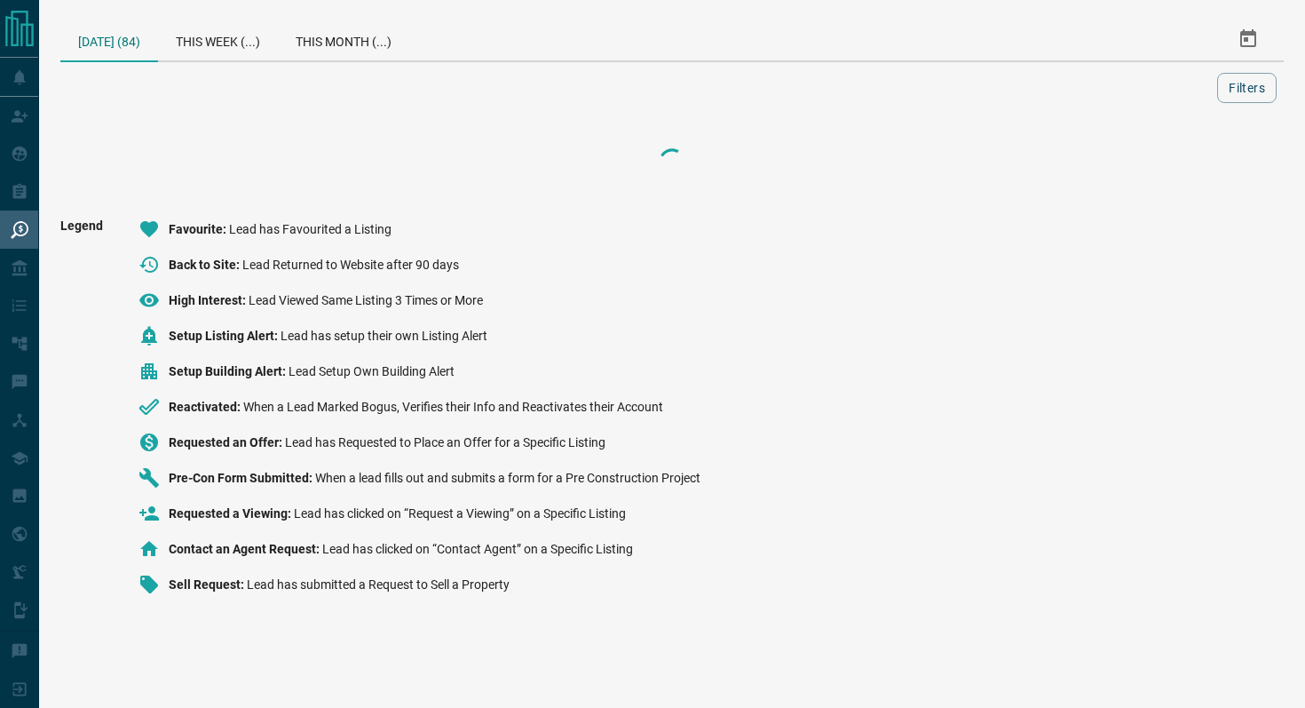
scroll to position [0, 0]
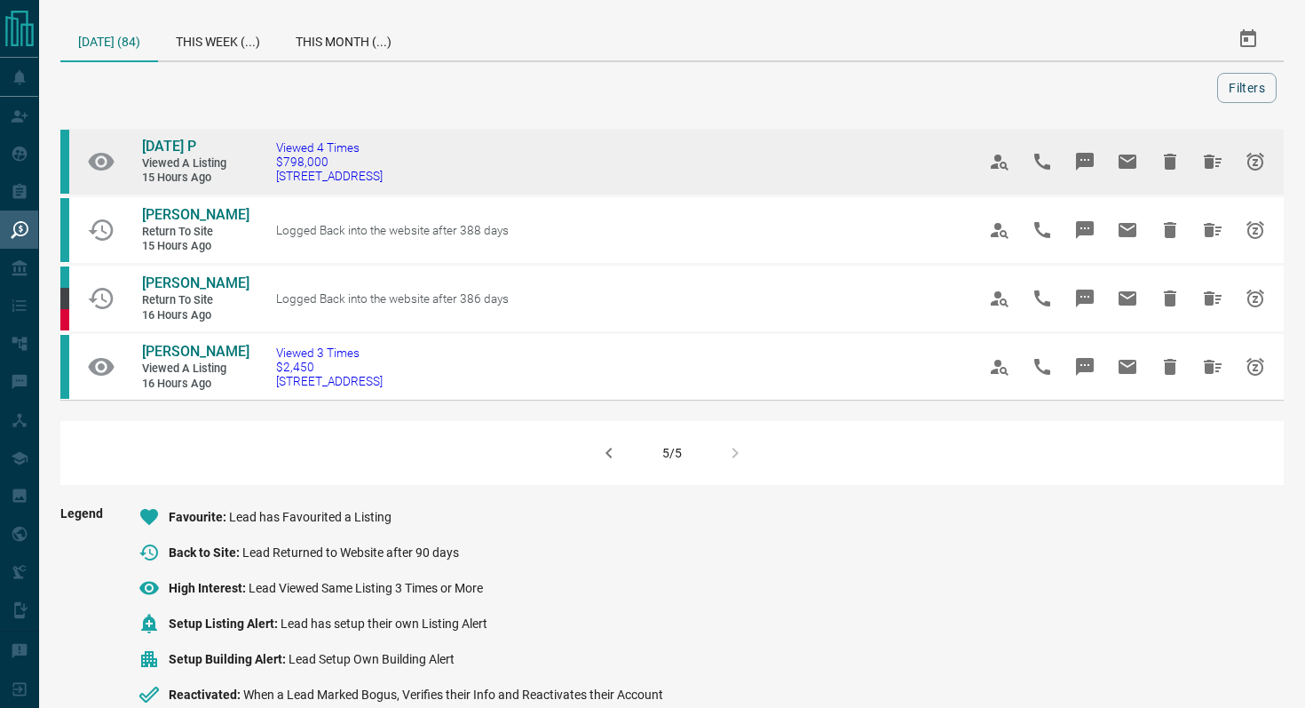
drag, startPoint x: 501, startPoint y: 176, endPoint x: 241, endPoint y: 179, distance: 259.2
click at [242, 180] on tr "[DATE] P Viewed a Listing 15 hours ago Viewed 4 Times $798,000 [STREET_ADDRESS]" at bounding box center [671, 162] width 1223 height 68
click at [494, 170] on td "Viewed 4 Times $798,000 [STREET_ADDRESS]" at bounding box center [599, 162] width 700 height 68
drag, startPoint x: 465, startPoint y: 170, endPoint x: 262, endPoint y: 172, distance: 203.3
click at [263, 172] on td "Viewed 4 Times $798,000 [STREET_ADDRESS]" at bounding box center [599, 162] width 700 height 68
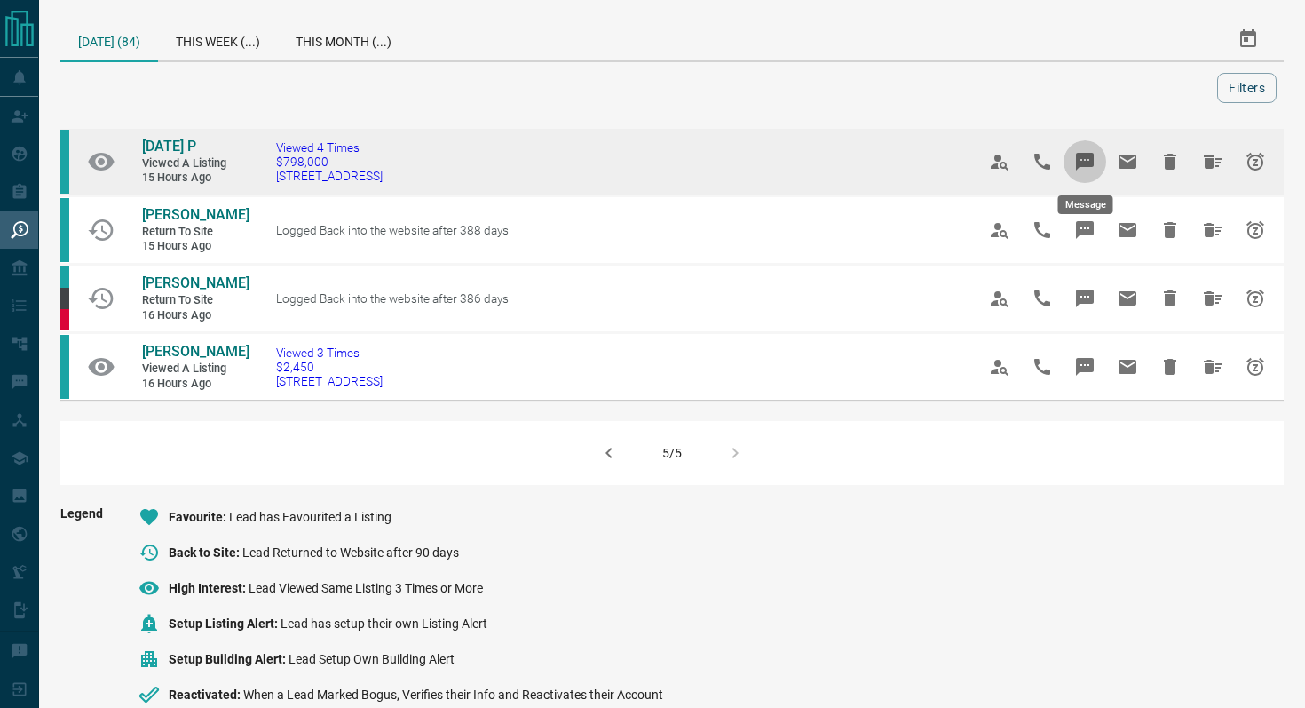
click at [1079, 157] on icon "Message" at bounding box center [1085, 162] width 18 height 18
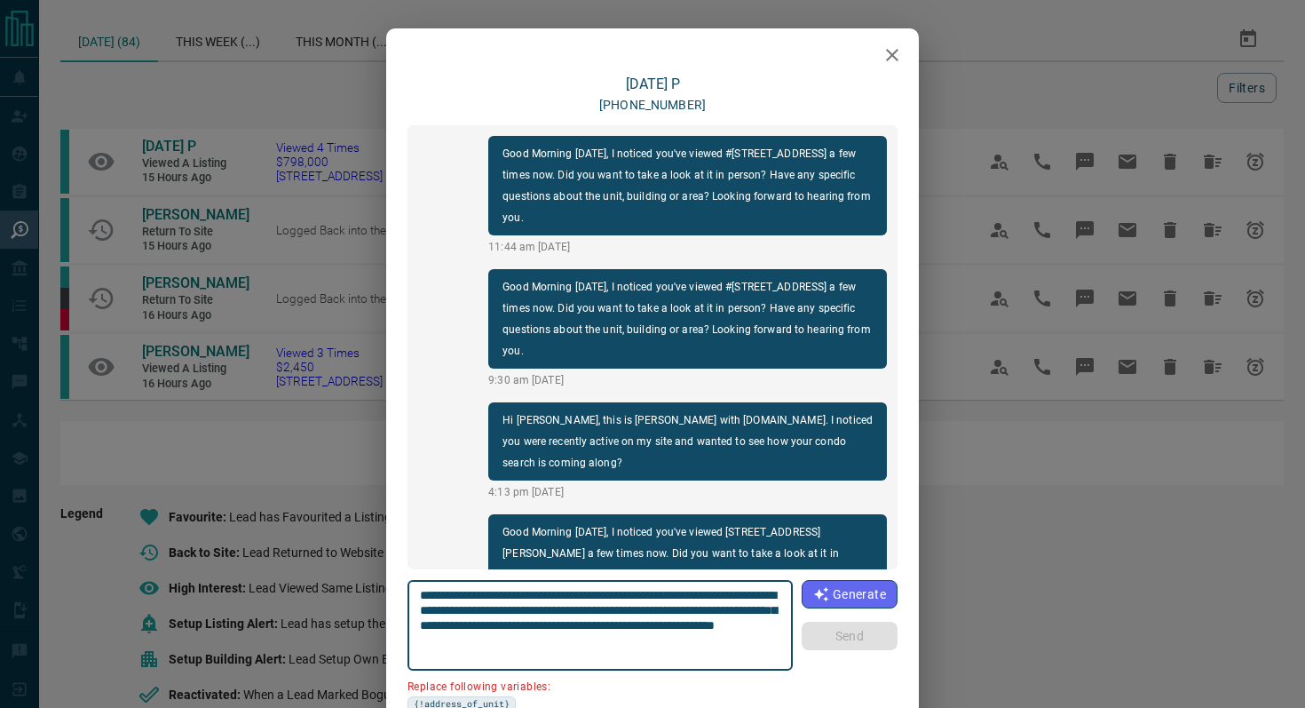
scroll to position [1209, 0]
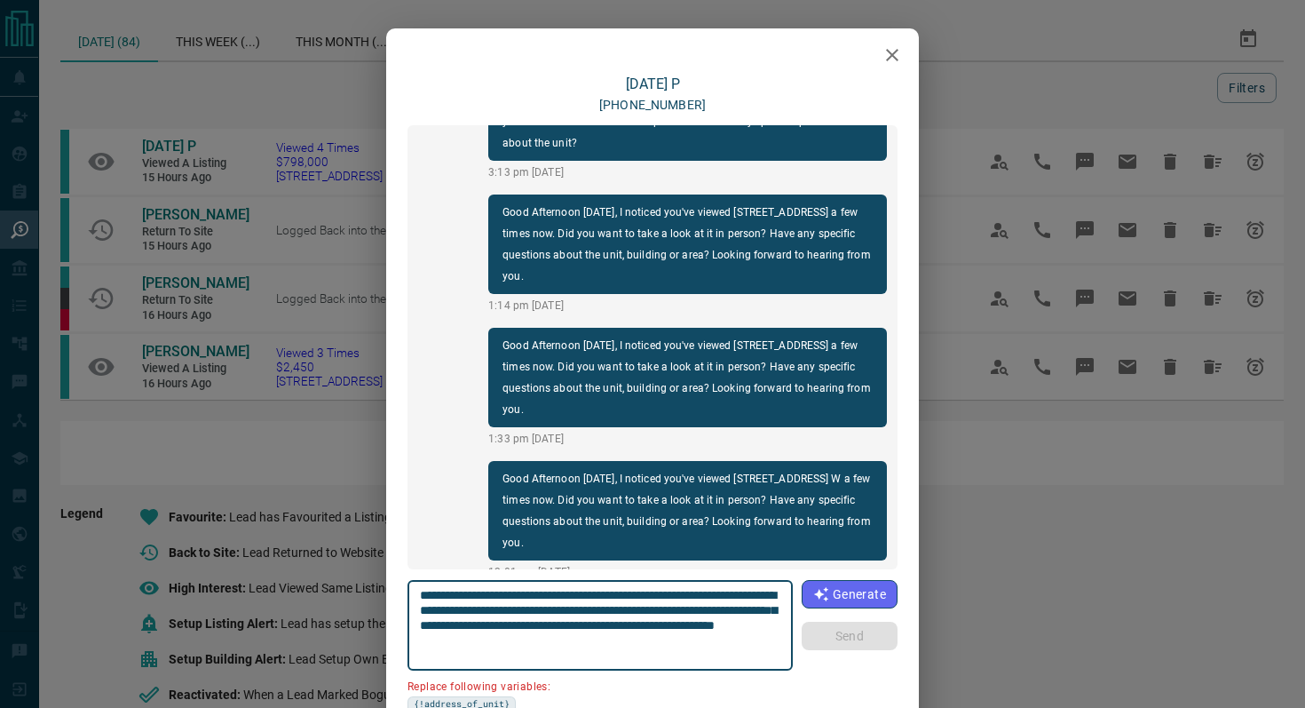
drag, startPoint x: 522, startPoint y: 612, endPoint x: 340, endPoint y: 612, distance: 182.0
click at [340, 612] on div "[DATE] P [PHONE_NUMBER] Good Morning [DATE], I noticed you've viewed #409 - [ST…" at bounding box center [652, 354] width 1305 height 708
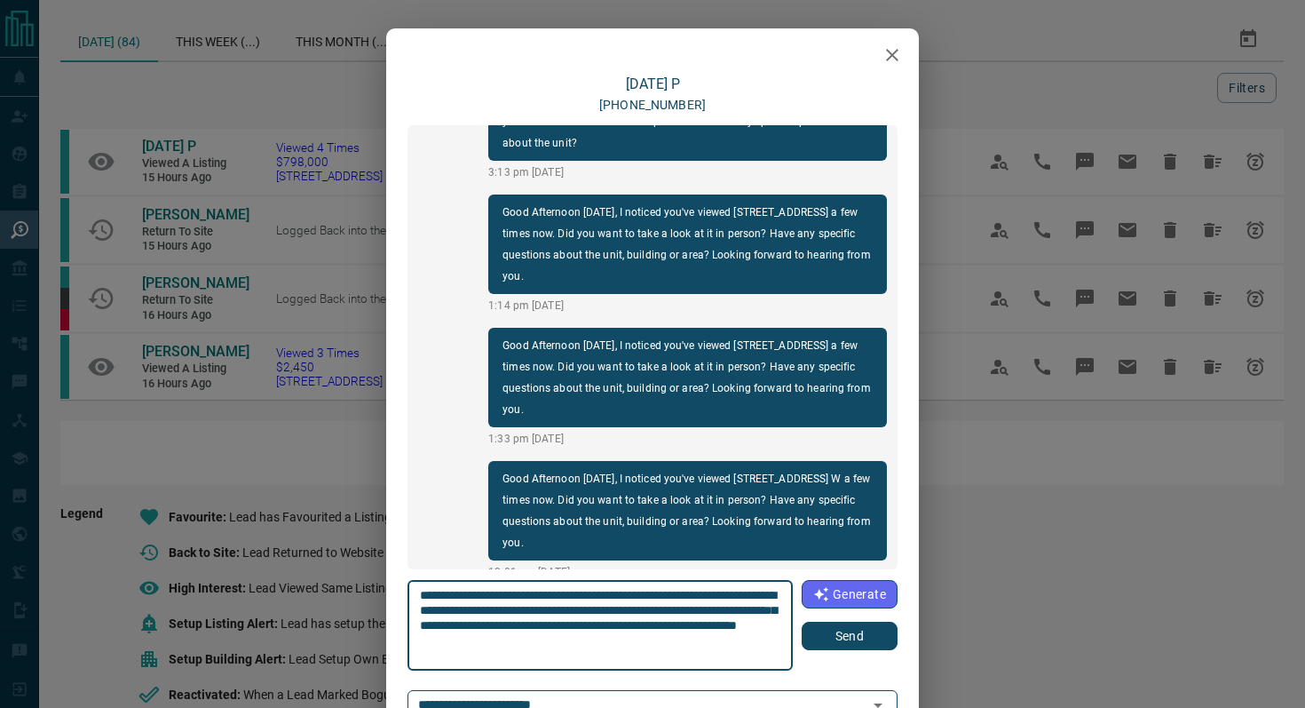
type textarea "**********"
click at [821, 635] on button "Send" at bounding box center [850, 635] width 96 height 28
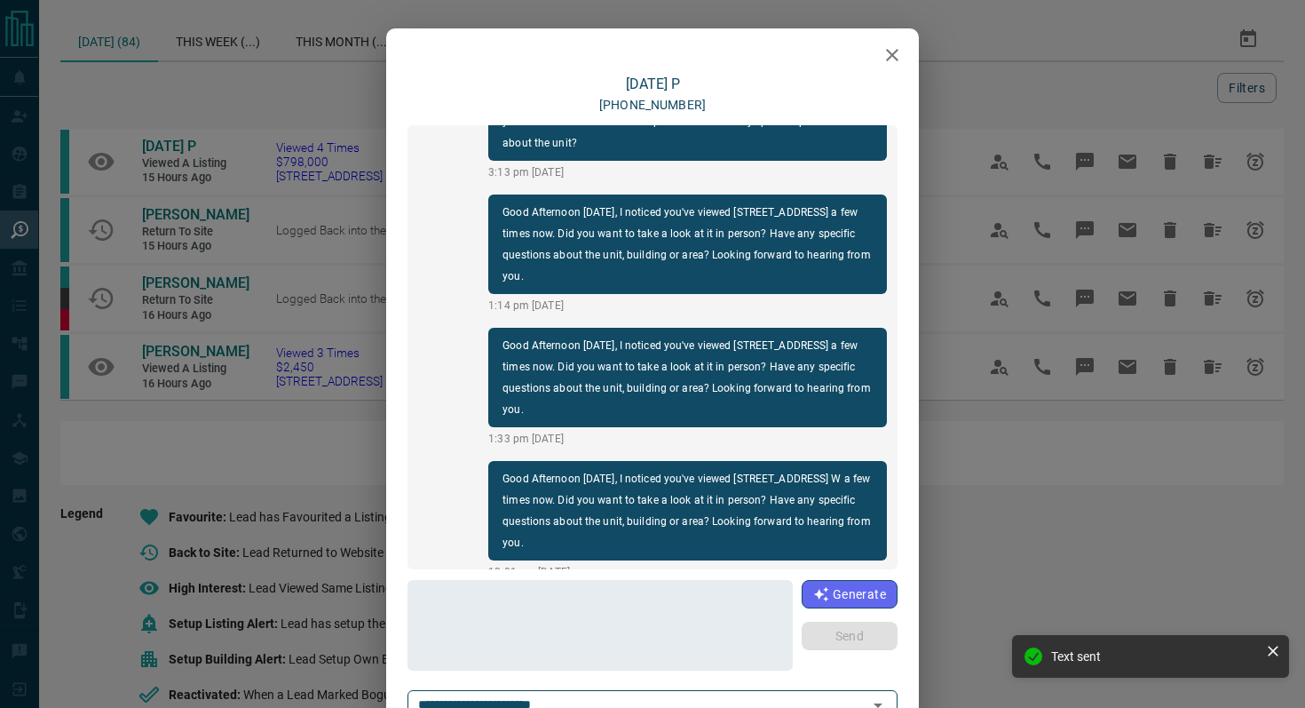
scroll to position [1342, 0]
click at [902, 49] on icon "button" at bounding box center [892, 54] width 21 height 21
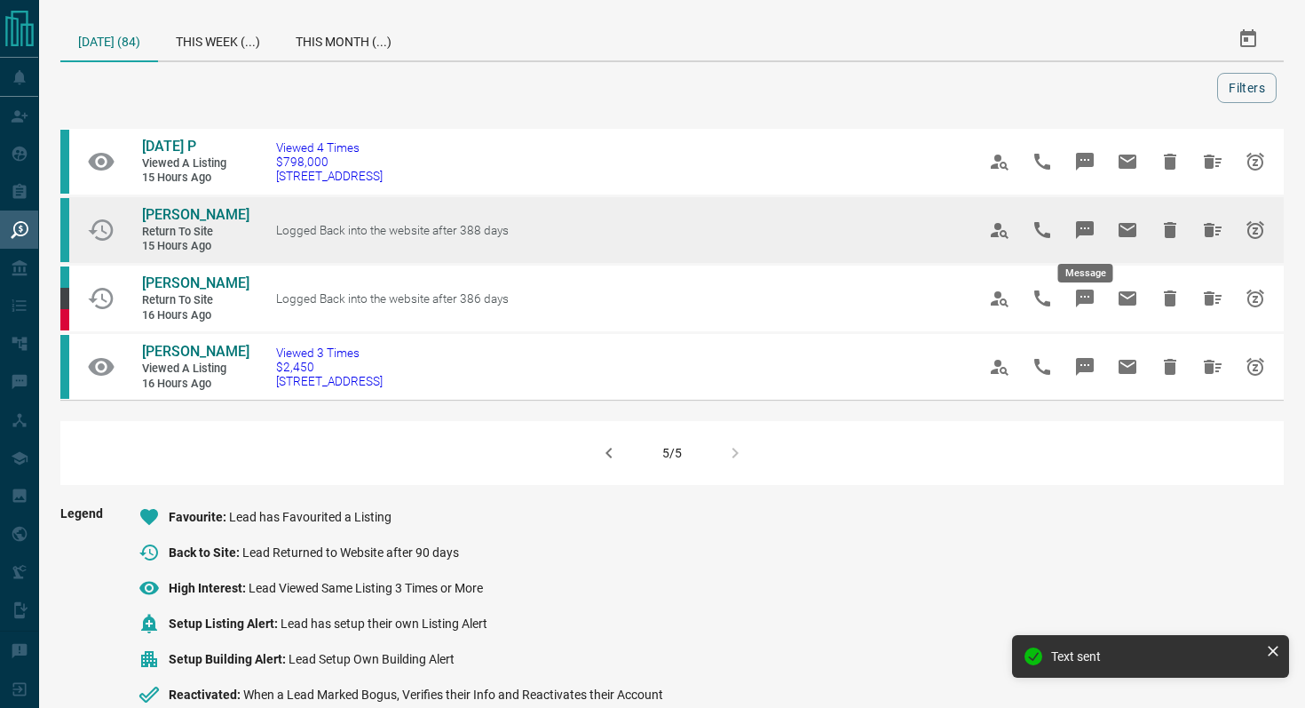
click at [1085, 227] on icon "Message" at bounding box center [1085, 230] width 18 height 18
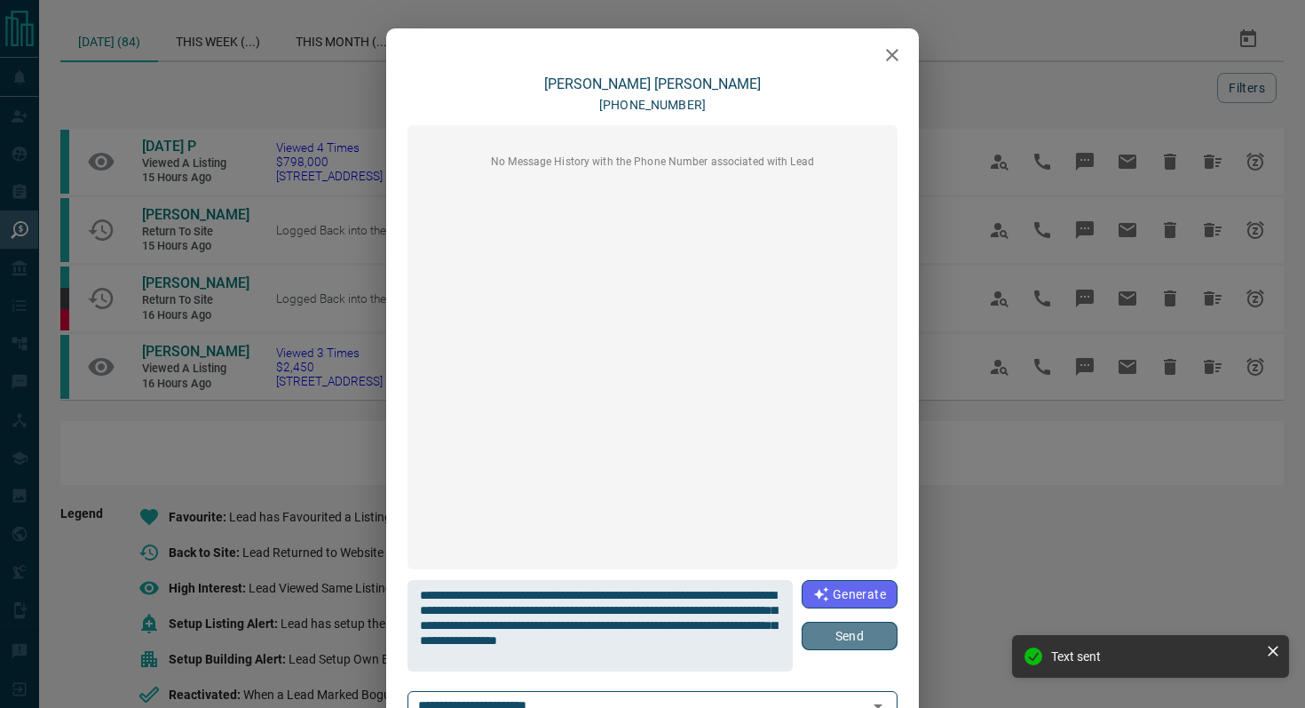
click at [839, 641] on button "Send" at bounding box center [850, 635] width 96 height 28
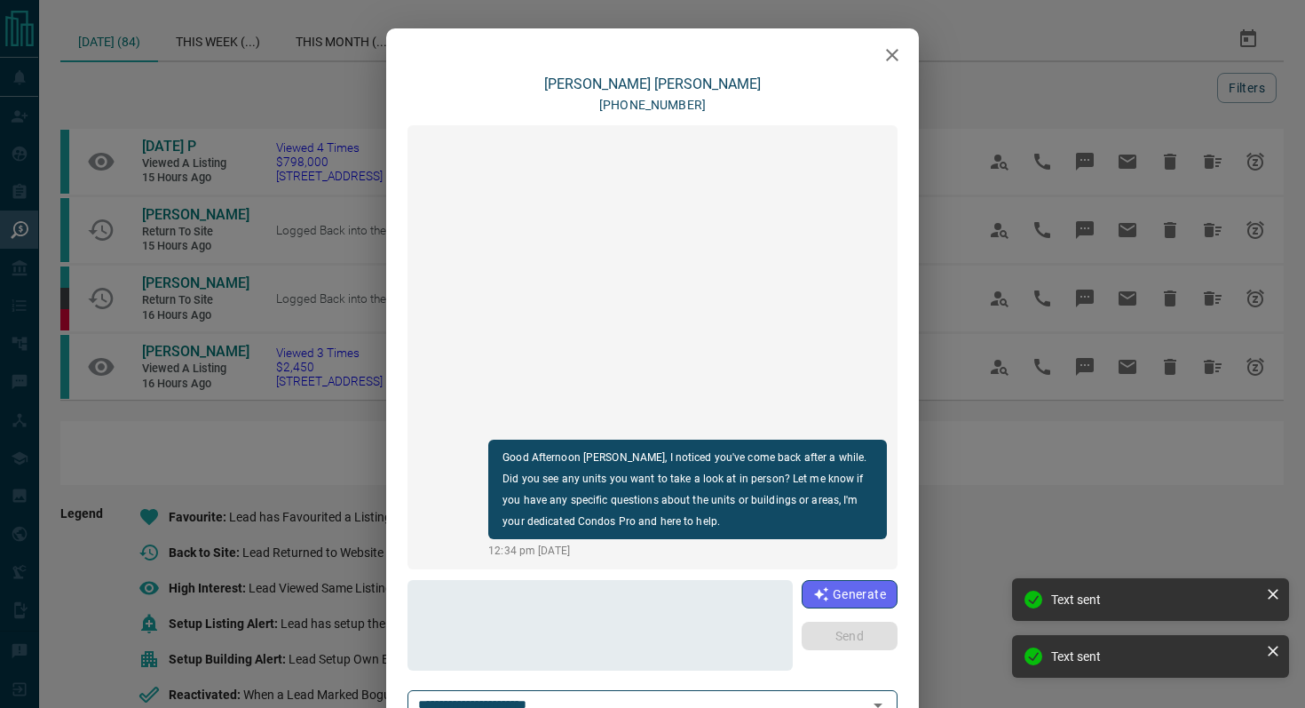
click at [890, 51] on icon "button" at bounding box center [892, 54] width 21 height 21
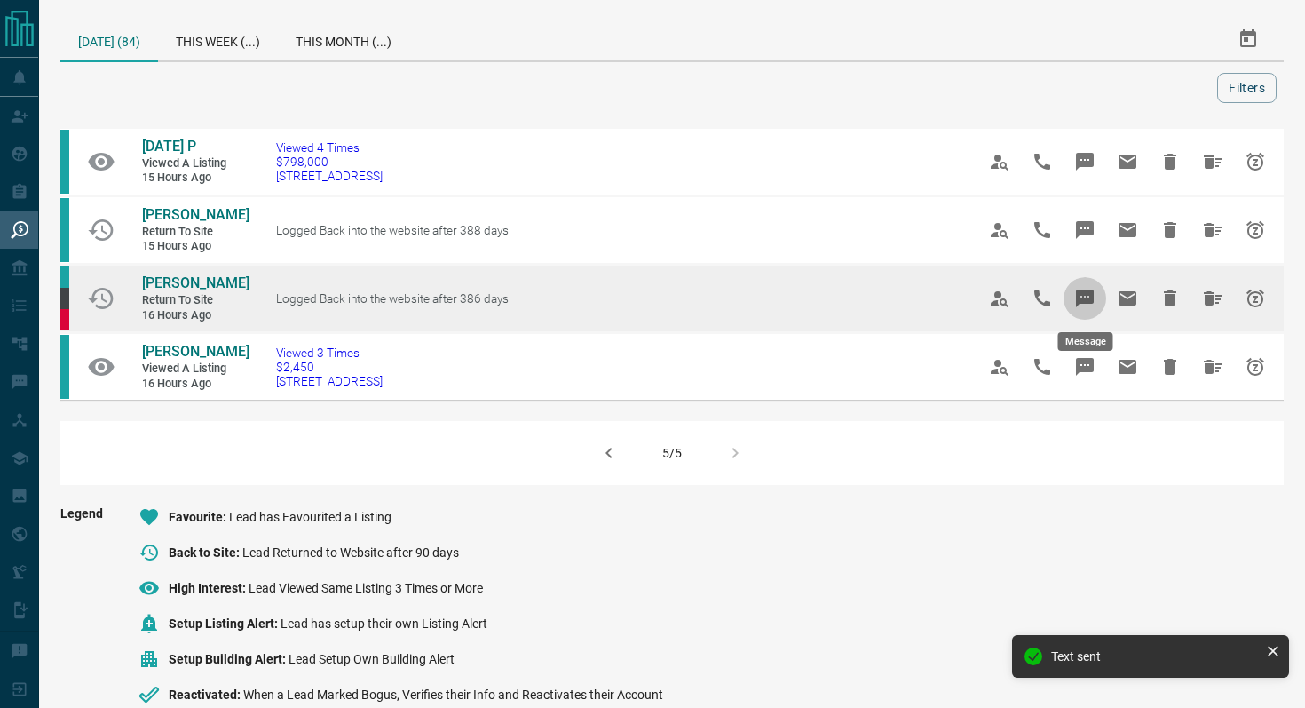
click at [1091, 296] on icon "Message" at bounding box center [1085, 298] width 18 height 18
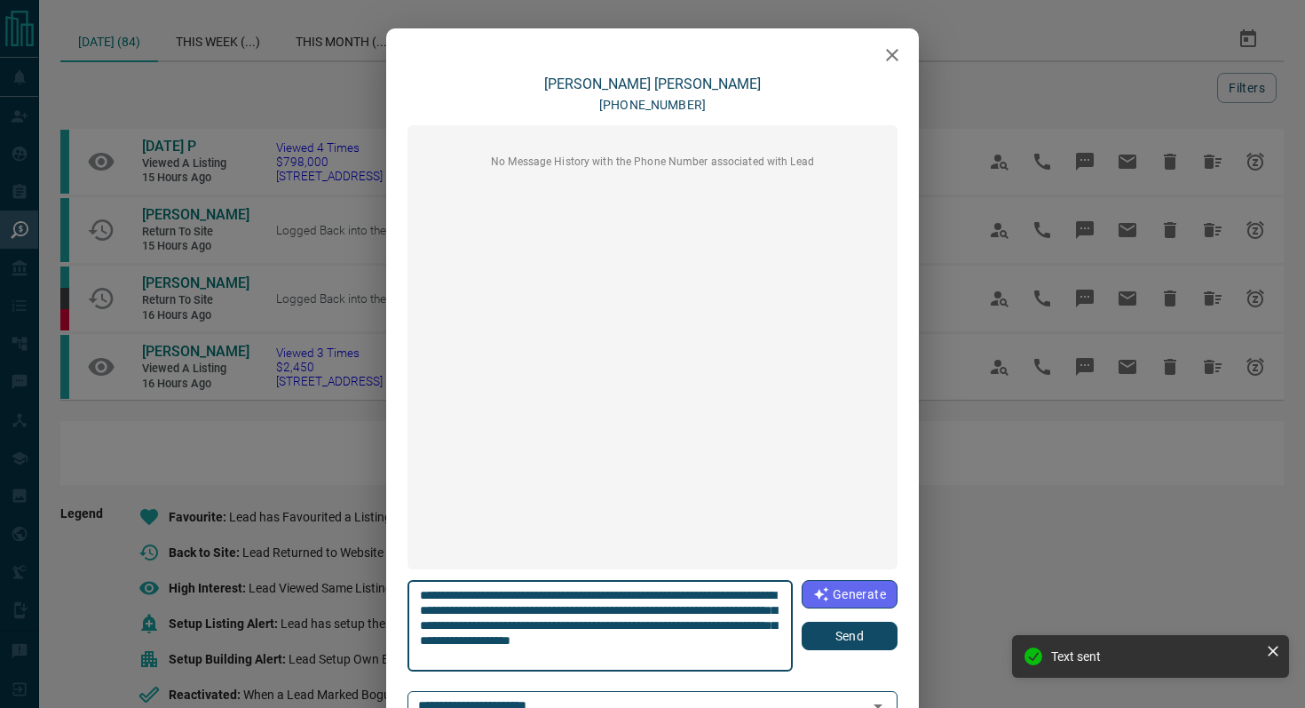
click at [839, 644] on button "Send" at bounding box center [850, 635] width 96 height 28
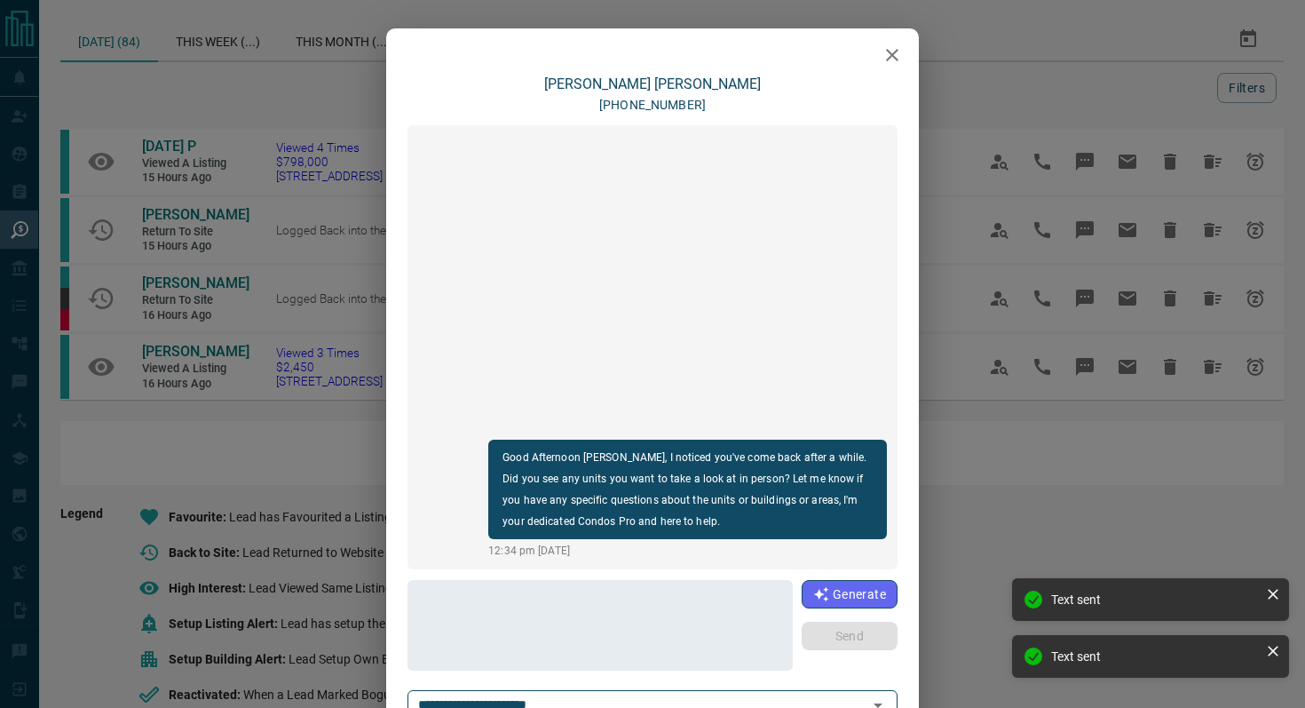
click at [871, 44] on div at bounding box center [652, 50] width 533 height 44
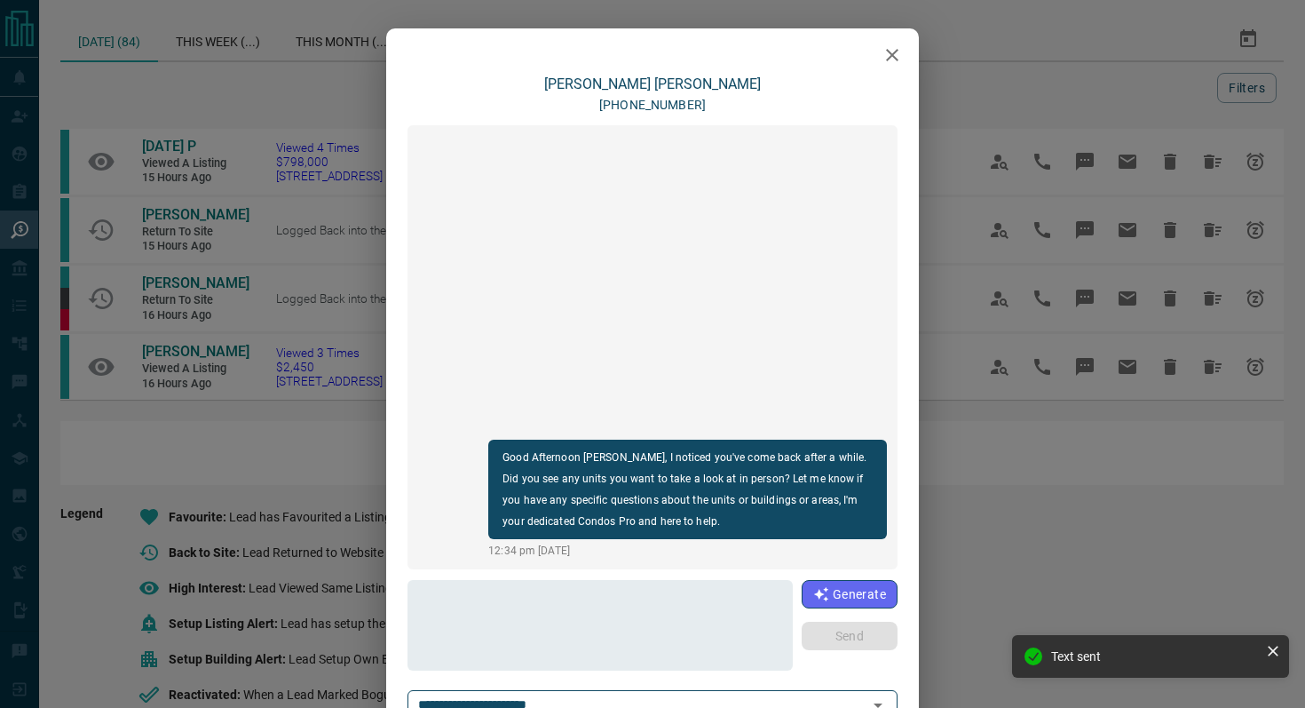
click at [882, 47] on icon "button" at bounding box center [892, 54] width 21 height 21
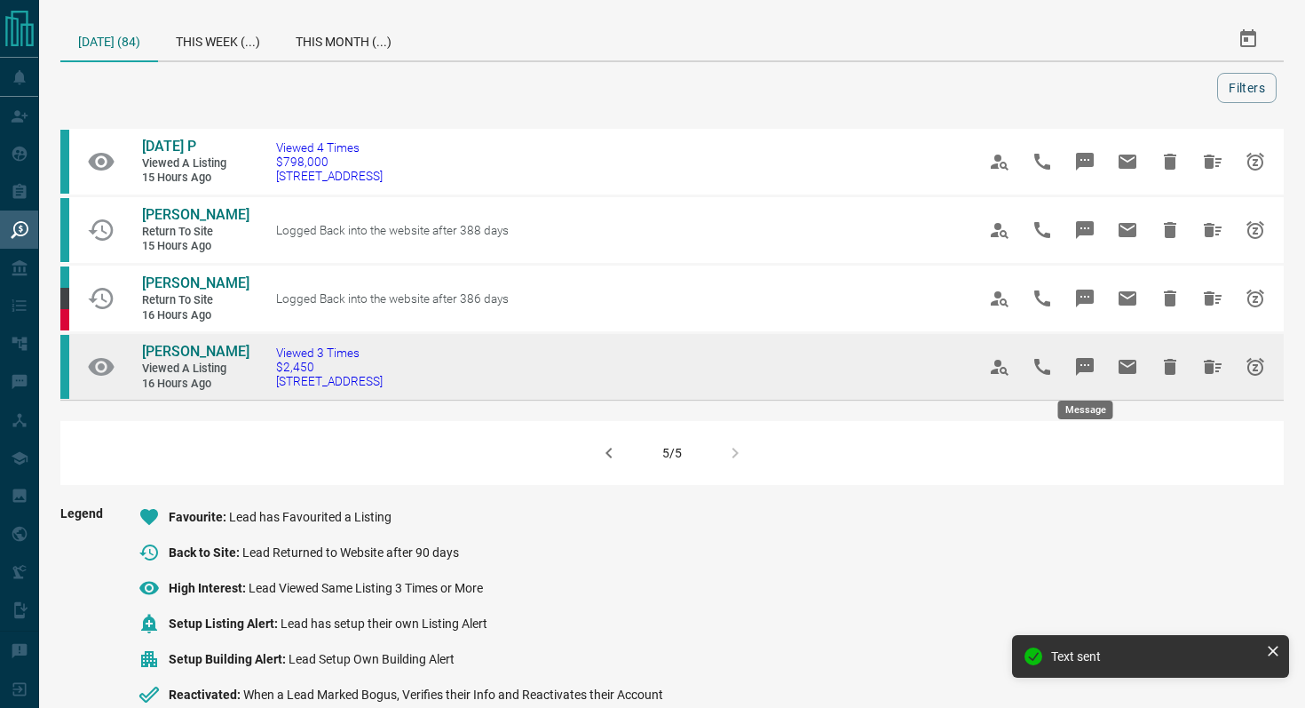
click at [1088, 365] on icon "Message" at bounding box center [1084, 366] width 21 height 21
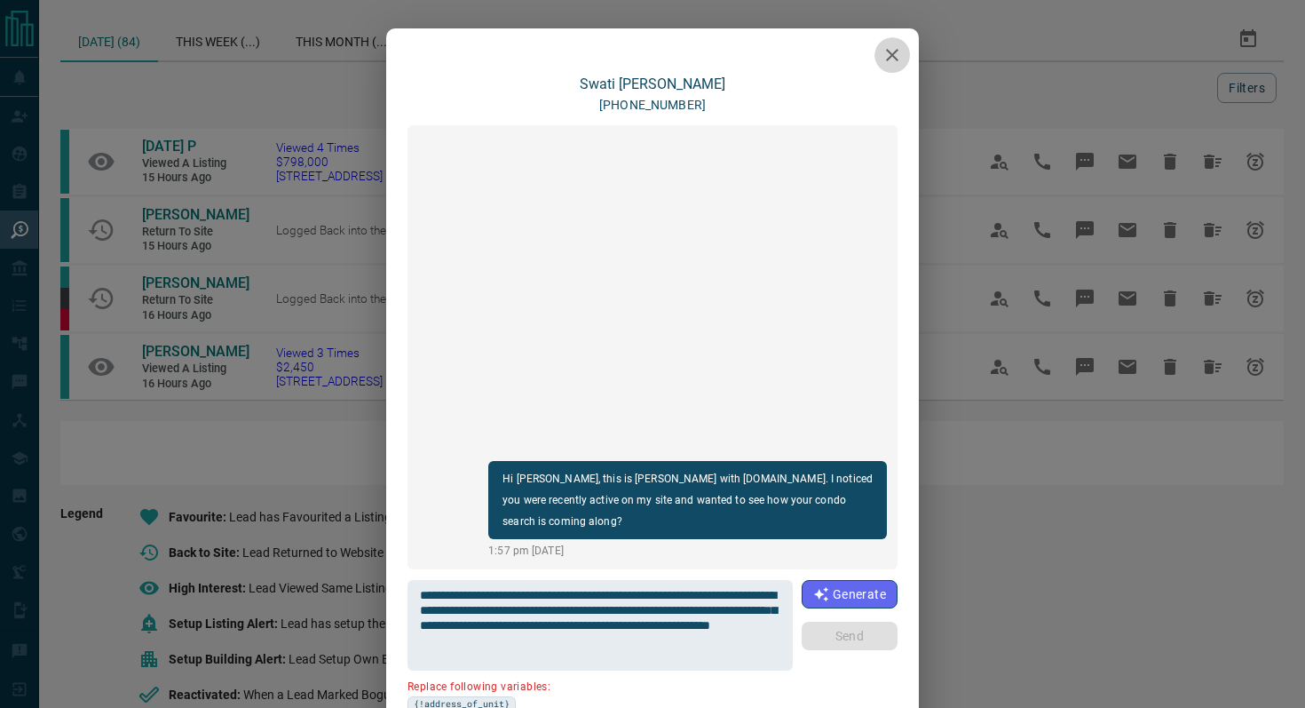
click at [899, 50] on icon "button" at bounding box center [892, 54] width 21 height 21
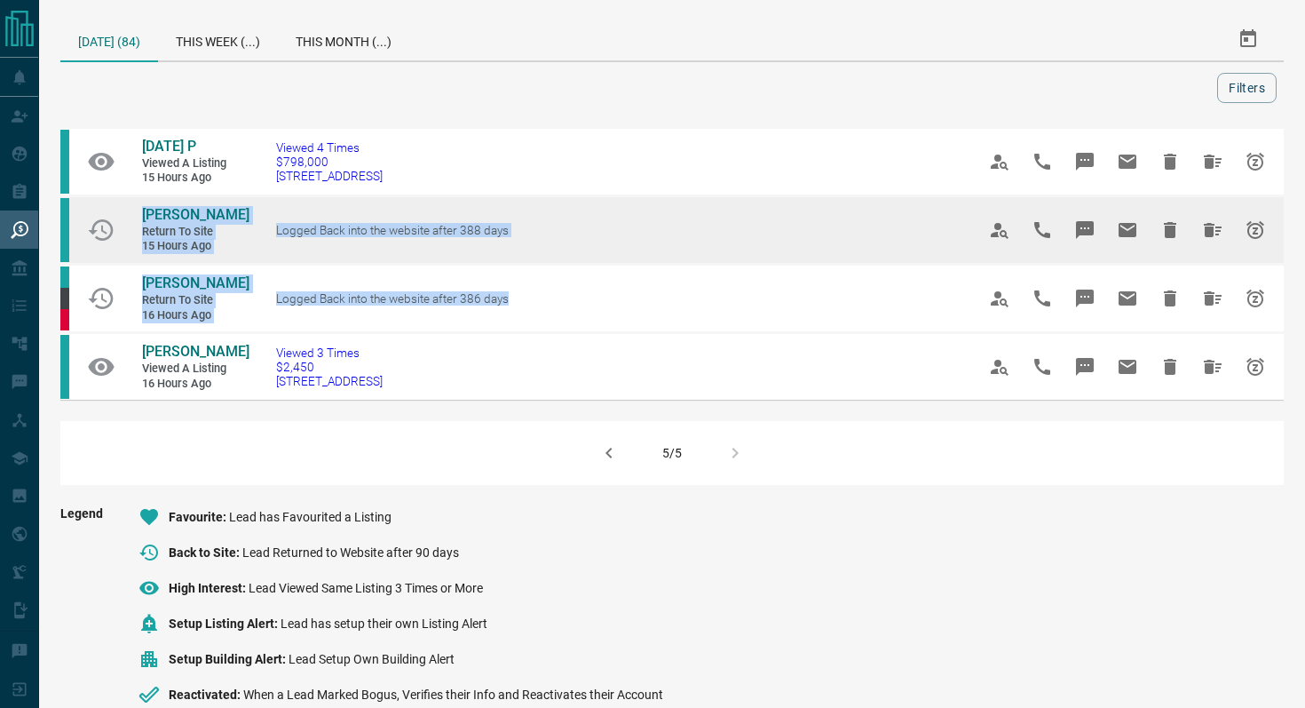
drag, startPoint x: 559, startPoint y: 307, endPoint x: 124, endPoint y: 212, distance: 445.2
click at [124, 212] on tbody "[DATE] P Viewed a Listing 15 hours ago Viewed 4 Times $798,000 [STREET_ADDRESS]…" at bounding box center [671, 264] width 1223 height 273
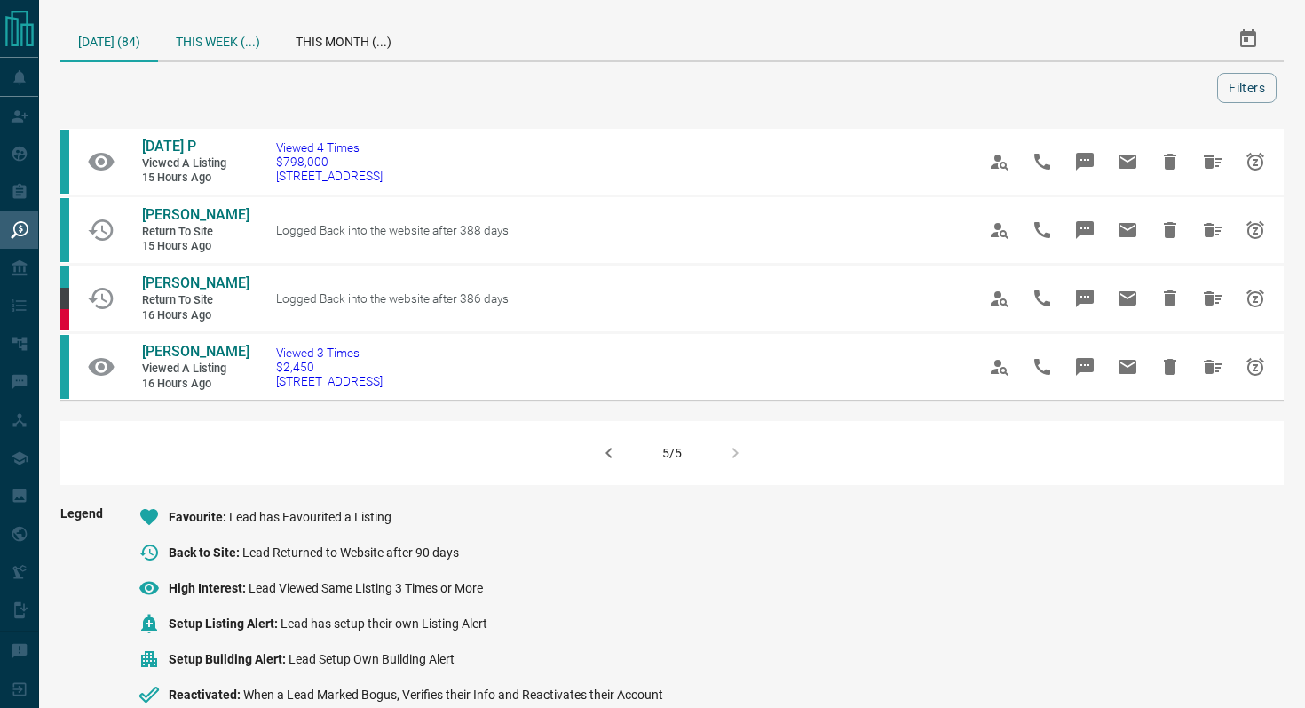
click at [238, 49] on div "This Week (...)" at bounding box center [218, 39] width 120 height 43
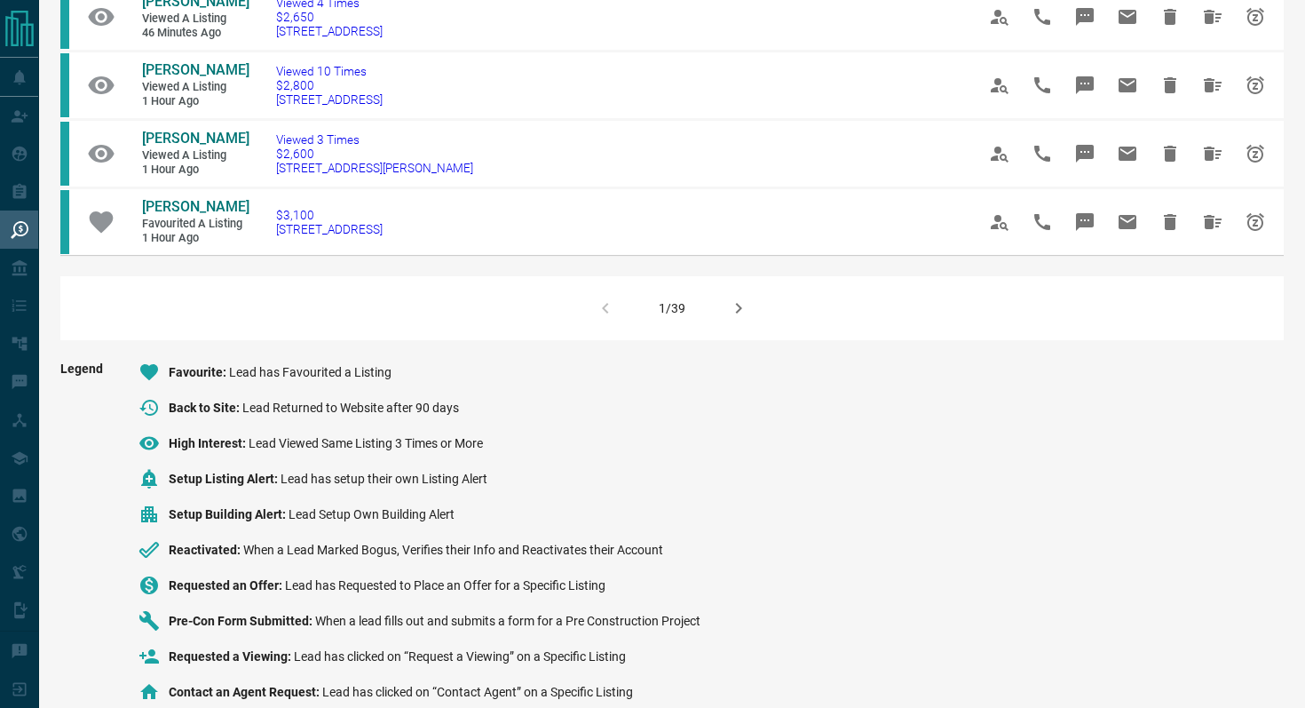
scroll to position [1375, 0]
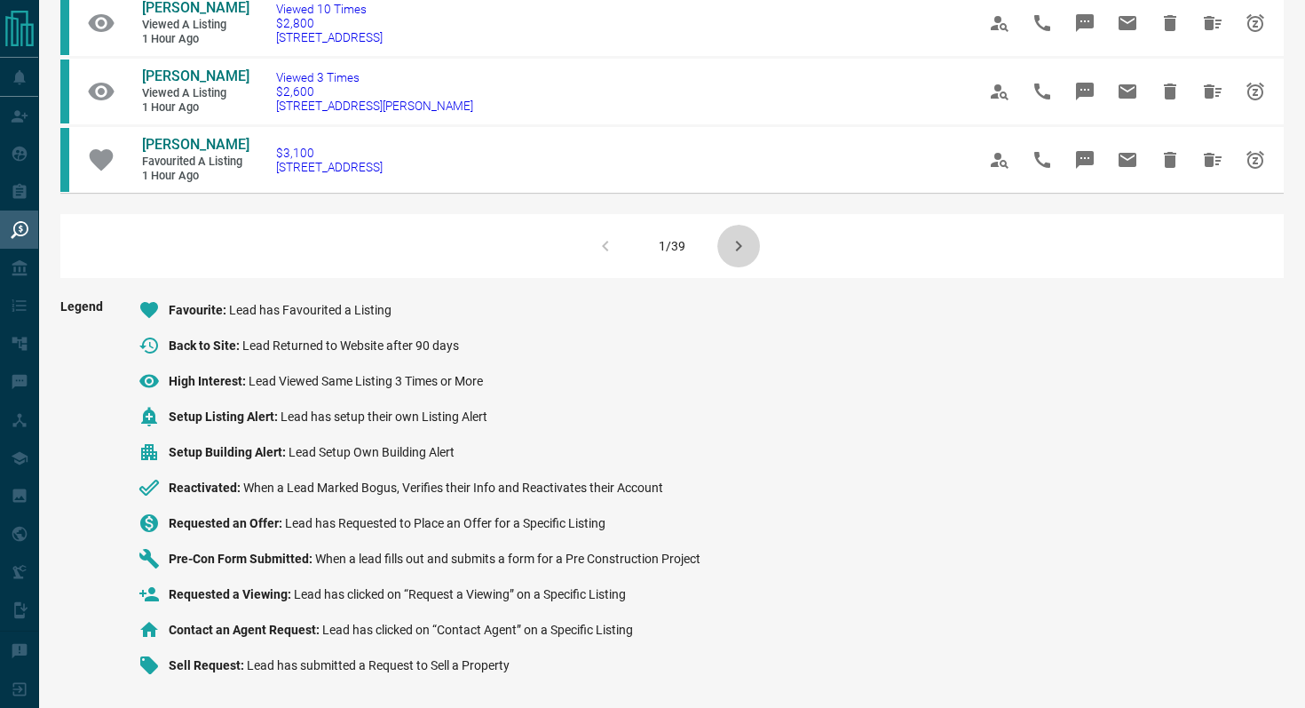
click at [747, 242] on icon "button" at bounding box center [738, 245] width 21 height 21
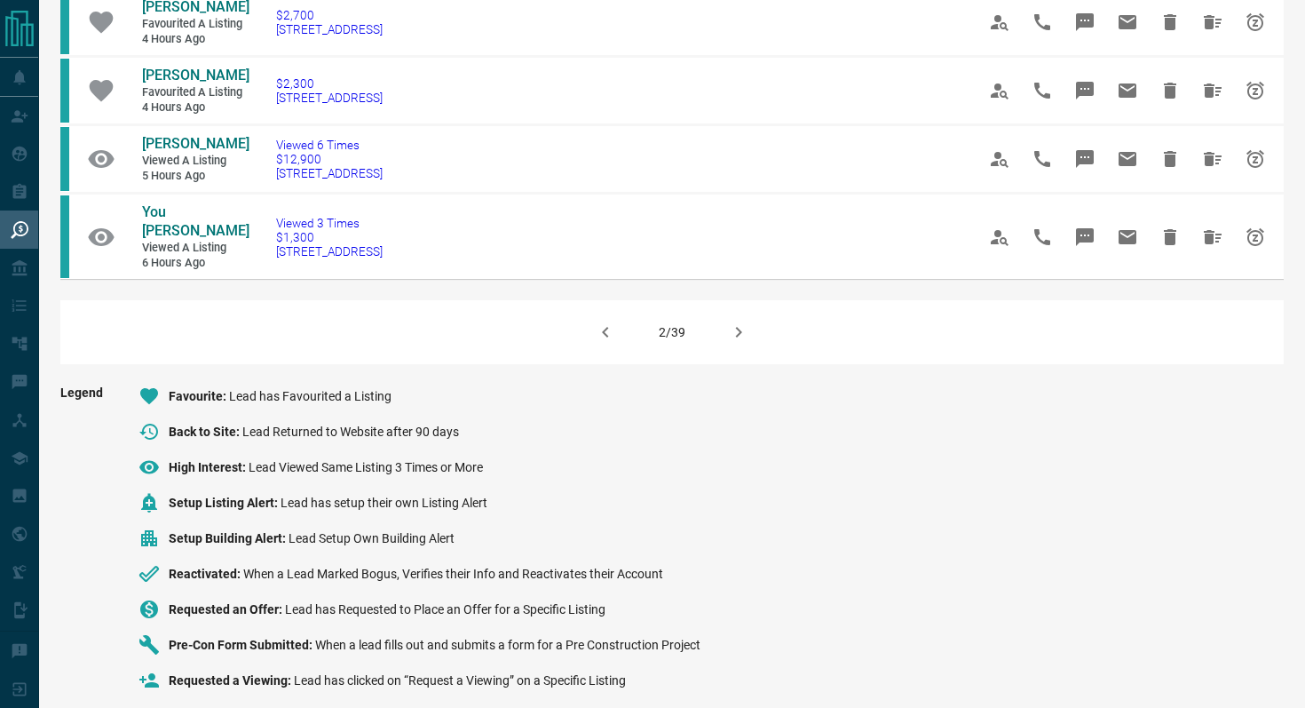
scroll to position [1320, 0]
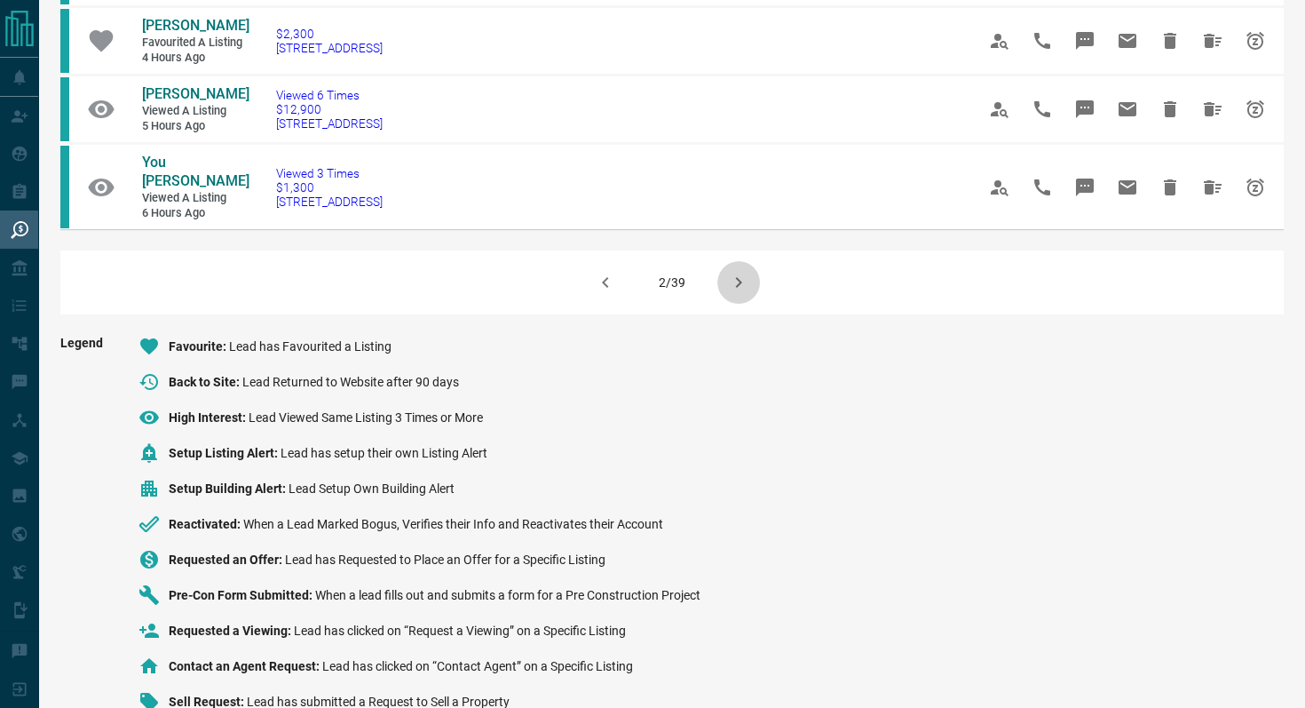
click at [746, 272] on icon "button" at bounding box center [738, 282] width 21 height 21
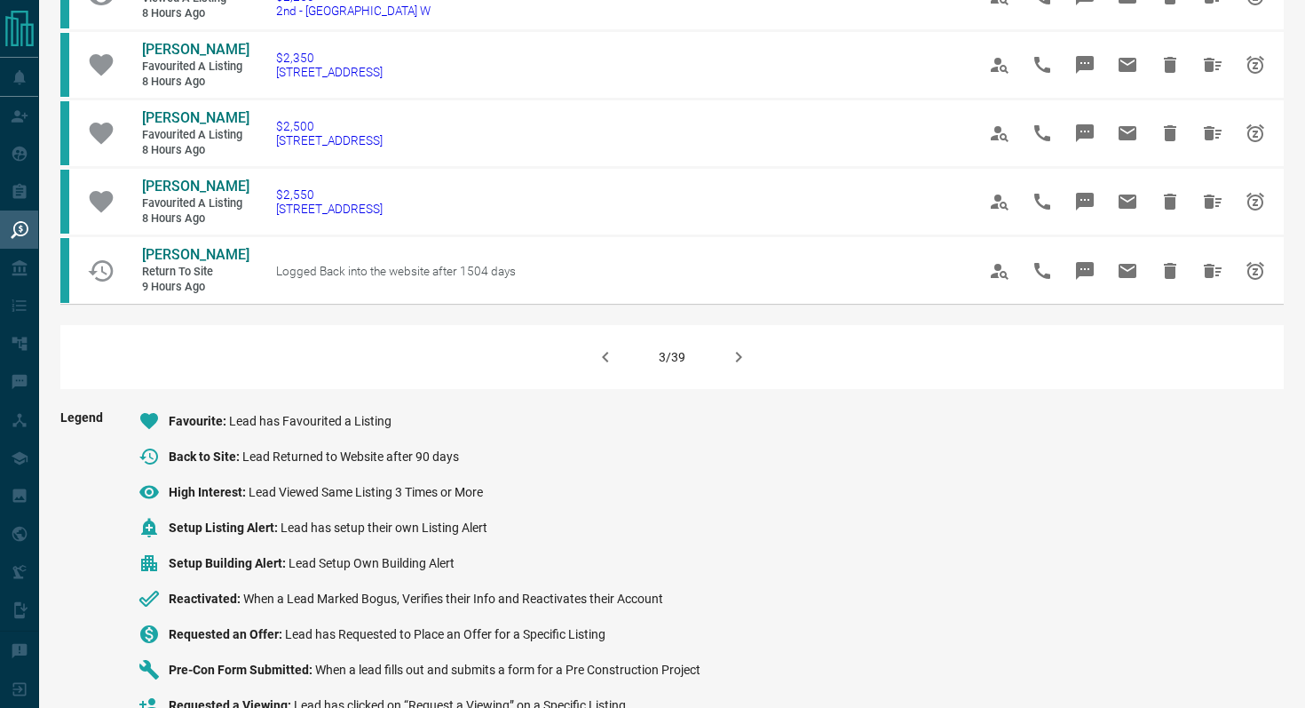
scroll to position [1301, 0]
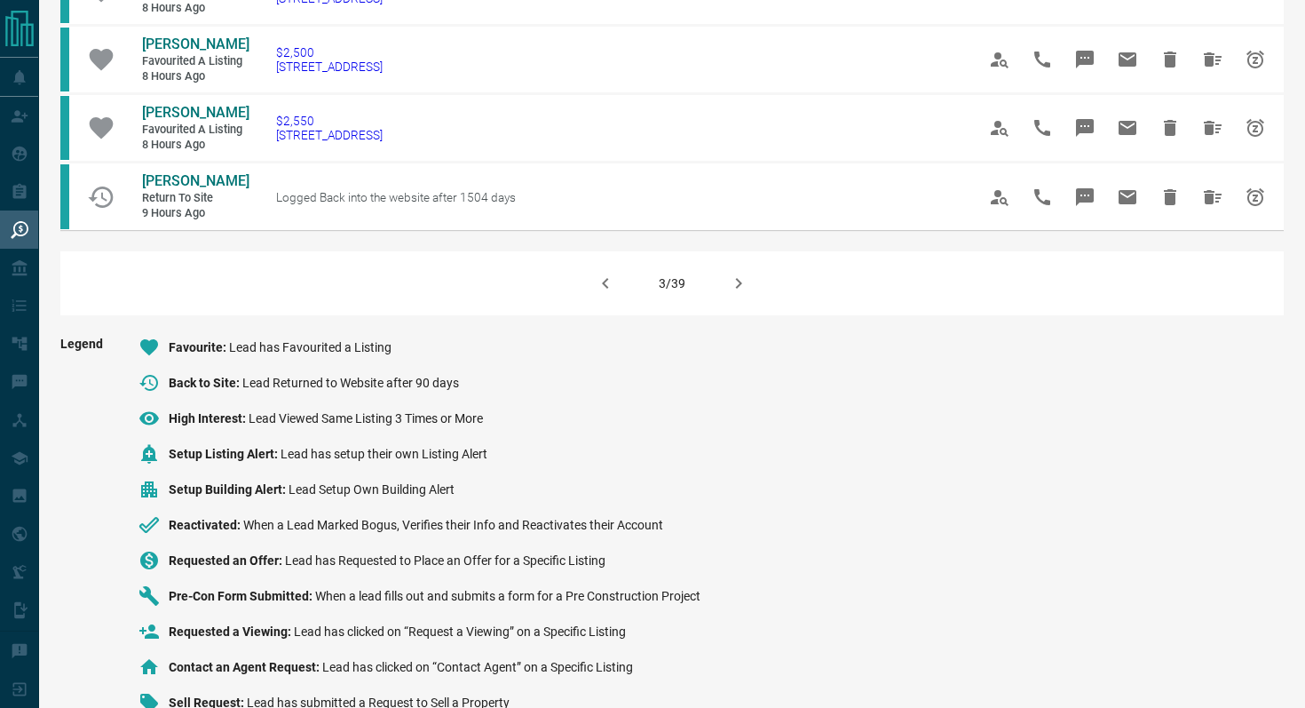
click at [740, 273] on icon "button" at bounding box center [738, 283] width 21 height 21
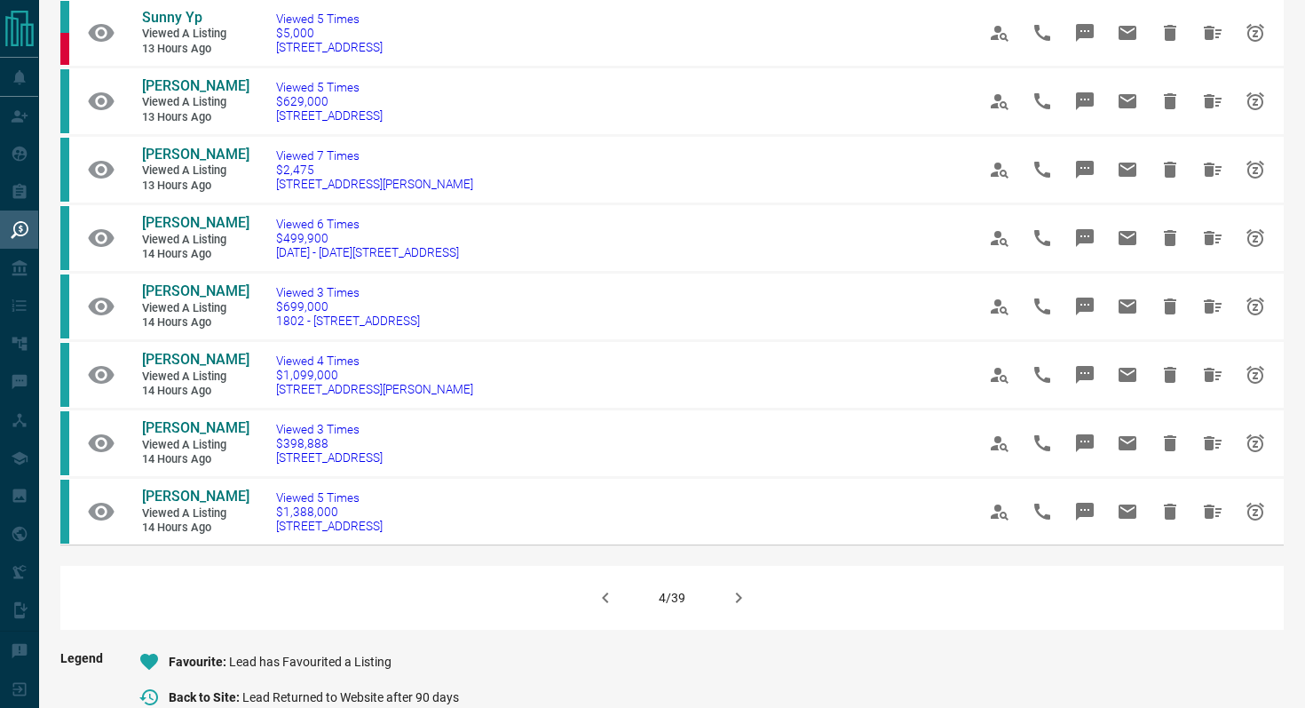
scroll to position [1356, 0]
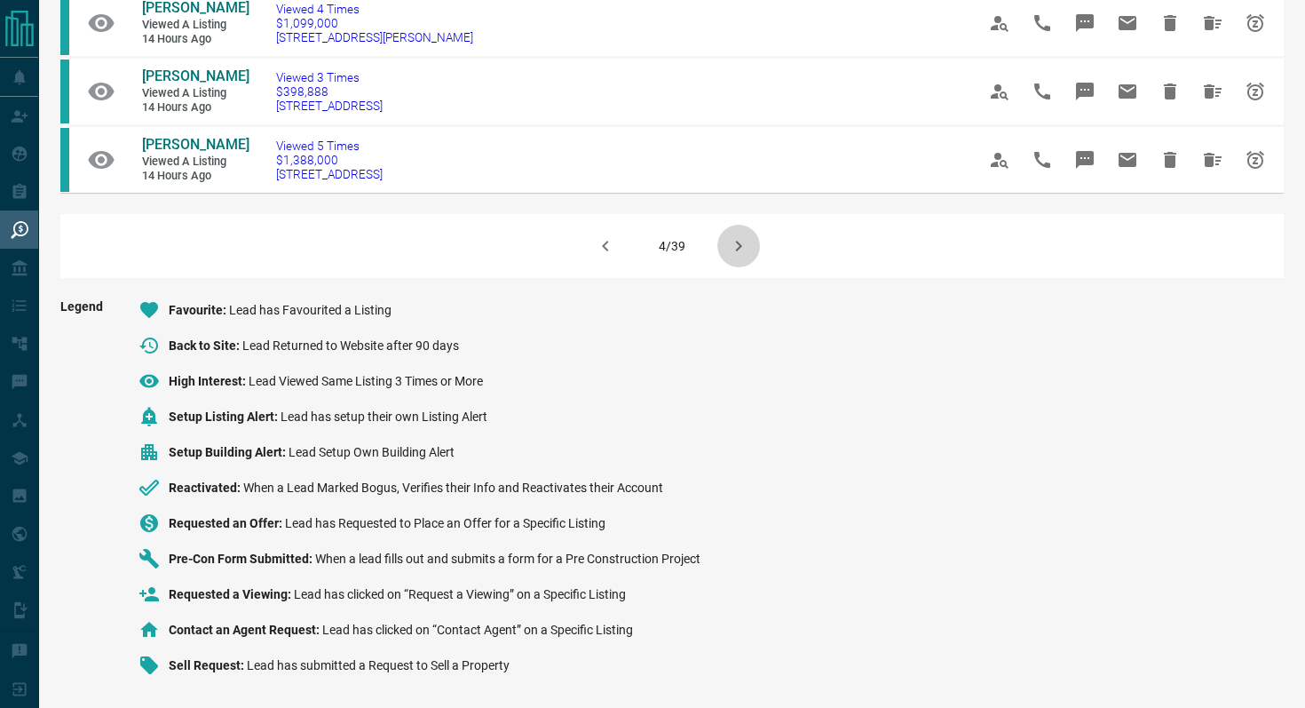
click at [740, 241] on icon "button" at bounding box center [738, 245] width 21 height 21
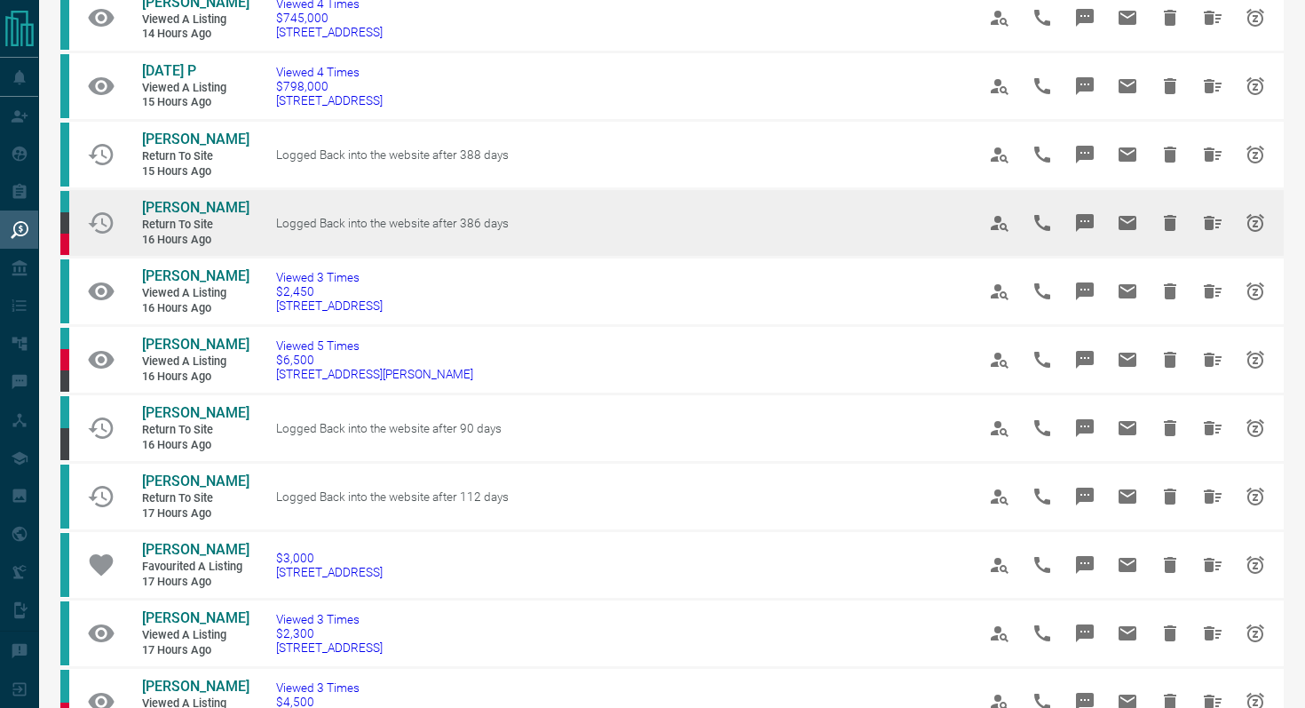
scroll to position [147, 0]
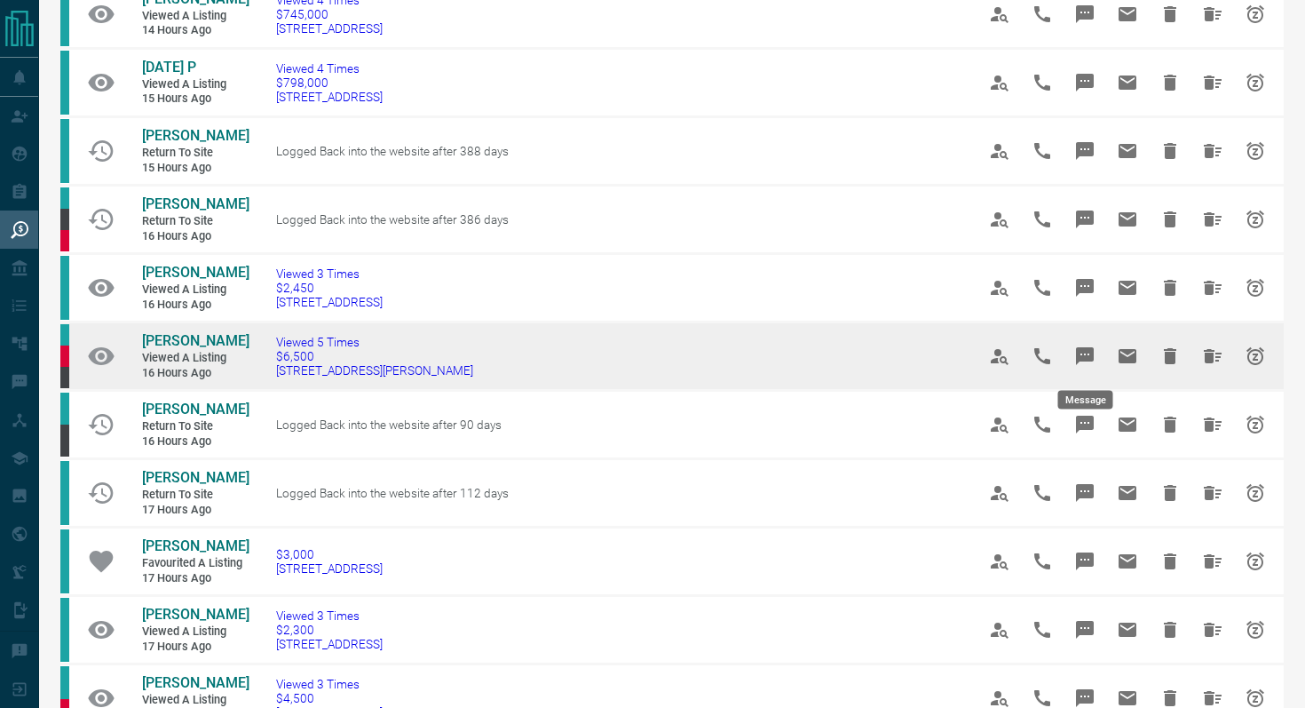
click at [1102, 358] on button "Message" at bounding box center [1085, 356] width 43 height 43
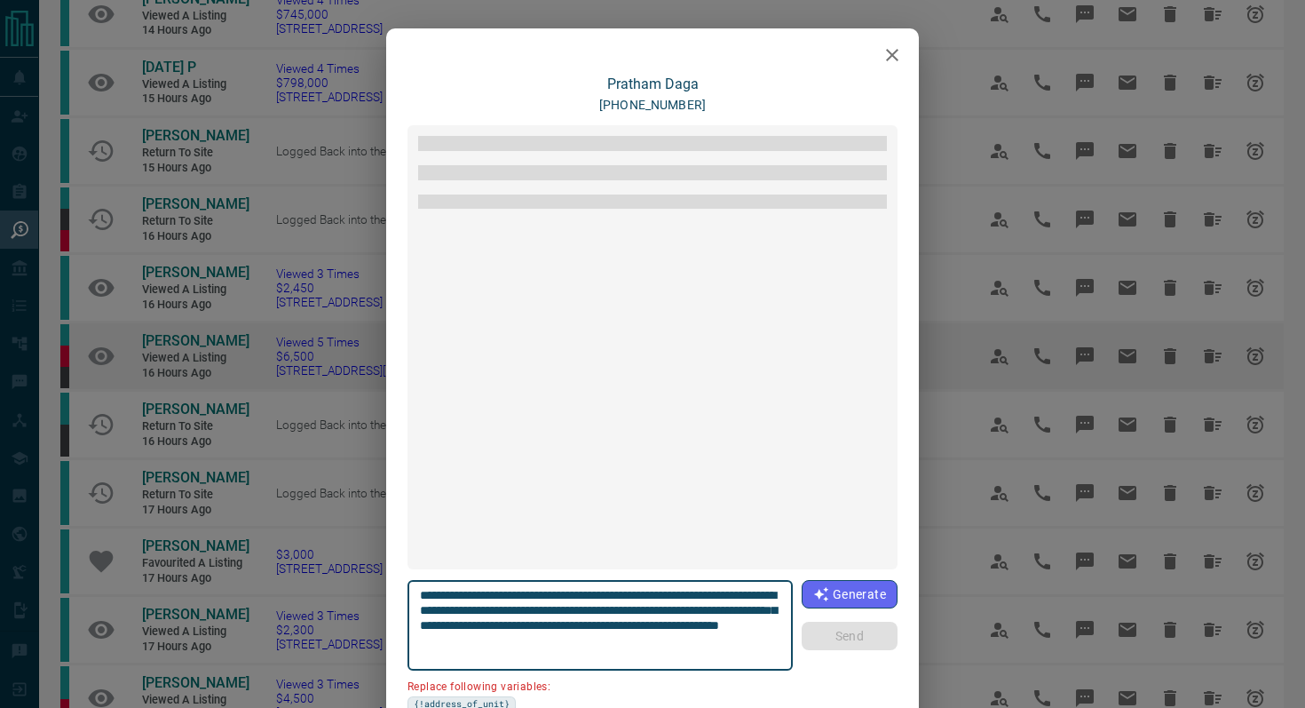
scroll to position [2525, 0]
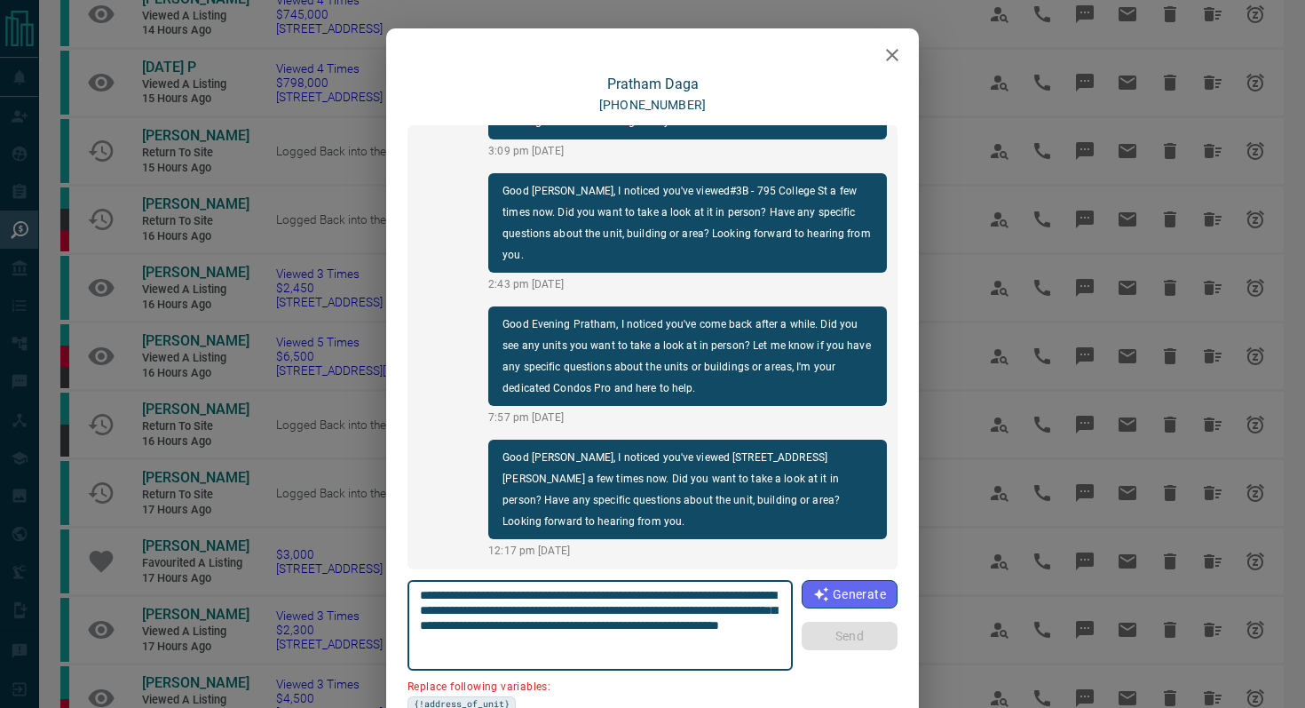
click at [883, 61] on icon "button" at bounding box center [892, 54] width 21 height 21
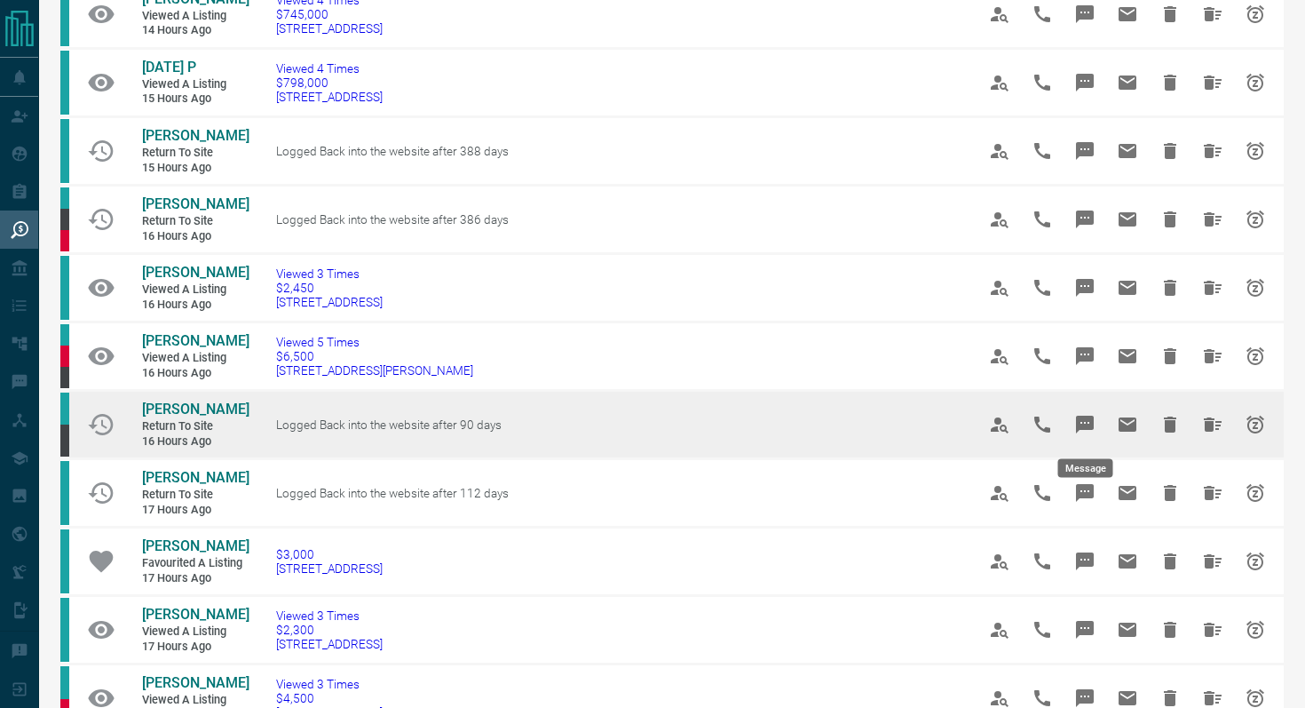
click at [1072, 420] on button "Message" at bounding box center [1085, 424] width 43 height 43
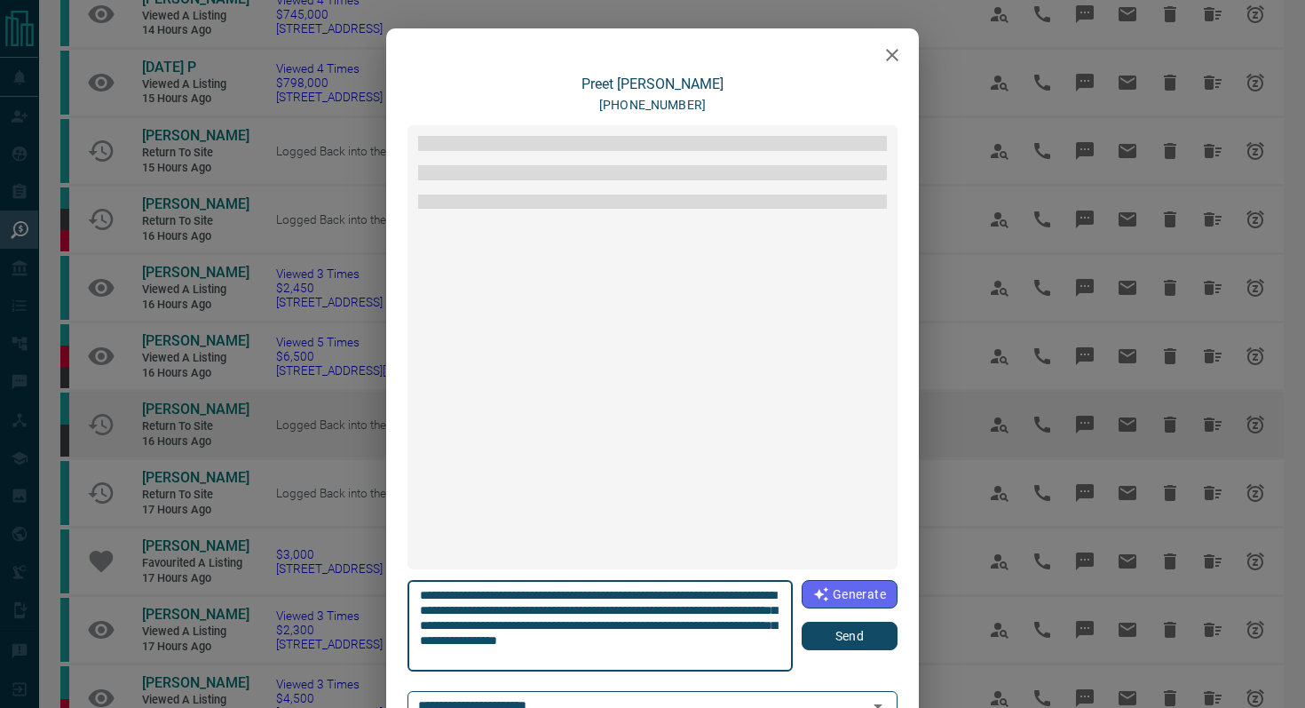
scroll to position [660, 0]
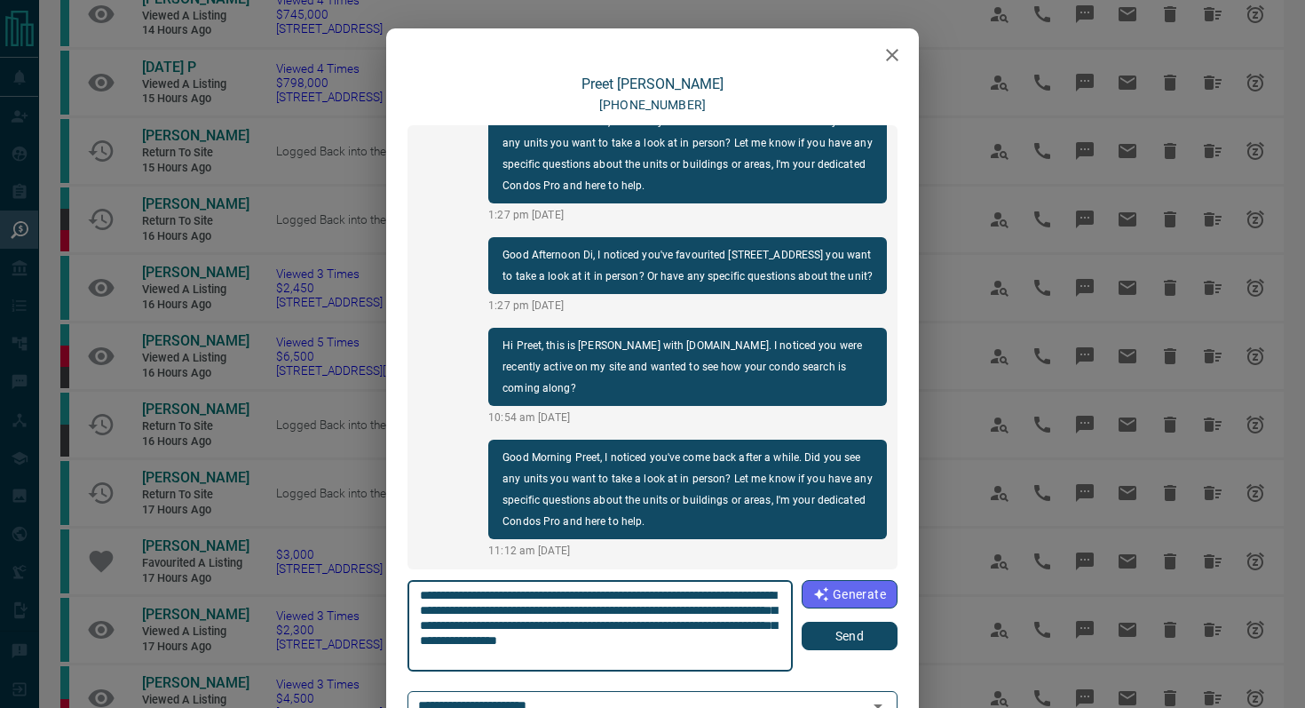
click at [843, 642] on button "Send" at bounding box center [850, 635] width 96 height 28
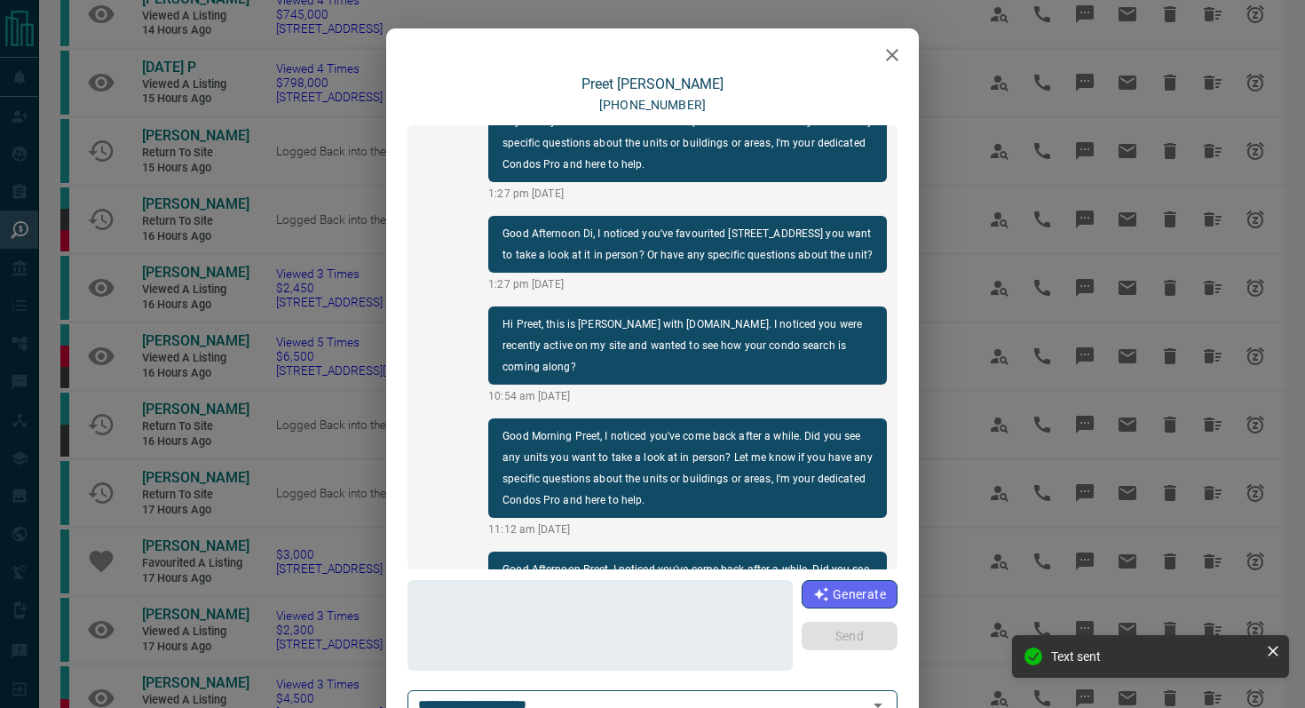
scroll to position [794, 0]
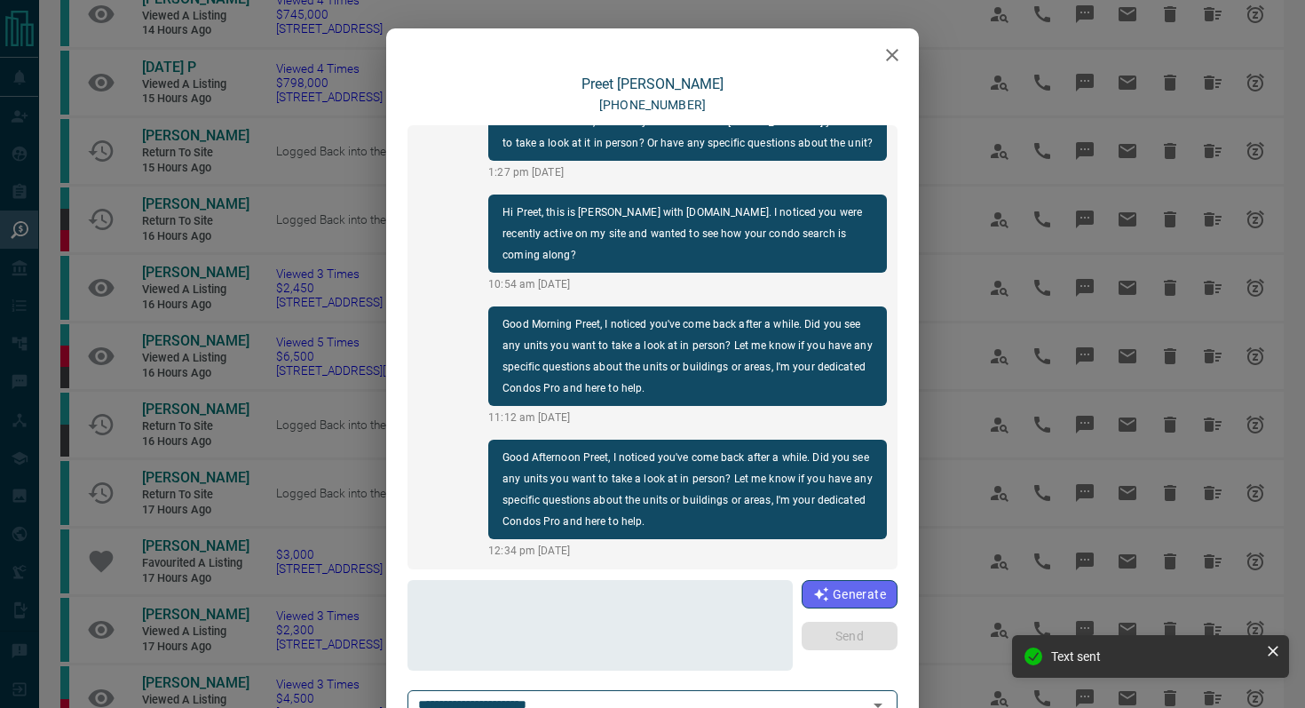
click at [897, 58] on icon "button" at bounding box center [892, 54] width 21 height 21
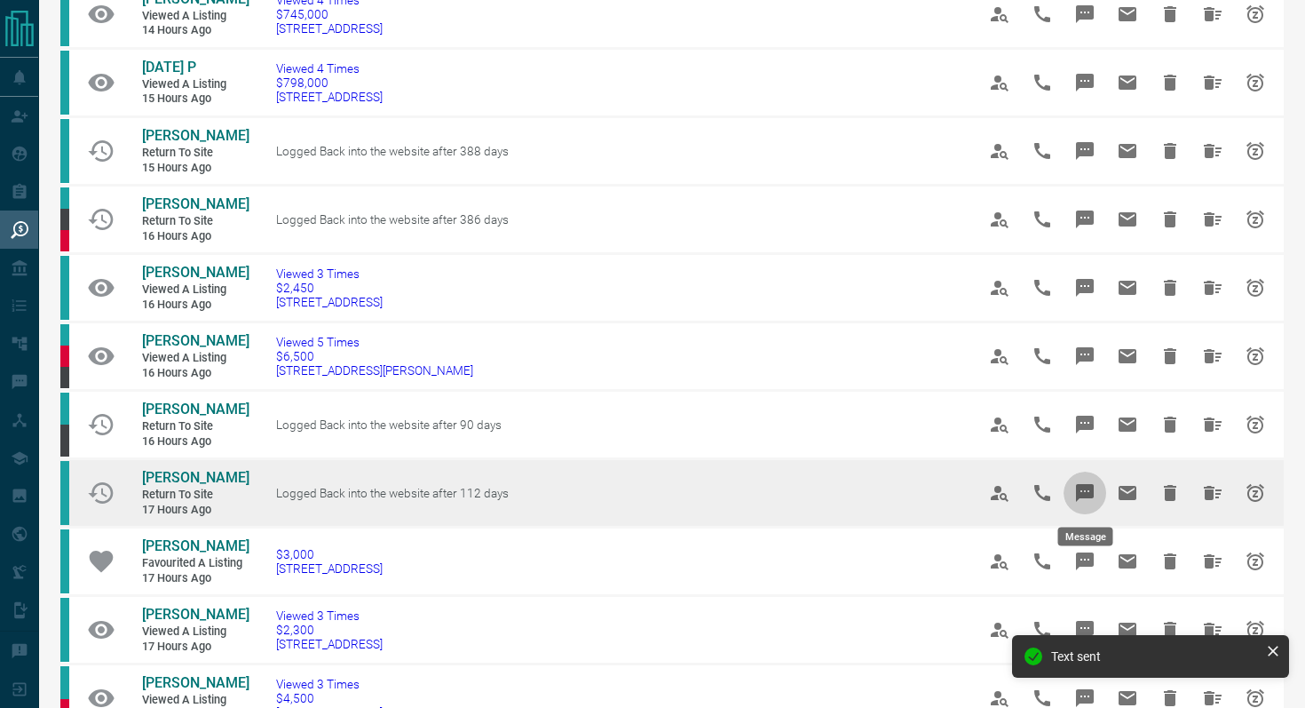
click at [1085, 489] on icon "Message" at bounding box center [1085, 493] width 18 height 18
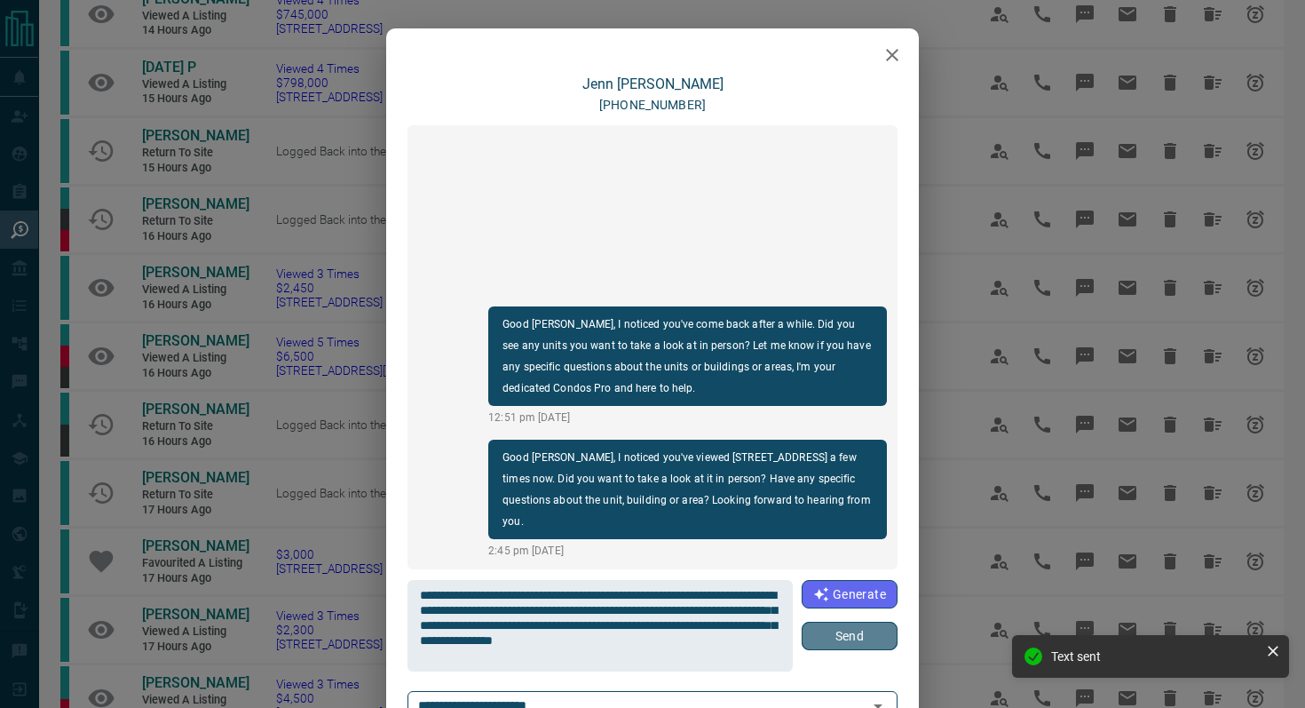
click at [841, 647] on button "Send" at bounding box center [850, 635] width 96 height 28
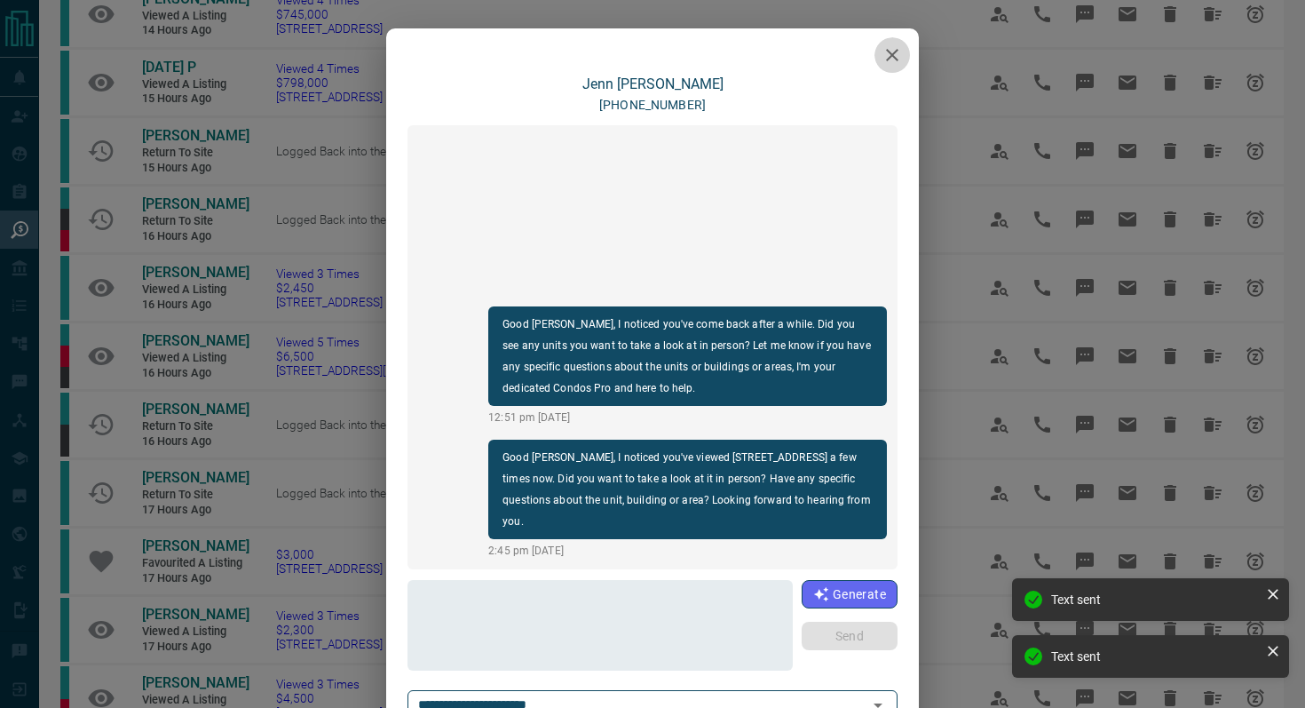
click at [892, 60] on icon "button" at bounding box center [892, 54] width 21 height 21
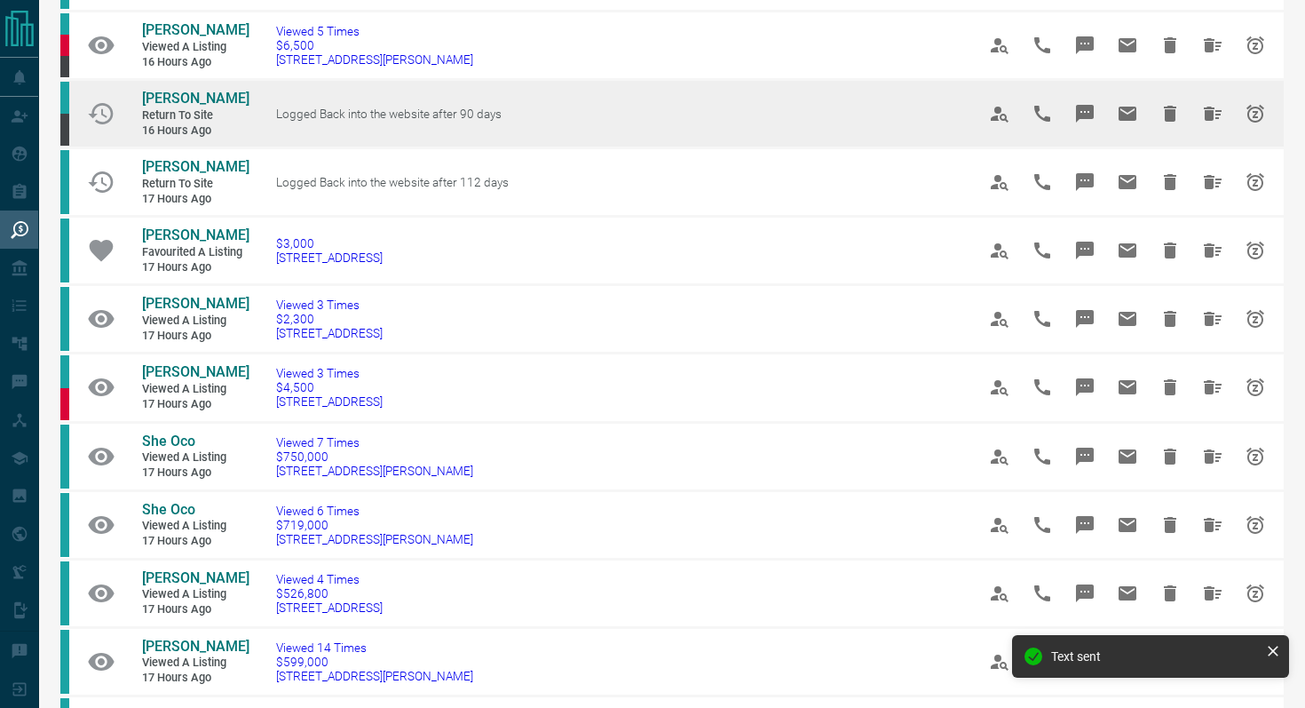
scroll to position [461, 0]
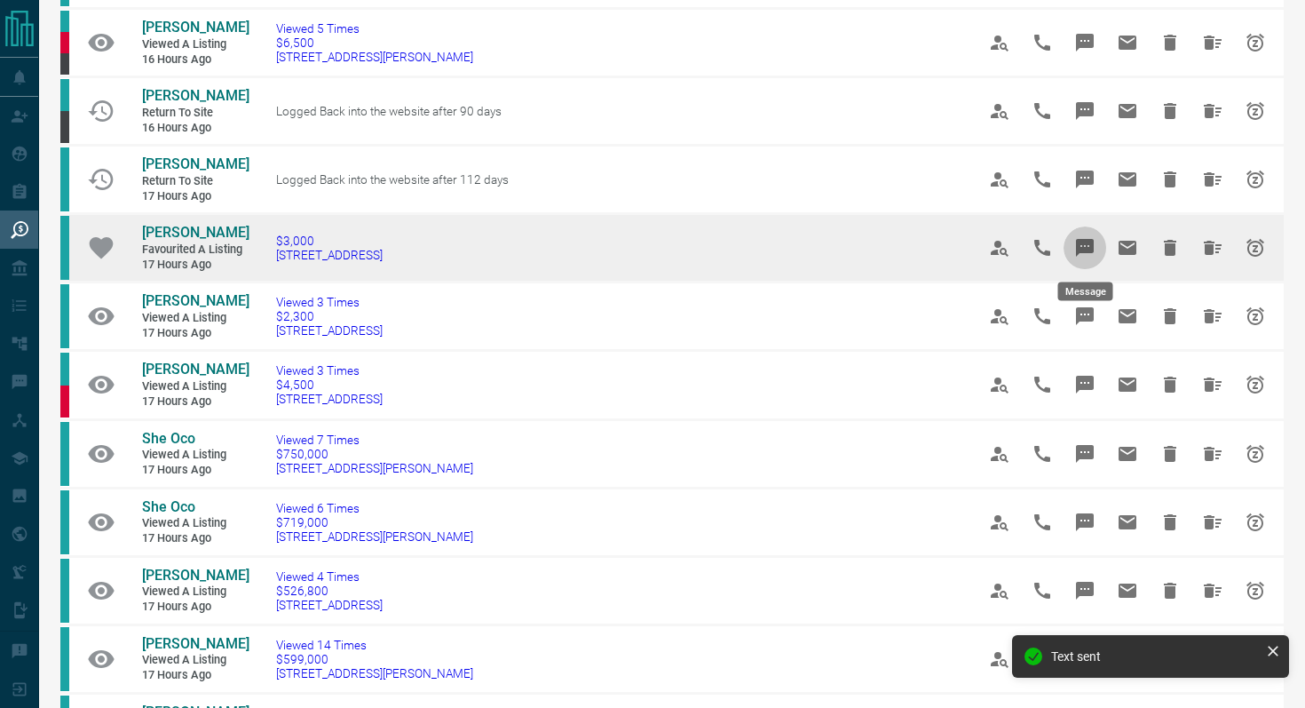
click at [1081, 245] on icon "Message" at bounding box center [1085, 248] width 18 height 18
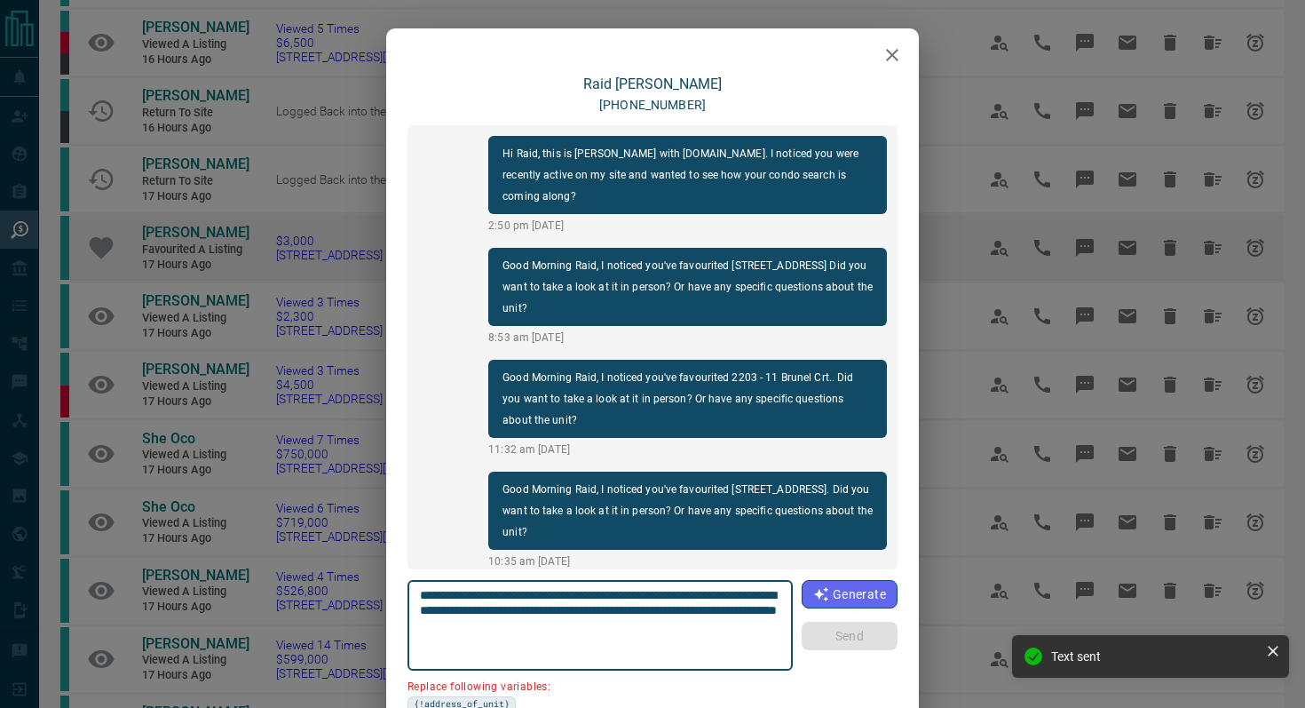
scroll to position [1294, 0]
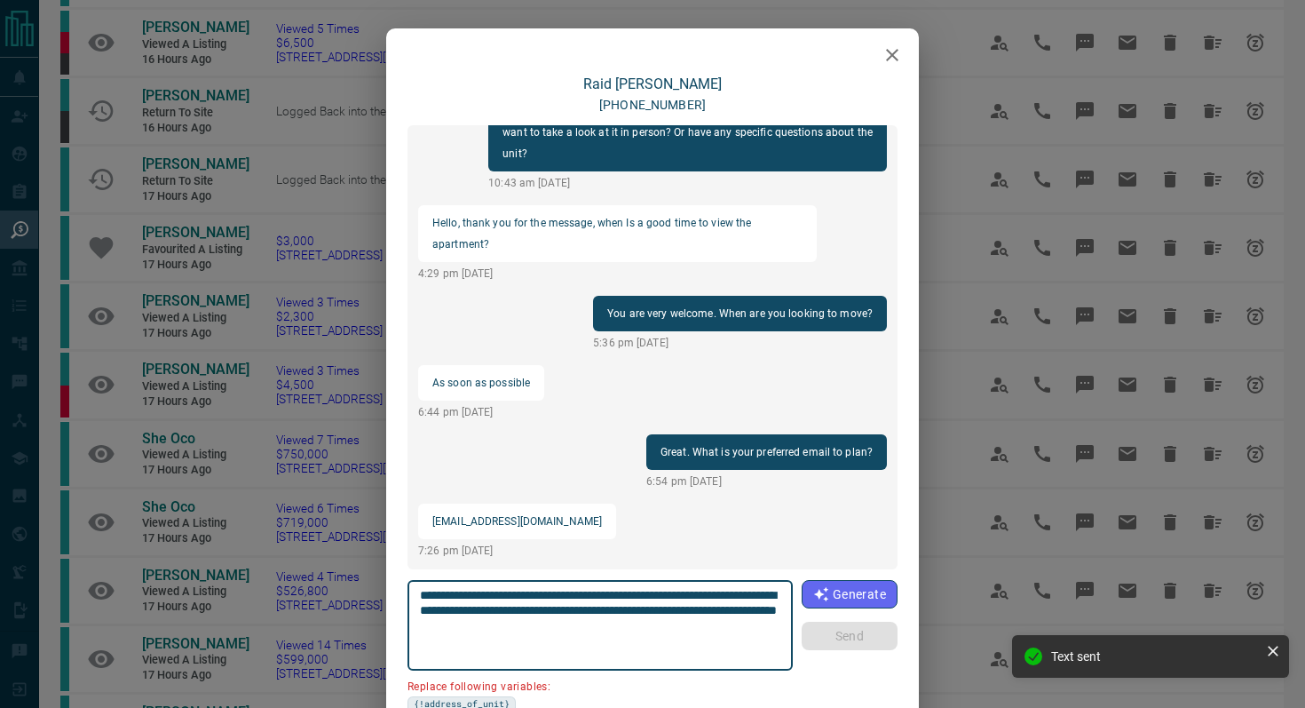
click at [892, 54] on icon "button" at bounding box center [892, 55] width 12 height 12
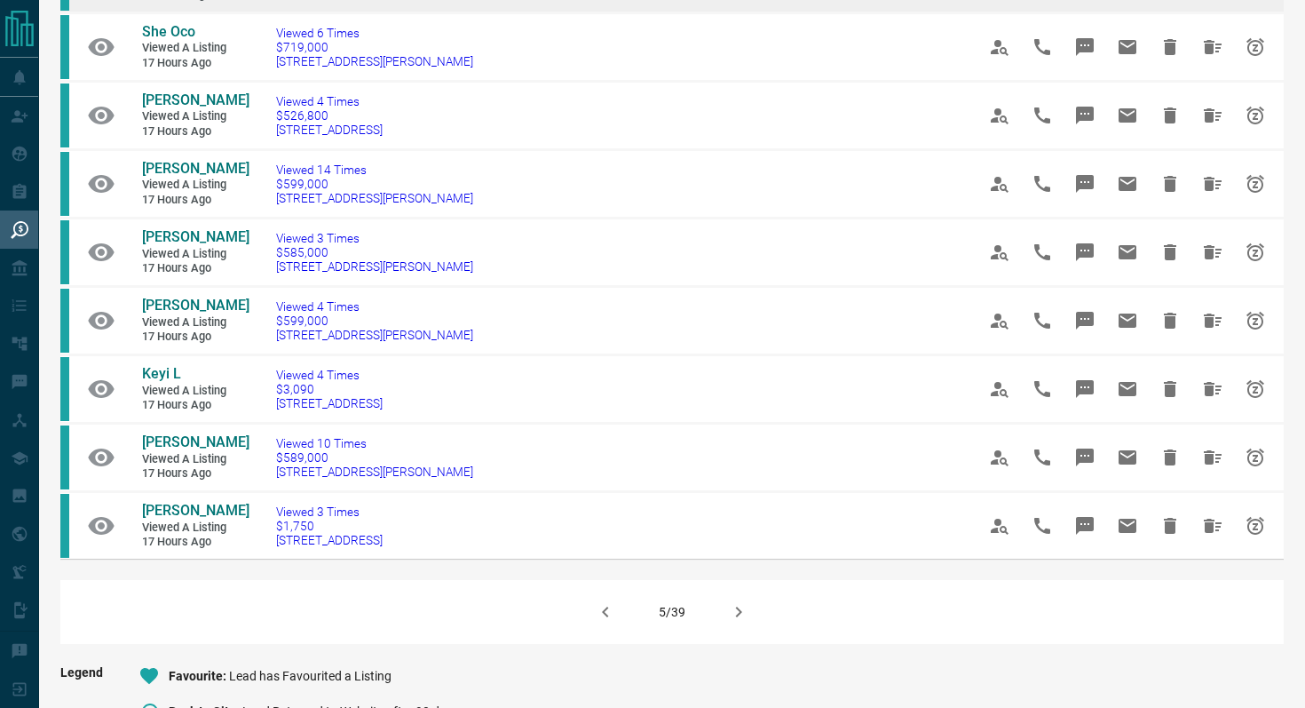
scroll to position [937, 0]
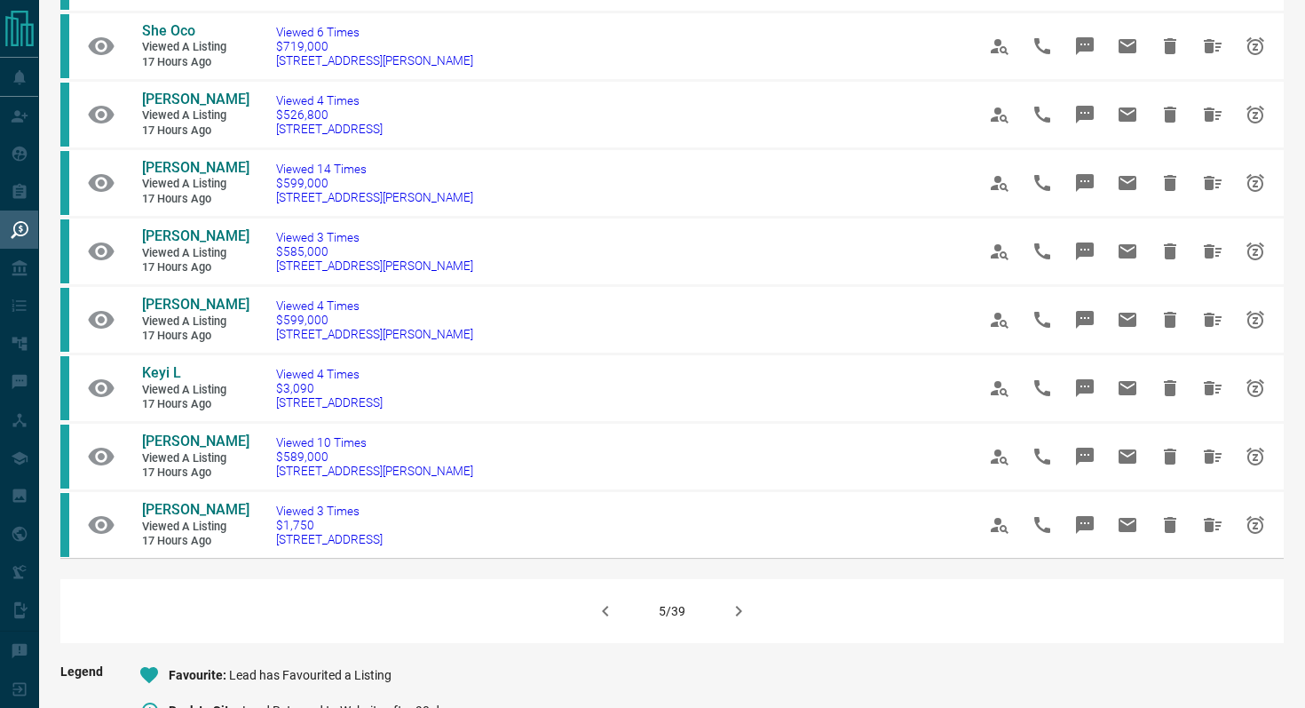
click at [734, 606] on icon "button" at bounding box center [738, 610] width 21 height 21
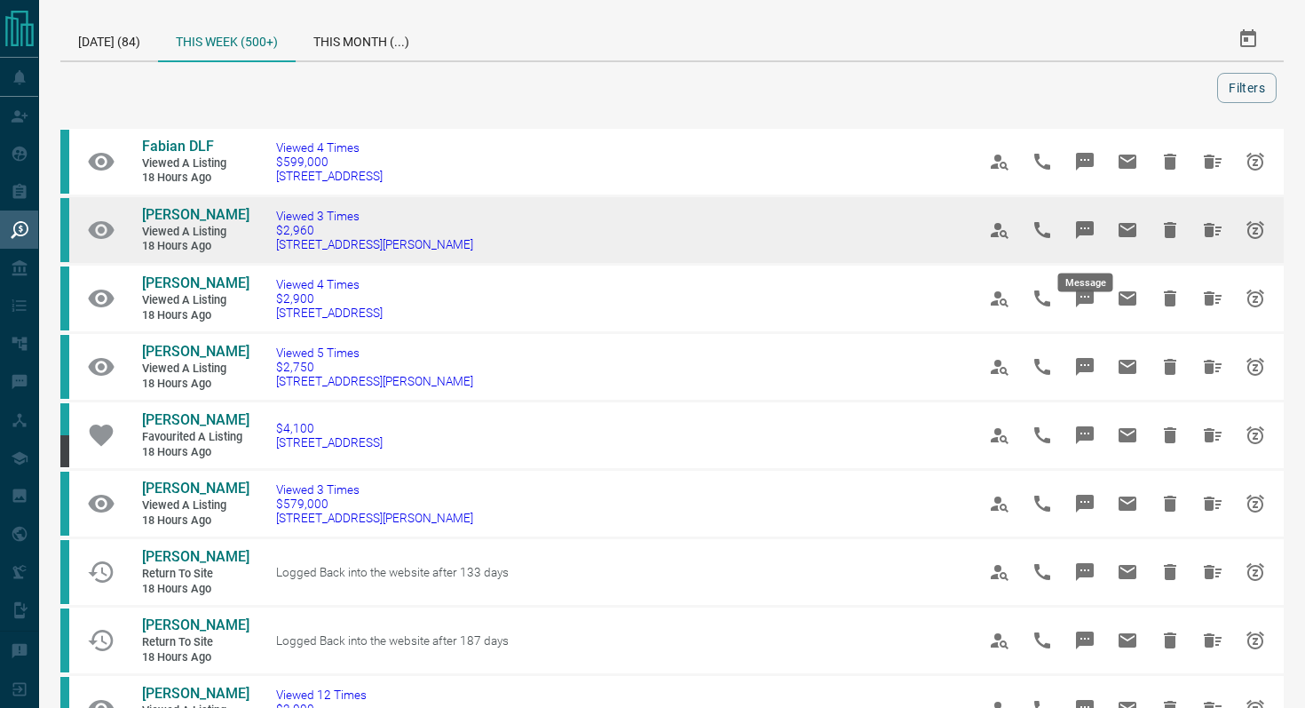
click at [1086, 235] on icon "Message" at bounding box center [1085, 230] width 18 height 18
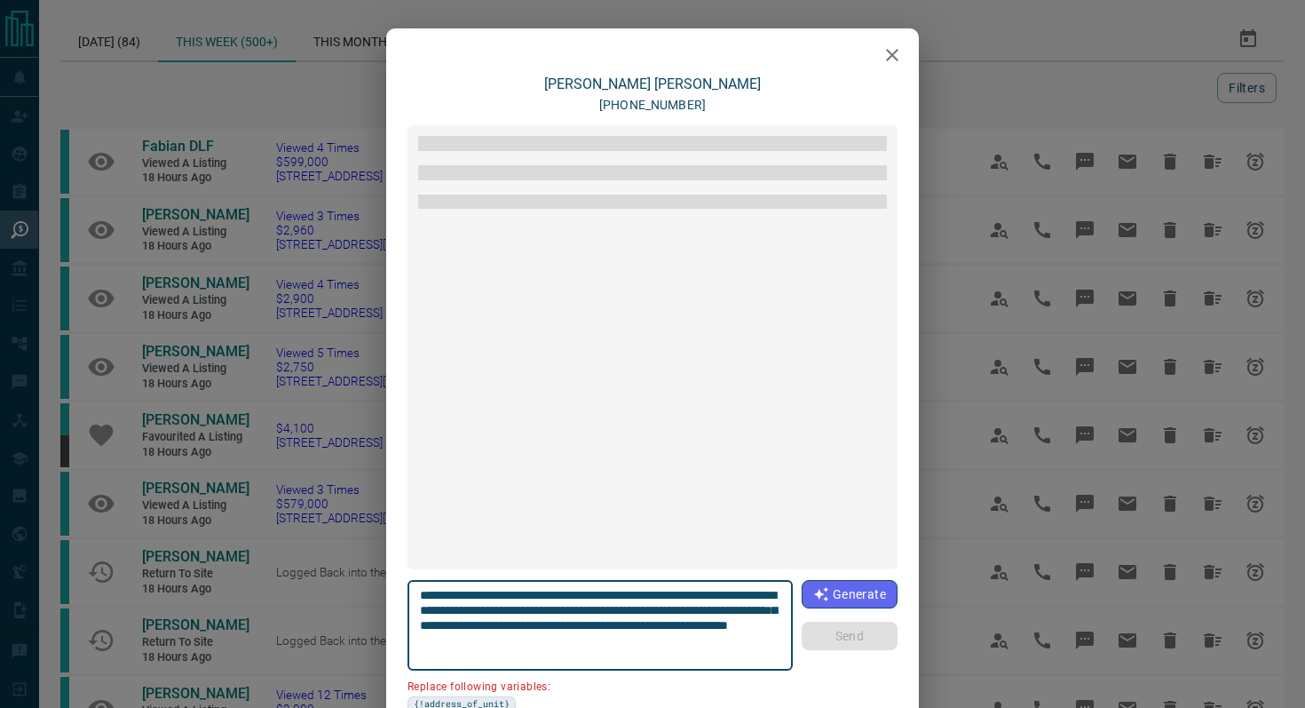
scroll to position [288, 0]
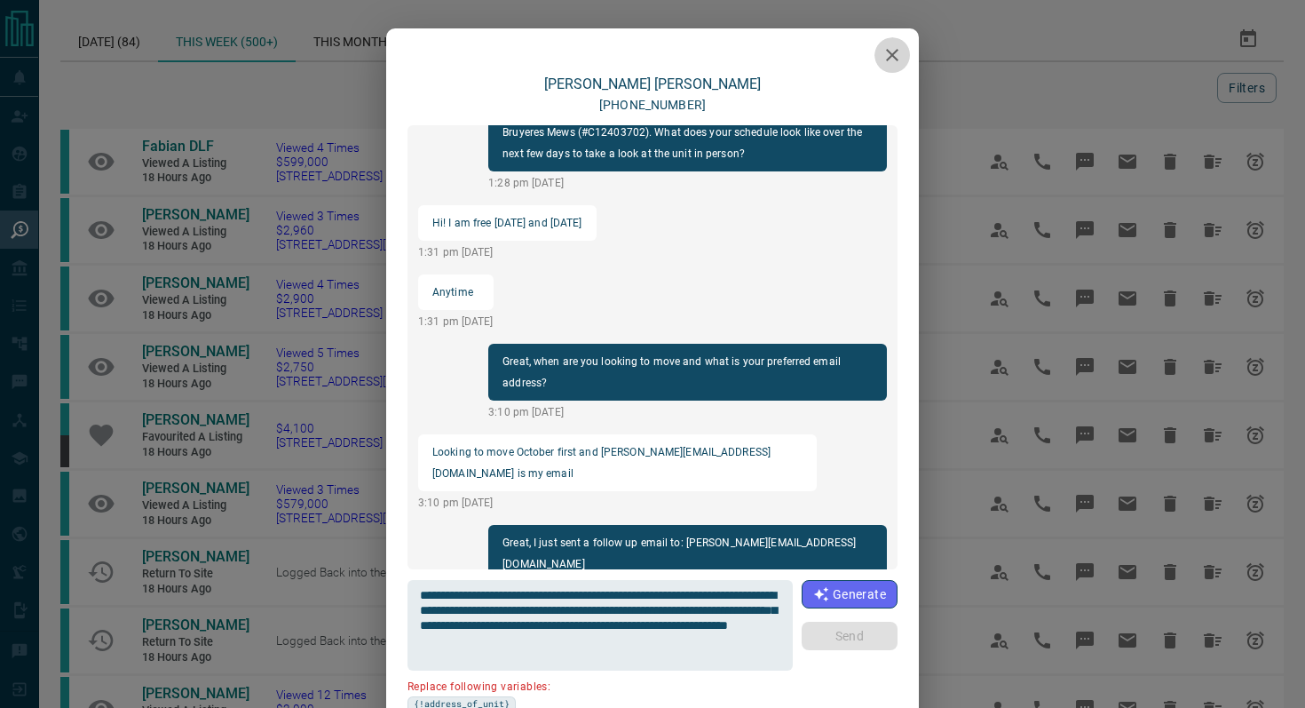
click at [893, 57] on icon "button" at bounding box center [892, 55] width 12 height 12
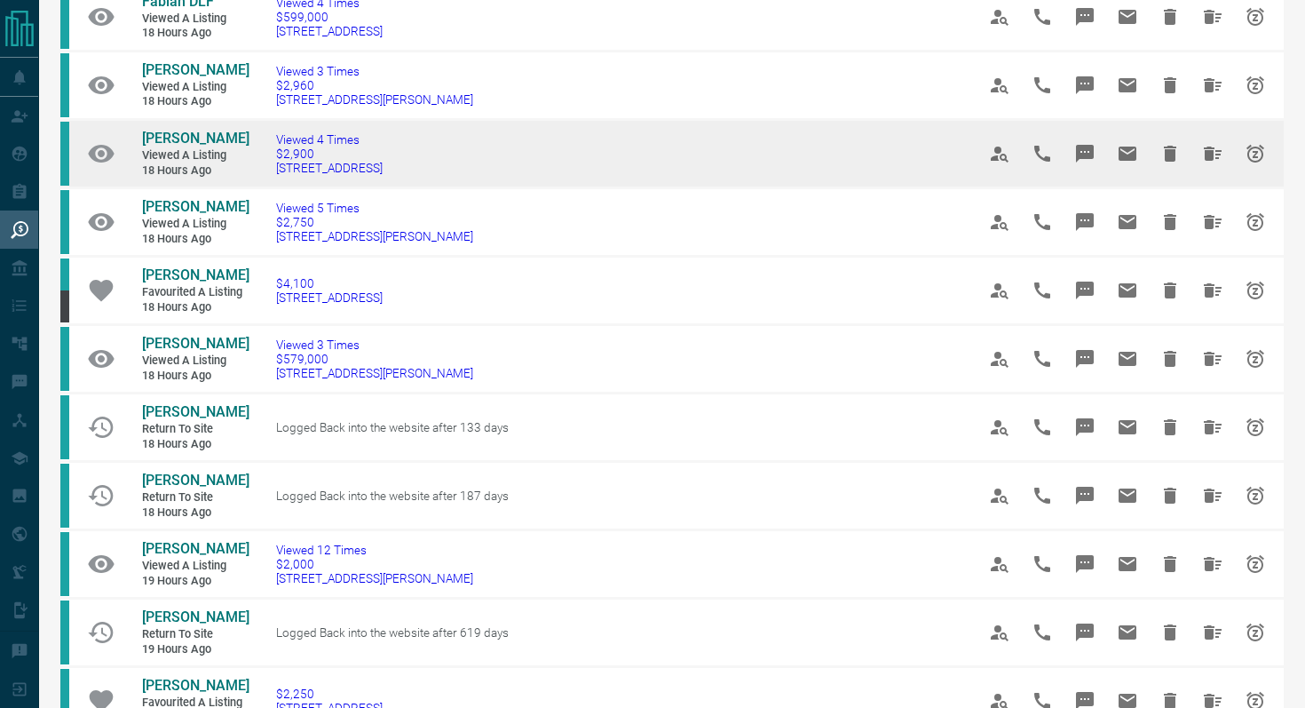
scroll to position [150, 0]
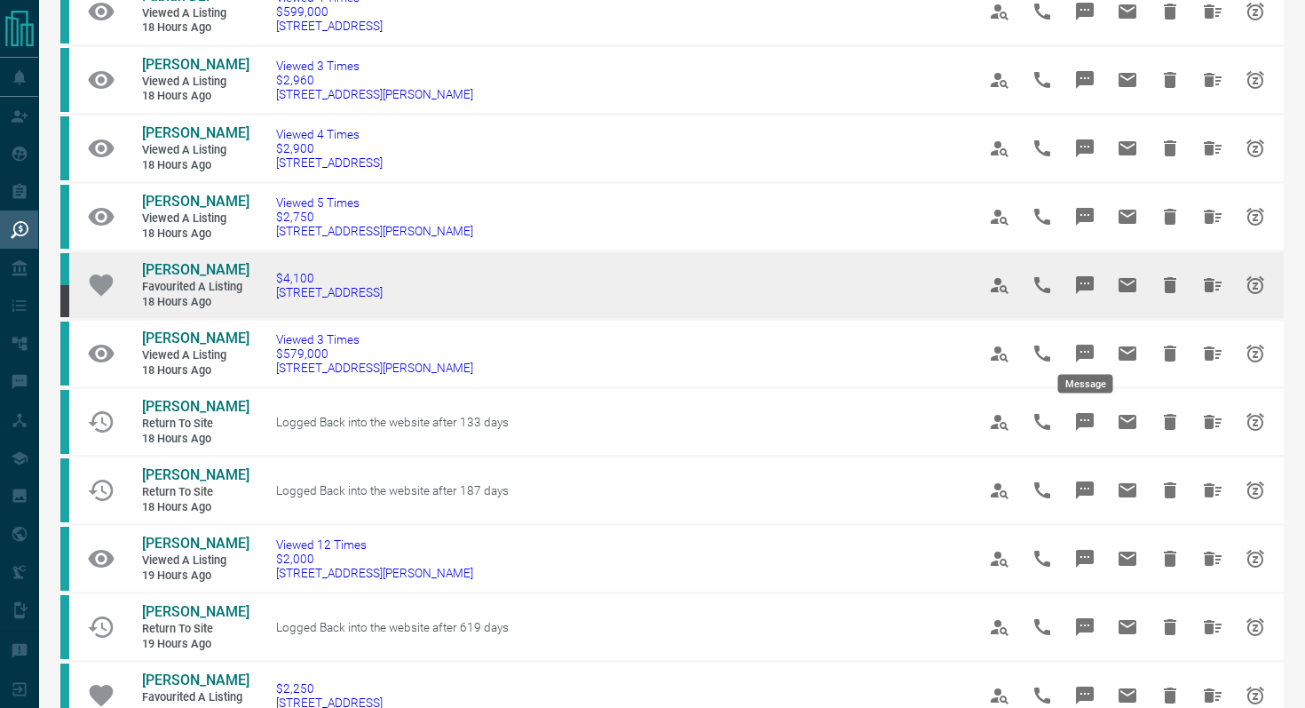
click at [1080, 294] on icon "Message" at bounding box center [1085, 285] width 18 height 18
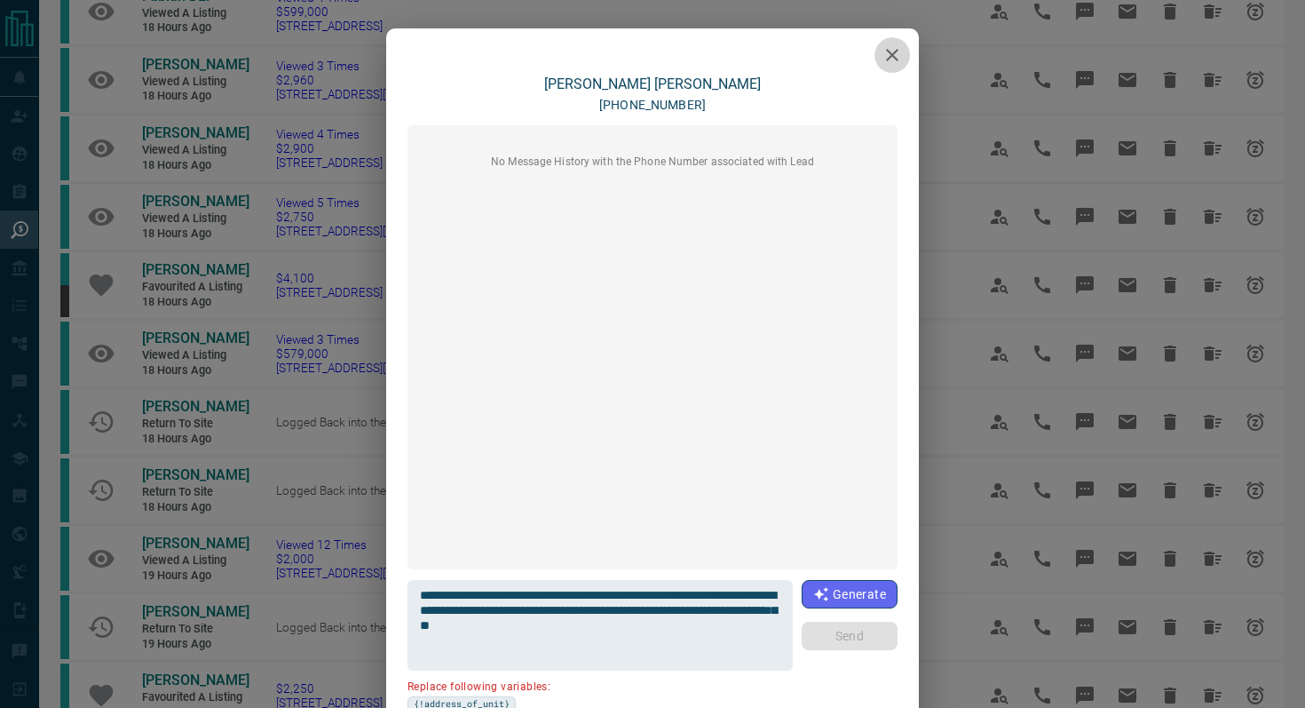
click at [896, 51] on icon "button" at bounding box center [892, 55] width 12 height 12
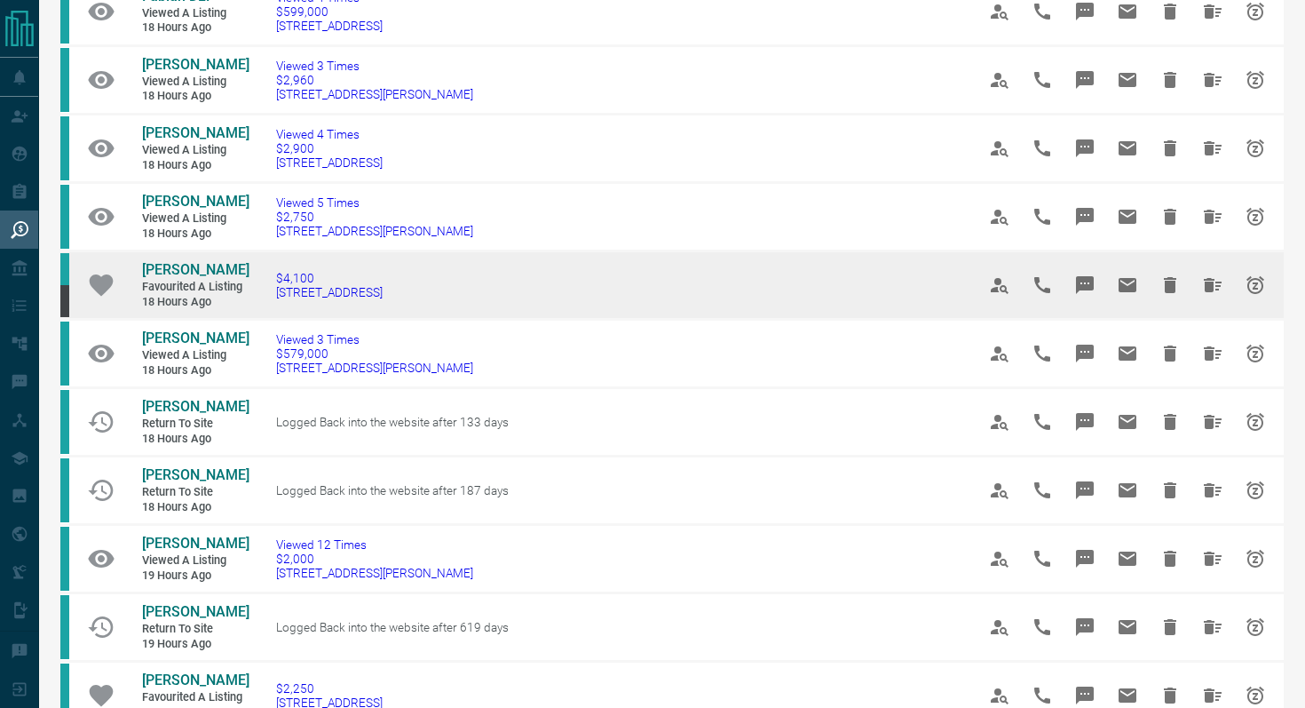
drag, startPoint x: 460, startPoint y: 355, endPoint x: 266, endPoint y: 348, distance: 193.7
click at [266, 320] on td "$4,100 [STREET_ADDRESS]" at bounding box center [599, 285] width 700 height 68
click at [1095, 306] on button "Message" at bounding box center [1085, 285] width 43 height 43
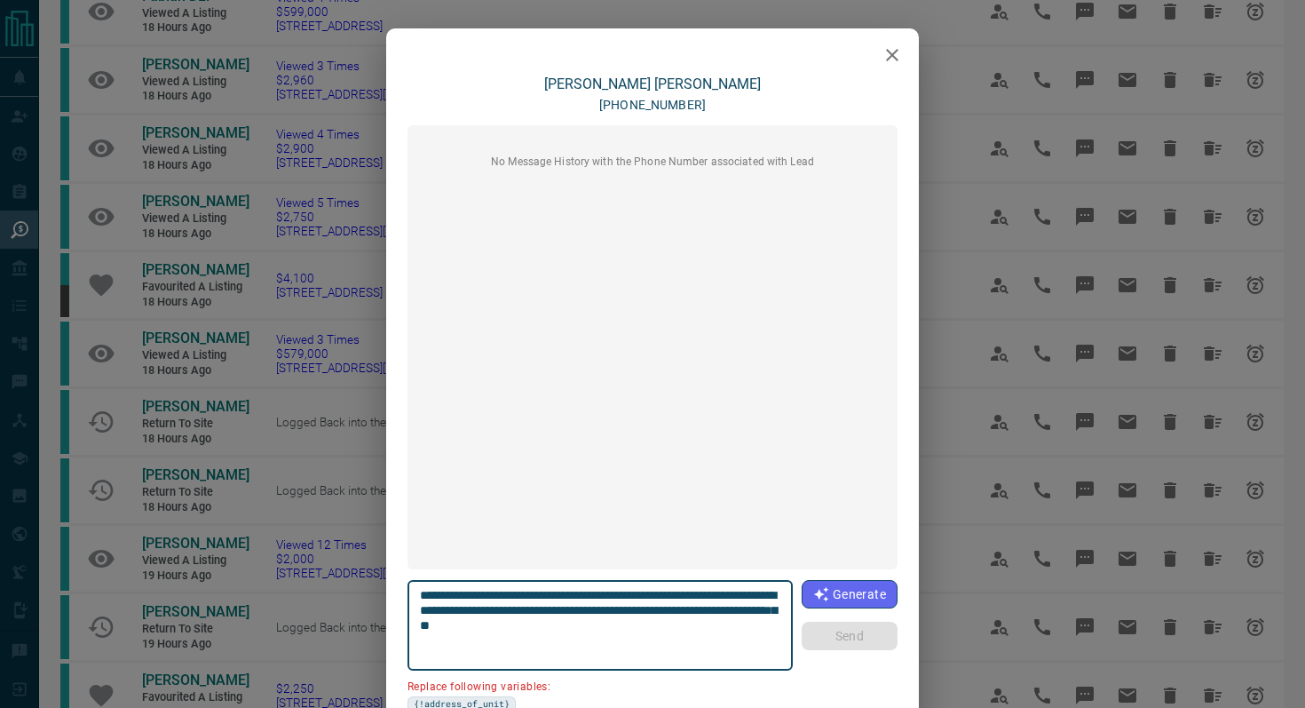
drag, startPoint x: 522, startPoint y: 606, endPoint x: 357, endPoint y: 606, distance: 165.1
click at [357, 606] on div "**********" at bounding box center [652, 354] width 1305 height 708
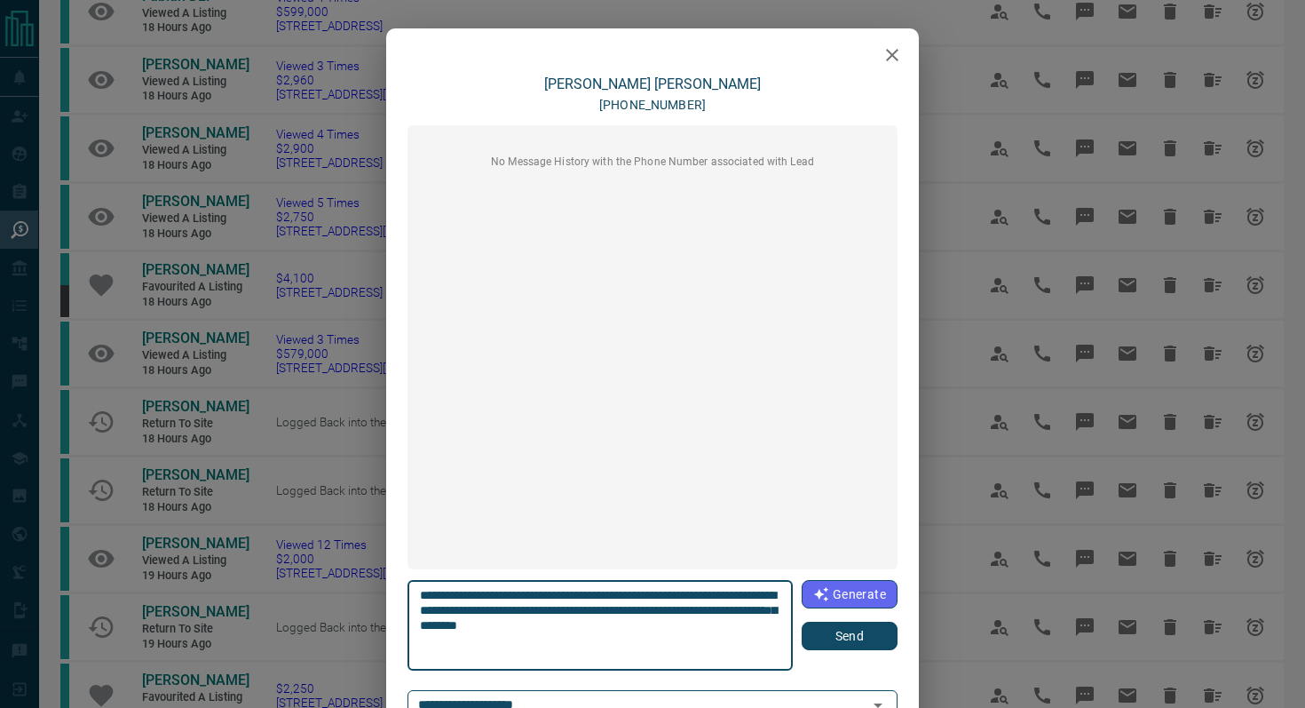
type textarea "**********"
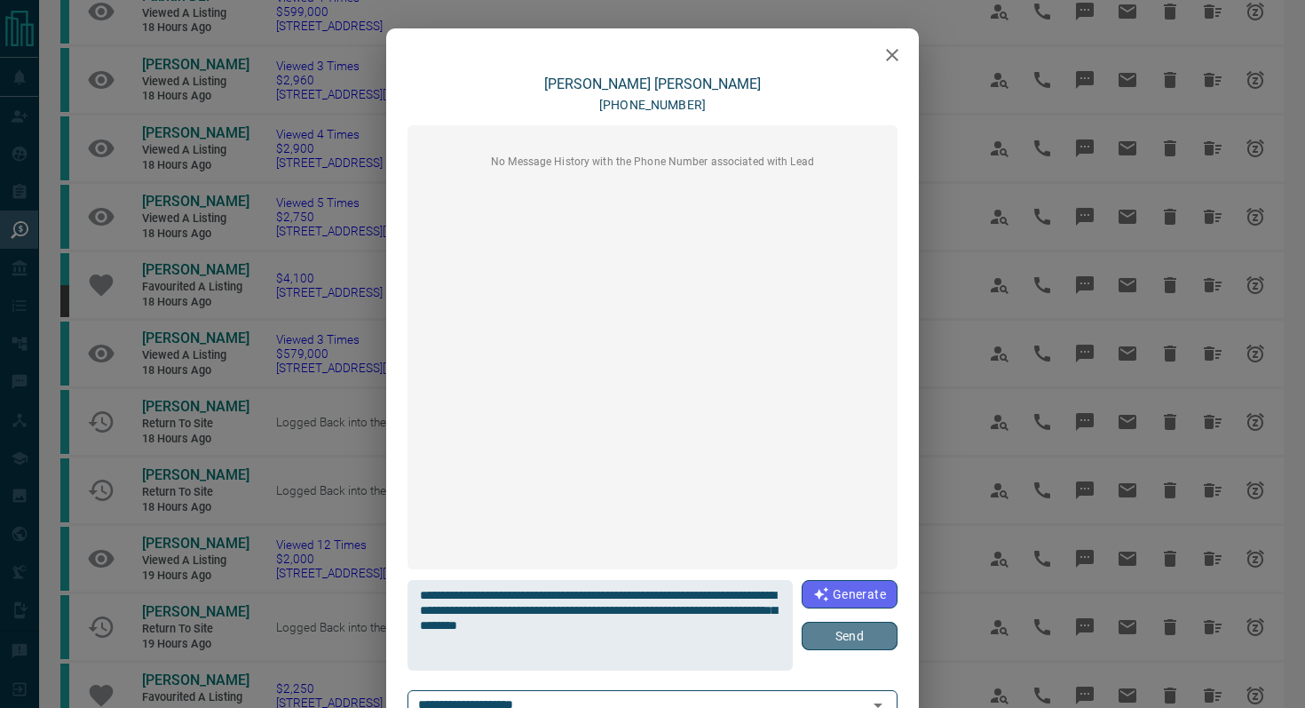
click at [848, 635] on button "Send" at bounding box center [850, 635] width 96 height 28
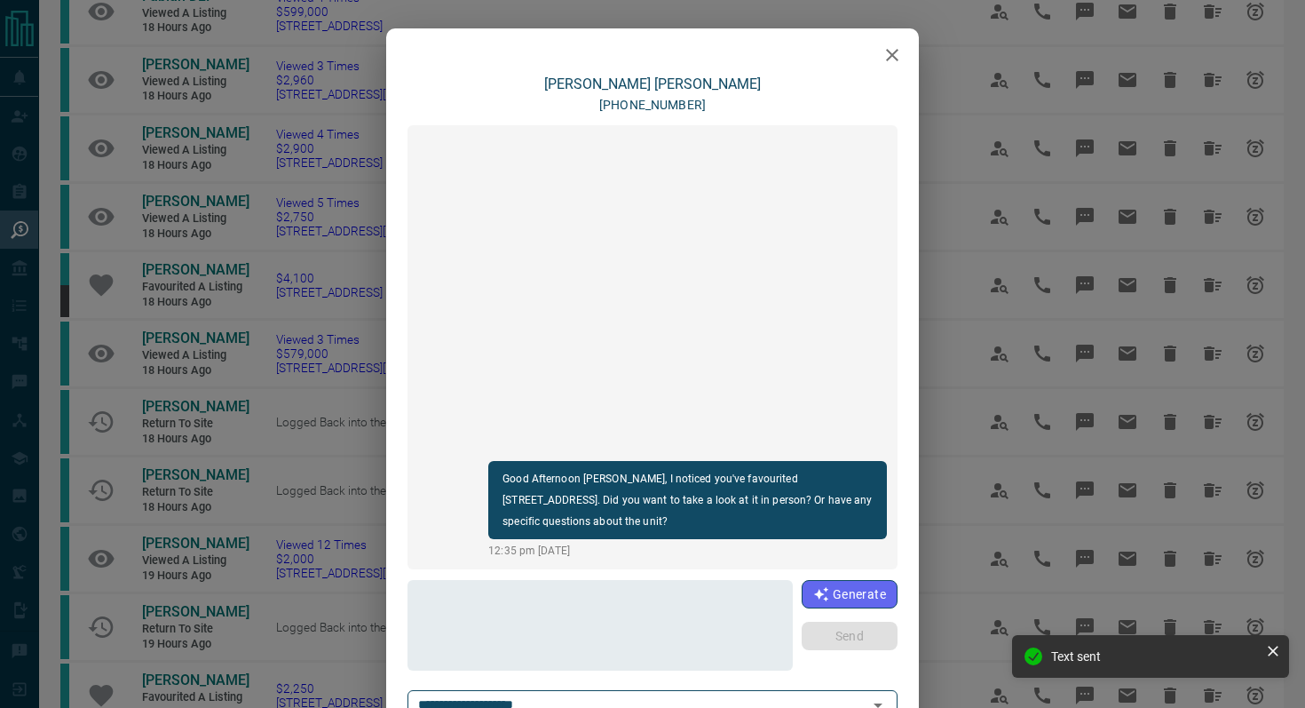
click at [853, 46] on div at bounding box center [652, 50] width 533 height 44
click at [885, 57] on icon "button" at bounding box center [892, 54] width 21 height 21
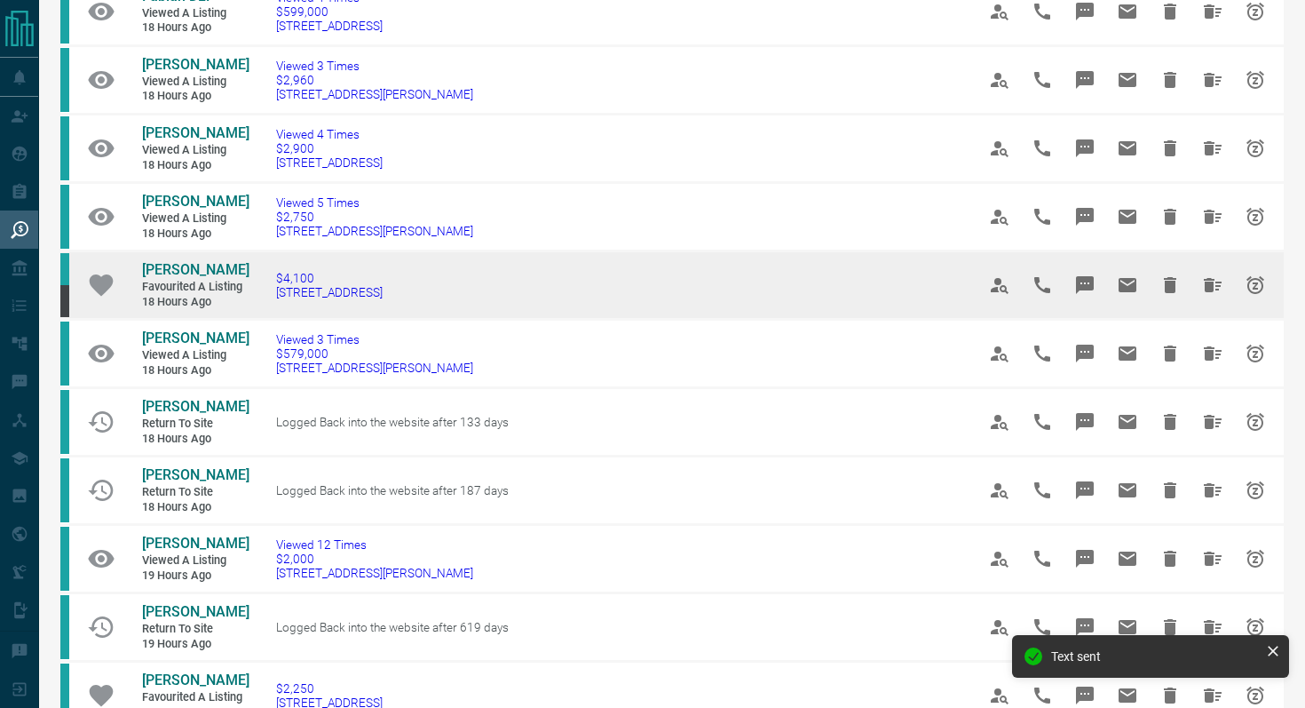
drag, startPoint x: 431, startPoint y: 368, endPoint x: 109, endPoint y: 328, distance: 323.8
click at [109, 320] on tr "[PERSON_NAME] Favourited a Listing 18 hours ago $4,100 [STREET_ADDRESS]" at bounding box center [671, 285] width 1223 height 68
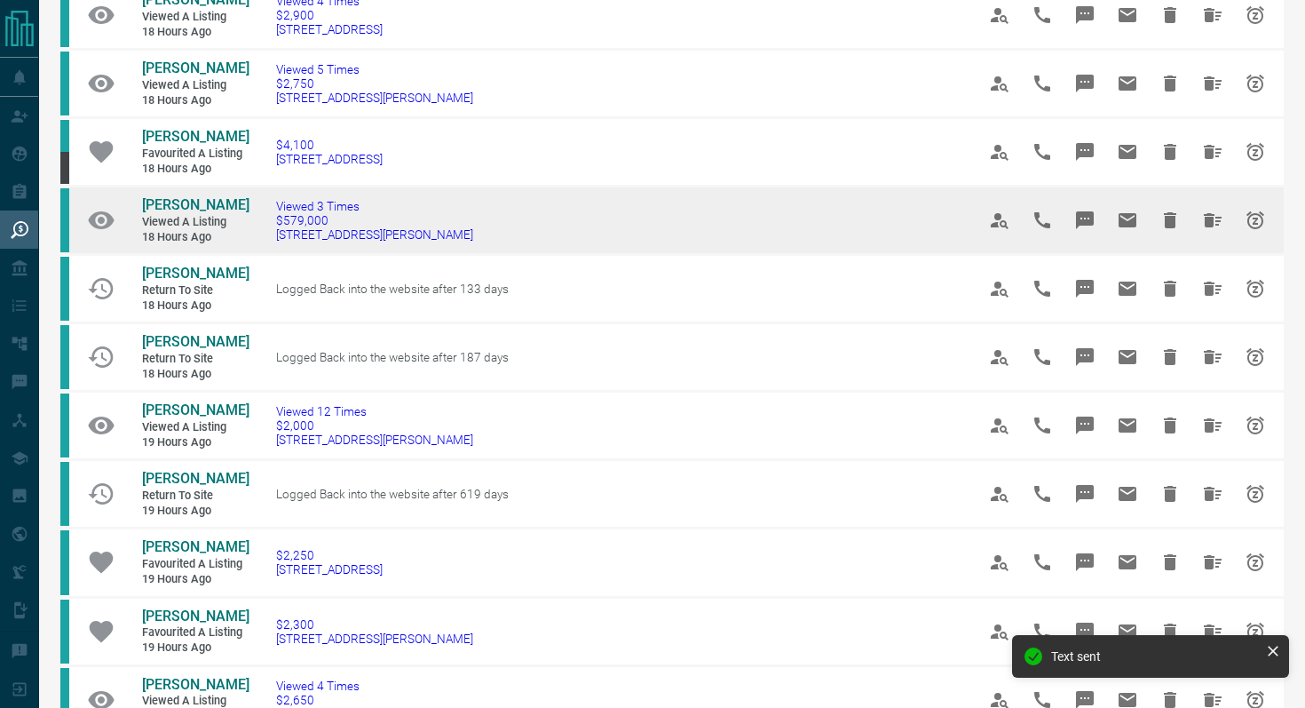
scroll to position [284, 0]
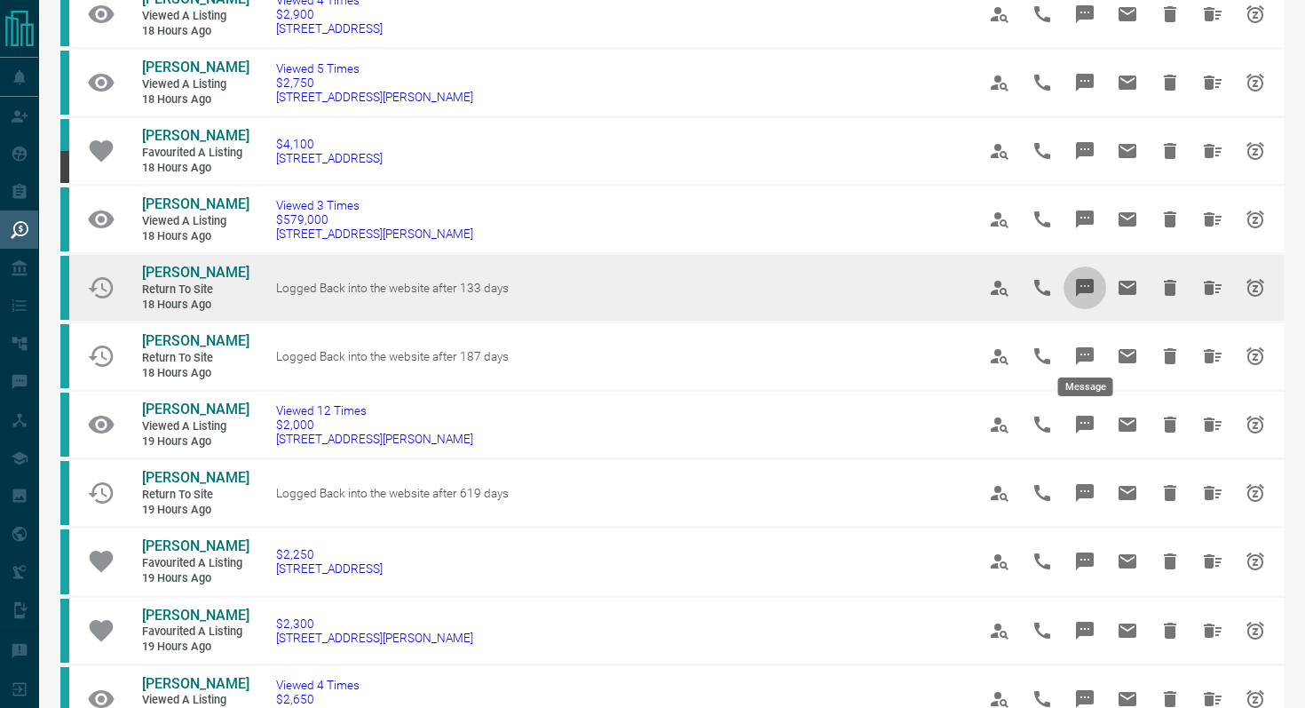
click at [1091, 297] on icon "Message" at bounding box center [1085, 288] width 18 height 18
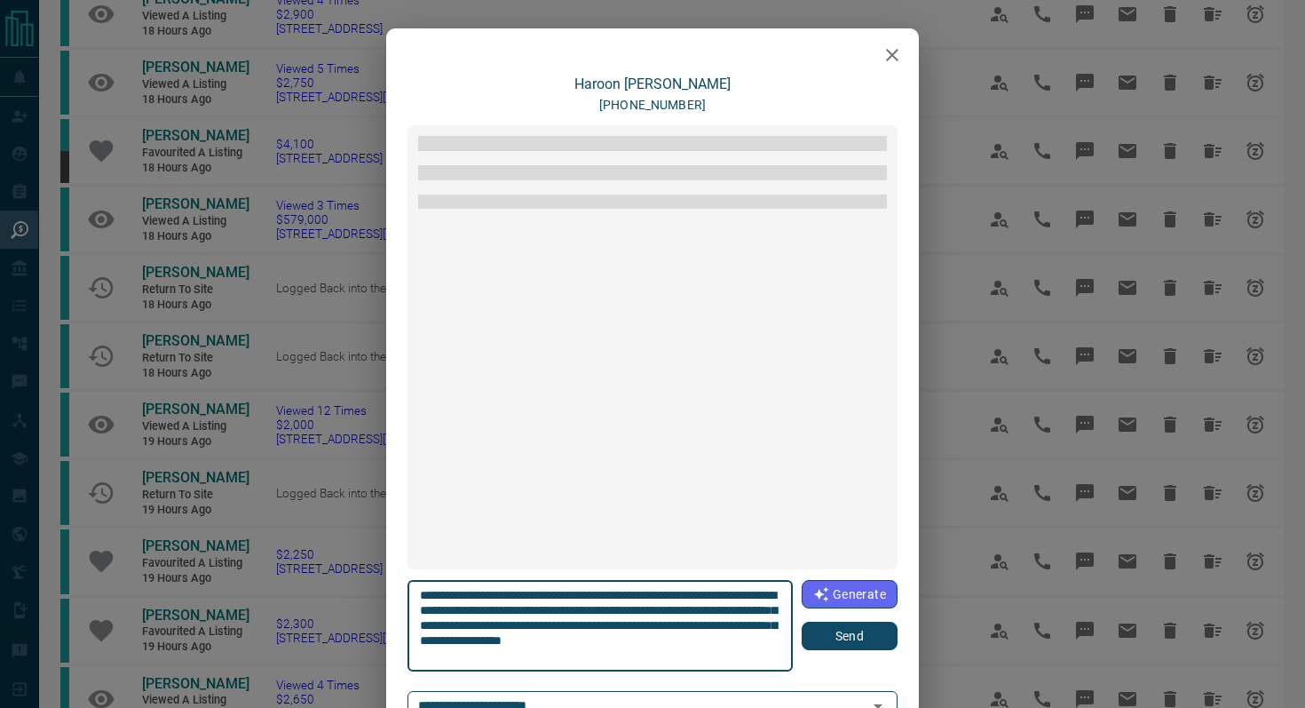
scroll to position [1156, 0]
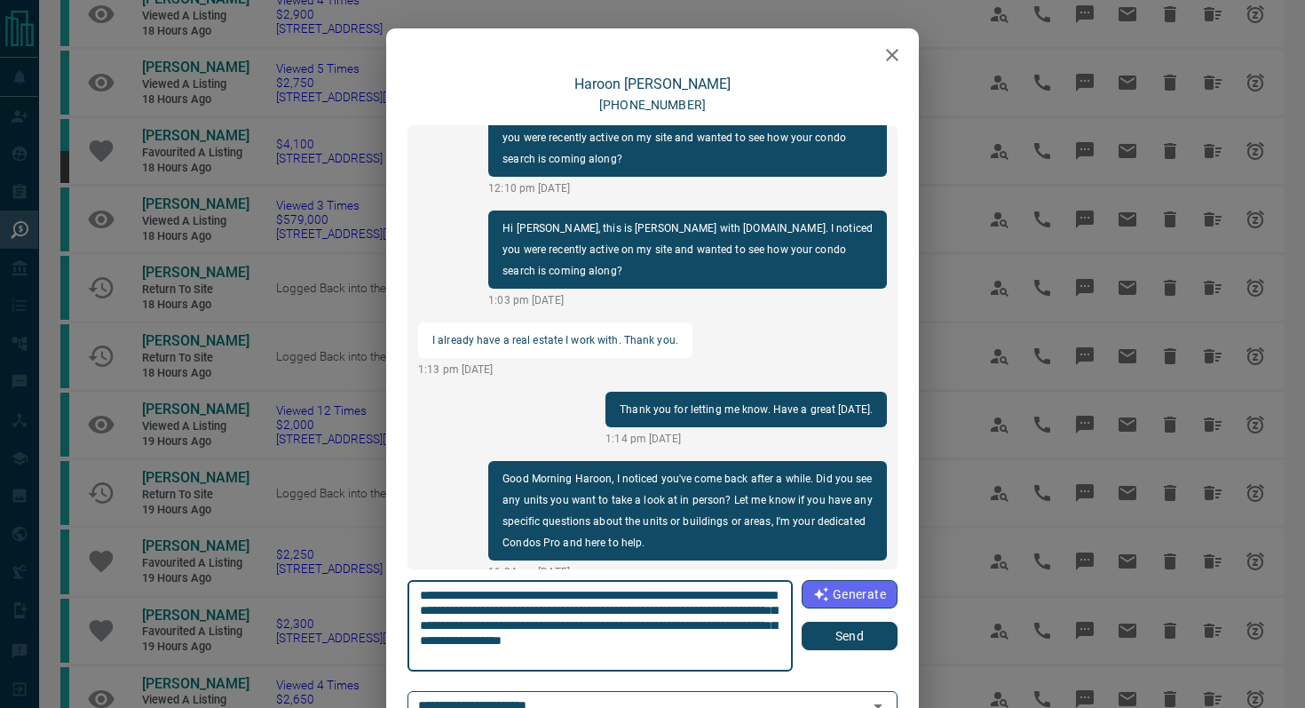
click at [870, 644] on button "Send" at bounding box center [850, 635] width 96 height 28
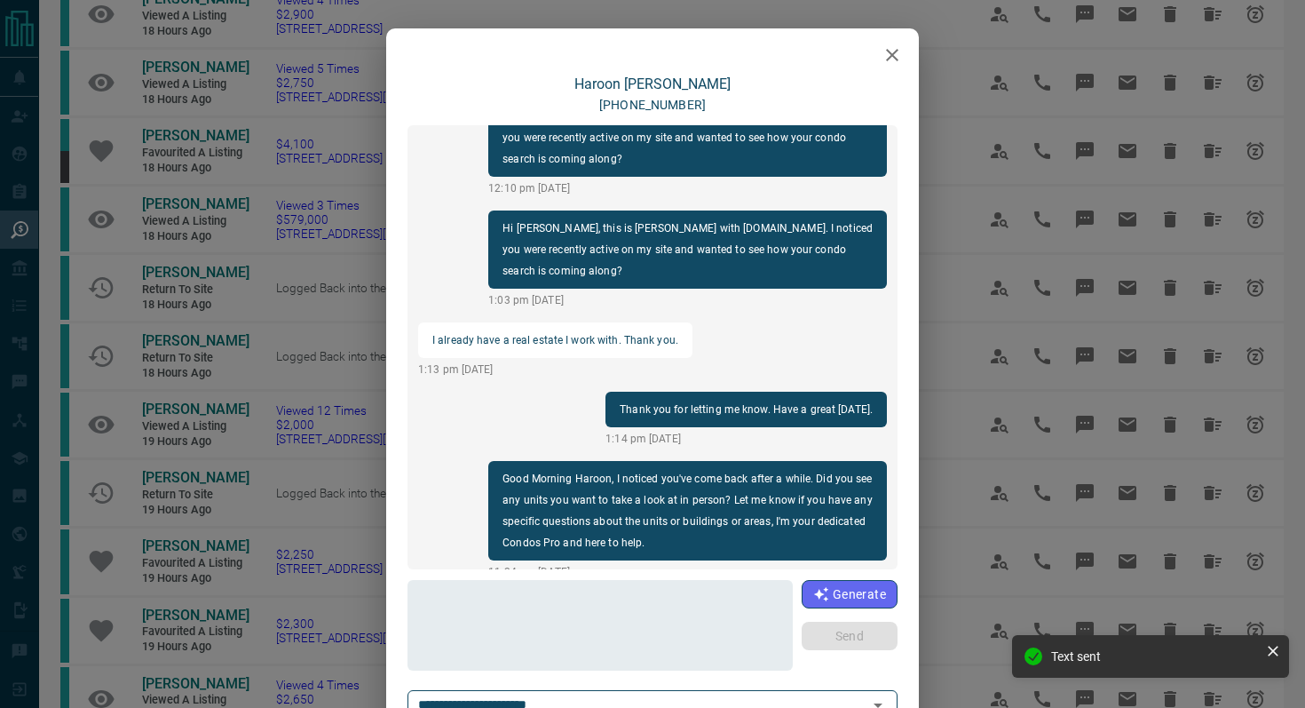
scroll to position [1289, 0]
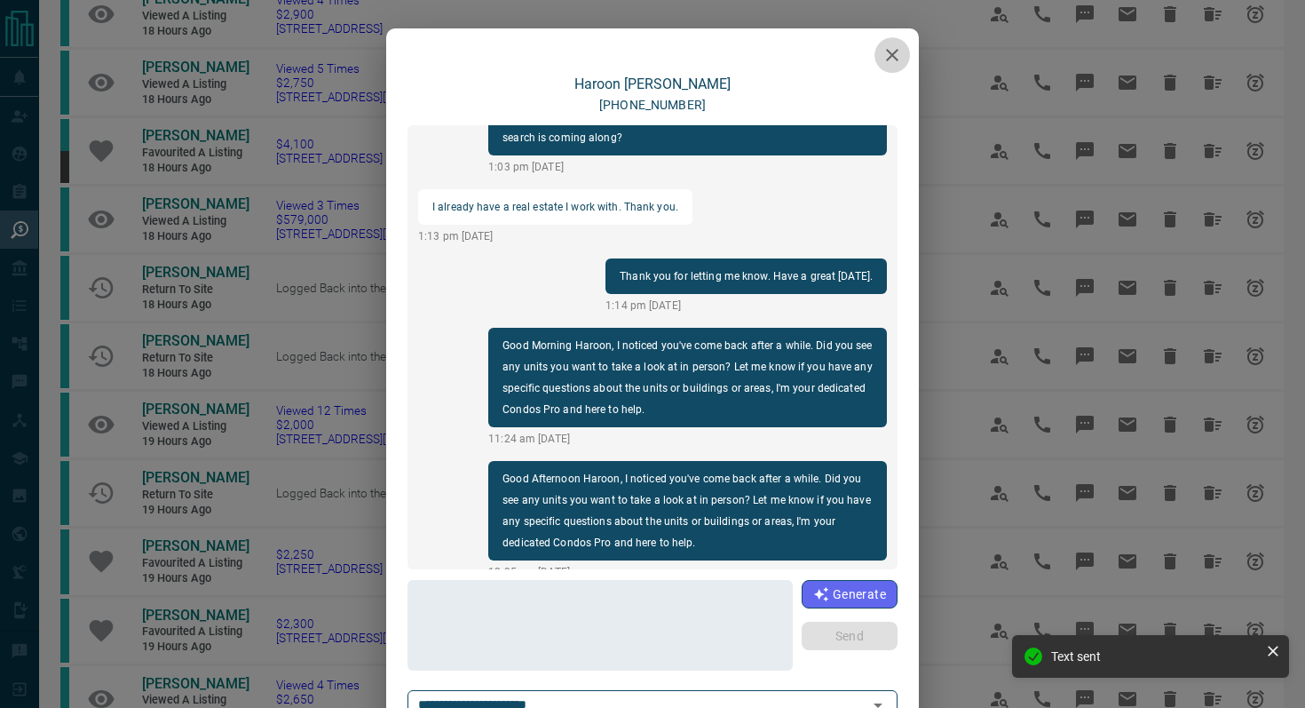
click at [887, 51] on icon "button" at bounding box center [892, 54] width 21 height 21
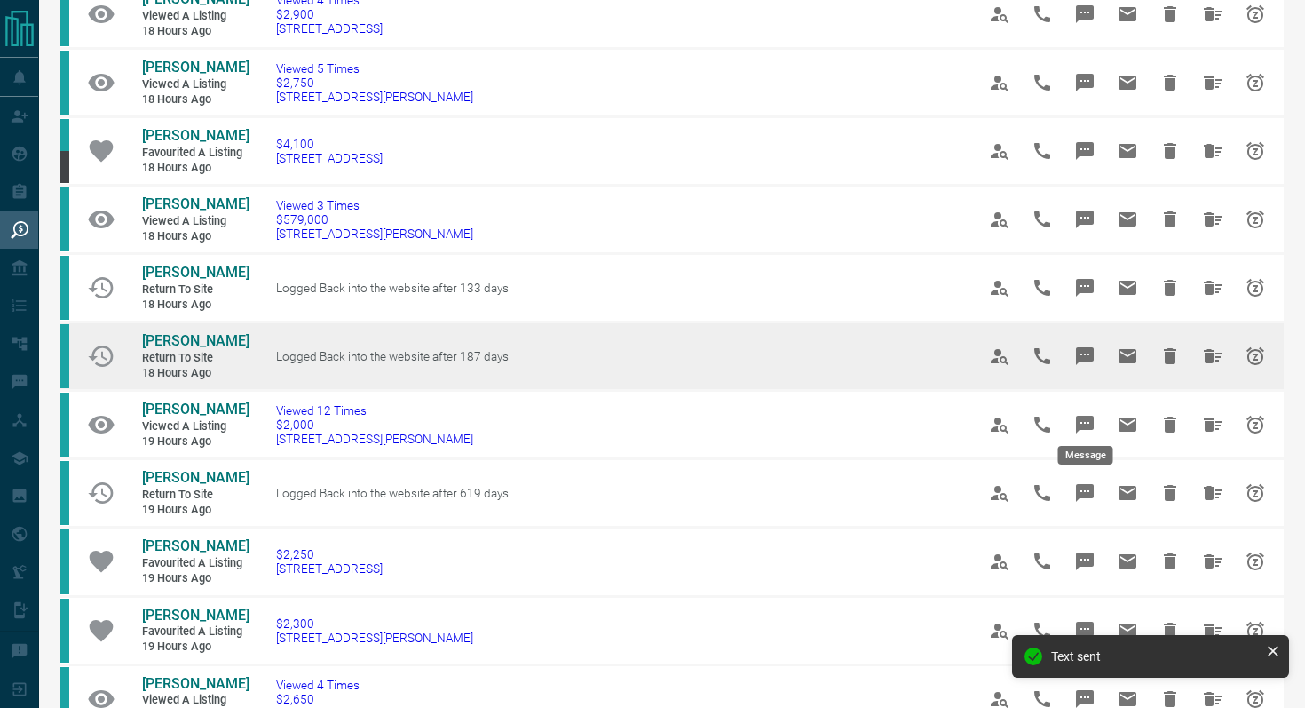
click at [1085, 377] on button "Message" at bounding box center [1085, 356] width 43 height 43
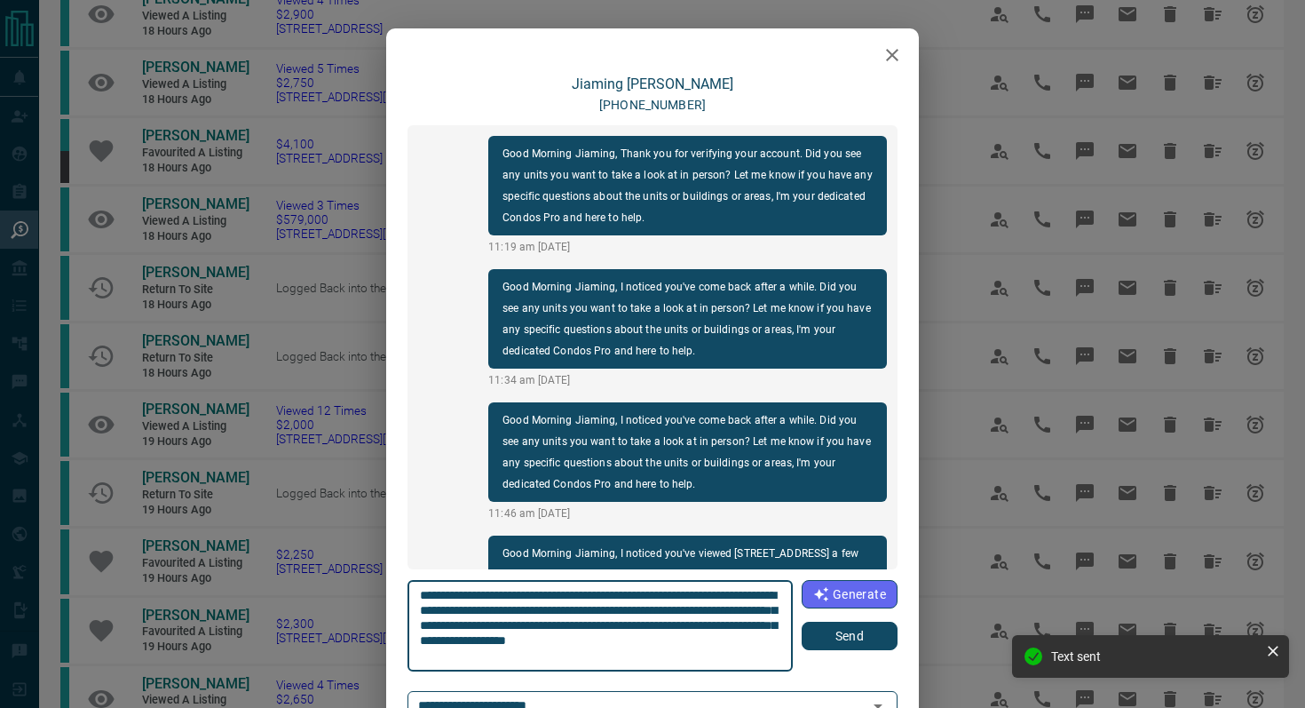
scroll to position [229, 0]
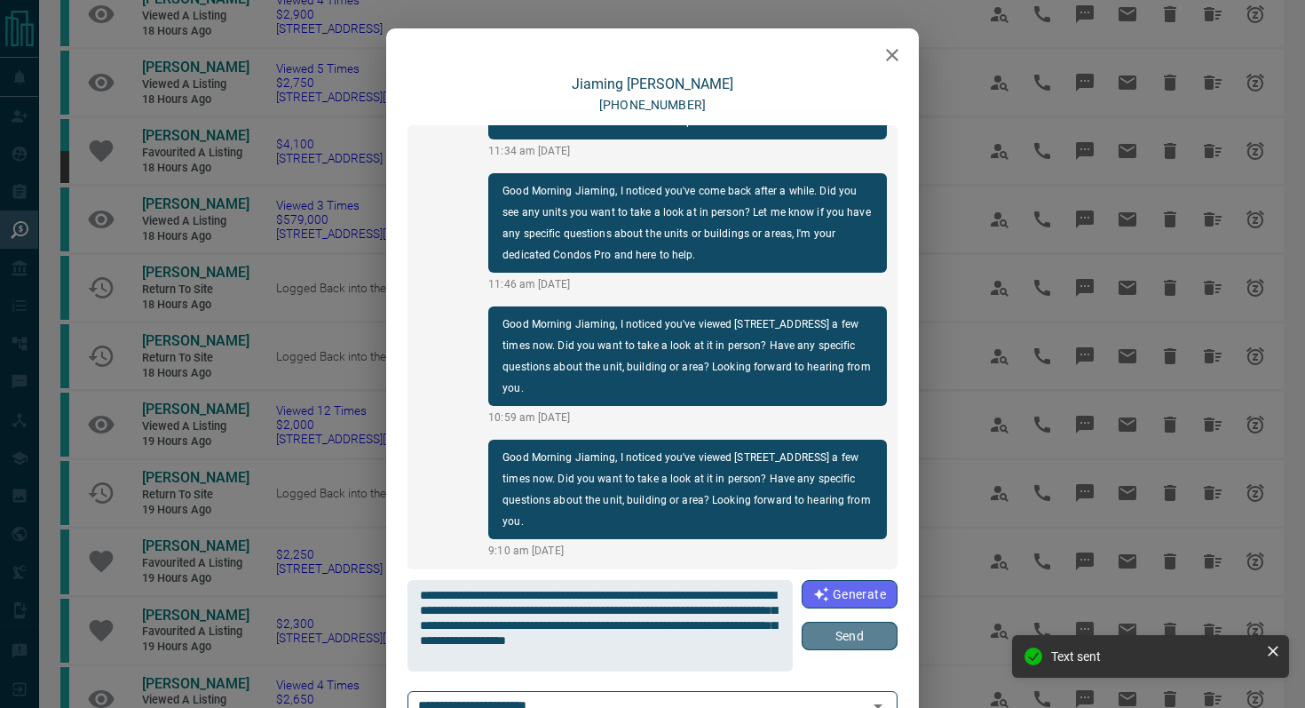
click at [860, 643] on button "Send" at bounding box center [850, 635] width 96 height 28
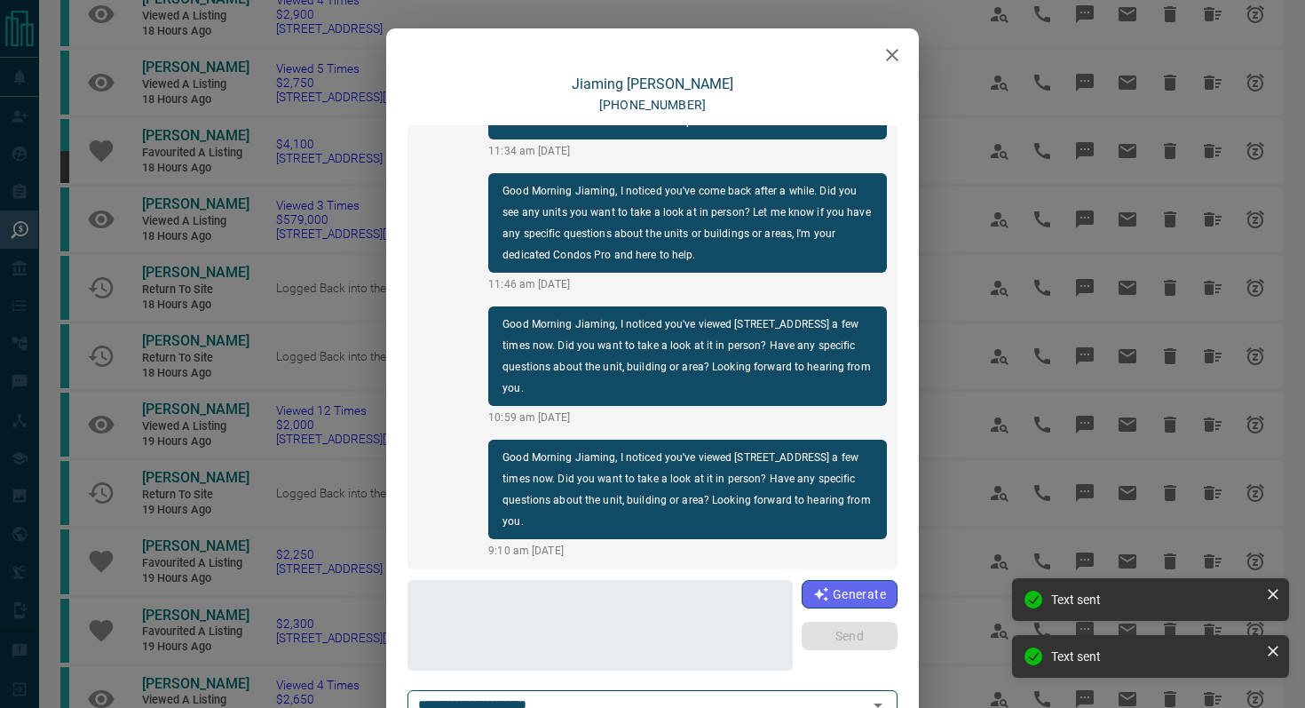
scroll to position [362, 0]
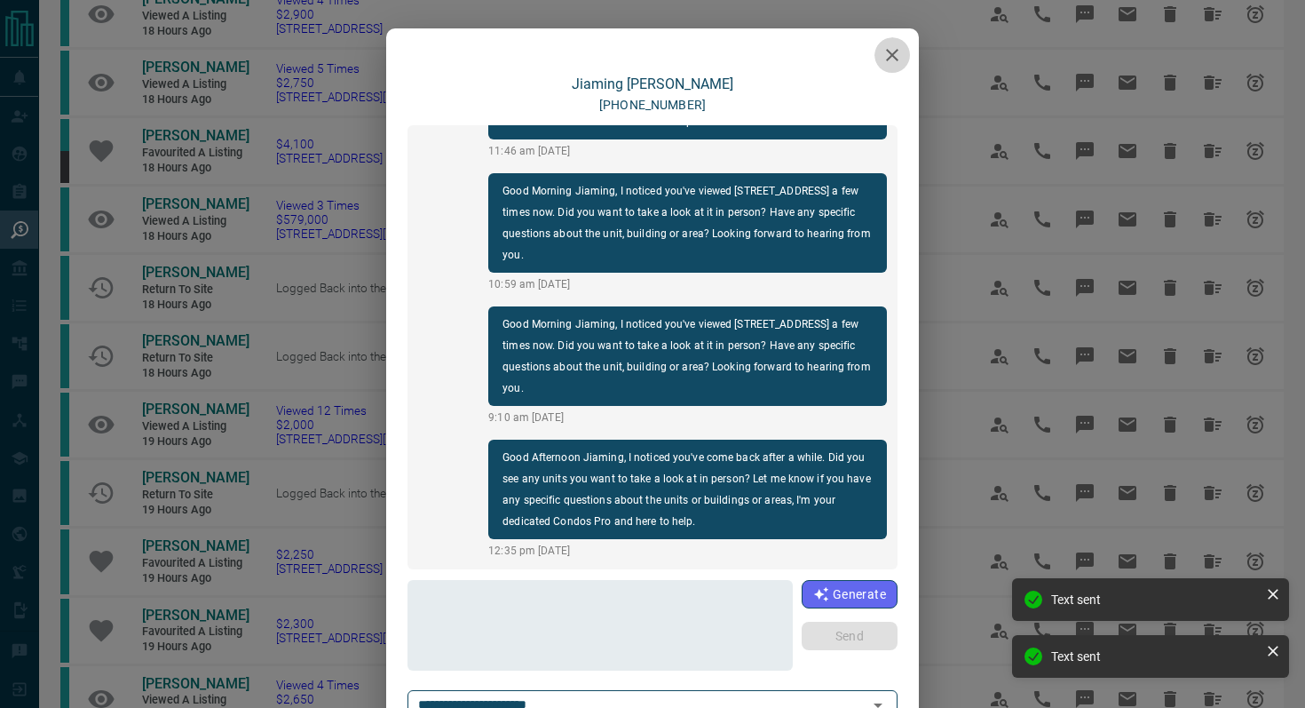
click at [898, 56] on icon "button" at bounding box center [892, 54] width 21 height 21
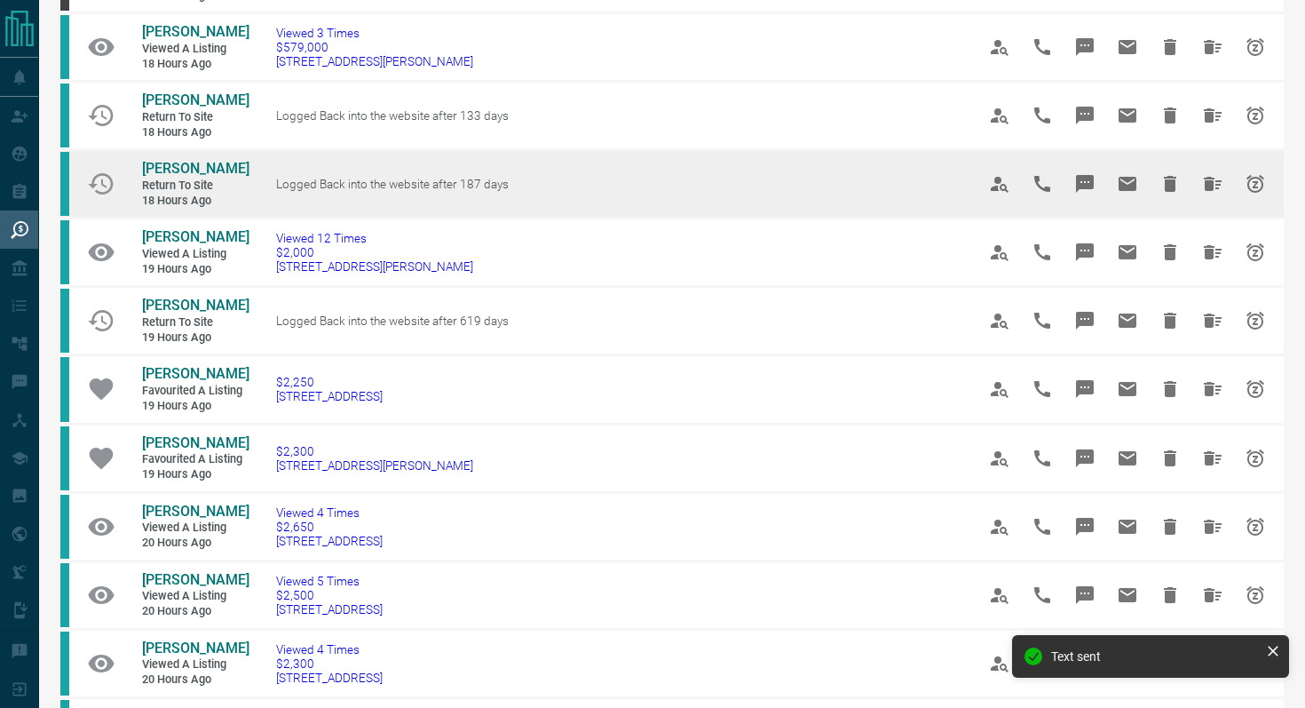
scroll to position [511, 0]
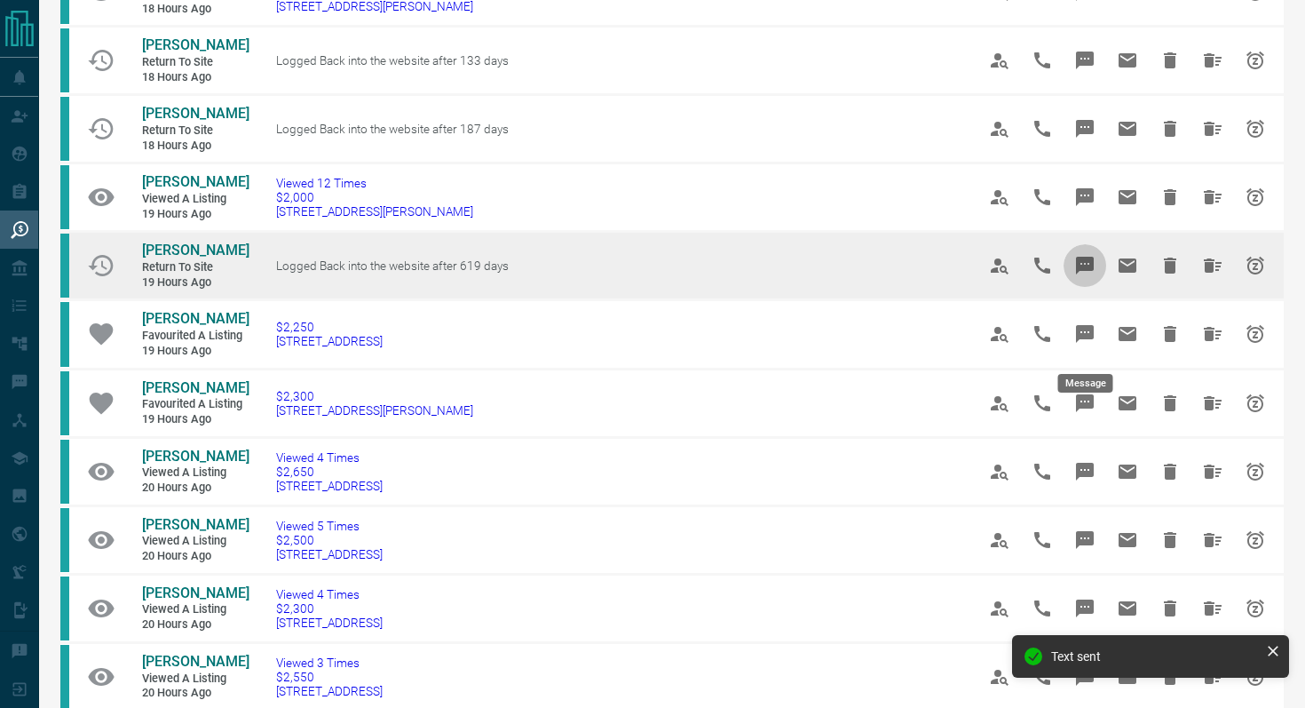
click at [1082, 274] on icon "Message" at bounding box center [1085, 266] width 18 height 18
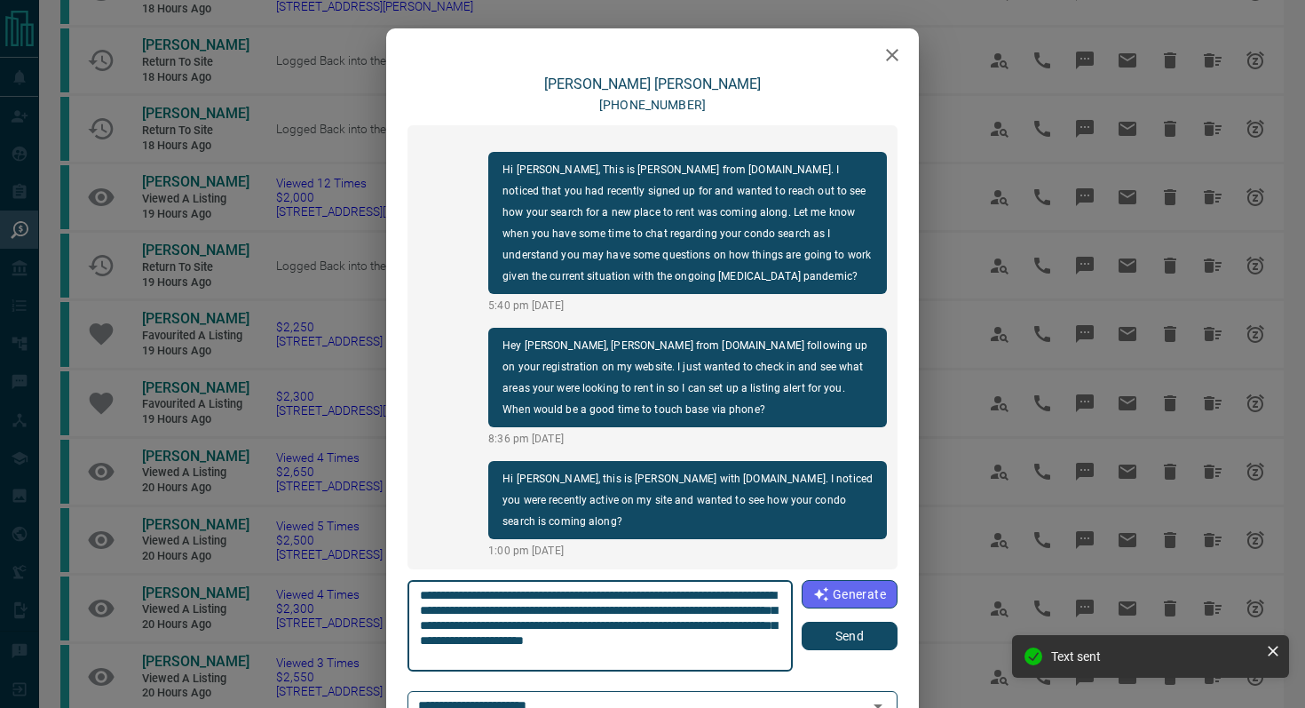
click at [839, 640] on button "Send" at bounding box center [850, 635] width 96 height 28
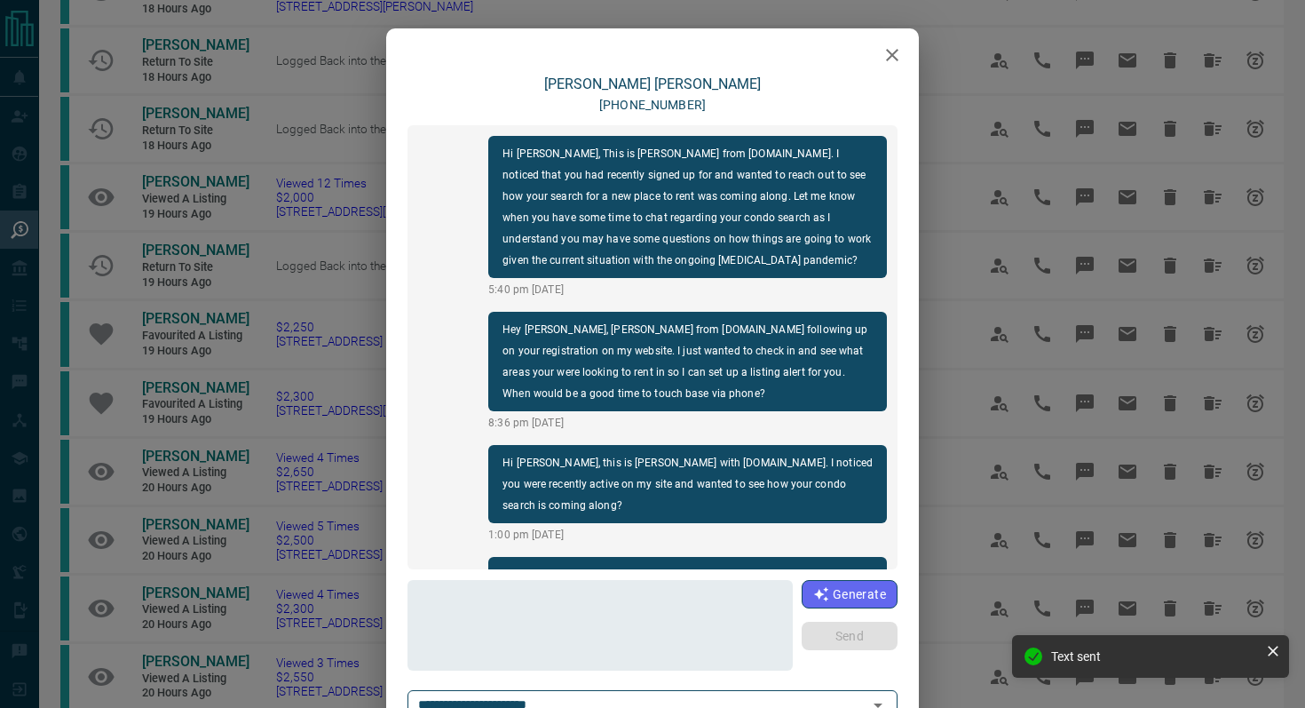
scroll to position [117, 0]
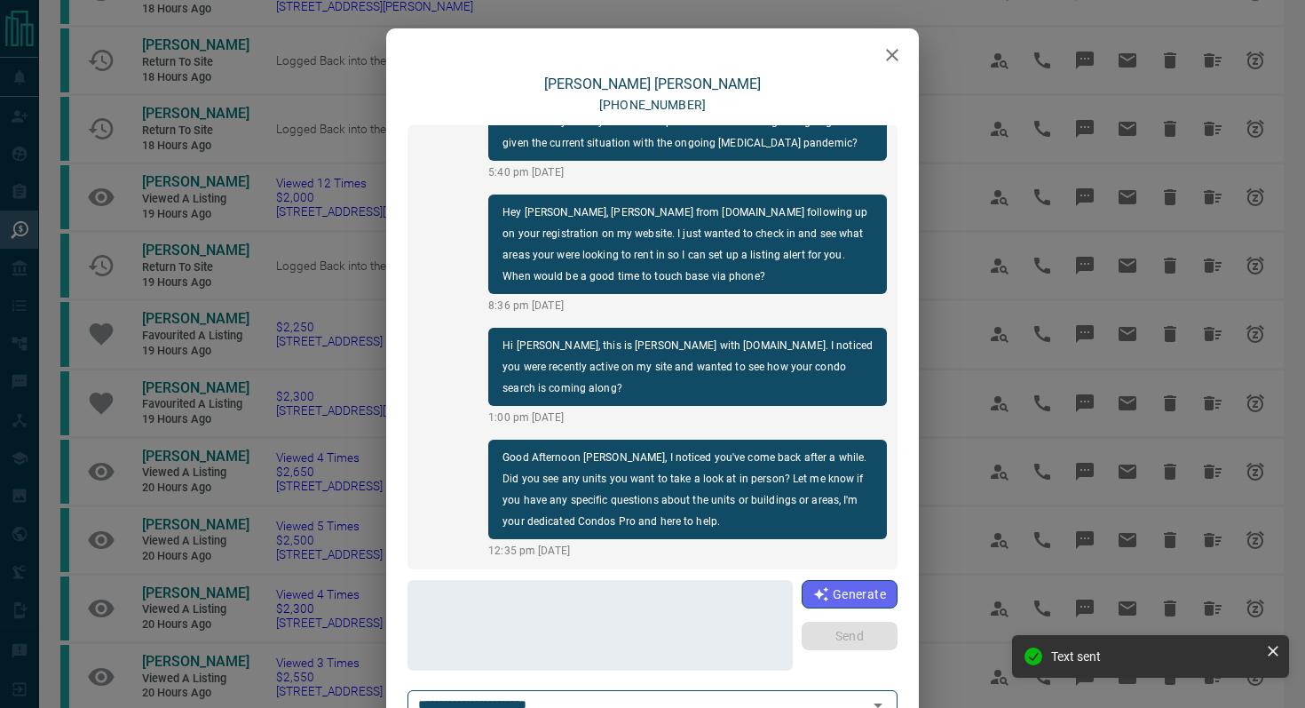
click at [885, 47] on icon "button" at bounding box center [892, 54] width 21 height 21
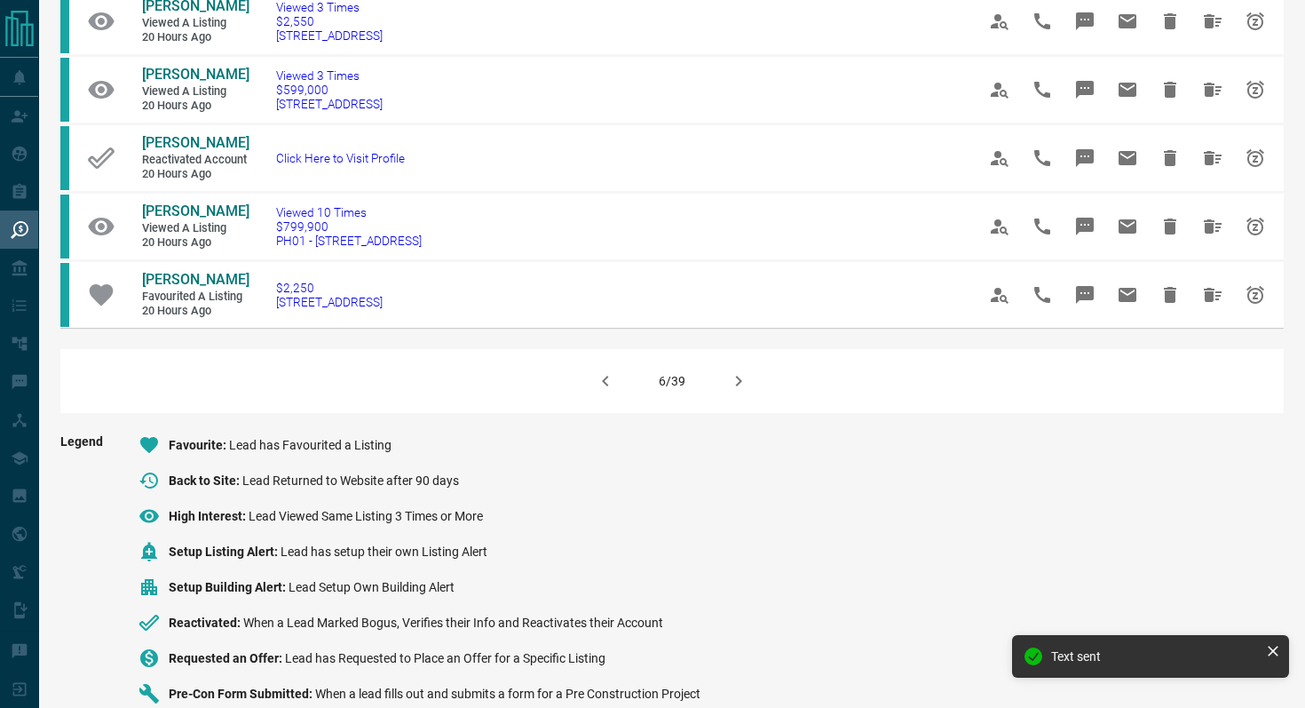
scroll to position [1375, 0]
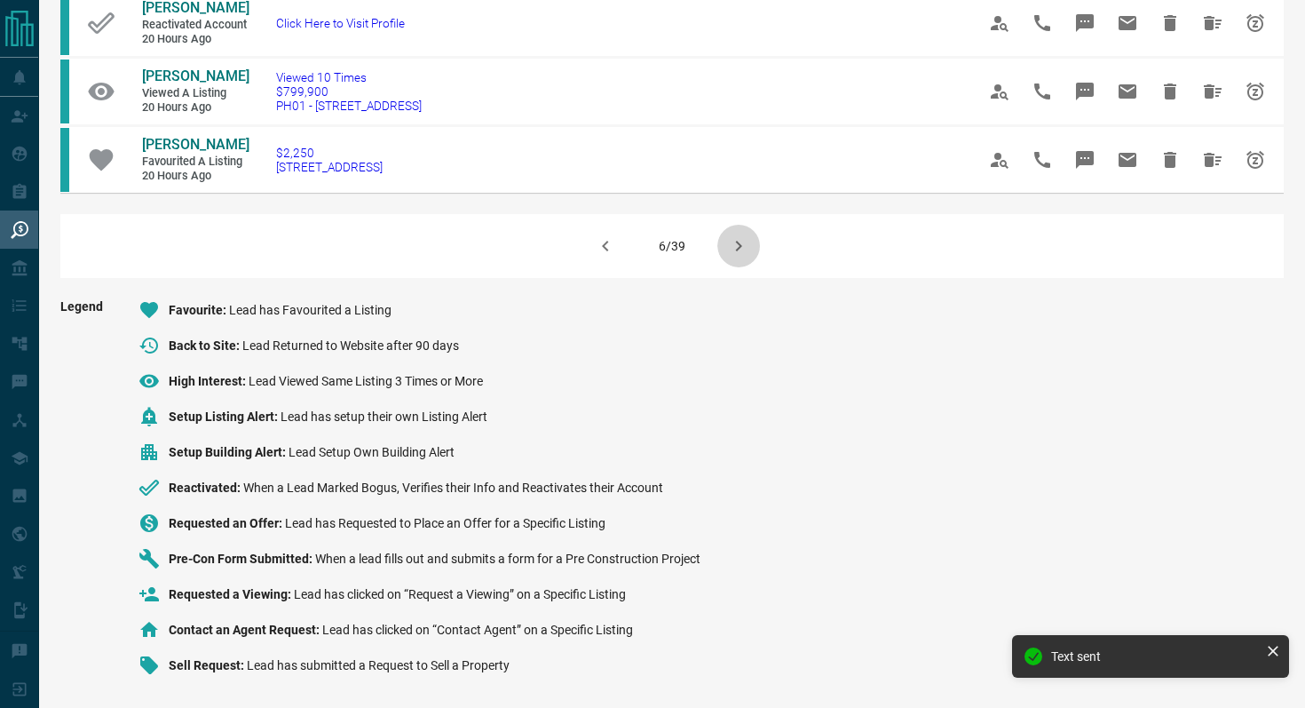
click at [747, 247] on icon "button" at bounding box center [738, 245] width 21 height 21
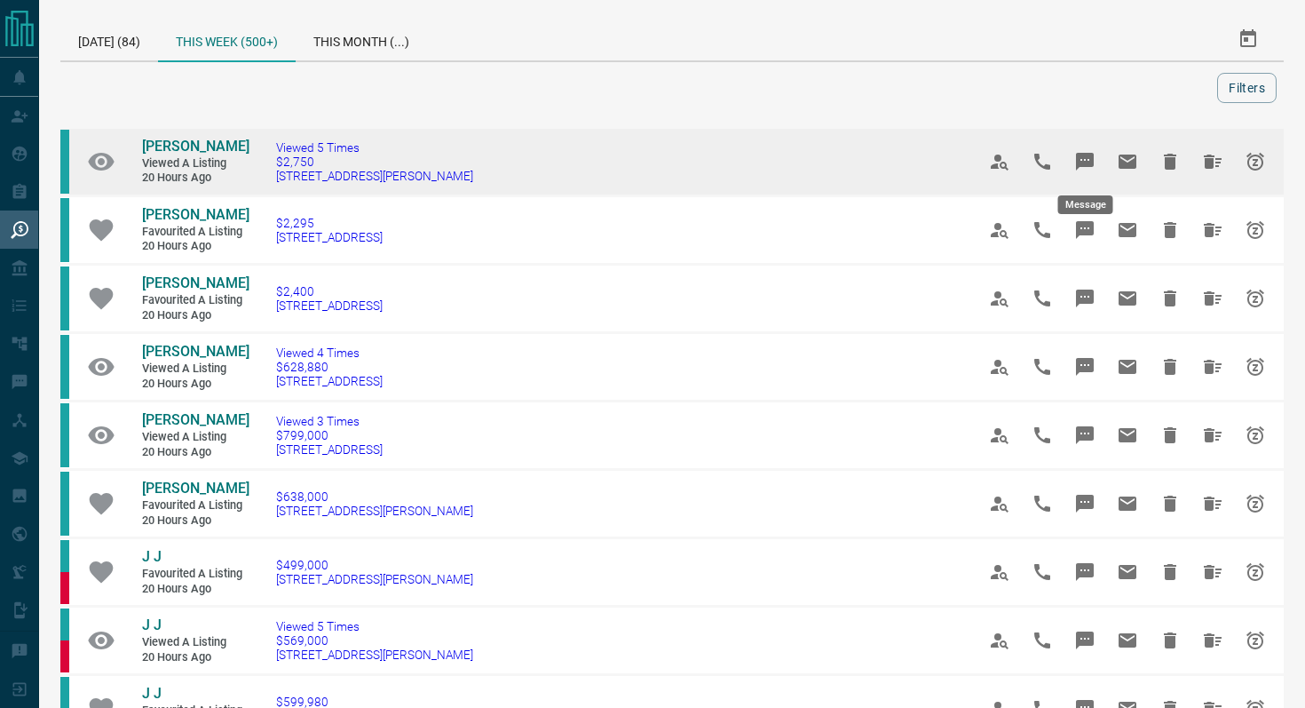
click at [1082, 162] on icon "Message" at bounding box center [1085, 162] width 18 height 18
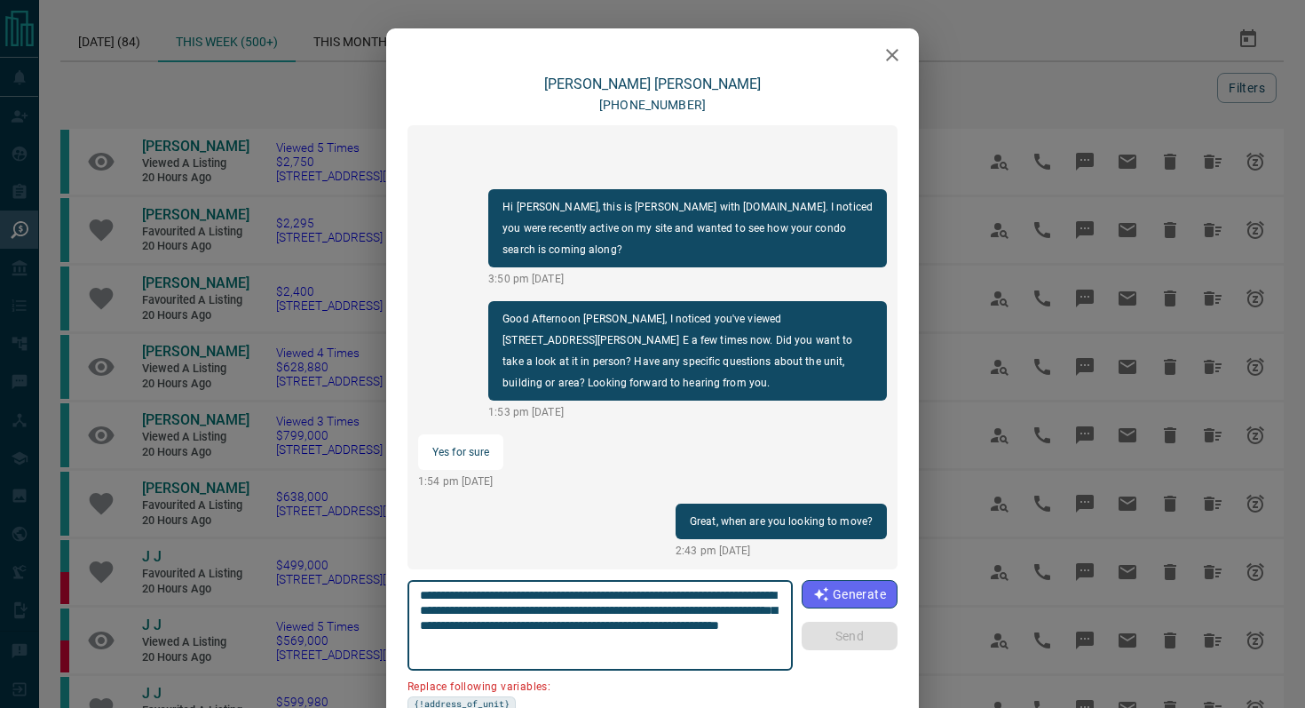
click at [895, 47] on icon "button" at bounding box center [892, 54] width 21 height 21
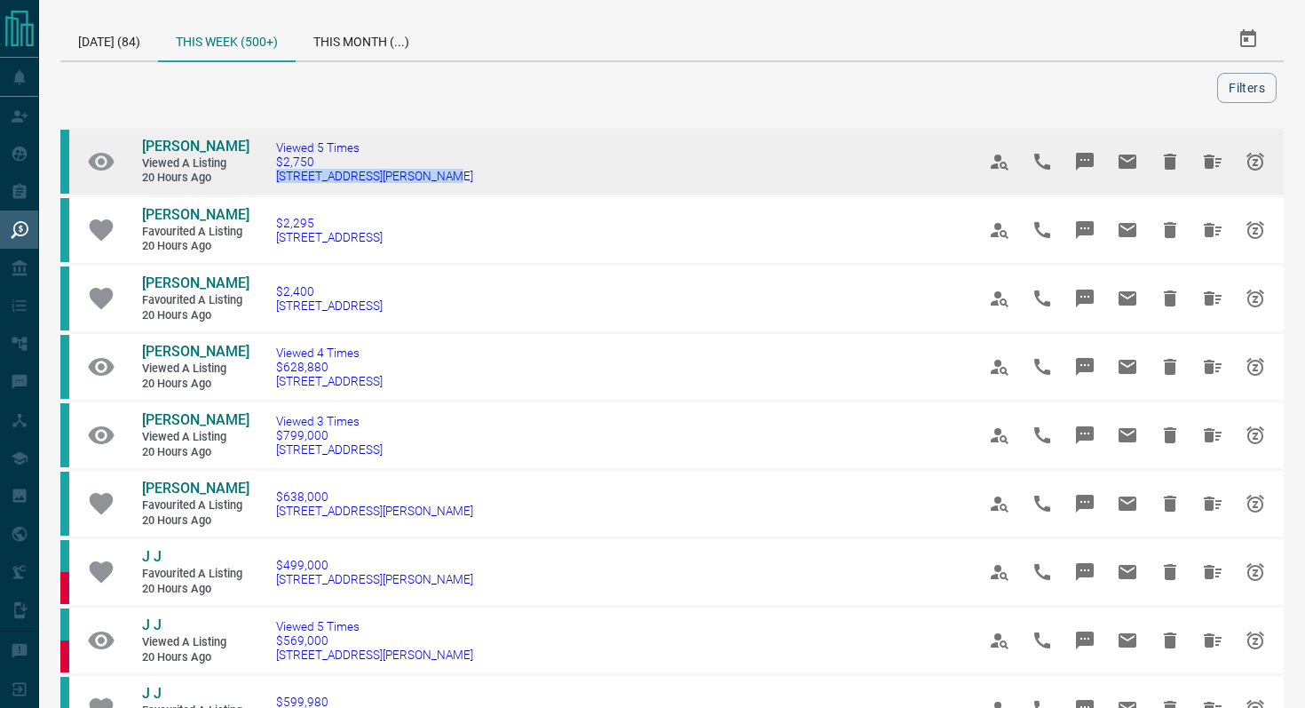
drag, startPoint x: 475, startPoint y: 185, endPoint x: 257, endPoint y: 178, distance: 218.5
click at [257, 178] on td "Viewed 5 Times $2,750 [STREET_ADDRESS][PERSON_NAME]" at bounding box center [599, 162] width 700 height 68
click at [1089, 159] on icon "Message" at bounding box center [1085, 162] width 18 height 18
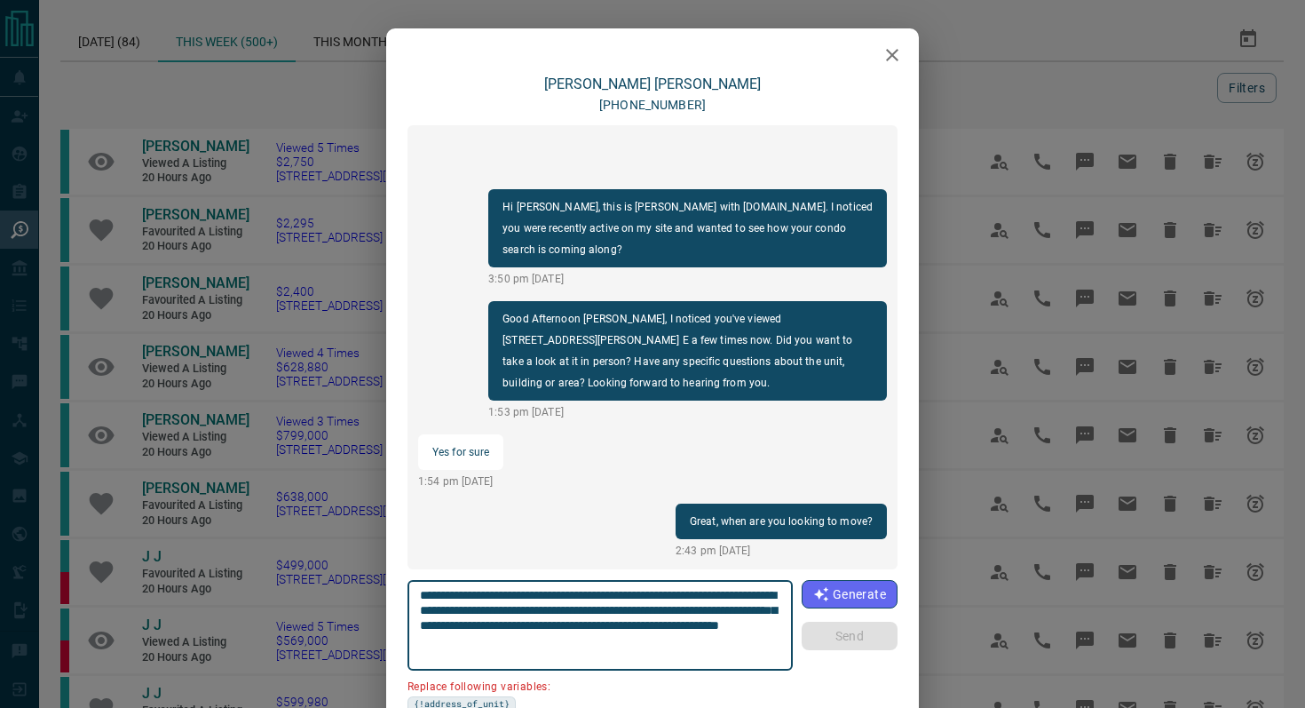
drag, startPoint x: 519, startPoint y: 608, endPoint x: 333, endPoint y: 608, distance: 186.4
click at [333, 608] on div "**********" at bounding box center [652, 354] width 1305 height 708
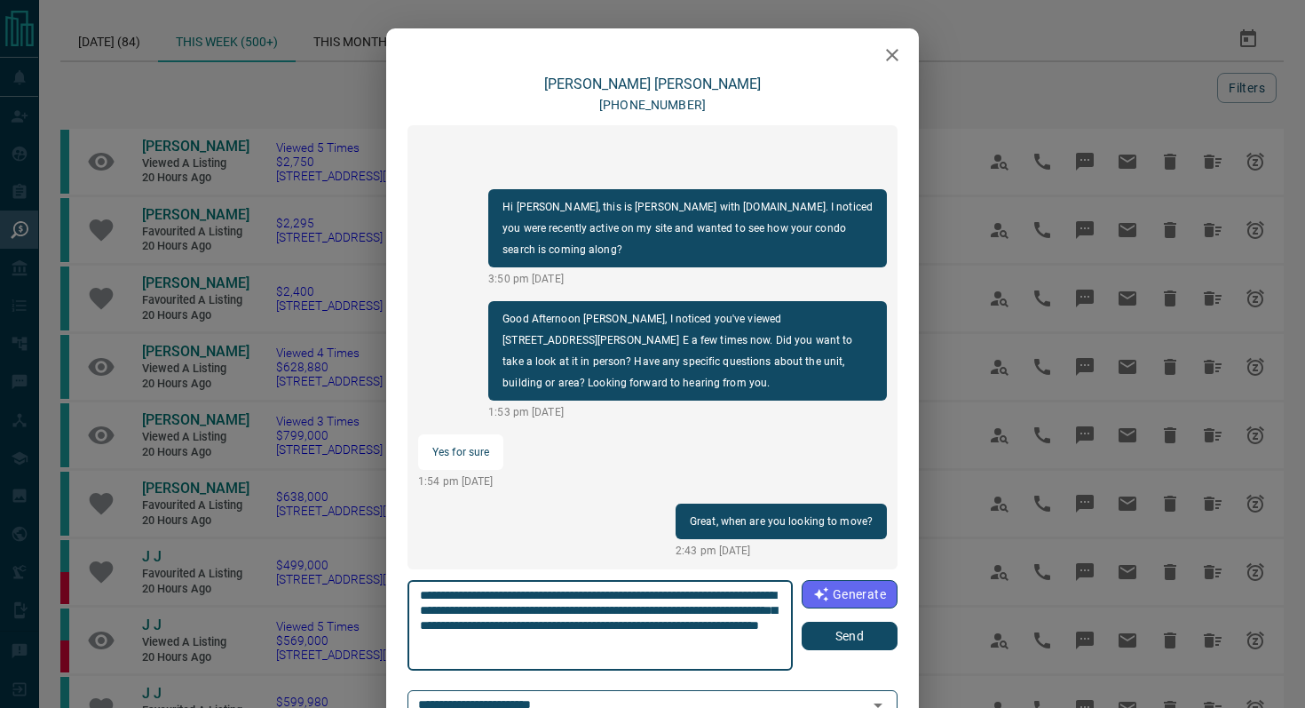
type textarea "**********"
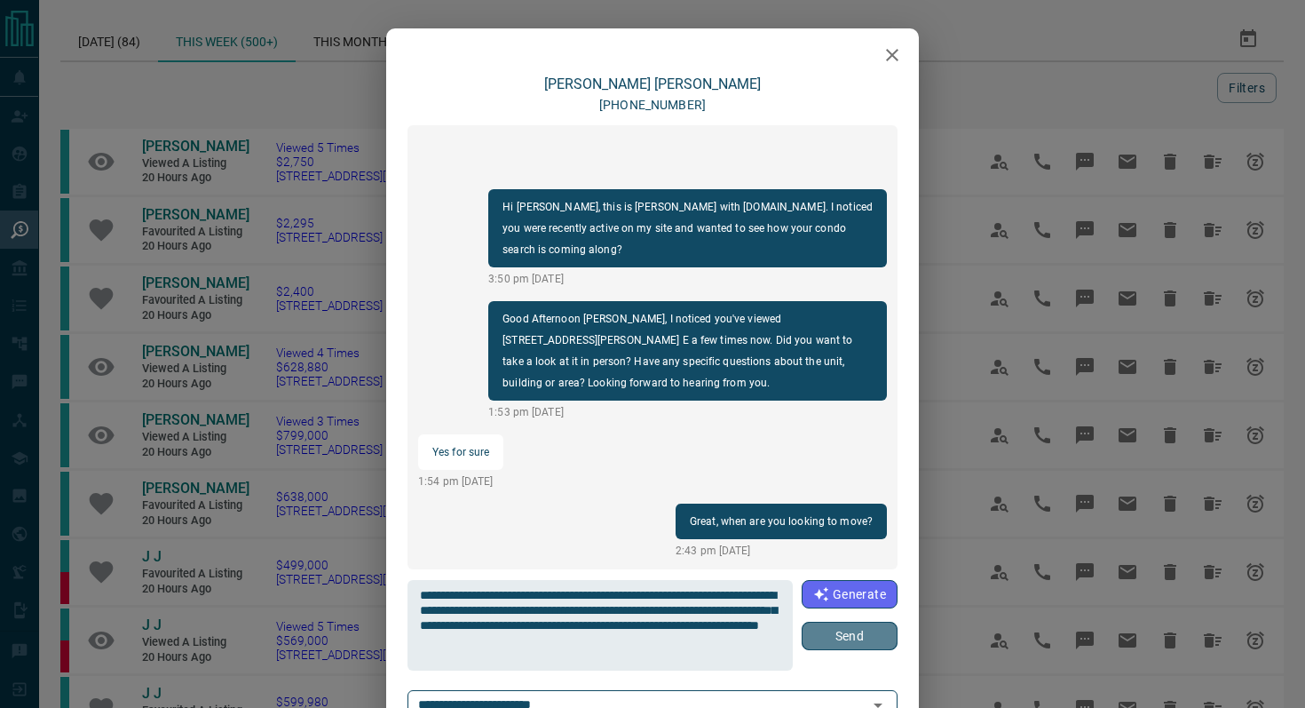
click at [869, 645] on button "Send" at bounding box center [850, 635] width 96 height 28
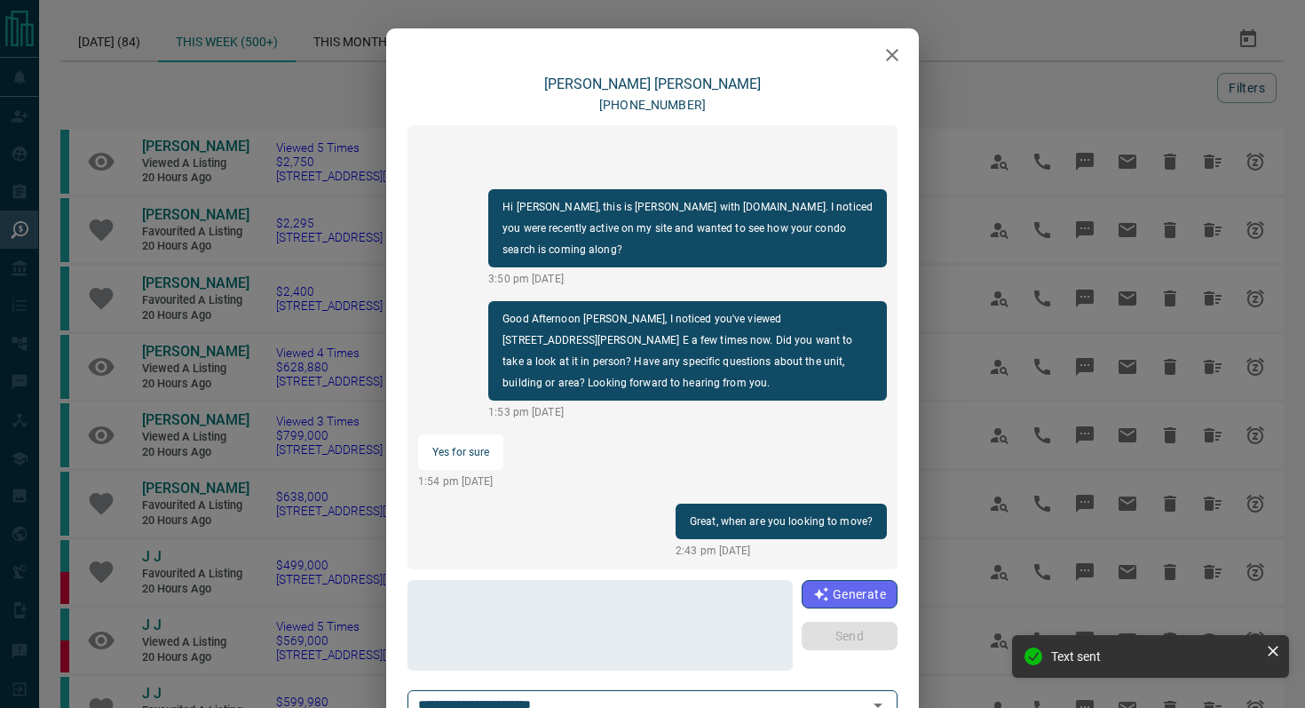
scroll to position [80, 0]
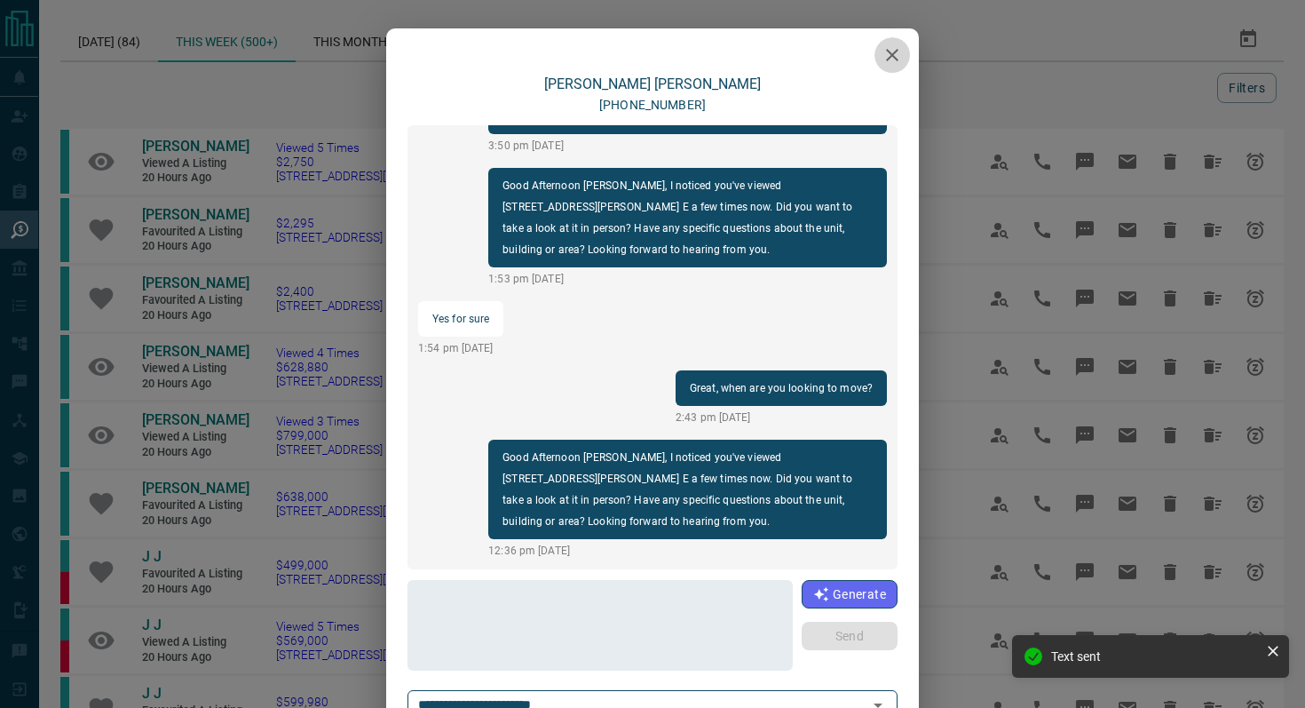
click at [890, 61] on icon "button" at bounding box center [892, 54] width 21 height 21
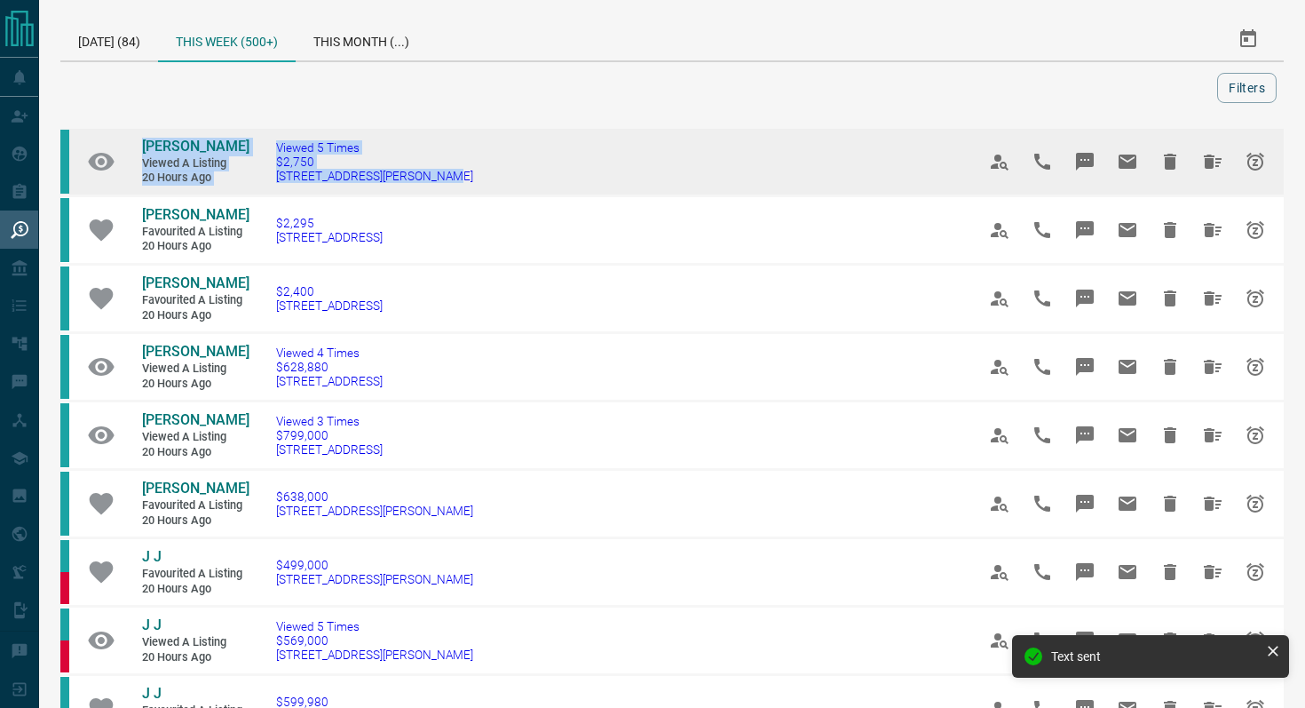
drag, startPoint x: 439, startPoint y: 177, endPoint x: 95, endPoint y: 146, distance: 345.8
click at [95, 146] on tr "[PERSON_NAME] Viewed a Listing 20 hours ago Viewed 5 Times $2,750 [STREET_ADDRE…" at bounding box center [671, 162] width 1223 height 68
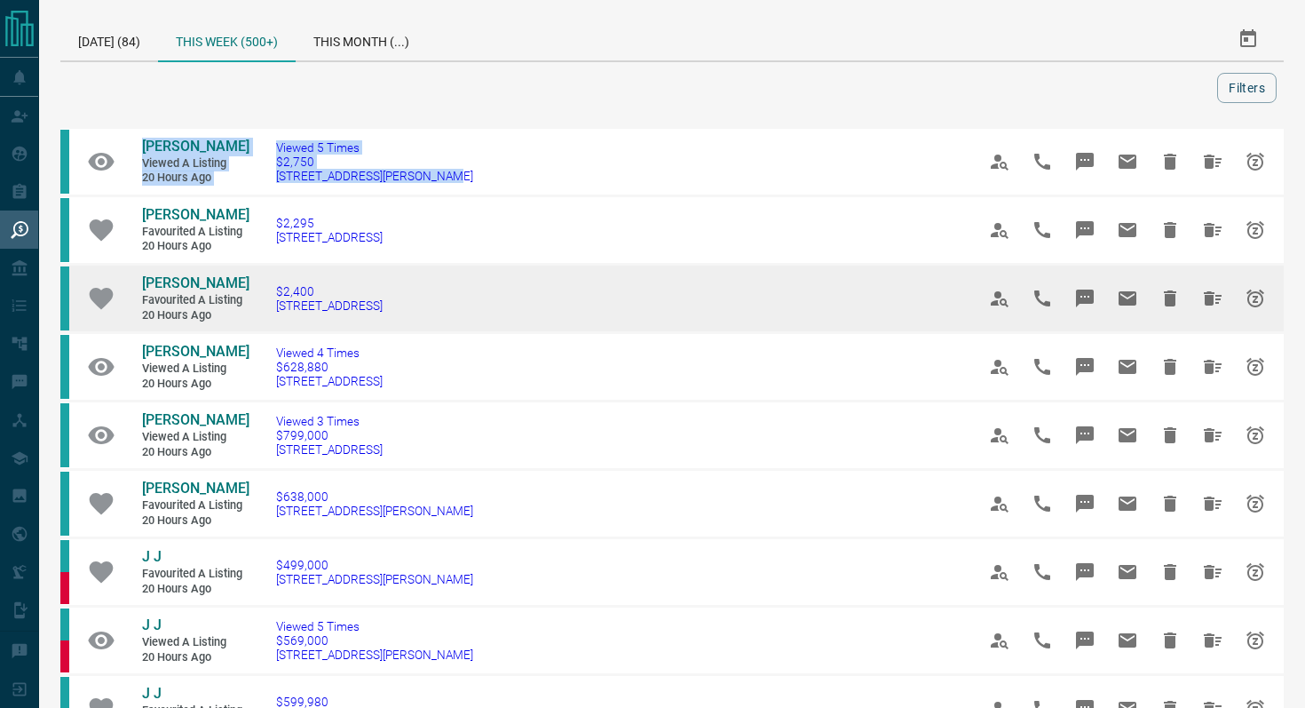
drag, startPoint x: 455, startPoint y: 314, endPoint x: 260, endPoint y: 306, distance: 194.6
click at [260, 306] on td "$2,400 [STREET_ADDRESS]" at bounding box center [599, 299] width 700 height 68
click at [1091, 287] on button "Message" at bounding box center [1085, 298] width 43 height 43
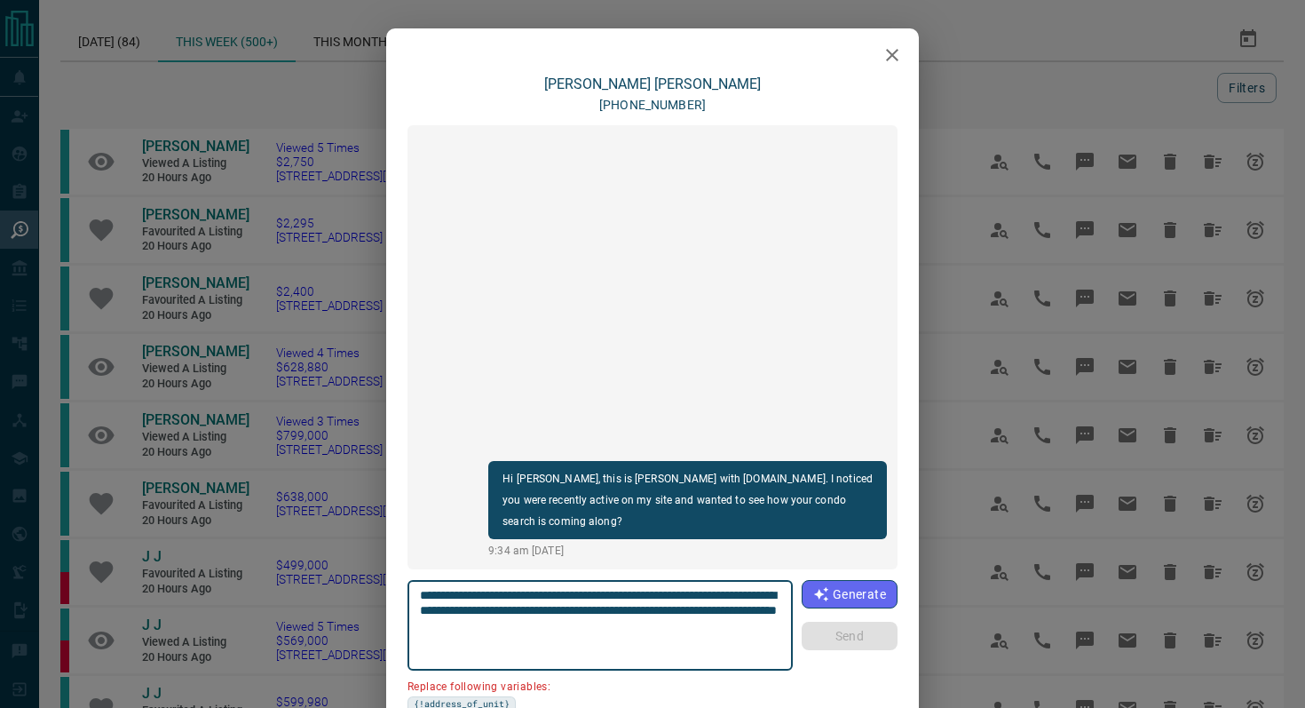
drag, startPoint x: 519, startPoint y: 606, endPoint x: 336, endPoint y: 606, distance: 182.9
click at [336, 606] on div "**********" at bounding box center [652, 354] width 1305 height 708
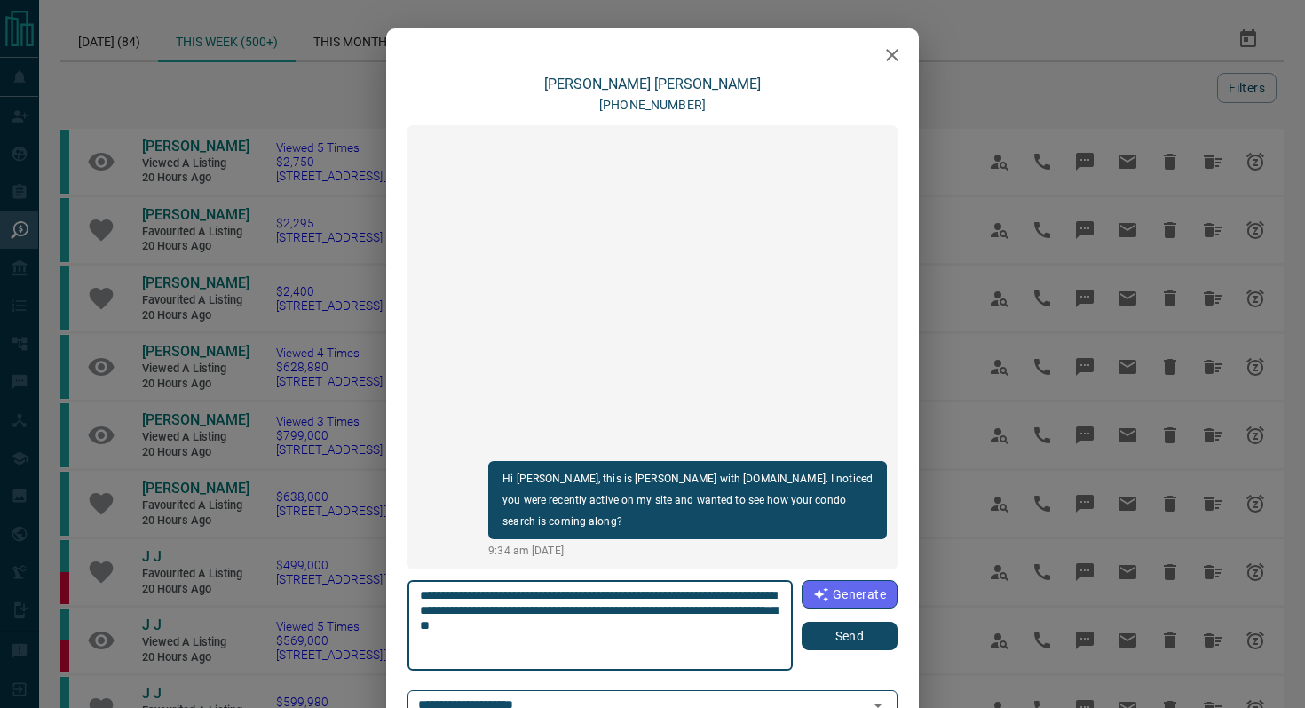
type textarea "**********"
click at [856, 642] on button "Send" at bounding box center [850, 635] width 96 height 28
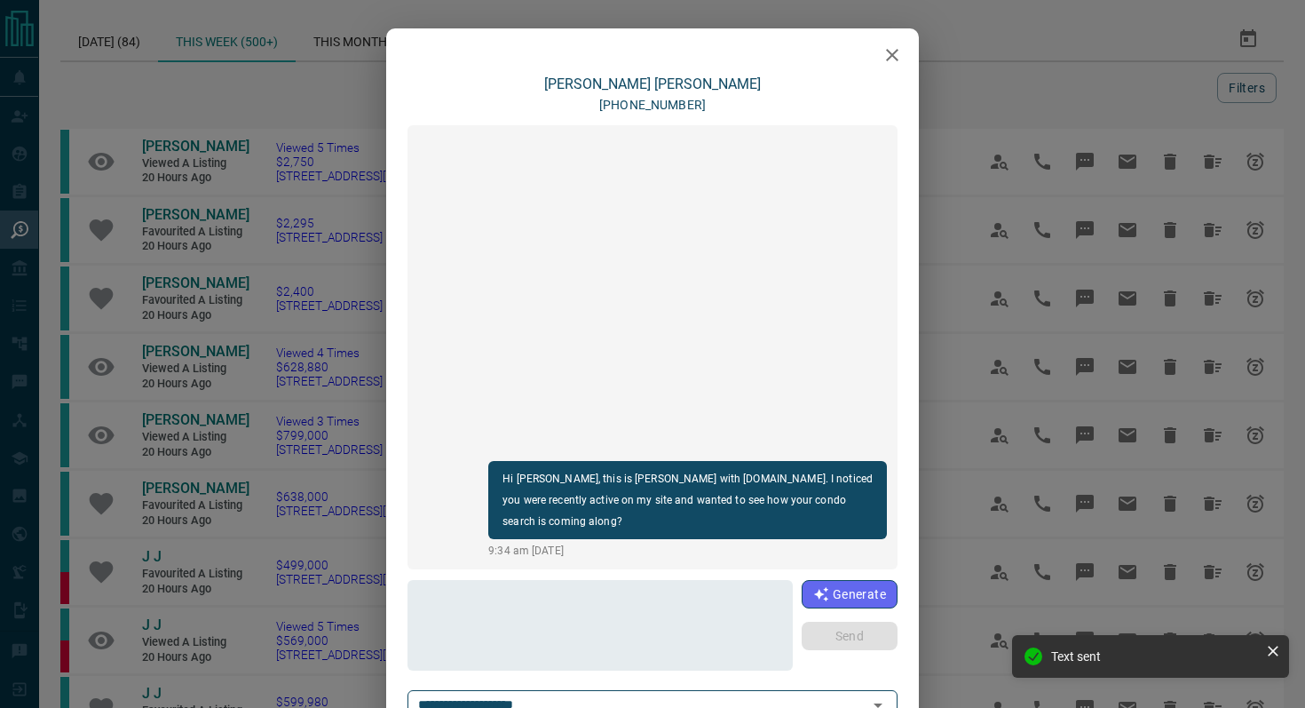
click at [885, 43] on button "button" at bounding box center [892, 55] width 36 height 36
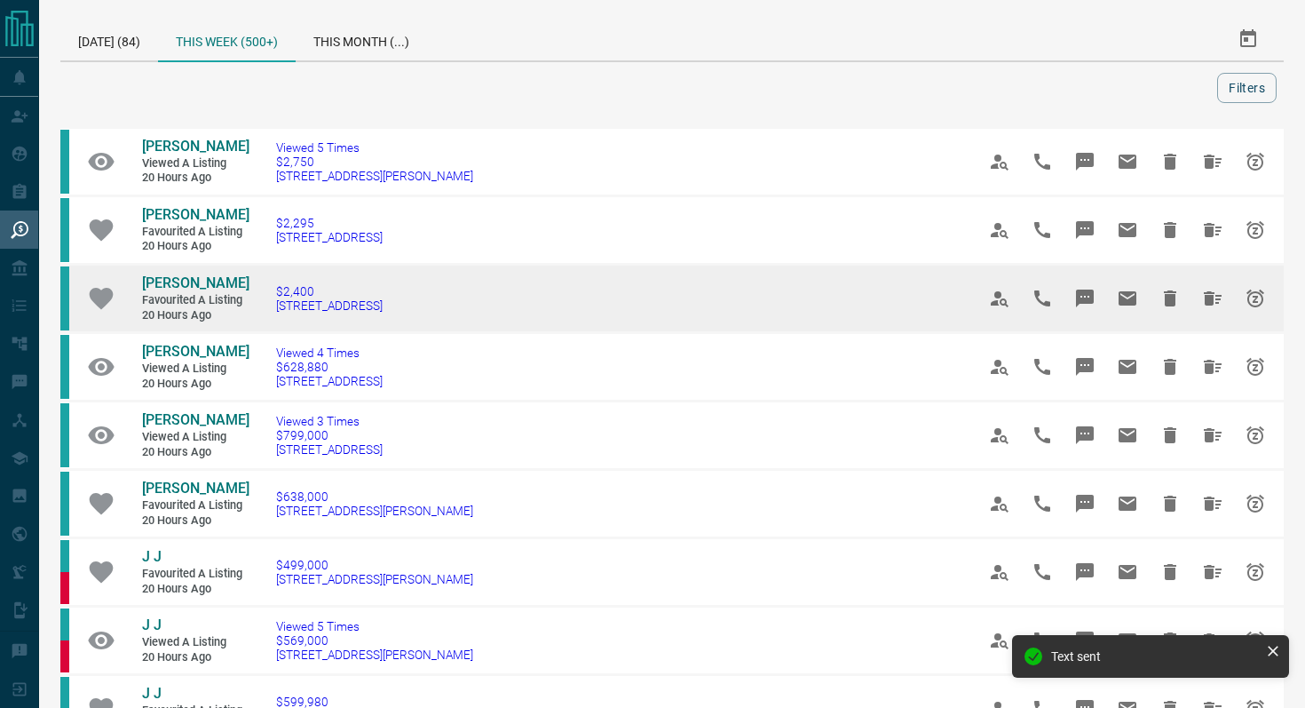
drag, startPoint x: 435, startPoint y: 320, endPoint x: 84, endPoint y: 278, distance: 353.1
click at [85, 278] on tr "[PERSON_NAME] Favourited a Listing 20 hours ago $2,400 [STREET_ADDRESS]" at bounding box center [671, 299] width 1223 height 68
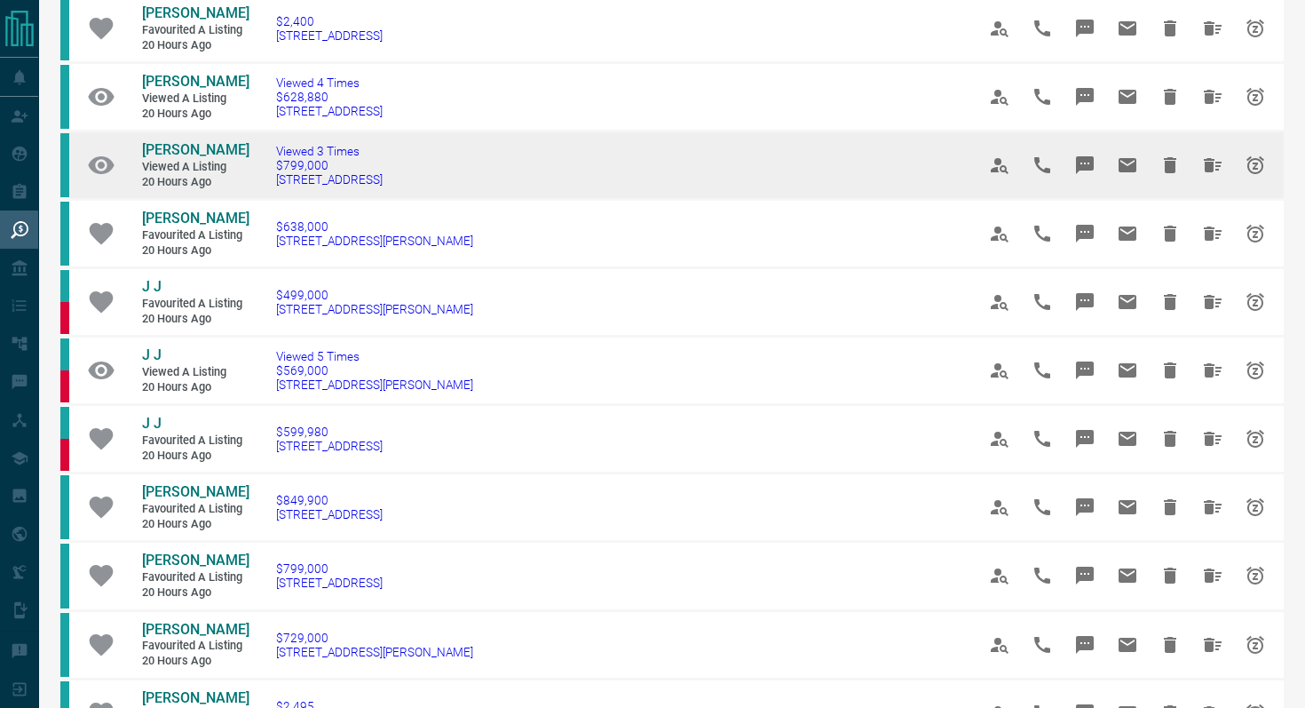
scroll to position [285, 0]
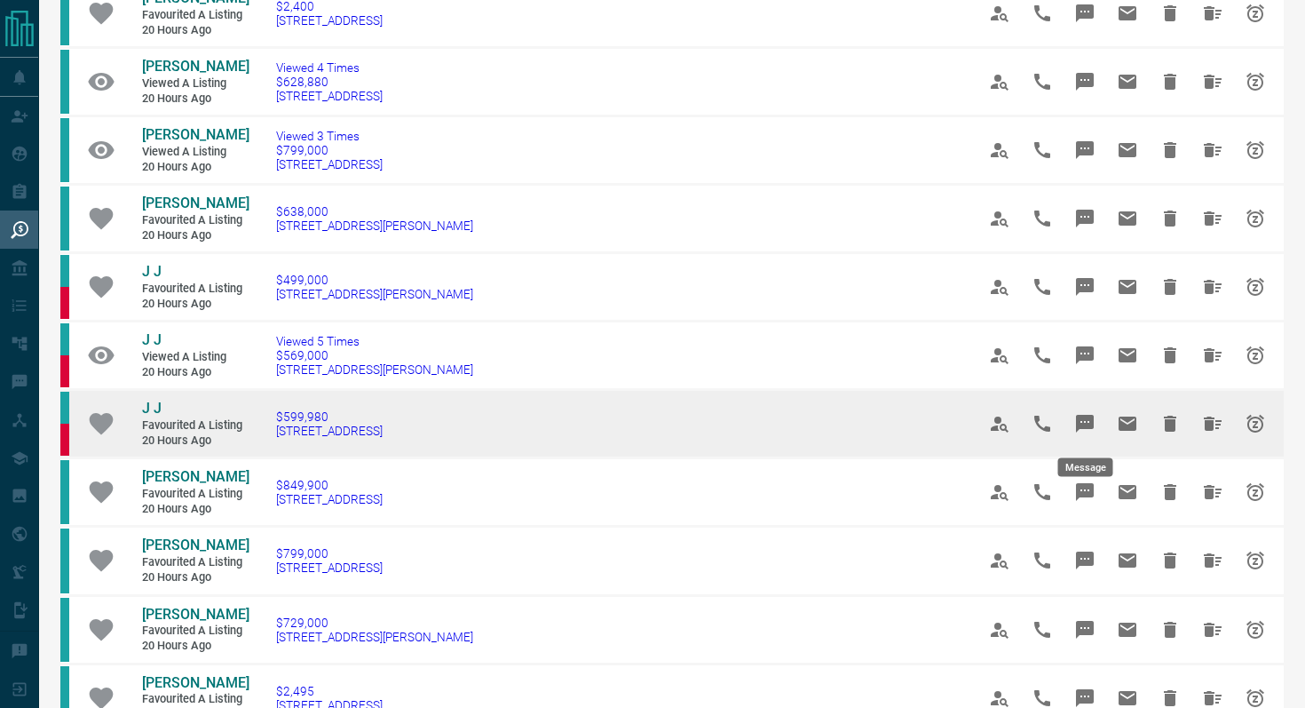
click at [1091, 418] on icon "Message" at bounding box center [1085, 424] width 18 height 18
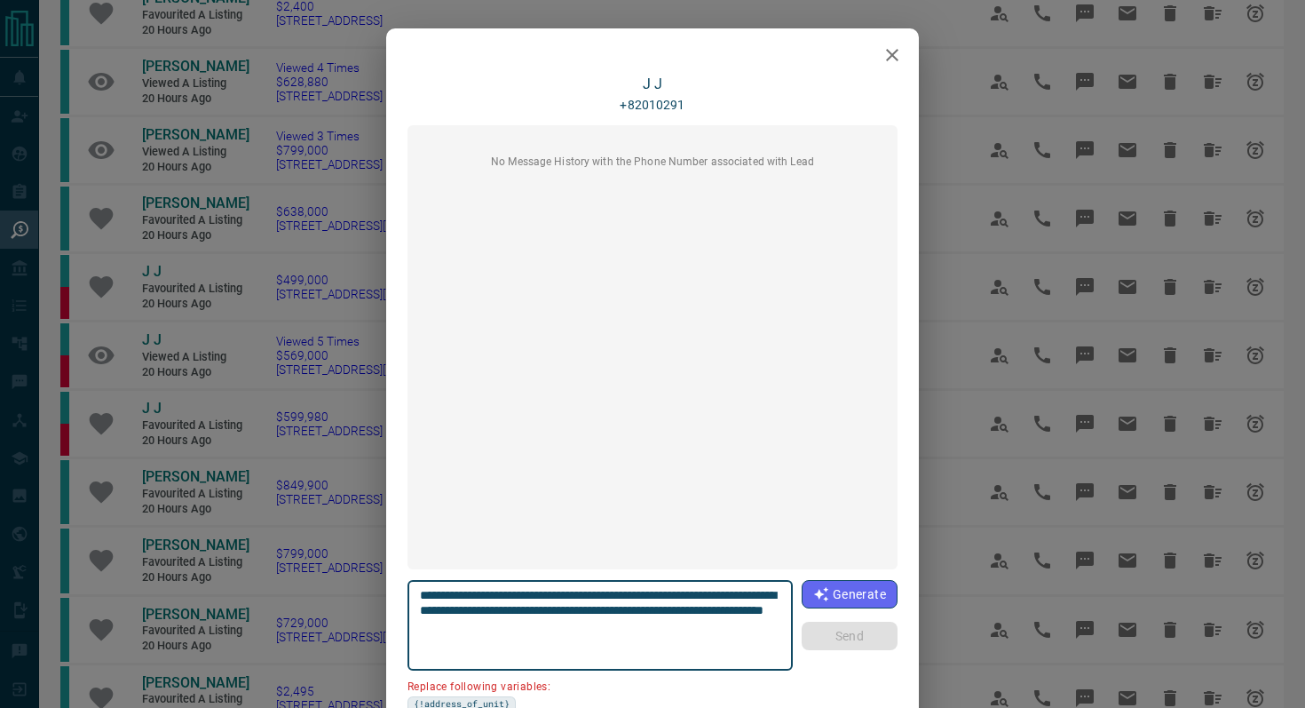
click at [891, 51] on icon "button" at bounding box center [892, 54] width 21 height 21
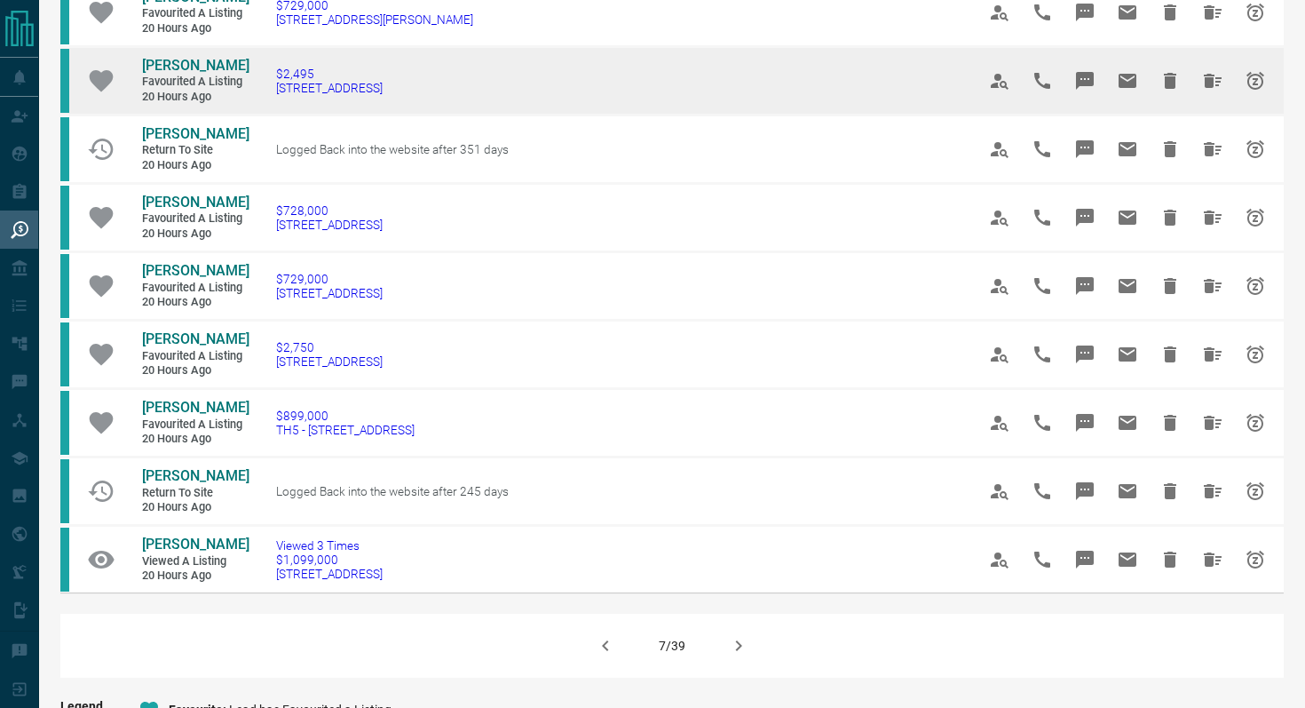
scroll to position [905, 0]
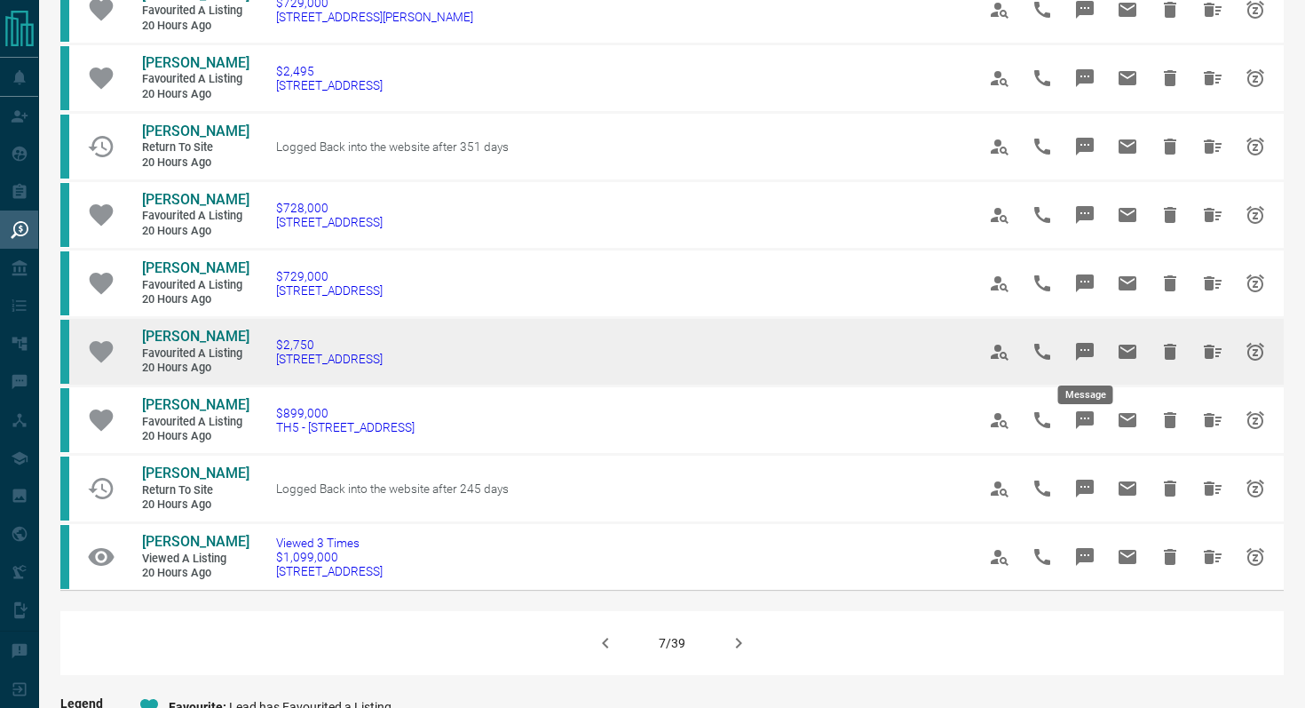
click at [1088, 343] on icon "Message" at bounding box center [1085, 352] width 18 height 18
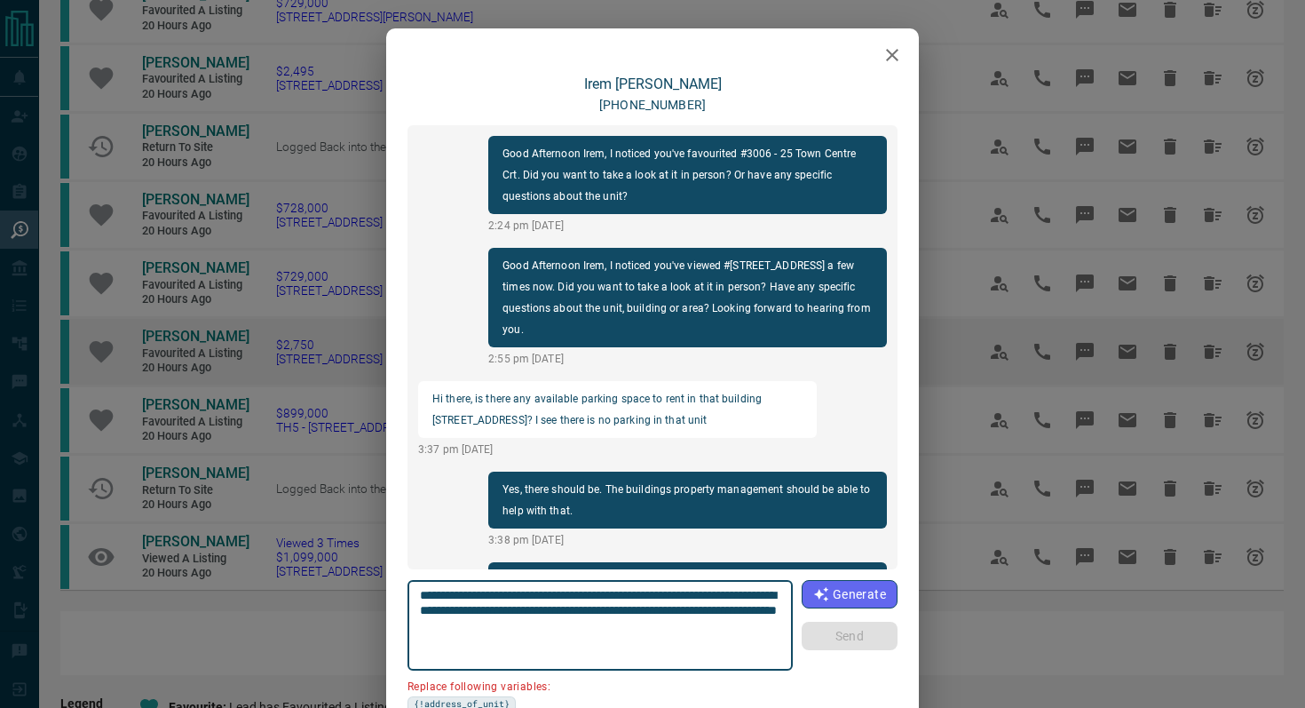
scroll to position [2109, 0]
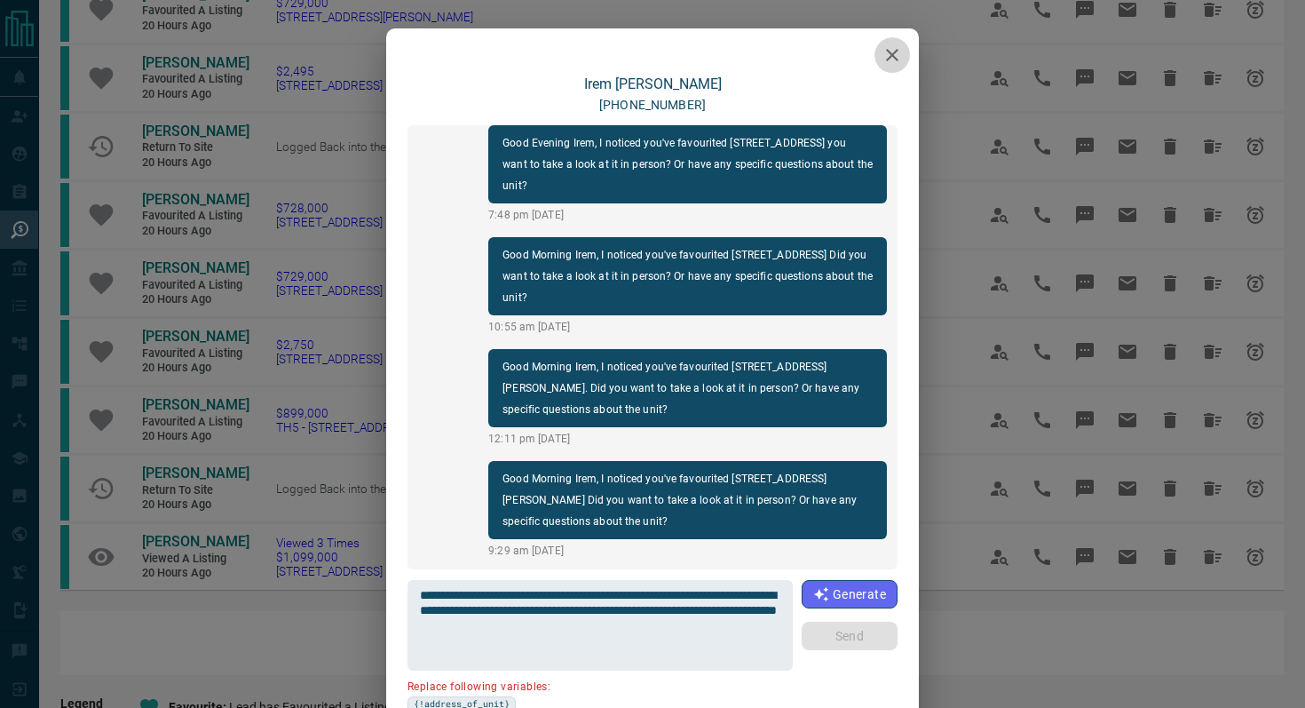
click at [891, 57] on icon "button" at bounding box center [892, 54] width 21 height 21
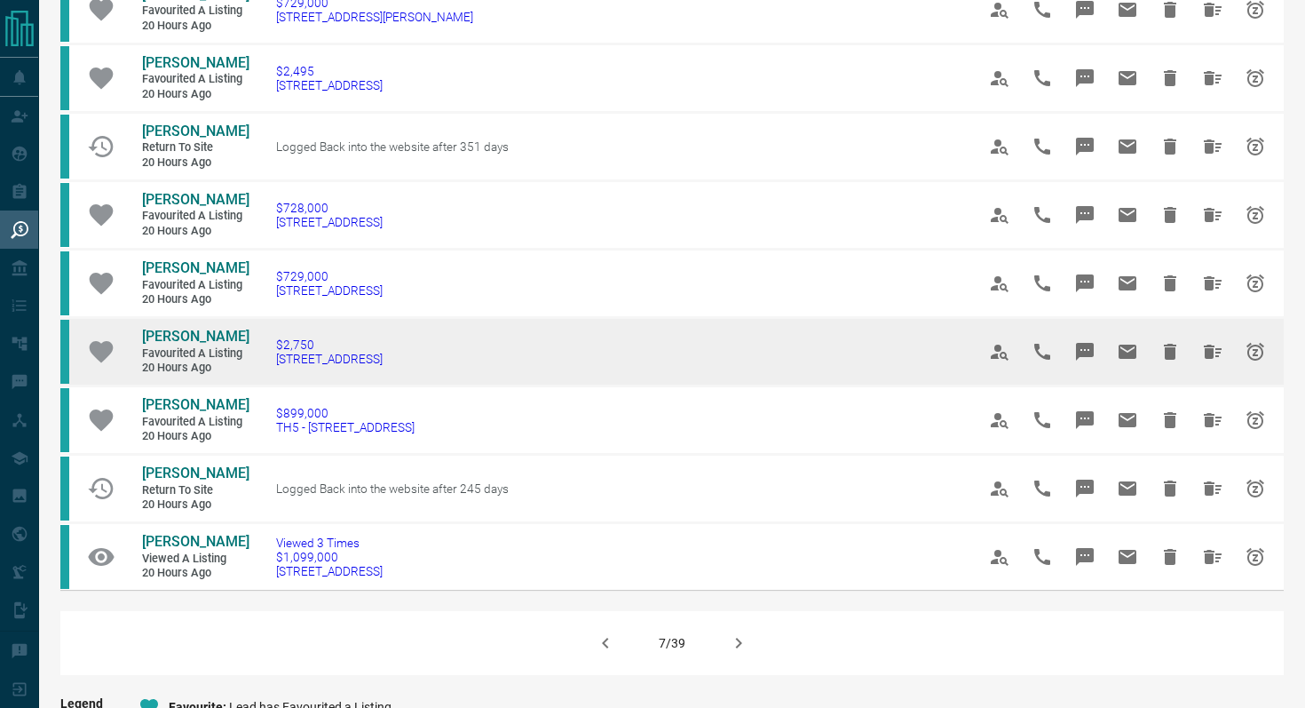
drag, startPoint x: 482, startPoint y: 356, endPoint x: 249, endPoint y: 355, distance: 233.5
click at [249, 355] on td "$2,750 [STREET_ADDRESS]" at bounding box center [599, 351] width 700 height 68
click at [1095, 350] on icon "Message" at bounding box center [1084, 351] width 21 height 21
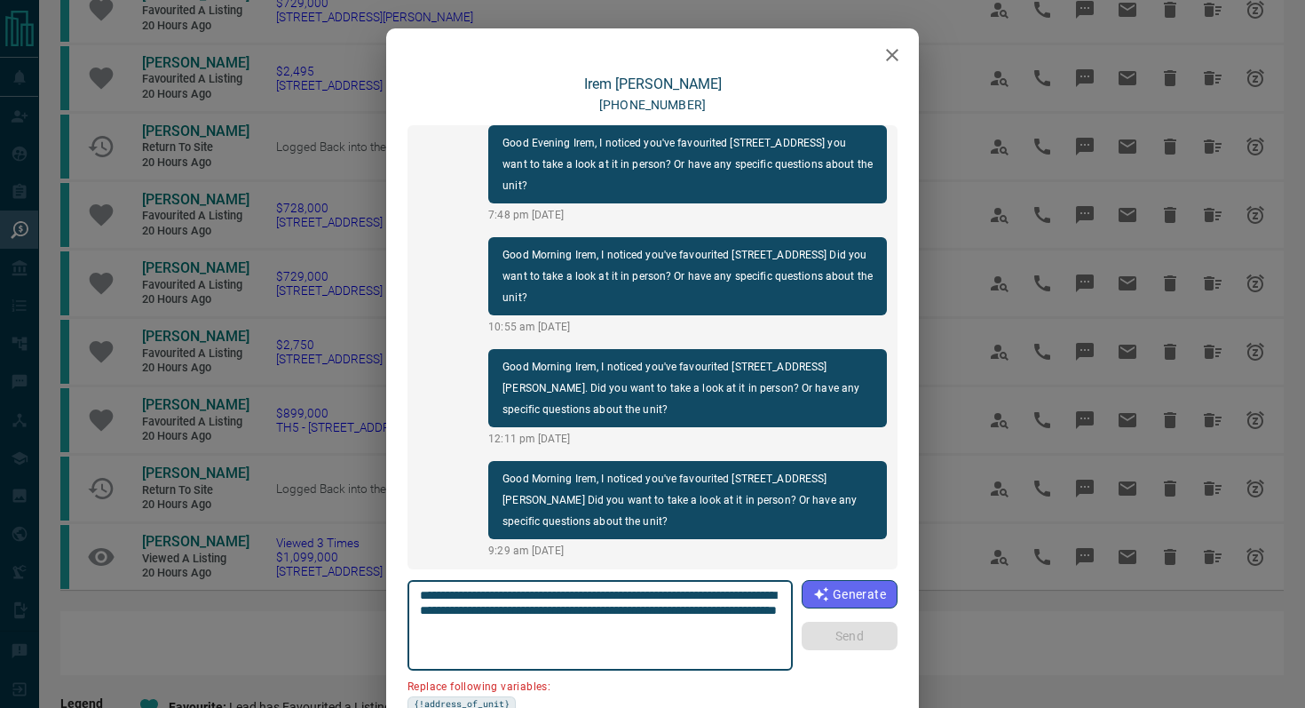
drag, startPoint x: 520, startPoint y: 605, endPoint x: 314, endPoint y: 602, distance: 206.0
click at [314, 602] on div "[PERSON_NAME] [PHONE_NUMBER] Good Afternoon Irem, I noticed you've favourited #…" at bounding box center [652, 354] width 1305 height 708
click at [489, 619] on textarea "**********" at bounding box center [600, 625] width 361 height 75
drag, startPoint x: 520, startPoint y: 611, endPoint x: 350, endPoint y: 607, distance: 170.5
click at [350, 607] on div "[PERSON_NAME] [PHONE_NUMBER] Good Afternoon Irem, I noticed you've favourited #…" at bounding box center [652, 354] width 1305 height 708
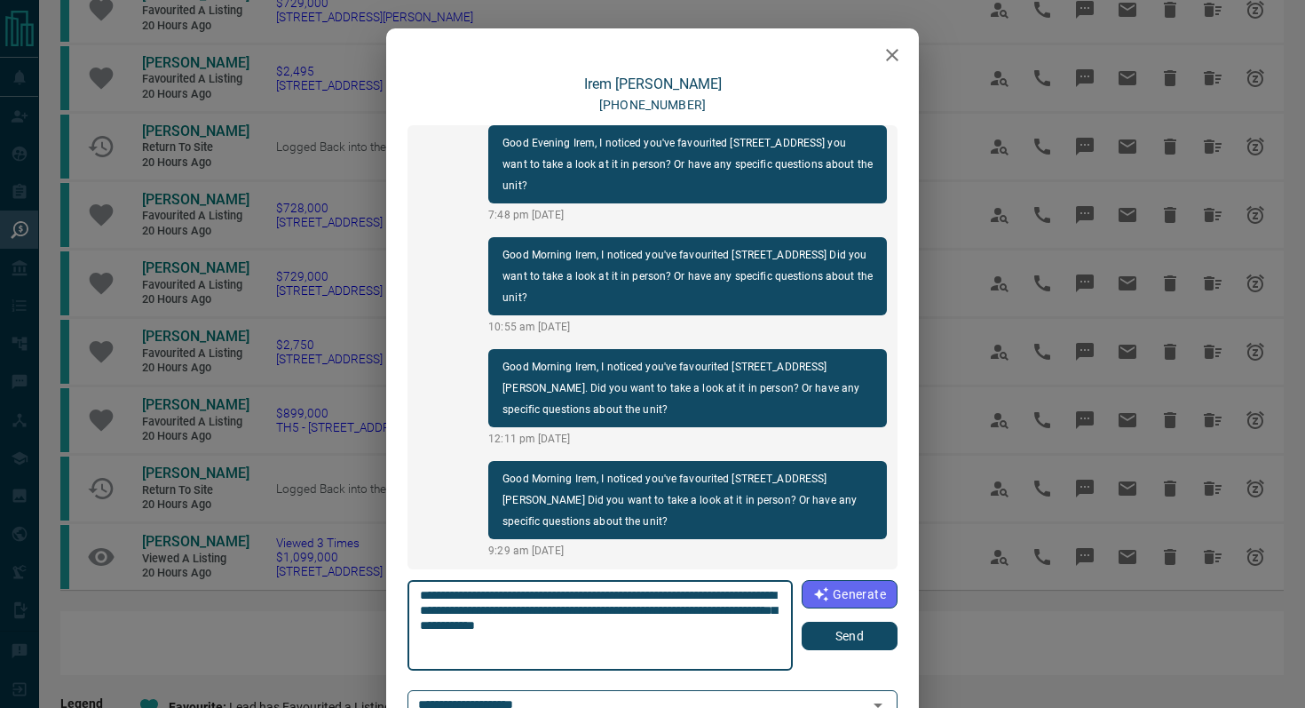
type textarea "**********"
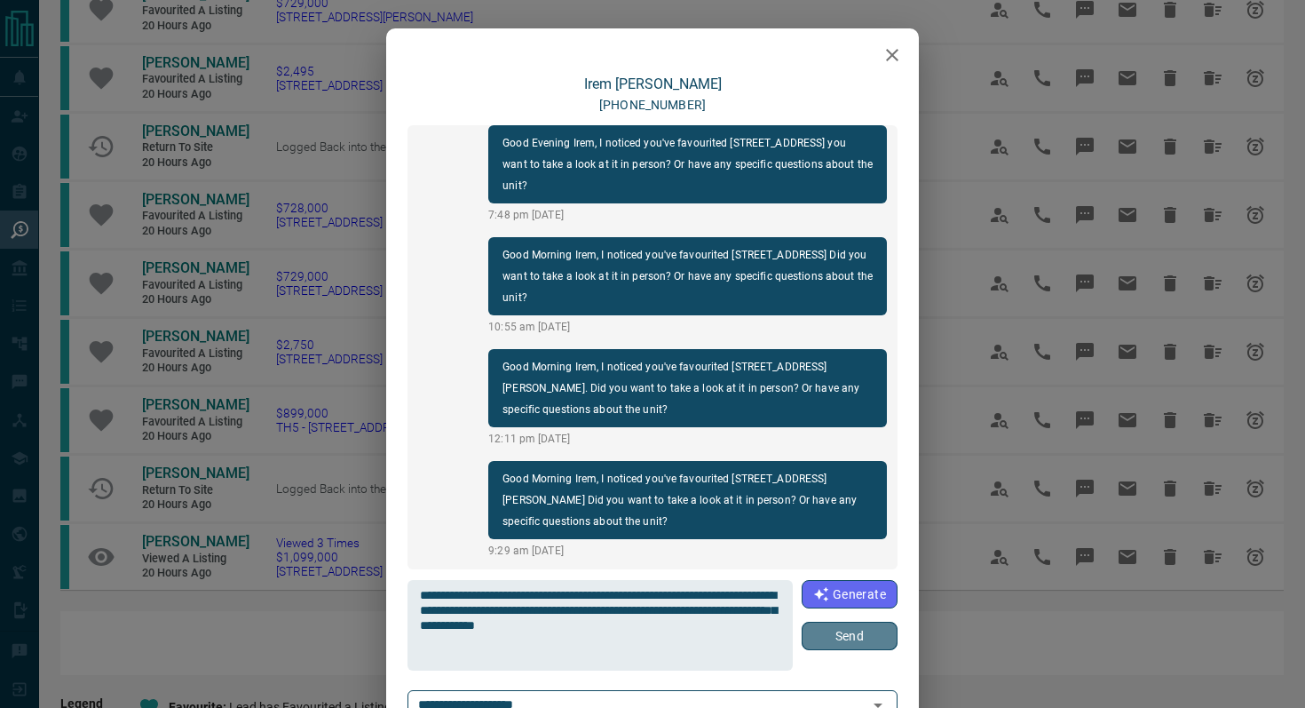
click at [848, 629] on button "Send" at bounding box center [850, 635] width 96 height 28
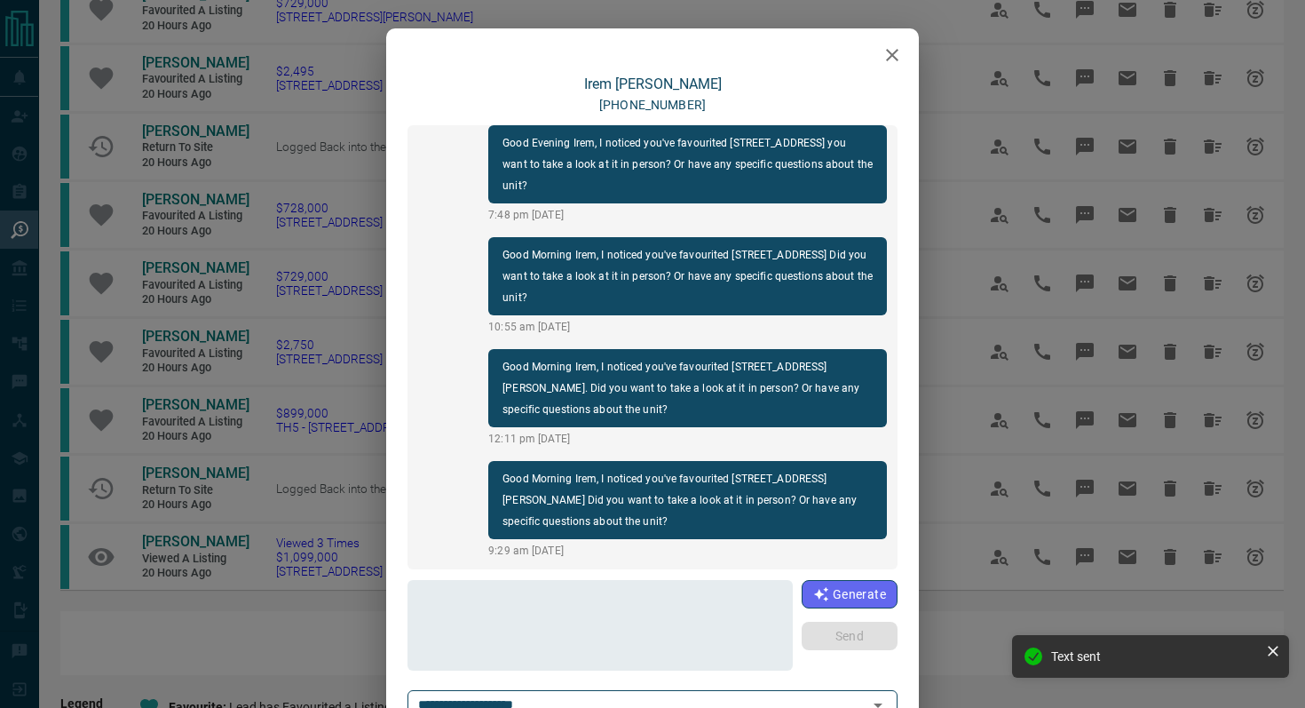
scroll to position [2221, 0]
click at [898, 54] on icon "button" at bounding box center [892, 54] width 21 height 21
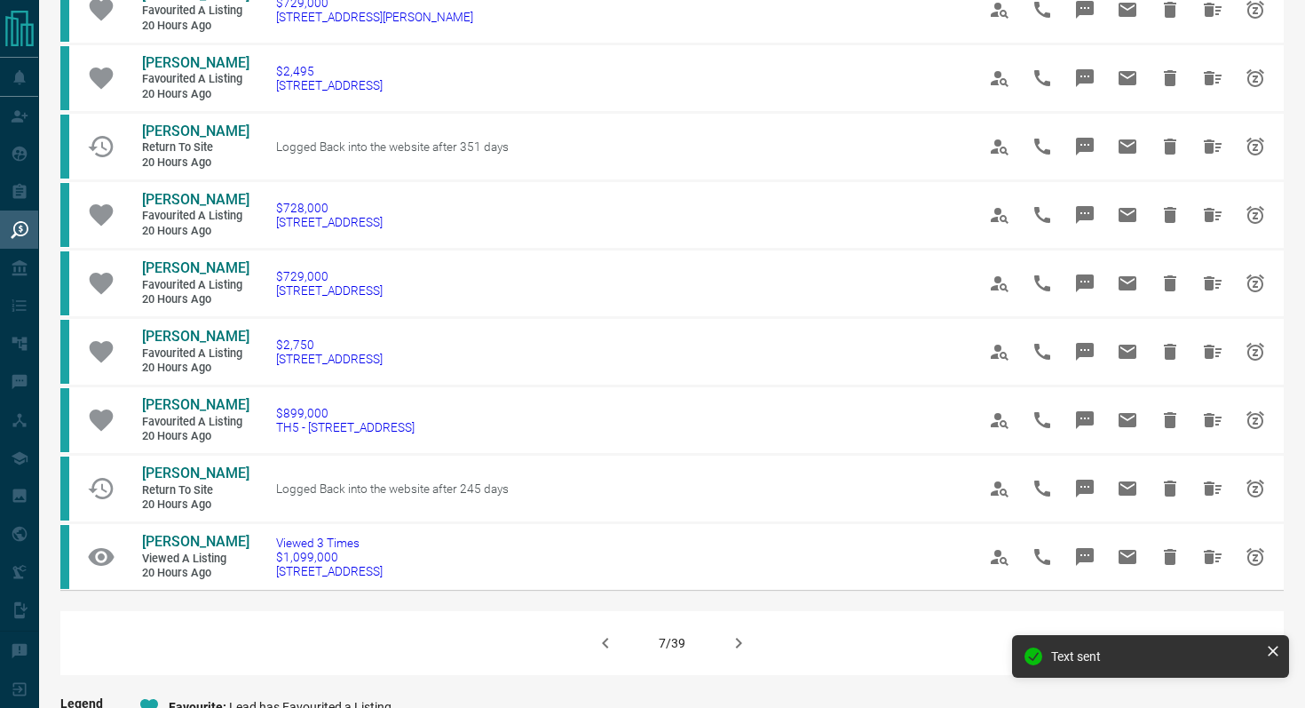
click at [742, 640] on icon "button" at bounding box center [738, 642] width 21 height 21
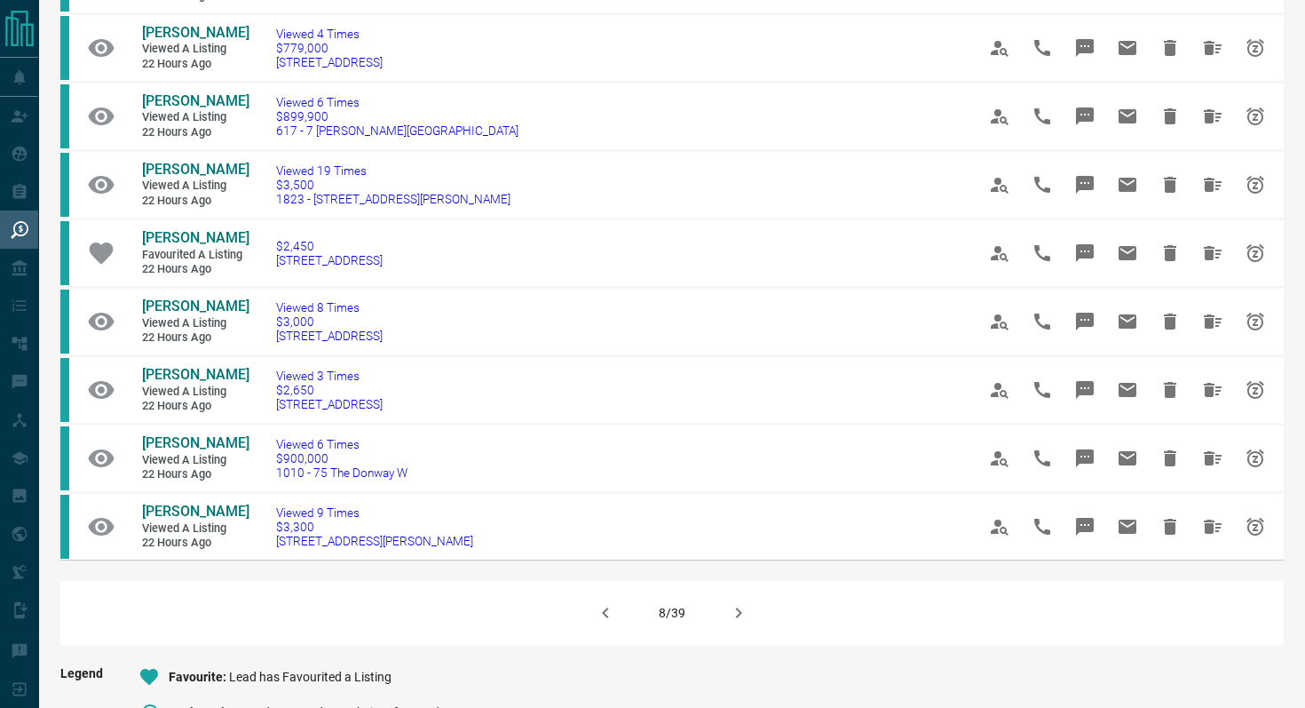
scroll to position [934, 0]
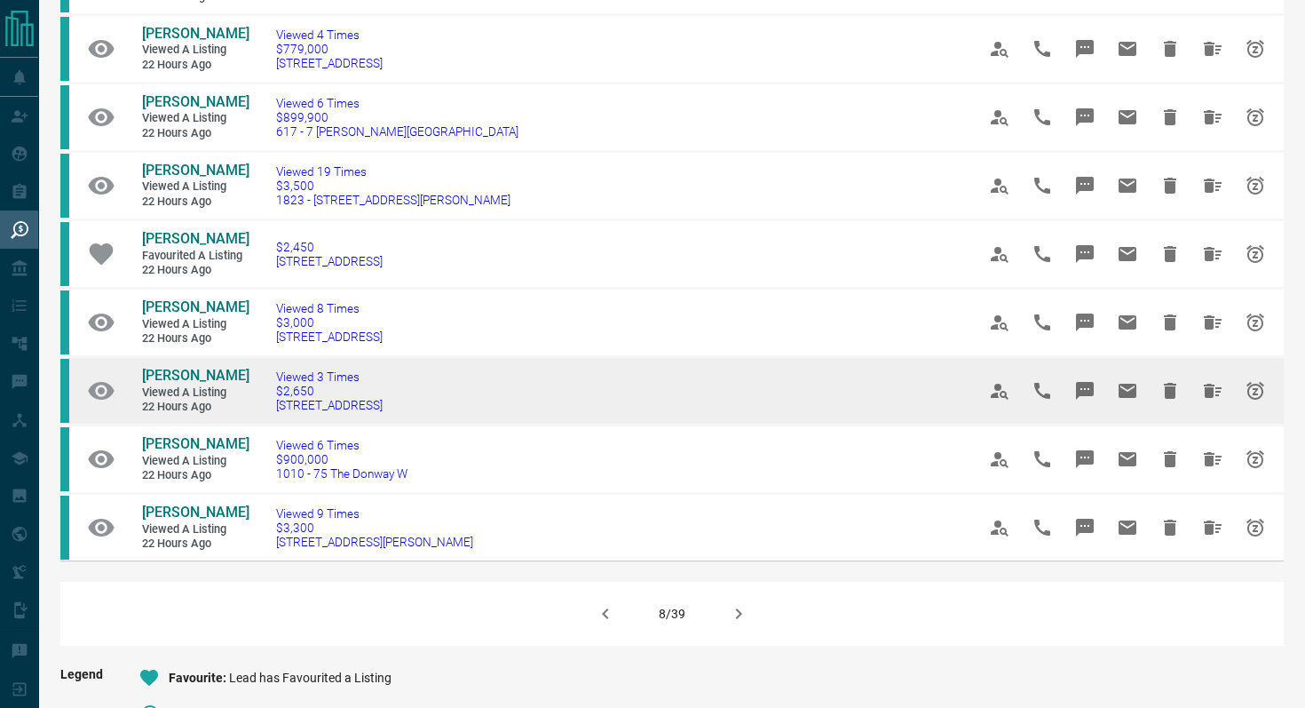
click at [1086, 399] on icon "Message" at bounding box center [1085, 391] width 18 height 18
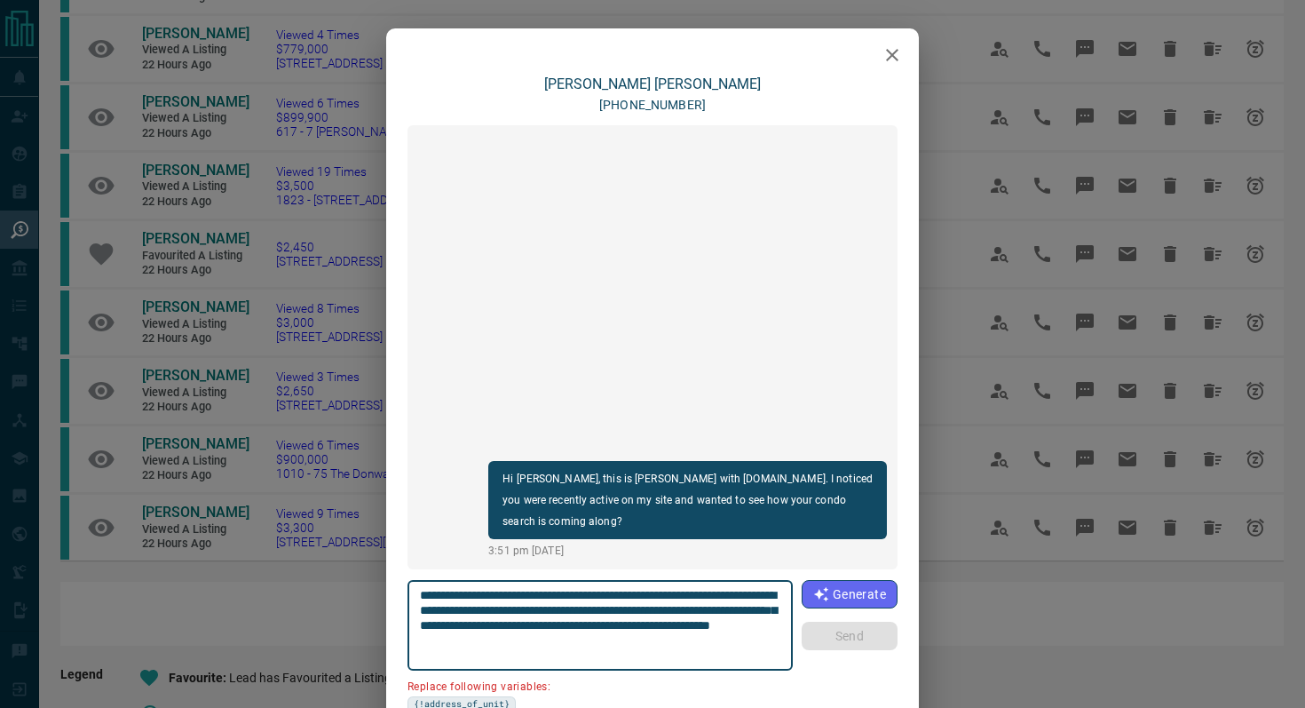
click at [897, 51] on icon "button" at bounding box center [892, 55] width 12 height 12
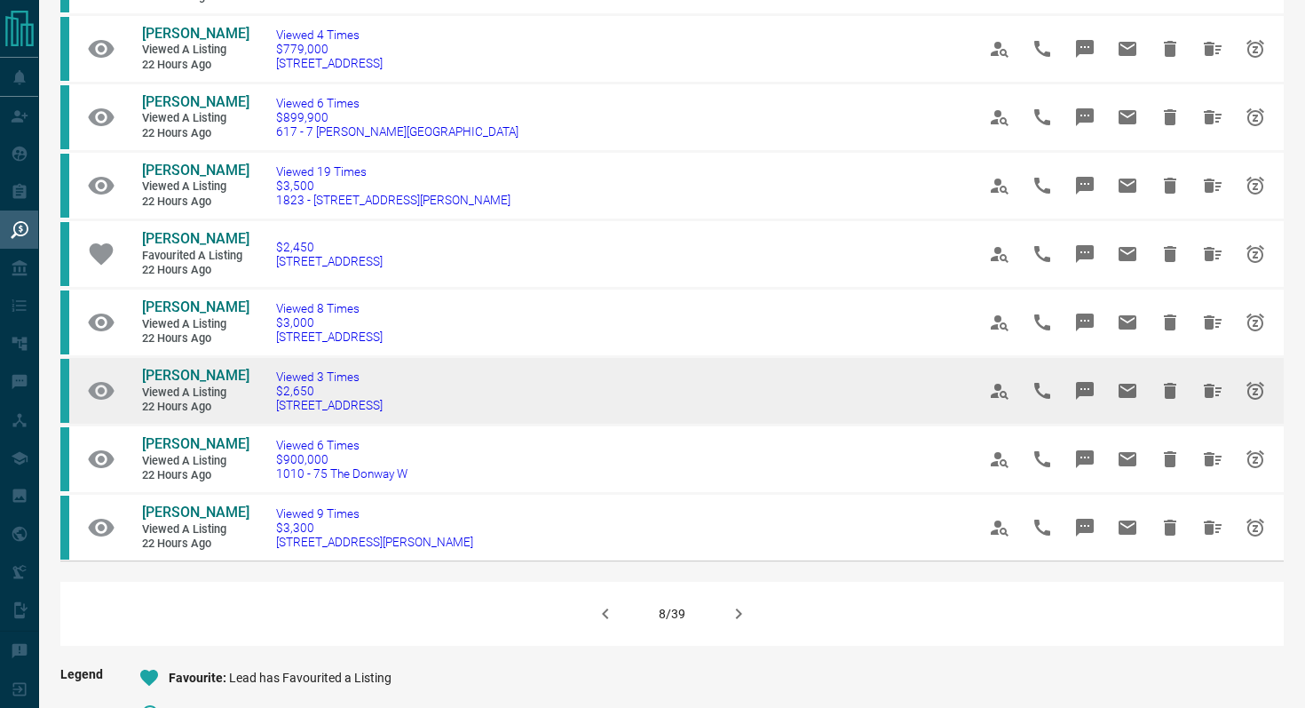
drag, startPoint x: 447, startPoint y: 424, endPoint x: 248, endPoint y: 423, distance: 199.8
click at [249, 423] on td "Viewed 3 Times $2,650 [STREET_ADDRESS]" at bounding box center [599, 390] width 700 height 68
click at [1094, 399] on icon "Message" at bounding box center [1084, 390] width 21 height 21
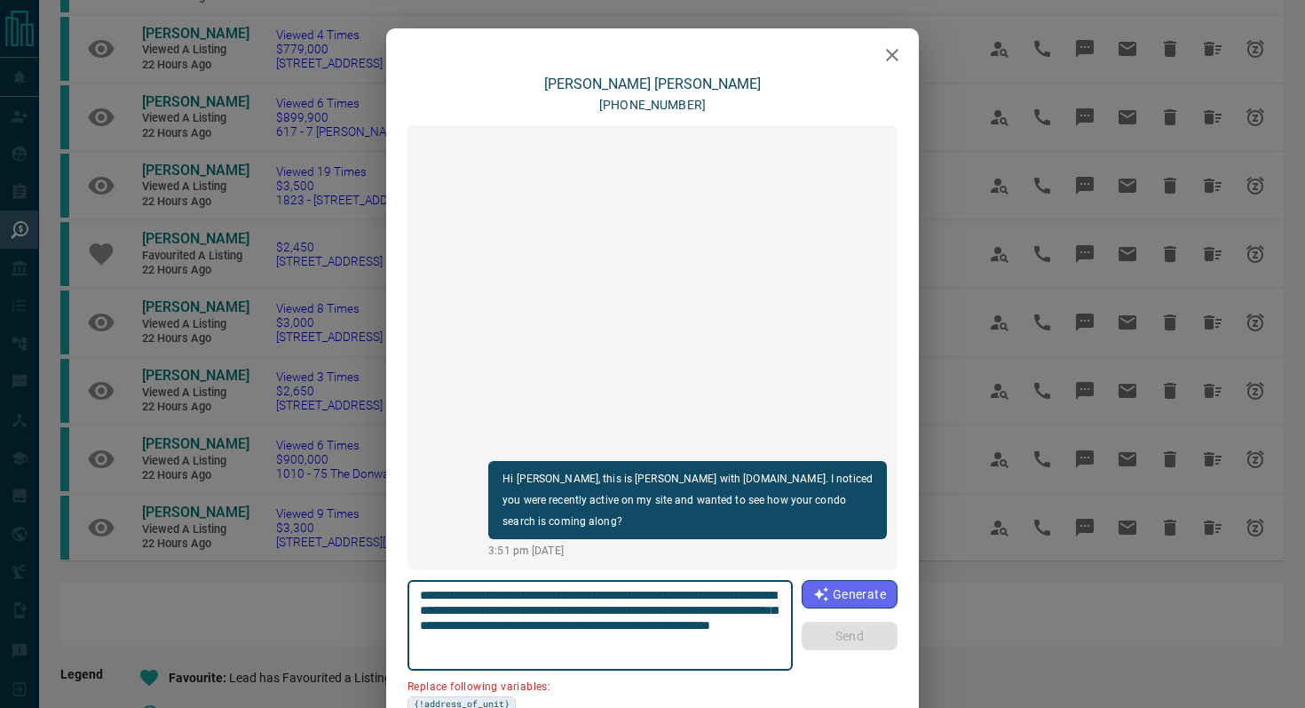
drag, startPoint x: 780, startPoint y: 596, endPoint x: 679, endPoint y: 589, distance: 101.4
click at [679, 589] on textarea "**********" at bounding box center [600, 625] width 361 height 75
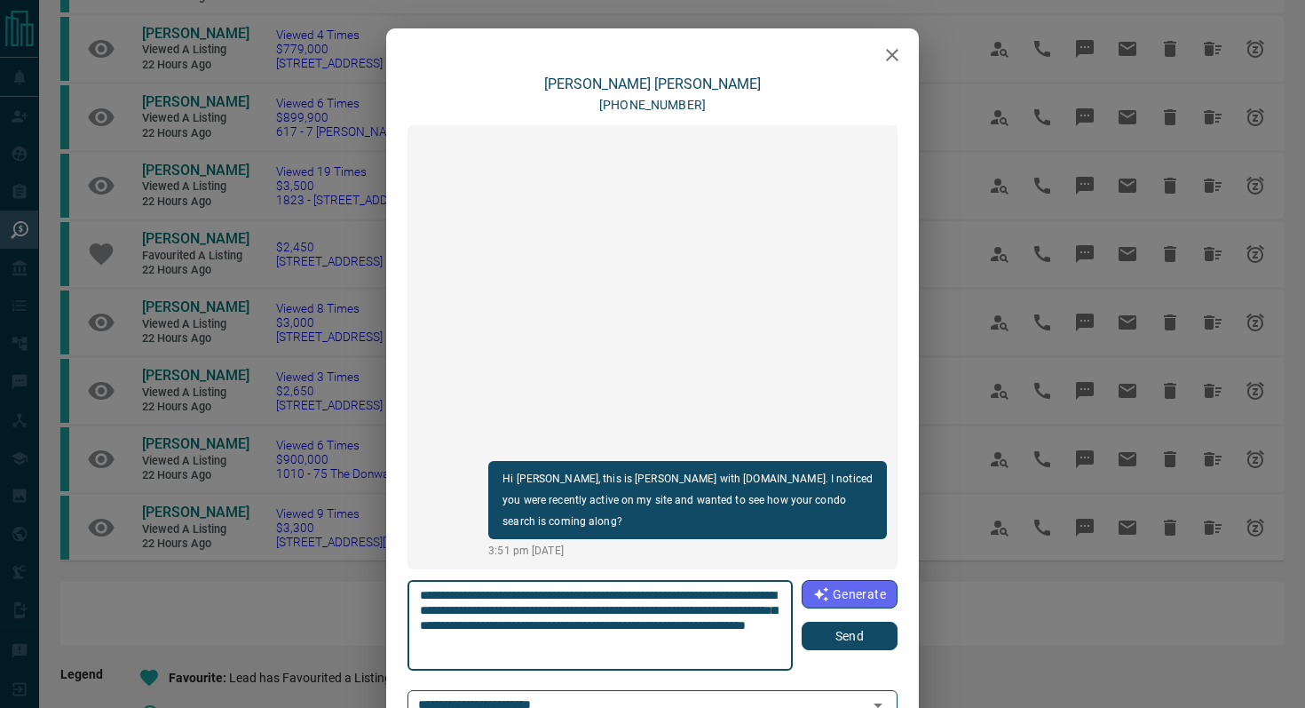
type textarea "**********"
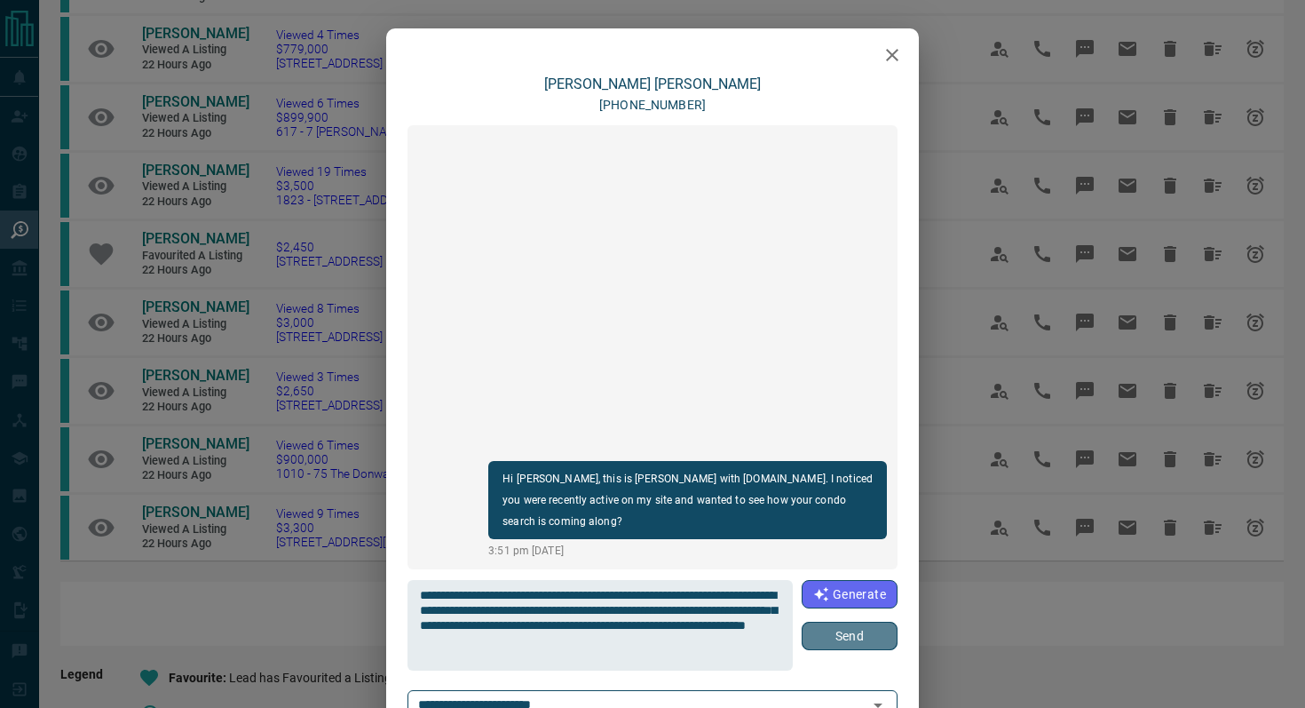
click at [867, 633] on button "Send" at bounding box center [850, 635] width 96 height 28
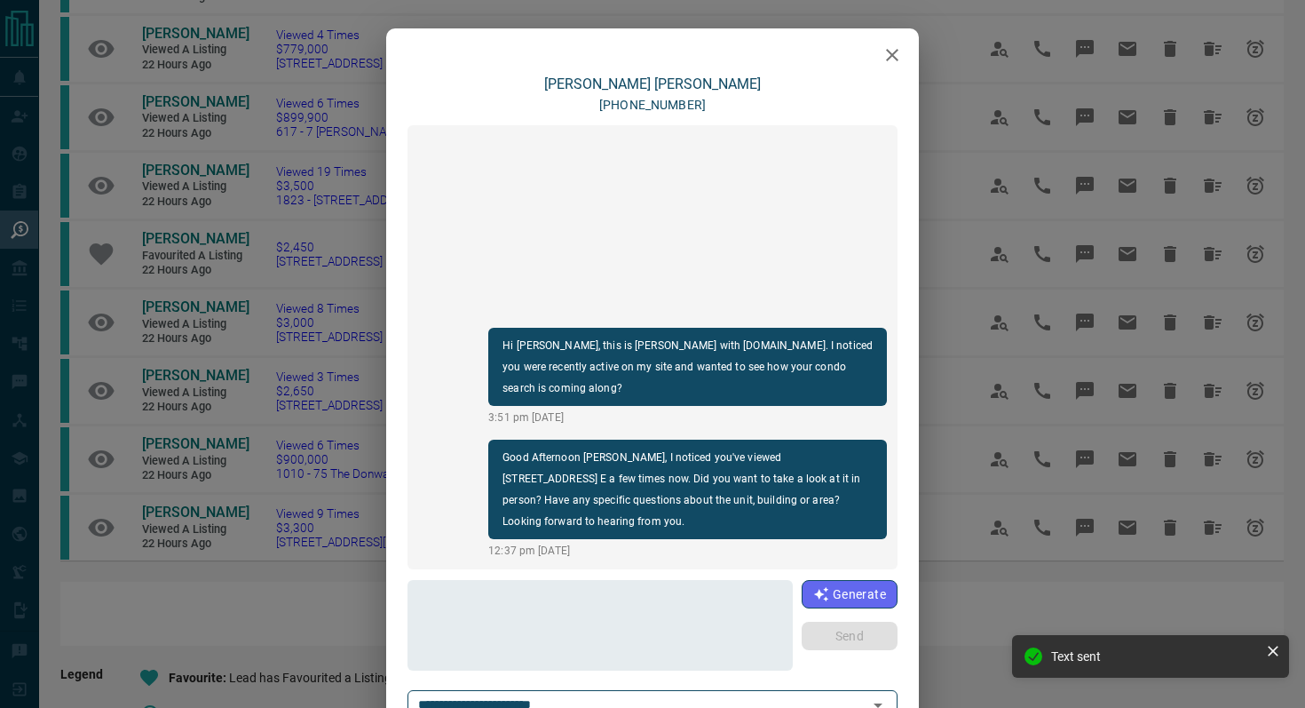
click at [887, 50] on icon "button" at bounding box center [892, 55] width 12 height 12
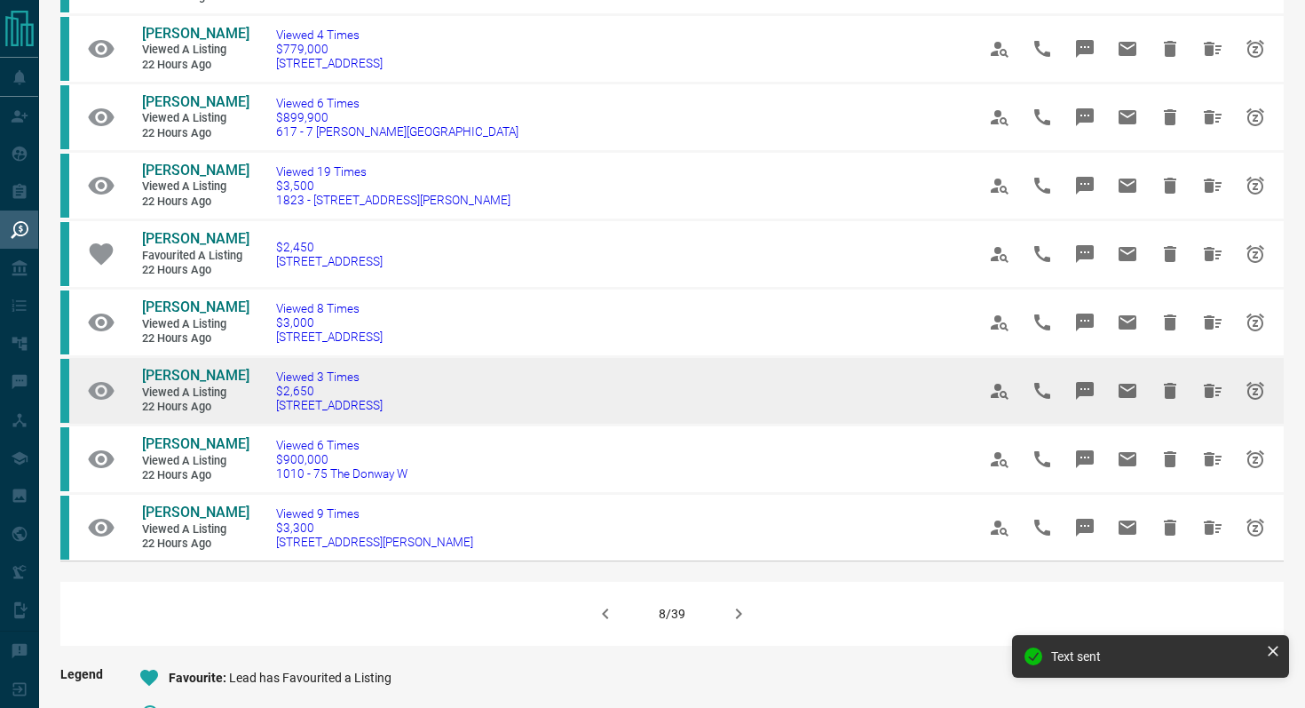
drag, startPoint x: 463, startPoint y: 428, endPoint x: 109, endPoint y: 397, distance: 354.7
click at [110, 397] on tr "[PERSON_NAME] Viewed a Listing 22 hours ago Viewed 3 Times $2,650 [STREET_ADDRE…" at bounding box center [671, 390] width 1223 height 68
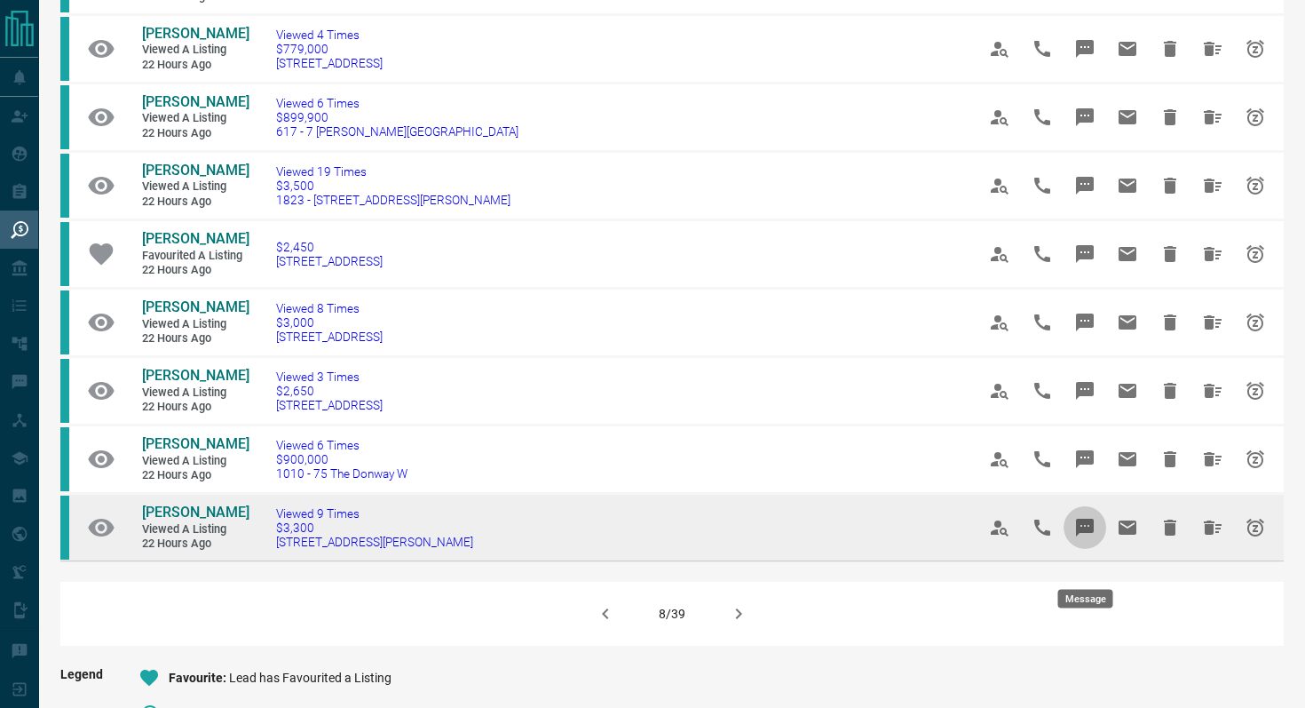
click at [1094, 543] on button "Message" at bounding box center [1085, 527] width 43 height 43
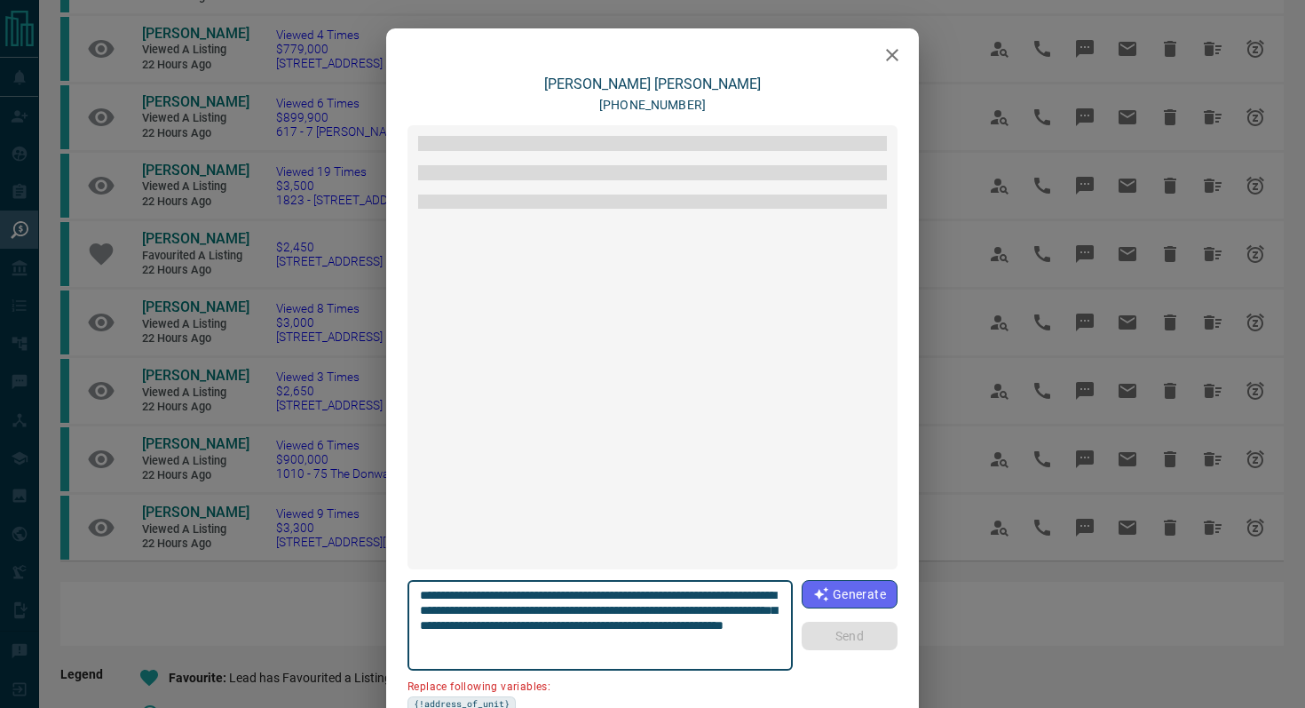
scroll to position [1055, 0]
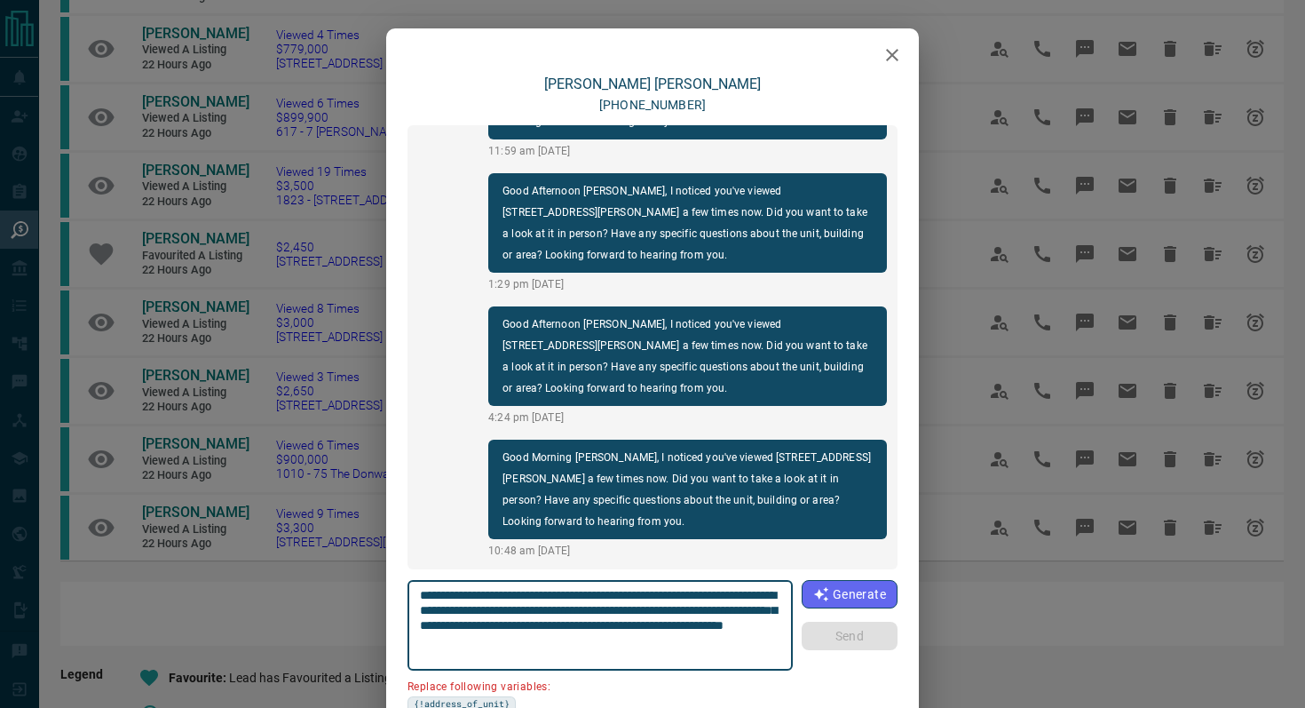
click at [885, 55] on icon "button" at bounding box center [892, 54] width 21 height 21
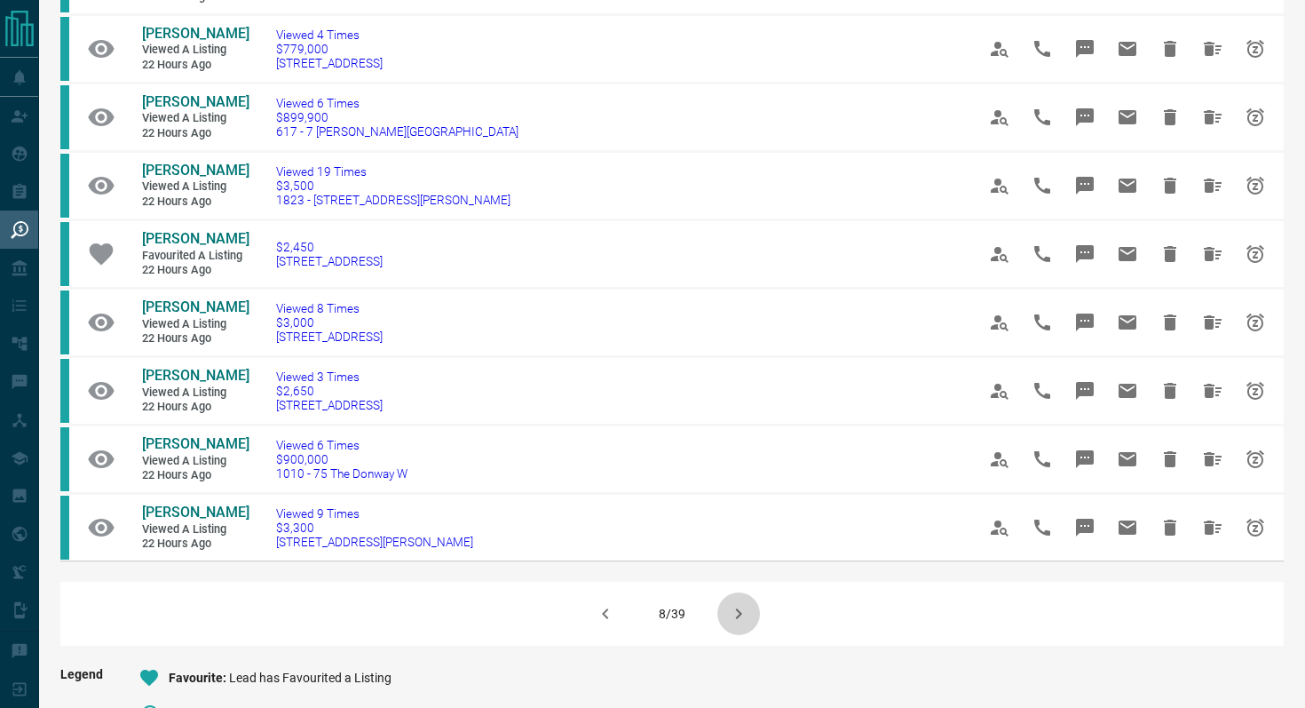
click at [733, 624] on icon "button" at bounding box center [738, 613] width 21 height 21
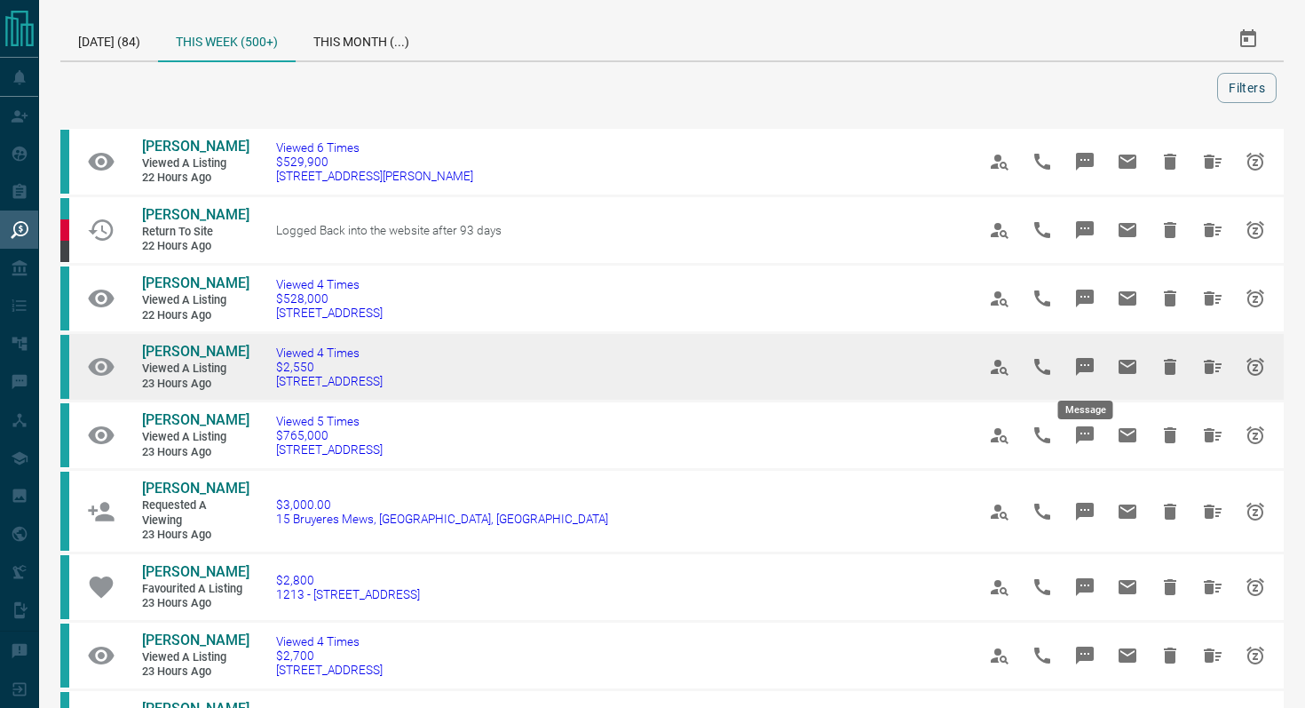
click at [1094, 363] on icon "Message" at bounding box center [1084, 366] width 21 height 21
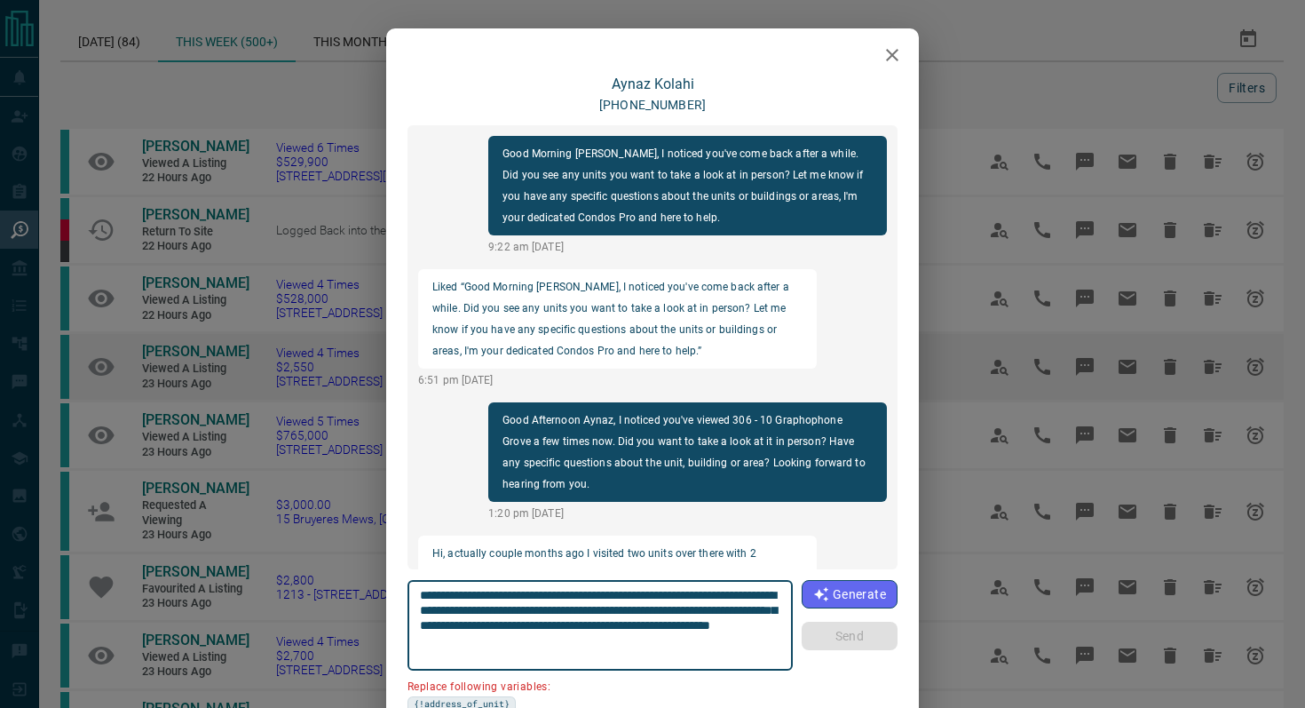
scroll to position [1465, 0]
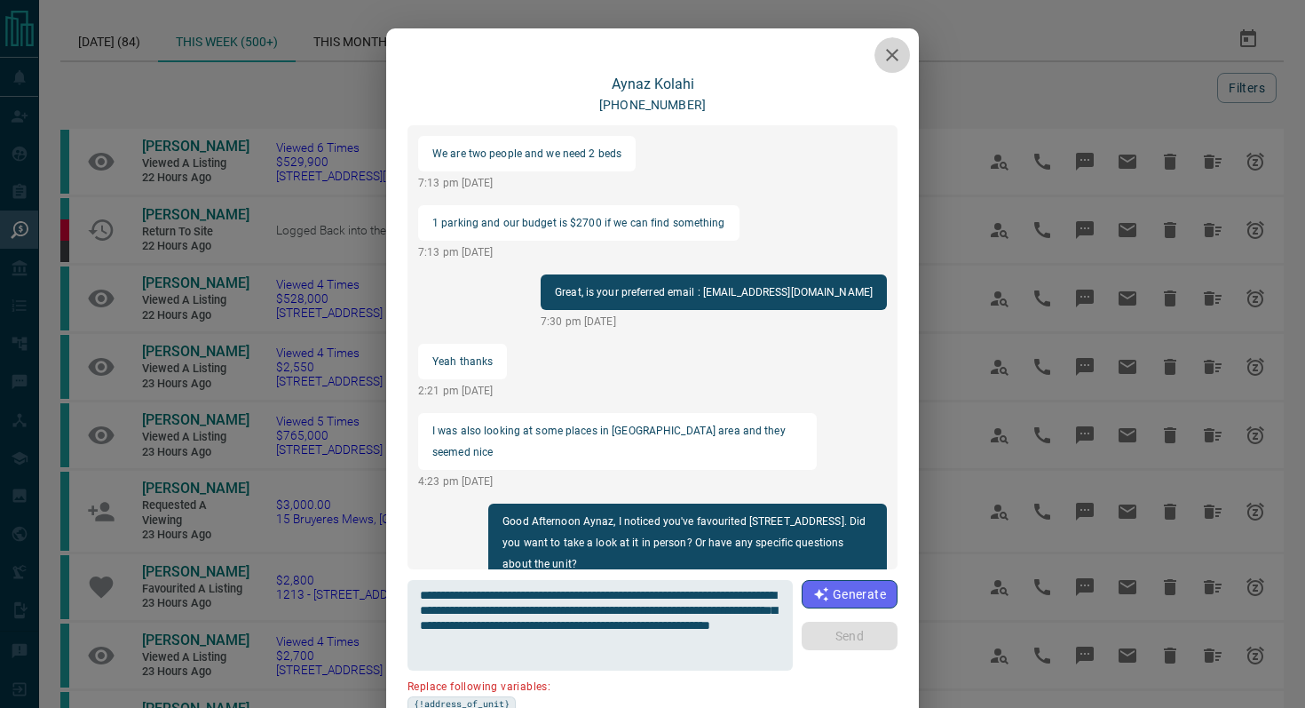
click at [890, 53] on icon "button" at bounding box center [892, 54] width 21 height 21
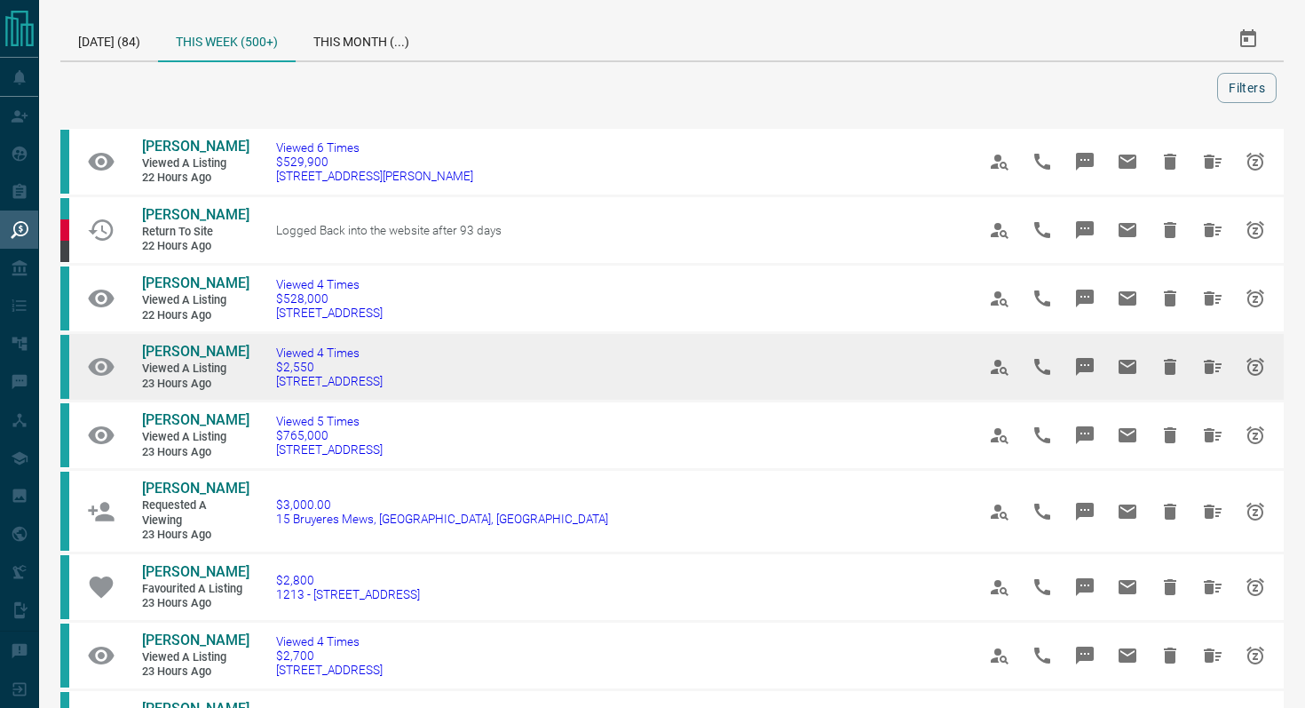
drag, startPoint x: 445, startPoint y: 384, endPoint x: 258, endPoint y: 384, distance: 186.4
click at [258, 384] on td "Viewed 4 Times $2,550 [STREET_ADDRESS]" at bounding box center [599, 367] width 700 height 68
click at [1078, 347] on button "Message" at bounding box center [1085, 366] width 43 height 43
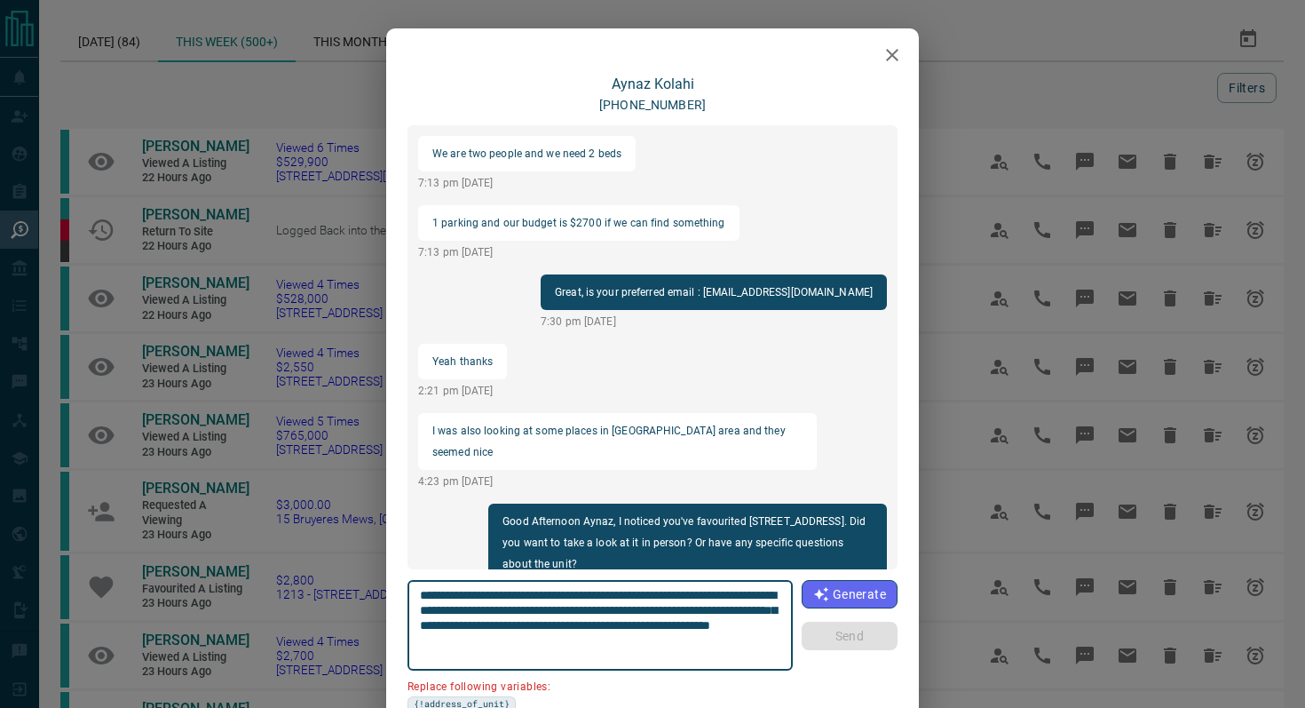
drag, startPoint x: 520, startPoint y: 610, endPoint x: 297, endPoint y: 610, distance: 222.8
click at [309, 610] on div "[PERSON_NAME] [PHONE_NUMBER] Good Morning [PERSON_NAME], I noticed you've come …" at bounding box center [652, 354] width 1305 height 708
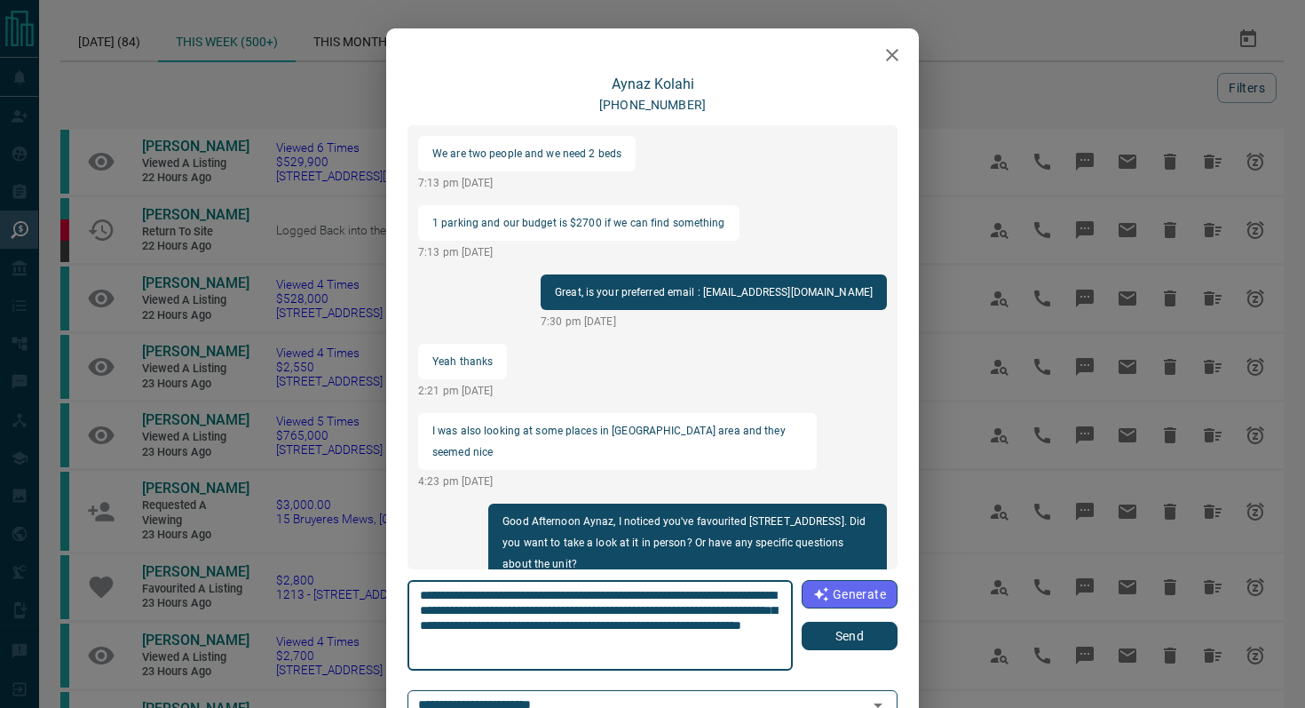
type textarea "**********"
click at [870, 629] on button "Send" at bounding box center [850, 635] width 96 height 28
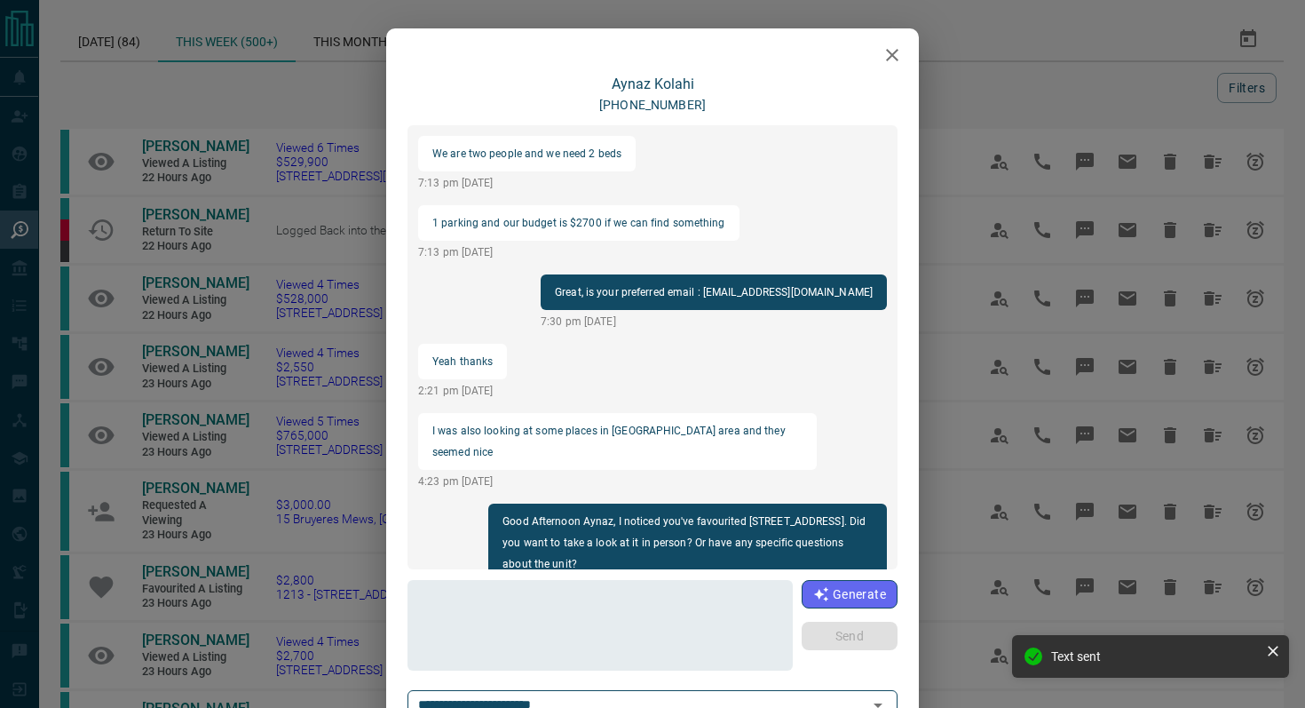
scroll to position [1598, 0]
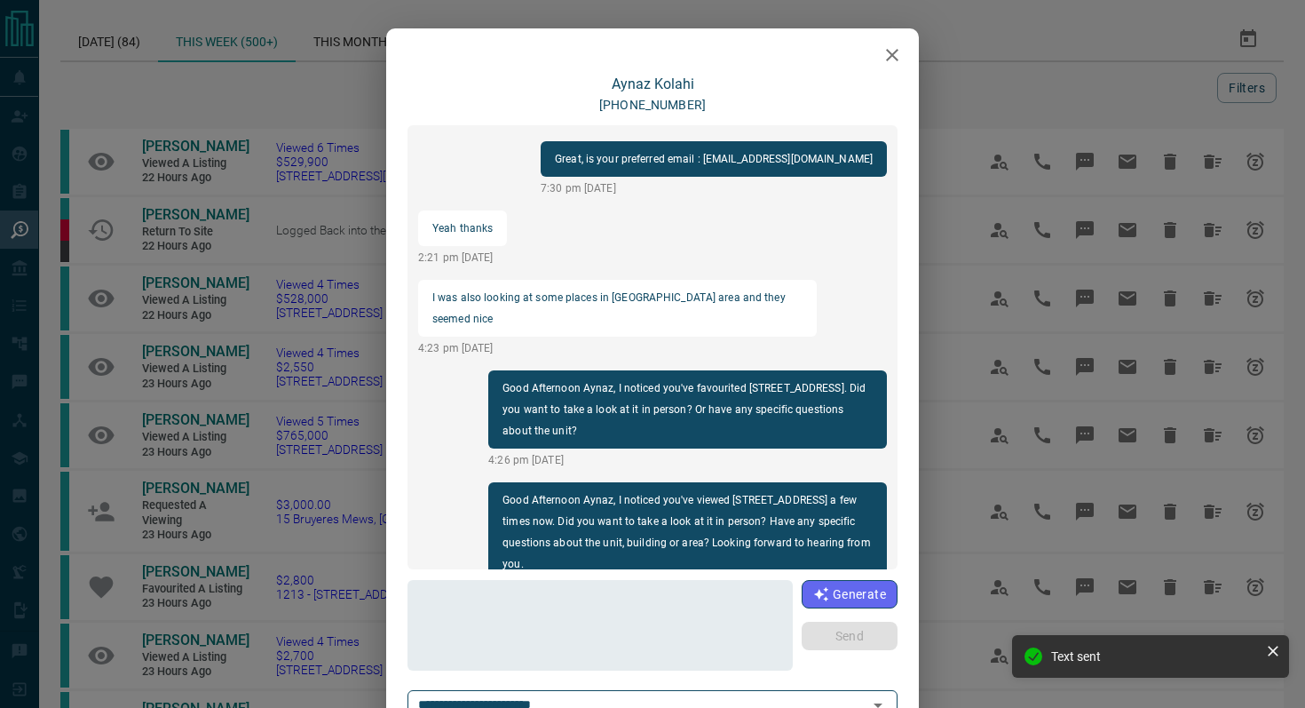
click at [888, 56] on icon "button" at bounding box center [892, 54] width 21 height 21
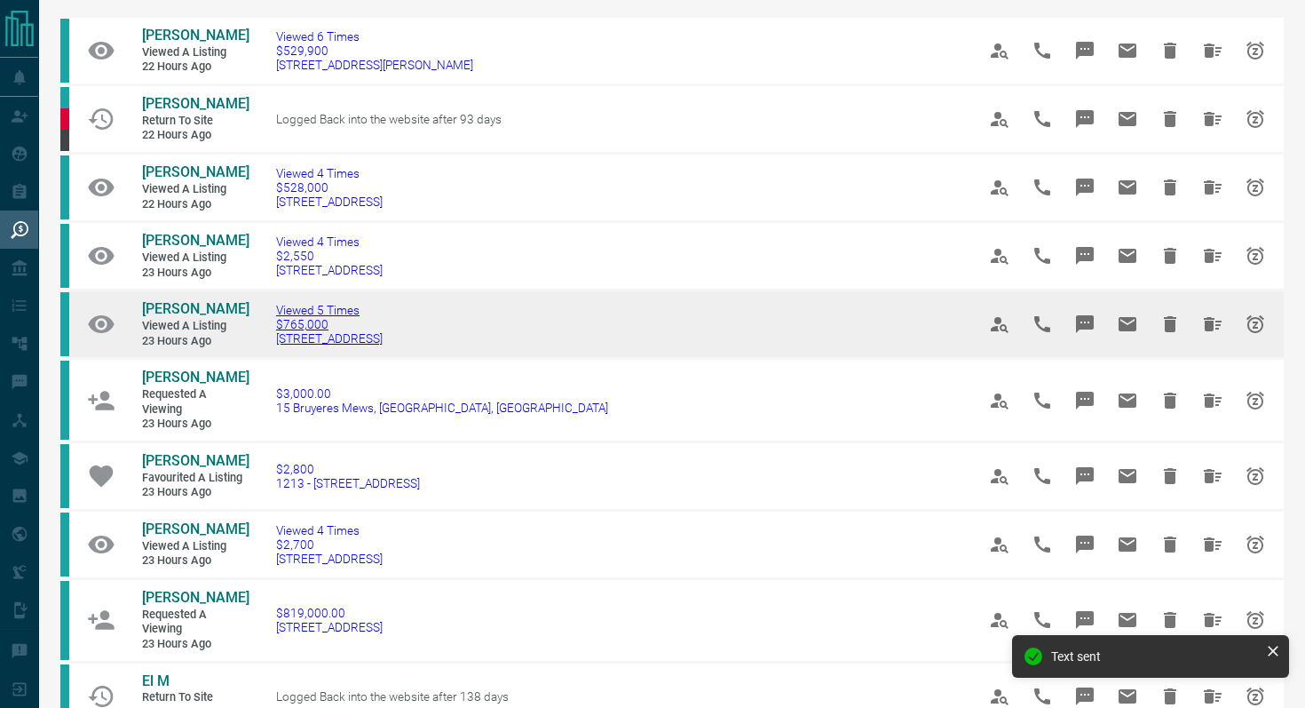
scroll to position [113, 0]
drag, startPoint x: 464, startPoint y: 344, endPoint x: 242, endPoint y: 341, distance: 222.0
click at [242, 341] on tr "[PERSON_NAME] Viewed a Listing 23 hours ago Viewed 5 Times $765,000 [STREET_ADD…" at bounding box center [671, 323] width 1223 height 68
click at [463, 344] on td "Viewed 5 Times $765,000 [STREET_ADDRESS]" at bounding box center [599, 323] width 700 height 68
drag, startPoint x: 440, startPoint y: 338, endPoint x: 270, endPoint y: 336, distance: 170.5
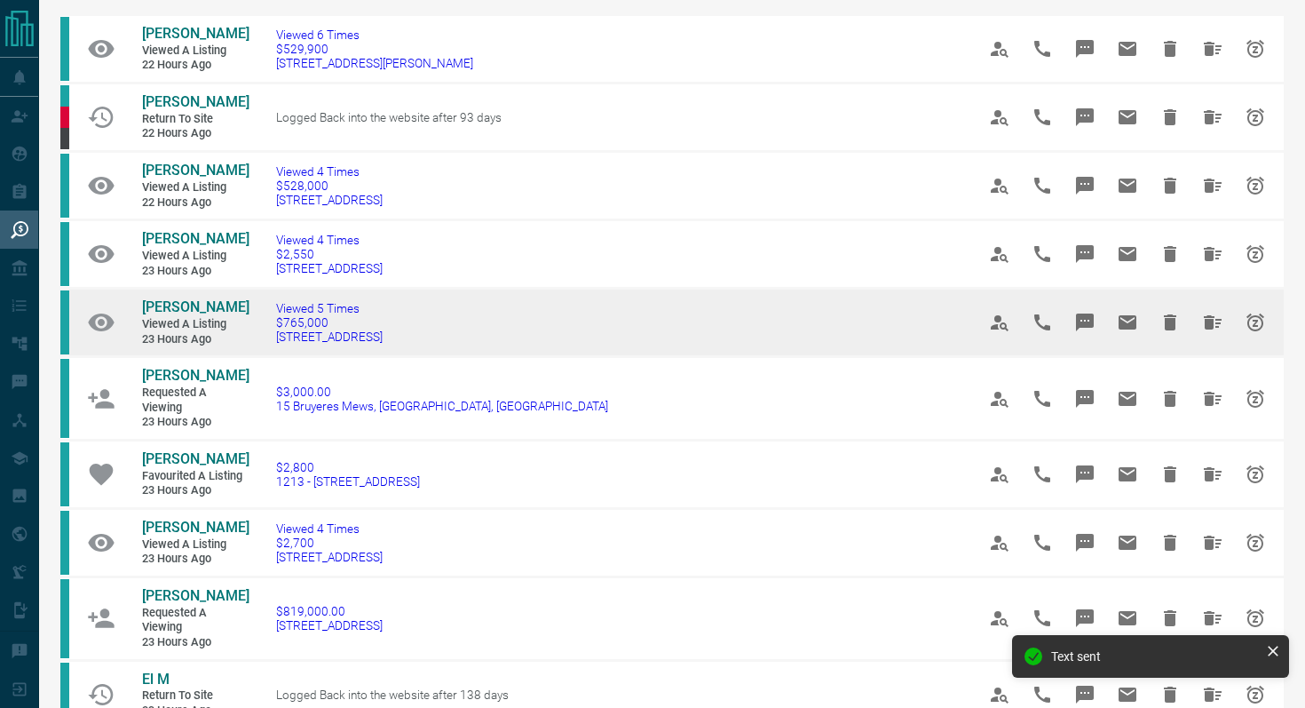
click at [270, 336] on td "Viewed 5 Times $765,000 [STREET_ADDRESS]" at bounding box center [599, 323] width 700 height 68
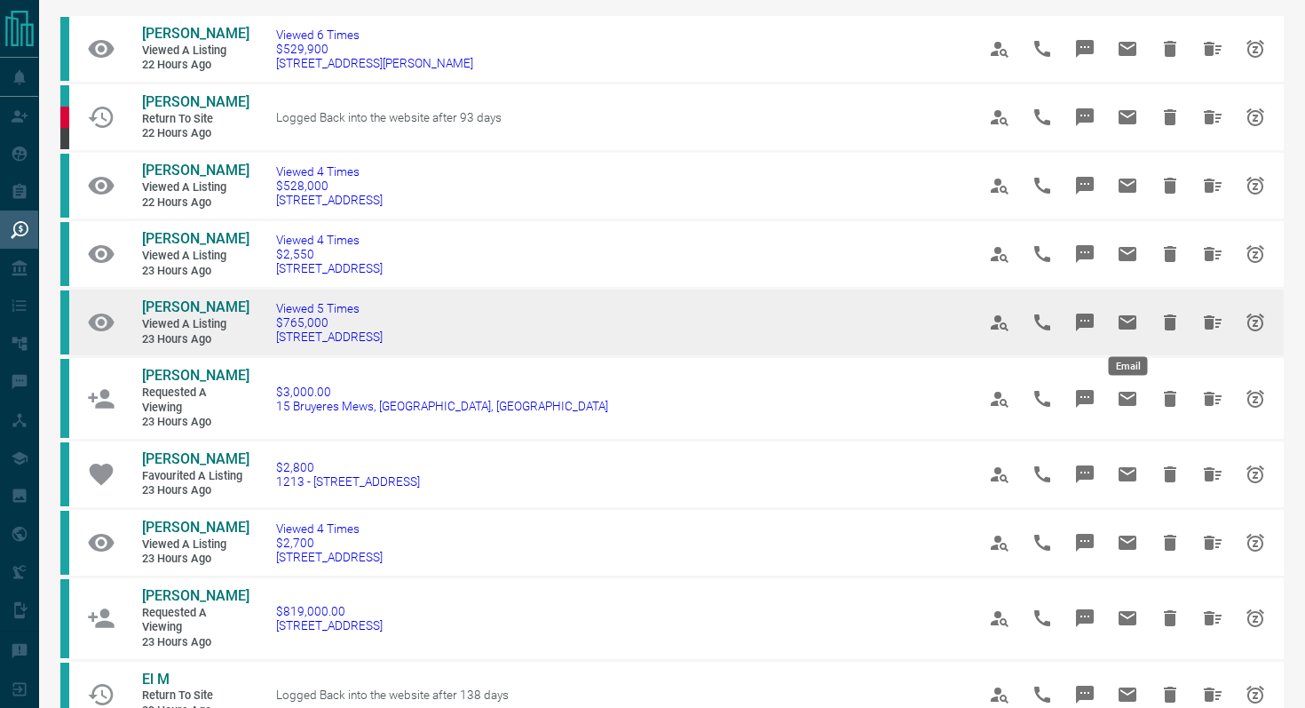
click at [1102, 320] on button "Message" at bounding box center [1085, 322] width 43 height 43
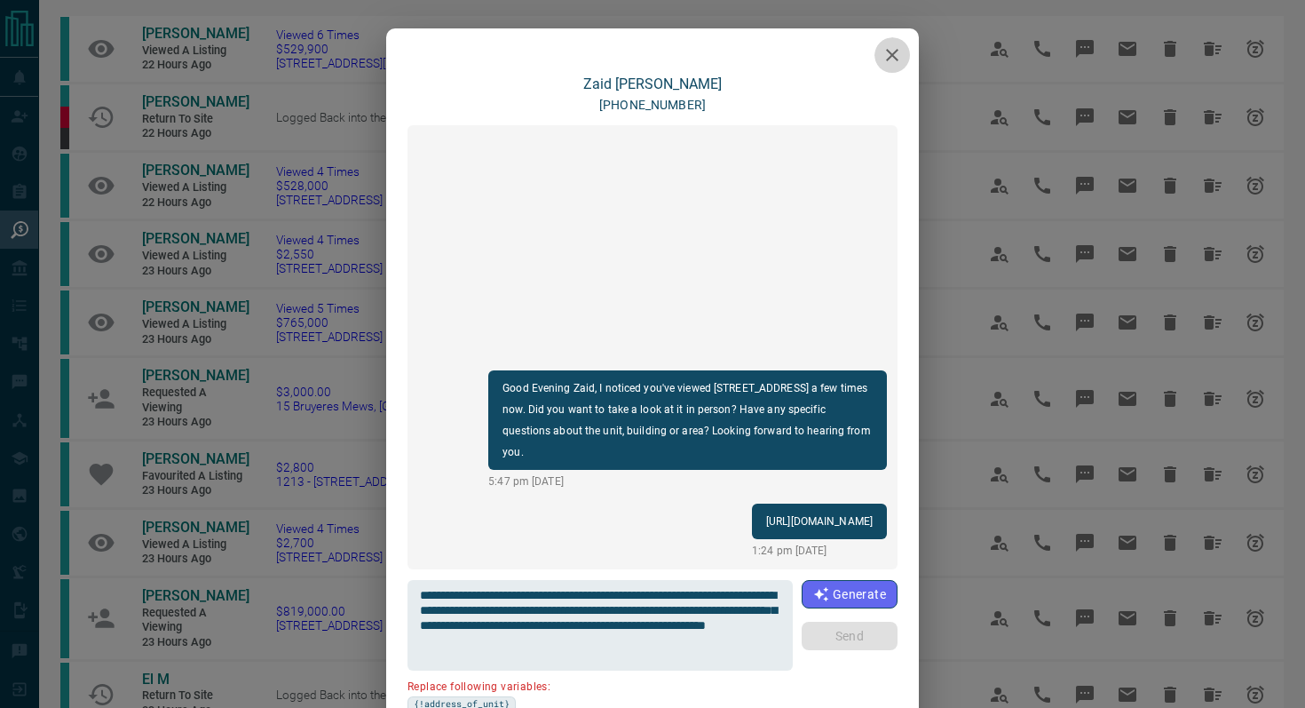
click at [894, 56] on icon "button" at bounding box center [892, 55] width 12 height 12
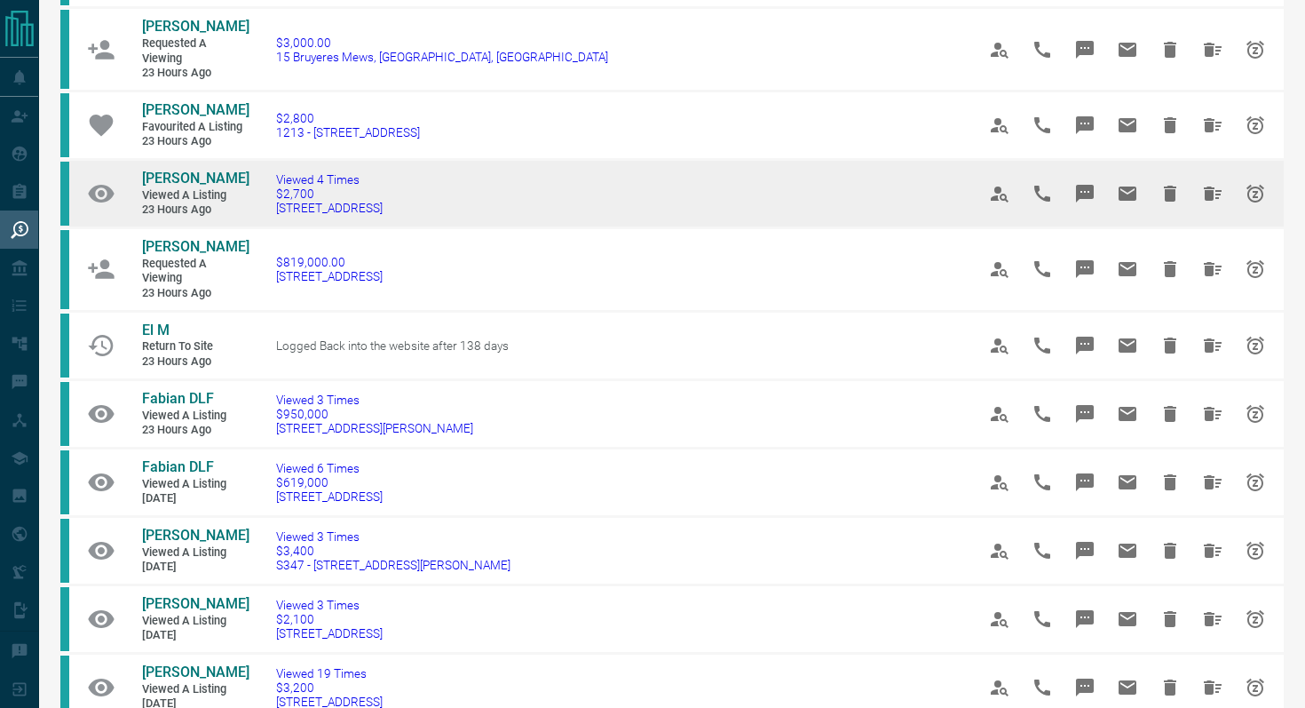
scroll to position [470, 0]
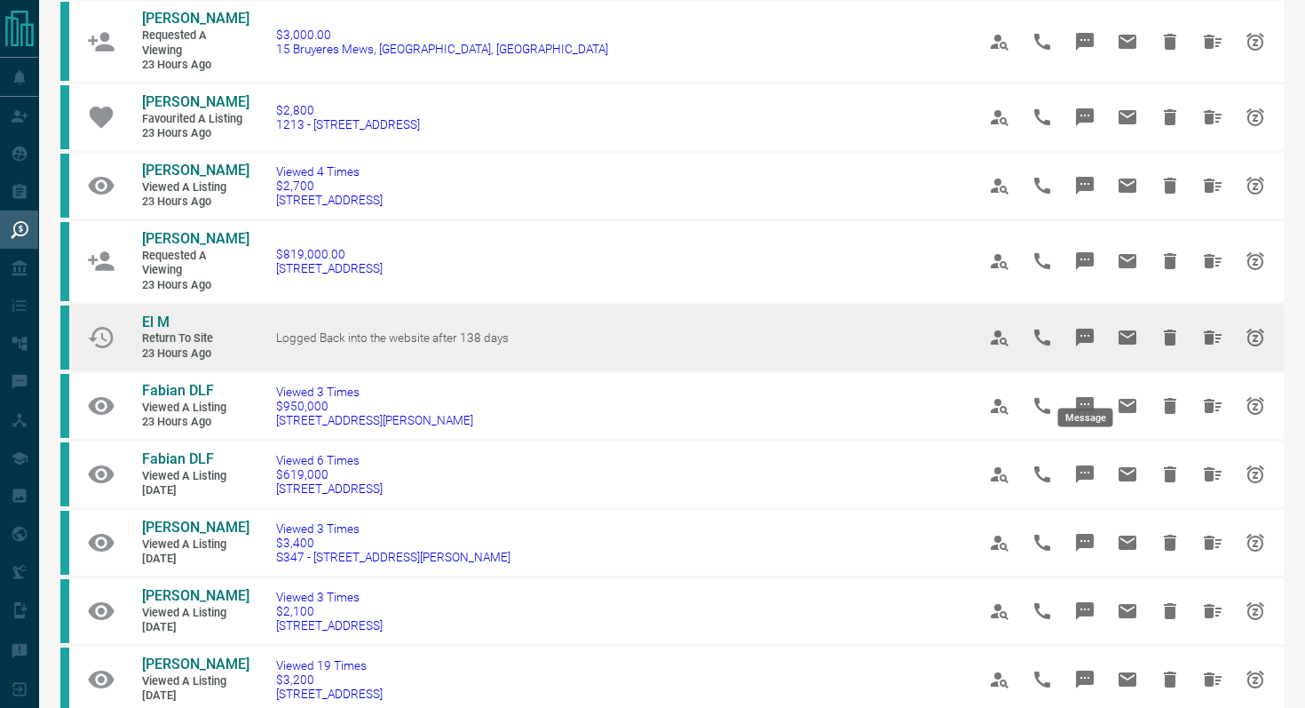
click at [1095, 348] on icon "Message" at bounding box center [1084, 337] width 21 height 21
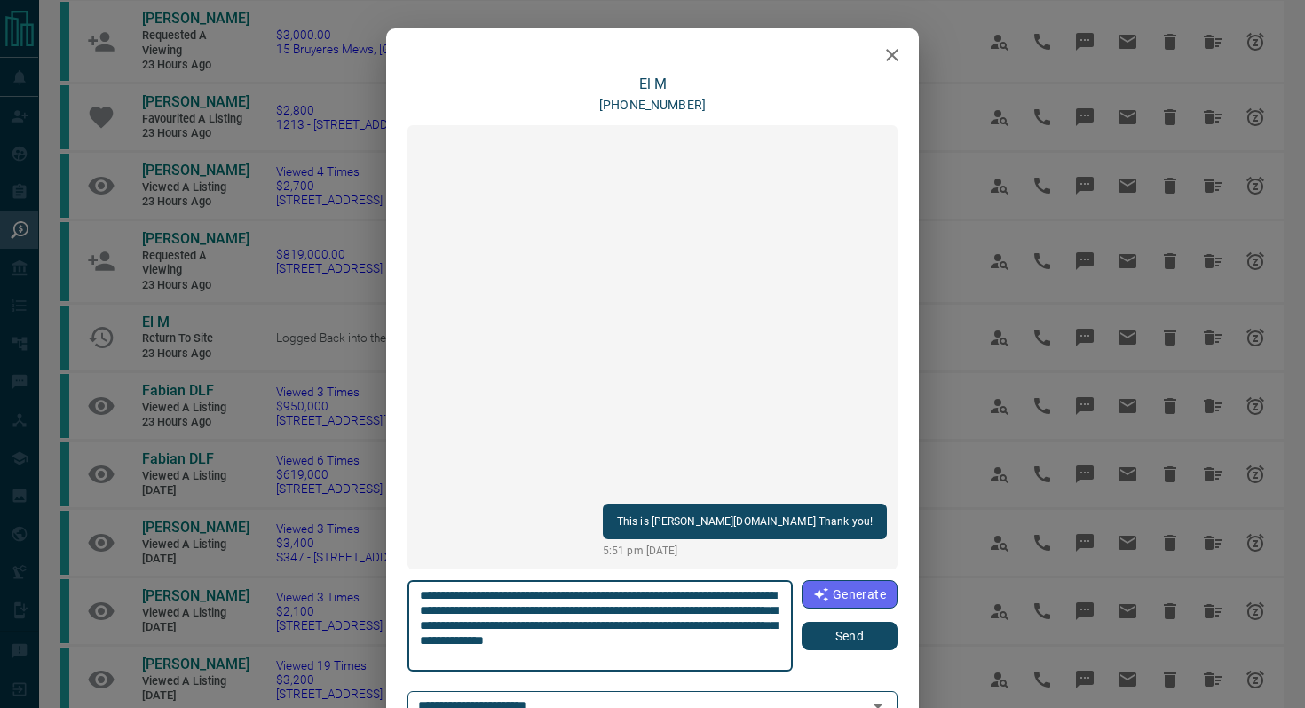
click at [845, 638] on button "Send" at bounding box center [850, 635] width 96 height 28
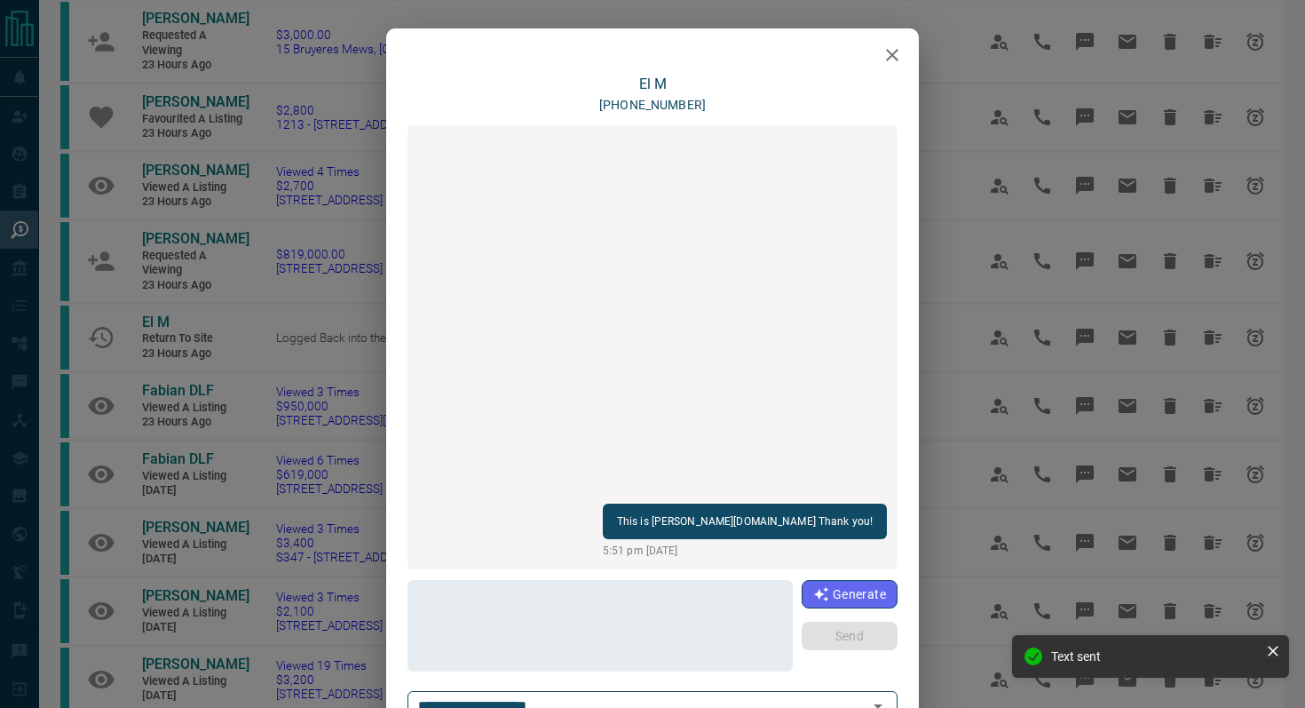
click at [889, 51] on icon "button" at bounding box center [892, 55] width 12 height 12
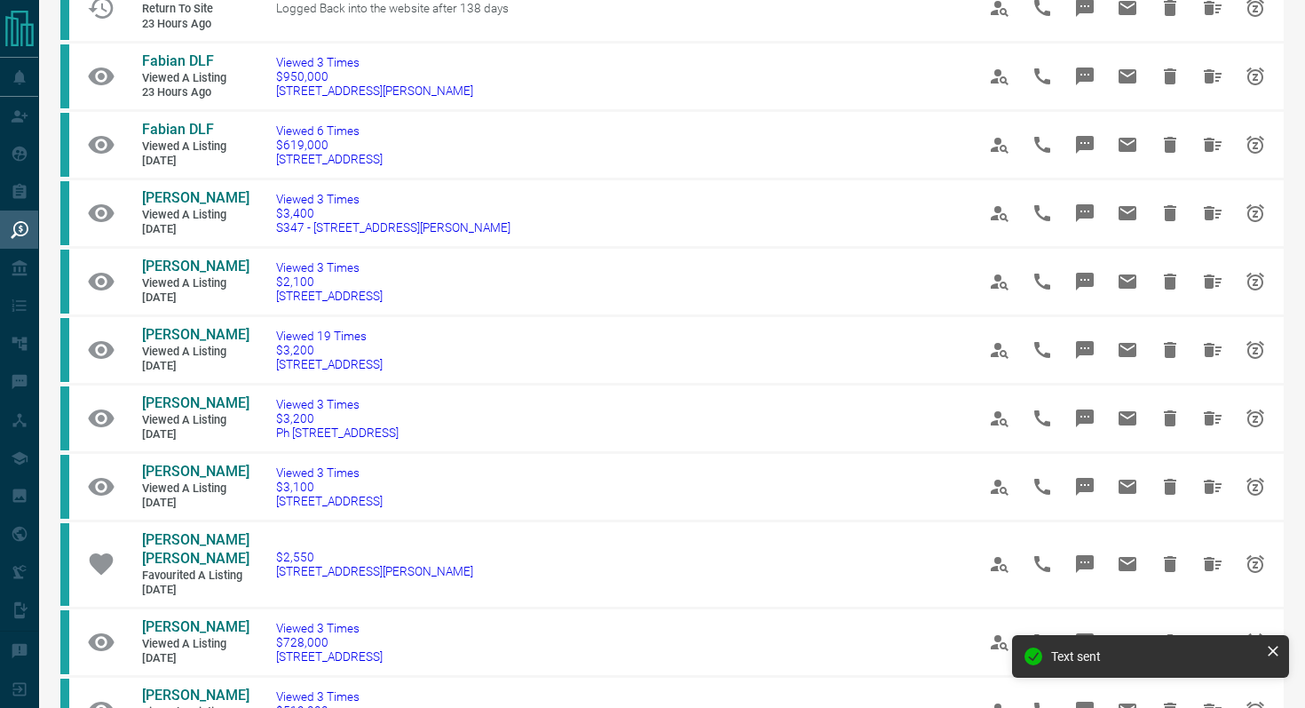
scroll to position [801, 0]
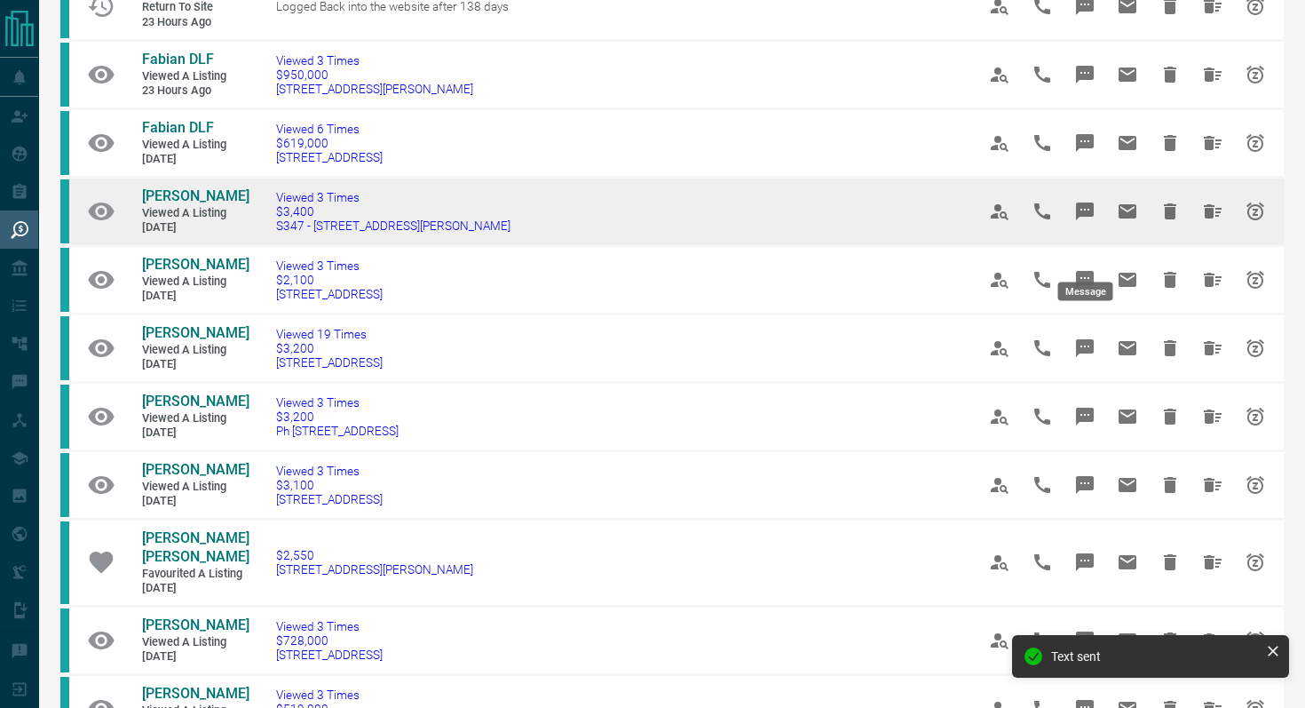
click at [1083, 220] on icon "Message" at bounding box center [1085, 211] width 18 height 18
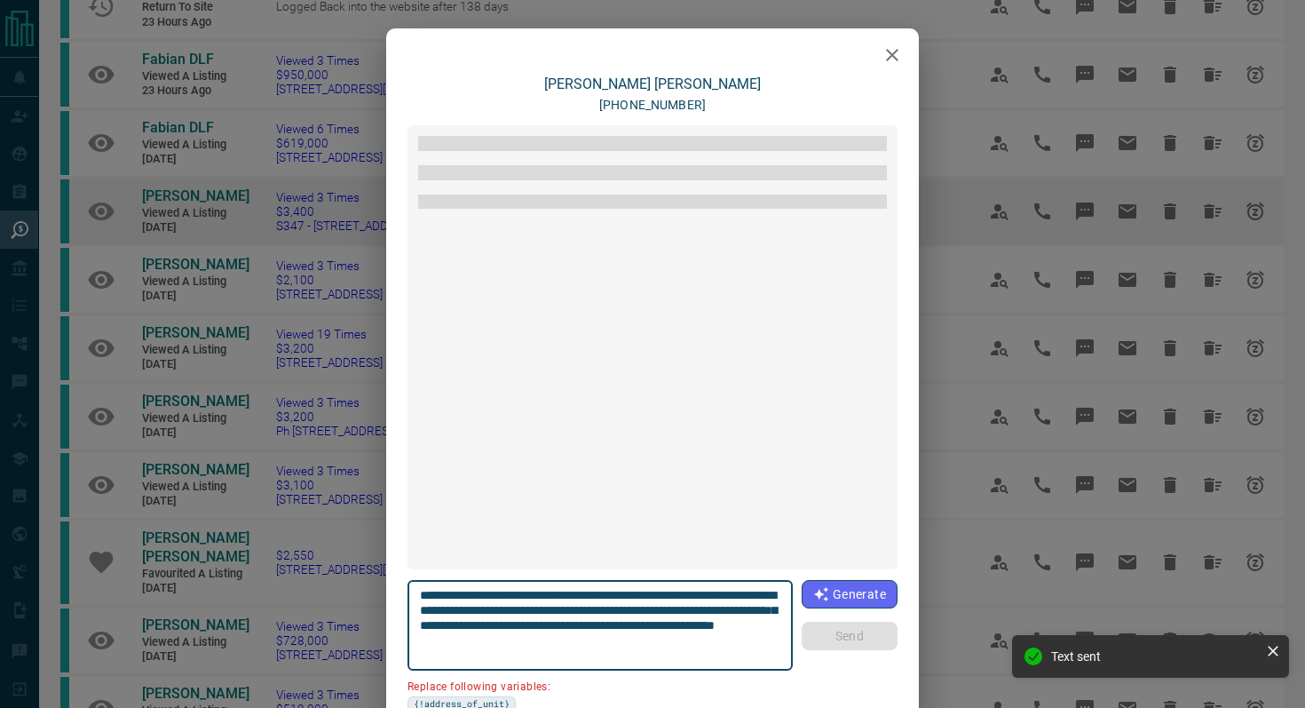
scroll to position [1571, 0]
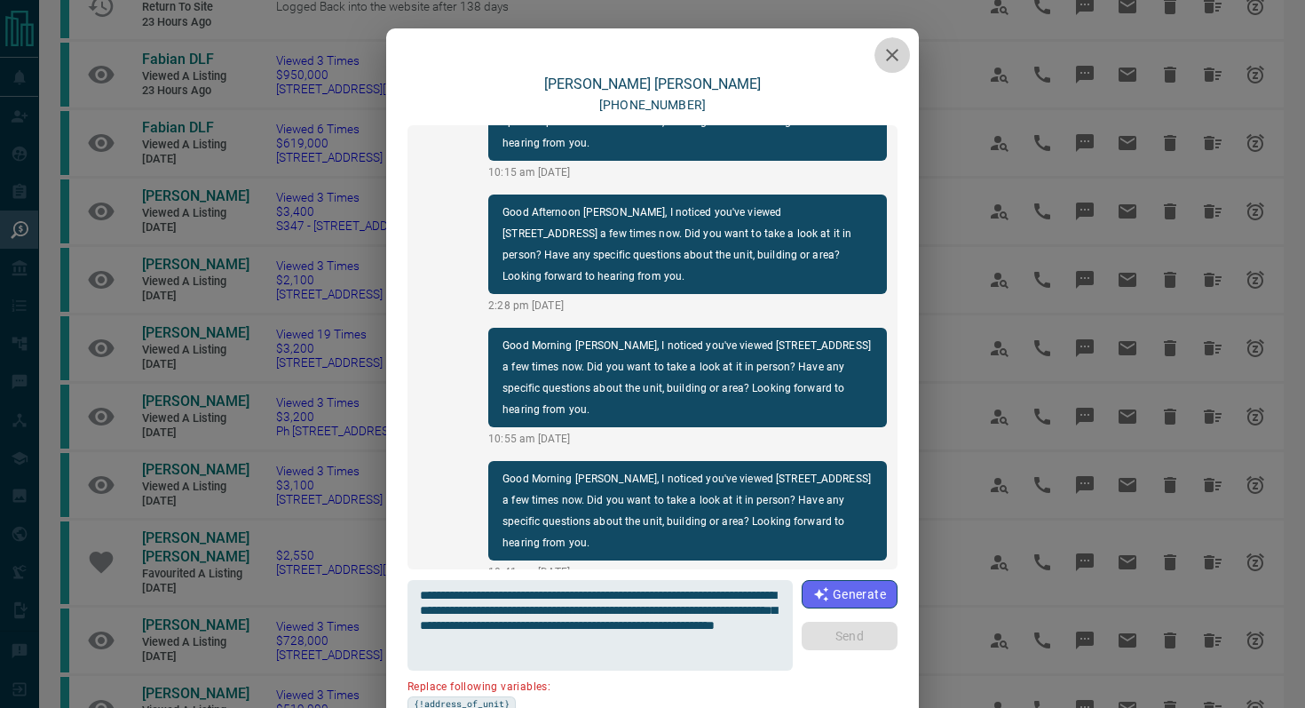
click at [890, 57] on icon "button" at bounding box center [892, 55] width 12 height 12
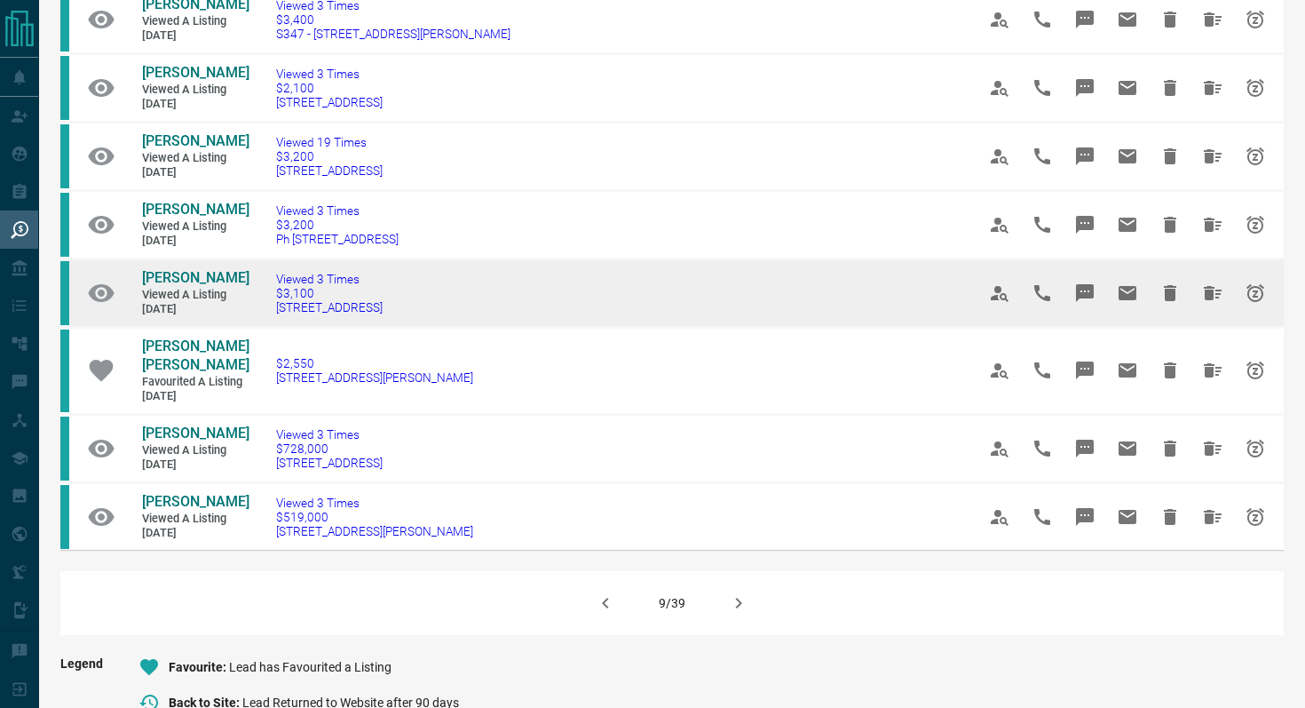
scroll to position [995, 0]
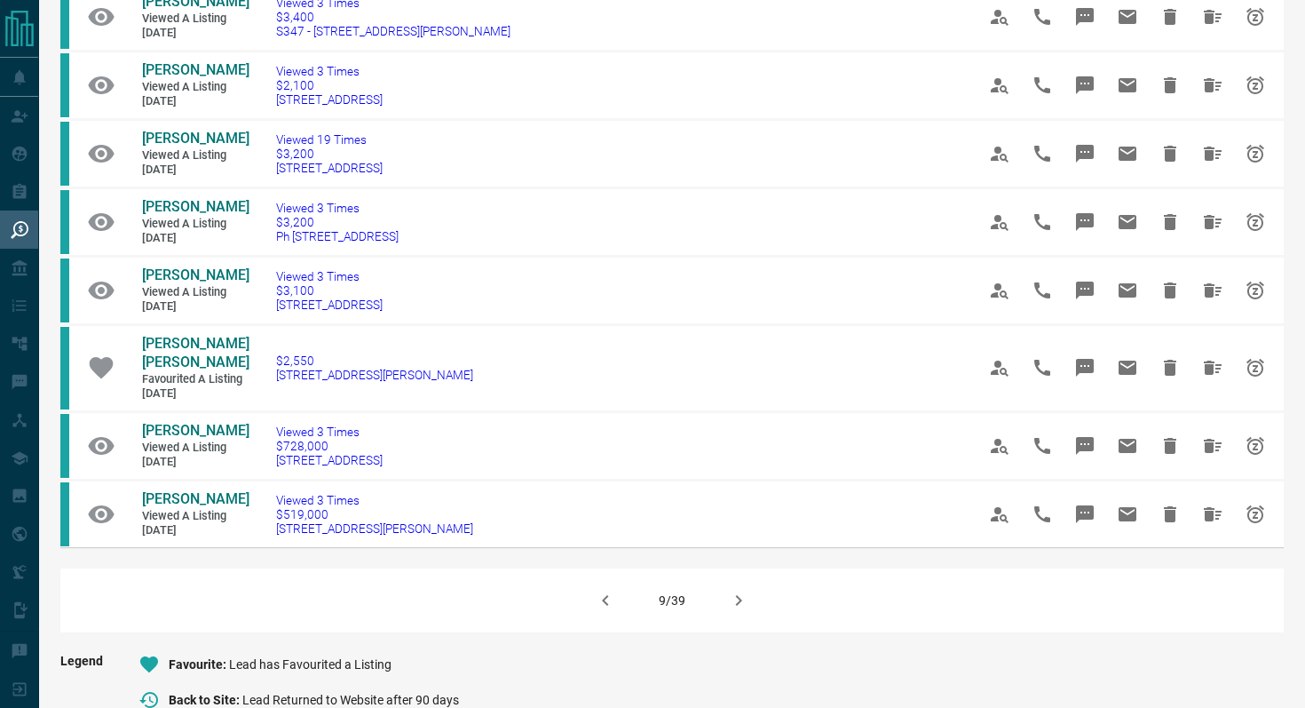
click at [732, 611] on icon "button" at bounding box center [738, 599] width 21 height 21
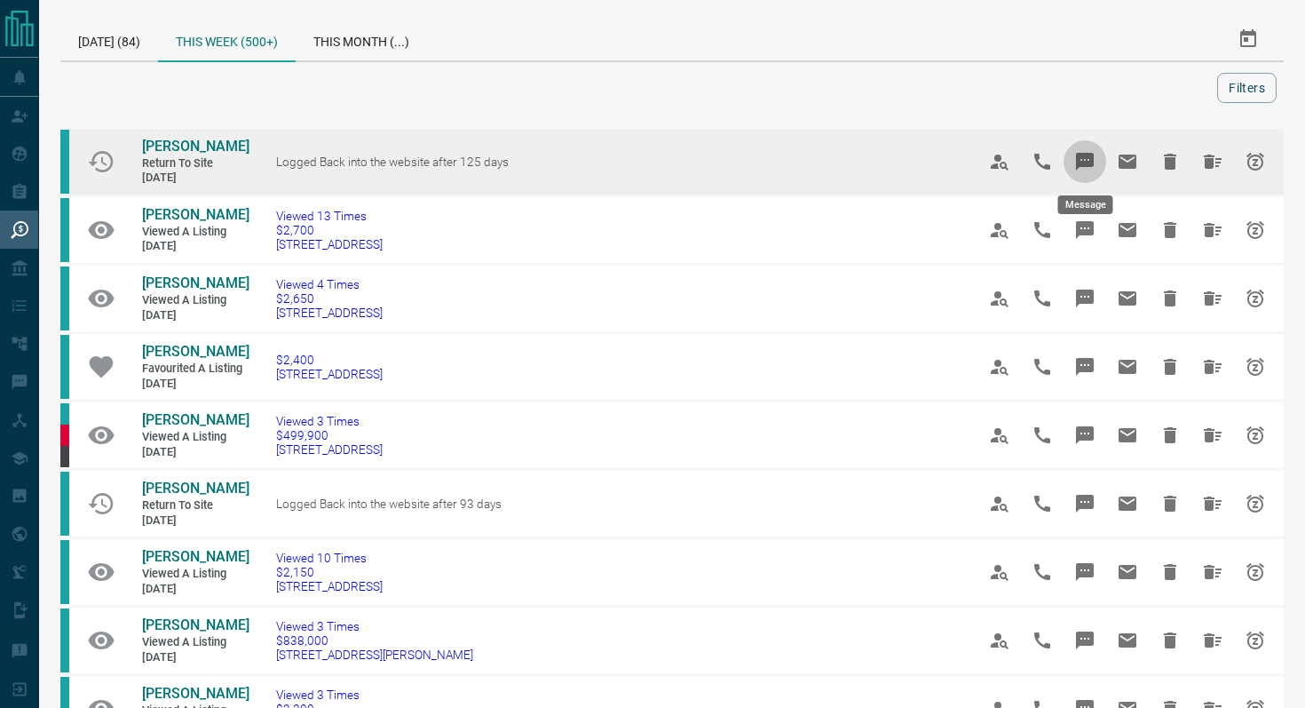
click at [1076, 157] on icon "Message" at bounding box center [1085, 162] width 18 height 18
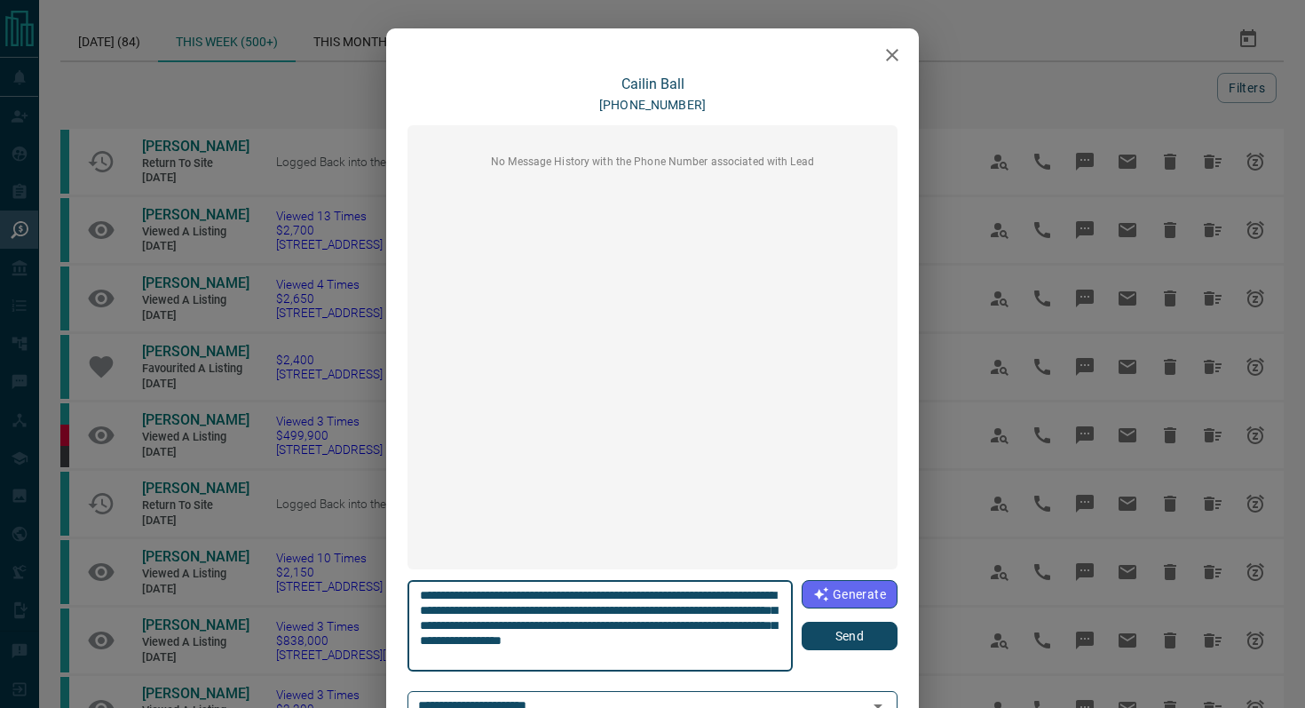
click at [867, 634] on button "Send" at bounding box center [850, 635] width 96 height 28
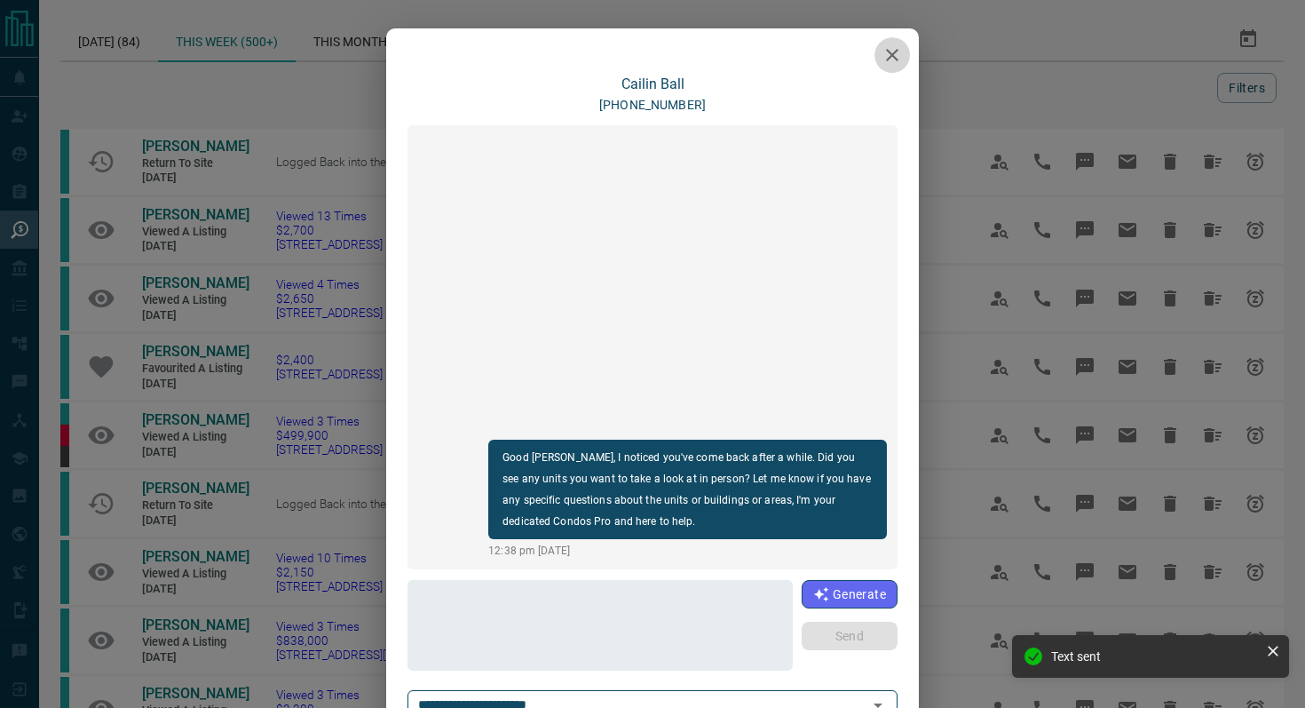
click at [894, 52] on icon "button" at bounding box center [892, 55] width 12 height 12
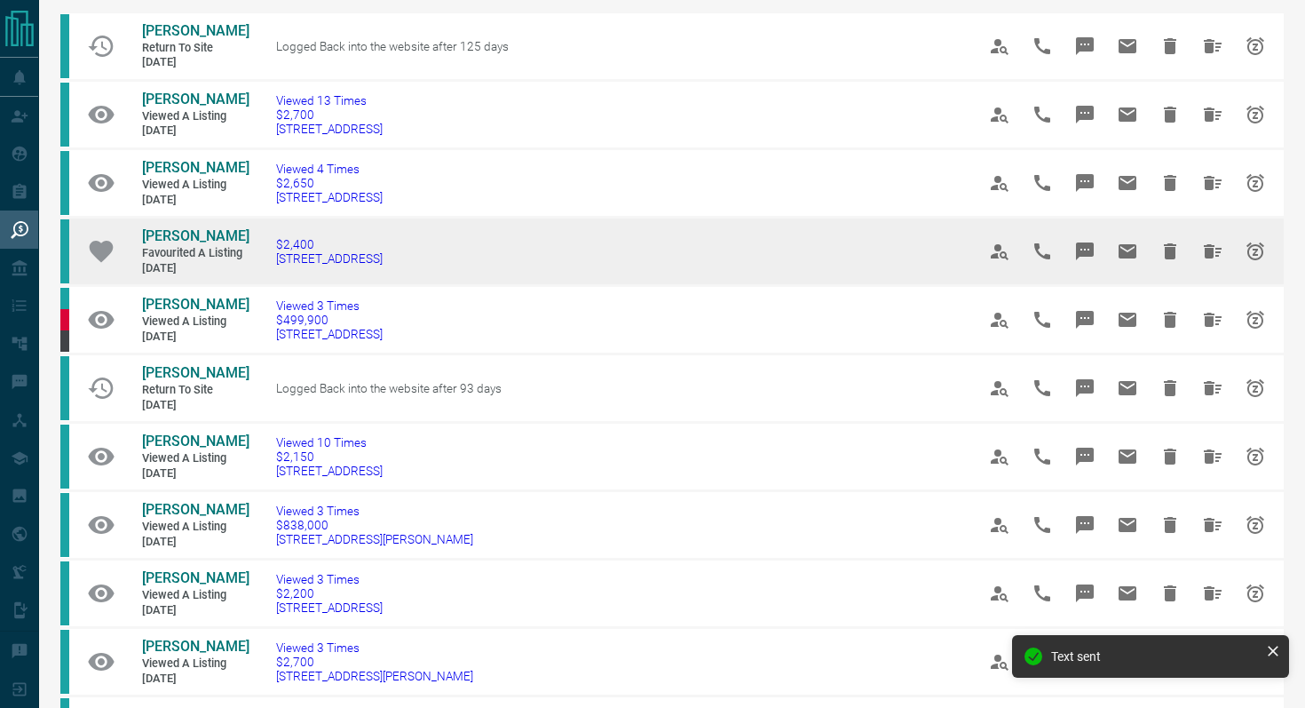
scroll to position [138, 0]
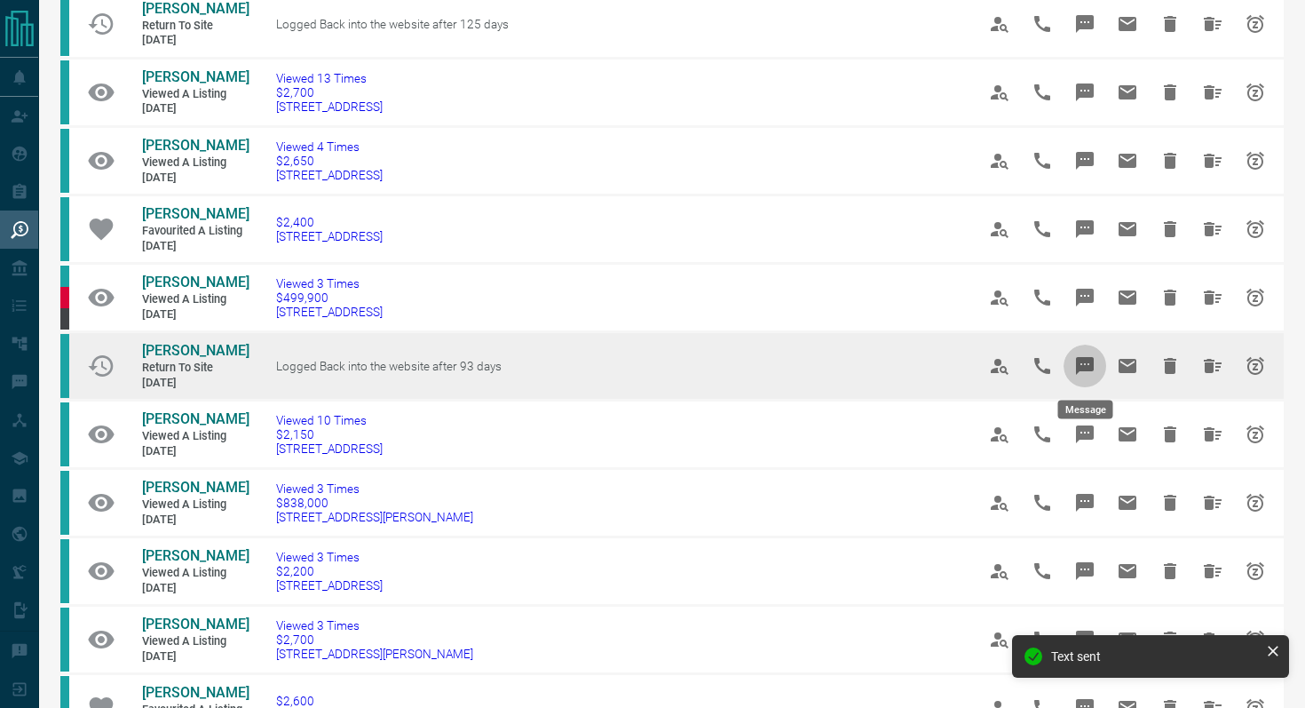
click at [1075, 360] on icon "Message" at bounding box center [1084, 365] width 21 height 21
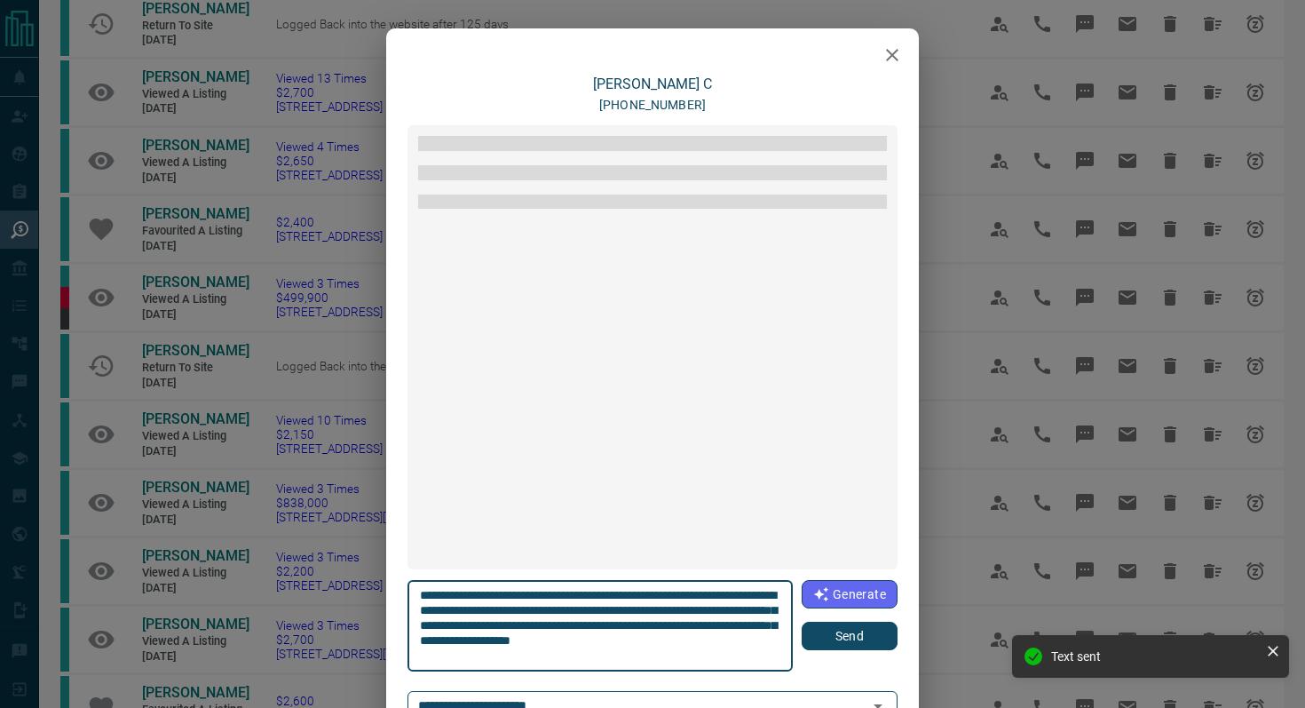
scroll to position [485, 0]
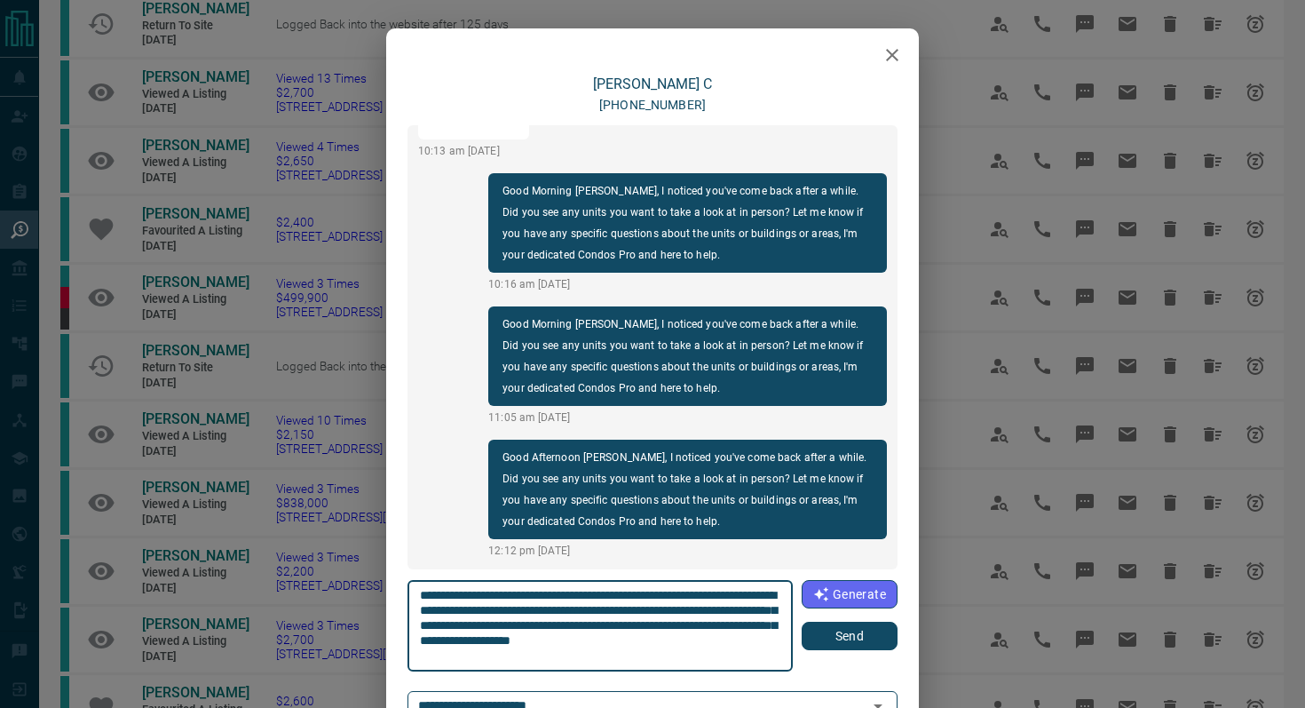
click at [894, 49] on icon "button" at bounding box center [892, 54] width 21 height 21
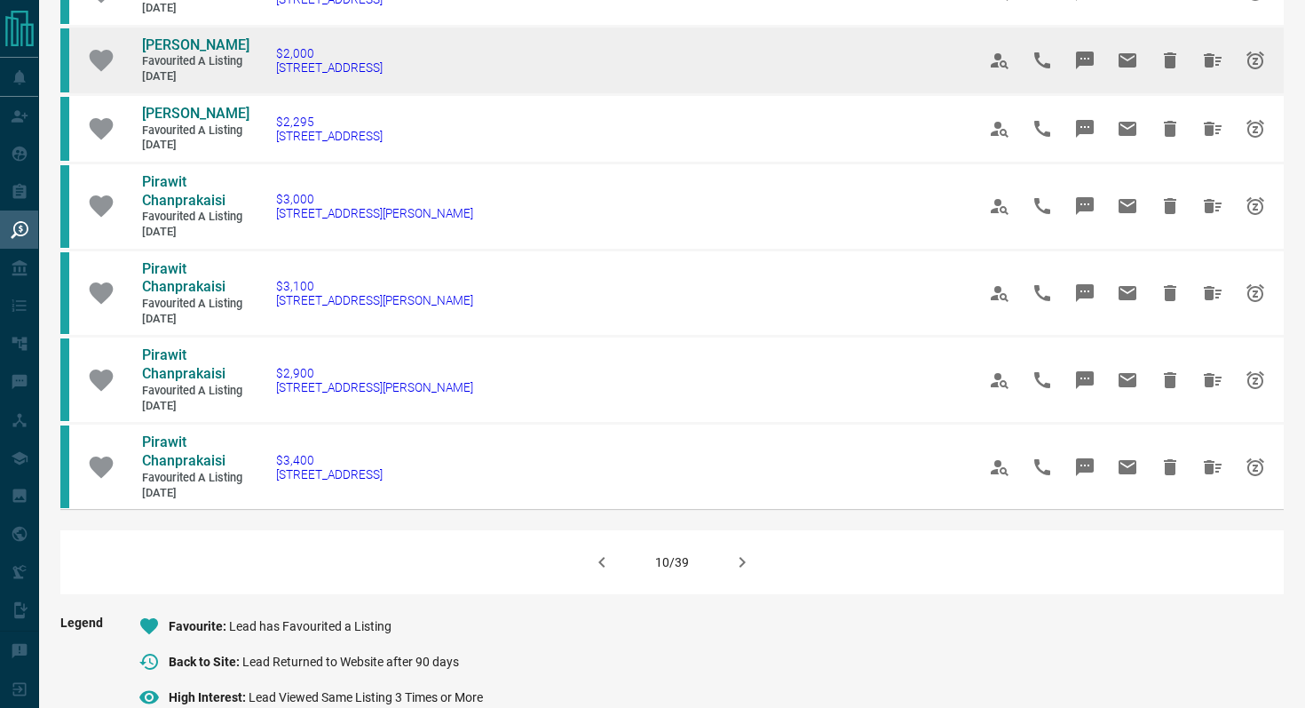
scroll to position [1246, 0]
